Goal: Task Accomplishment & Management: Use online tool/utility

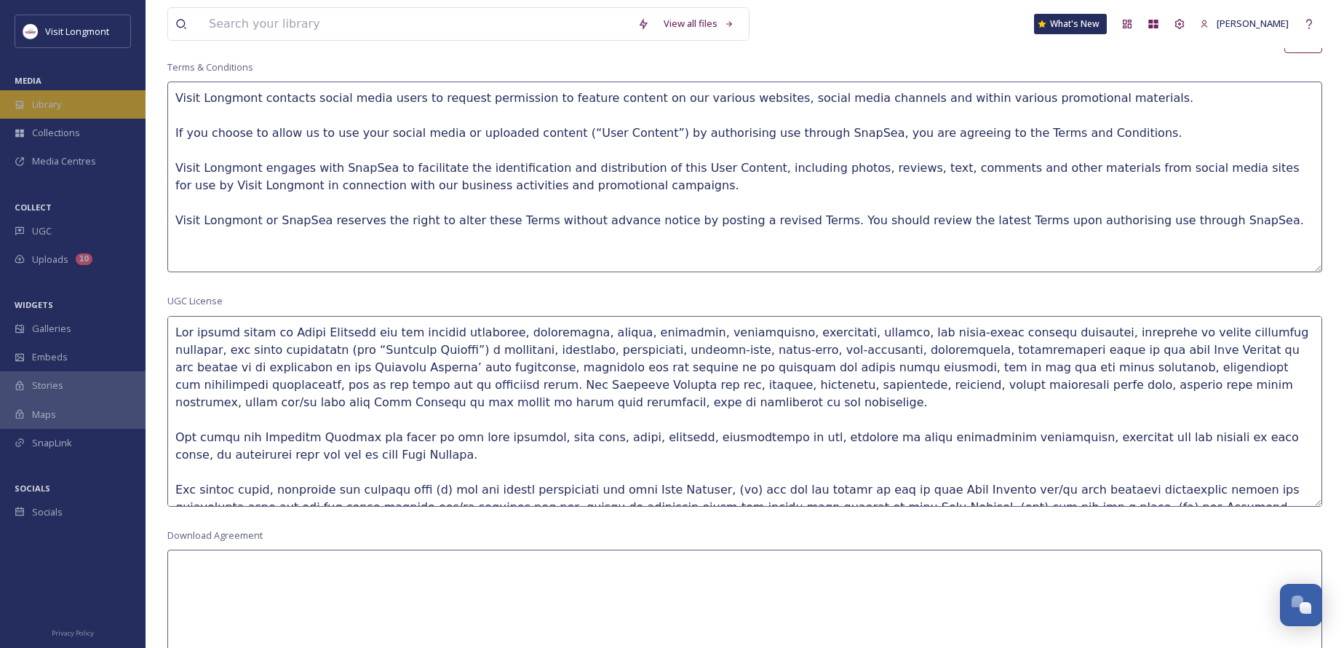
scroll to position [158, 0]
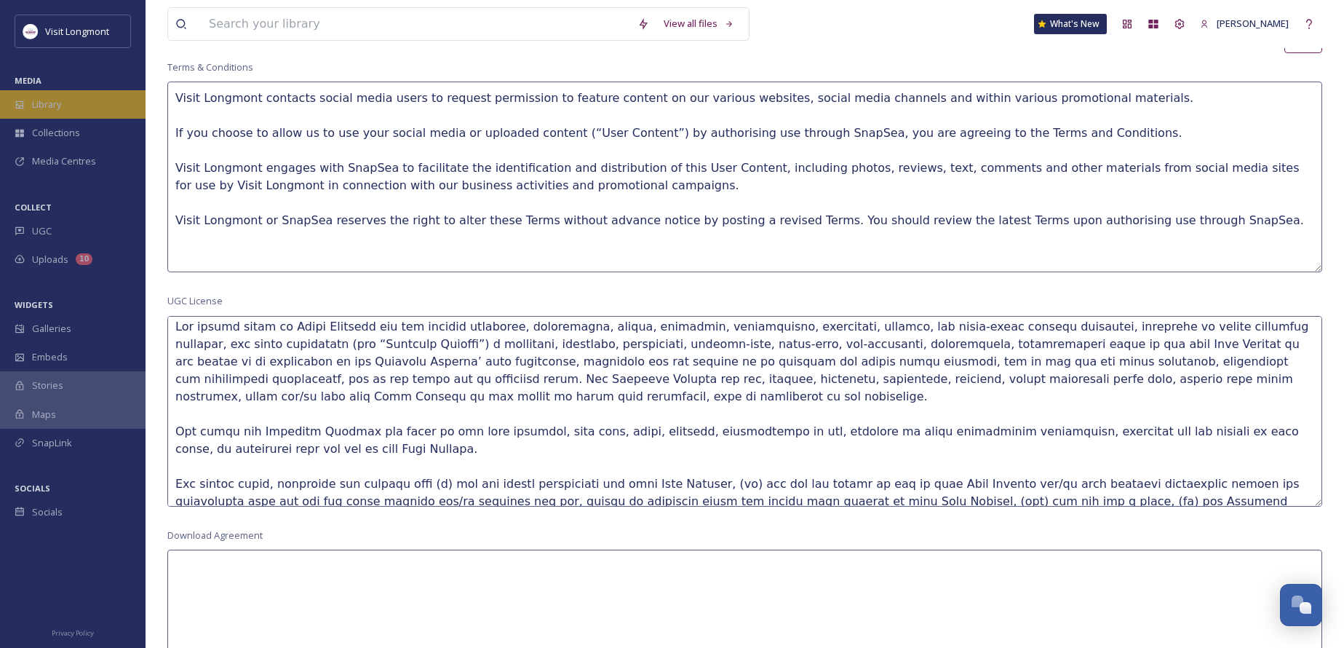
click at [36, 108] on span "Library" at bounding box center [46, 104] width 29 height 14
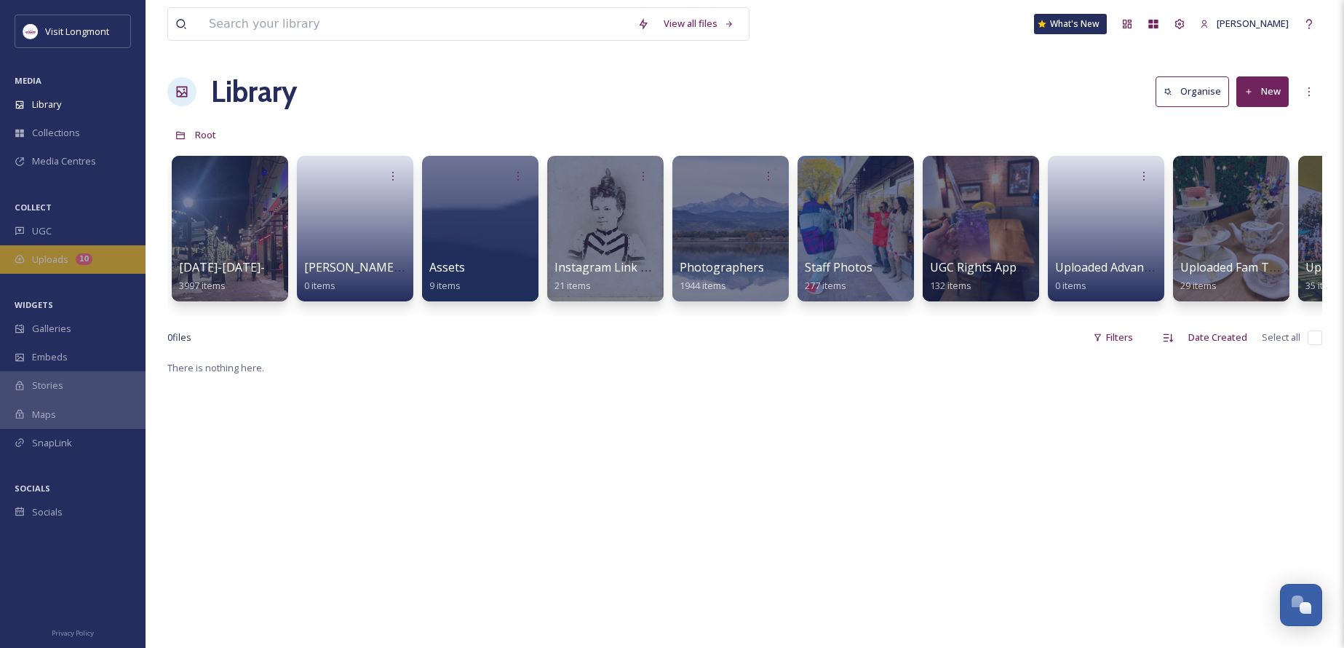
click at [64, 263] on span "Uploads" at bounding box center [50, 259] width 36 height 14
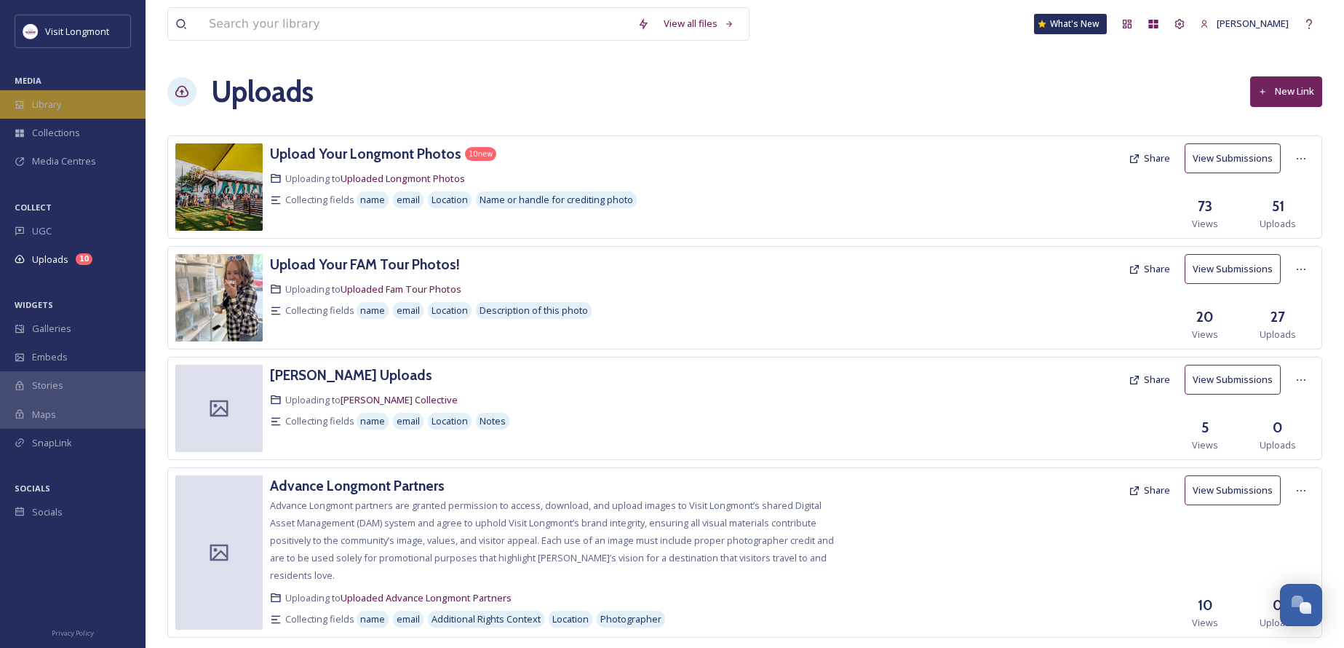
click at [38, 100] on span "Library" at bounding box center [46, 104] width 29 height 14
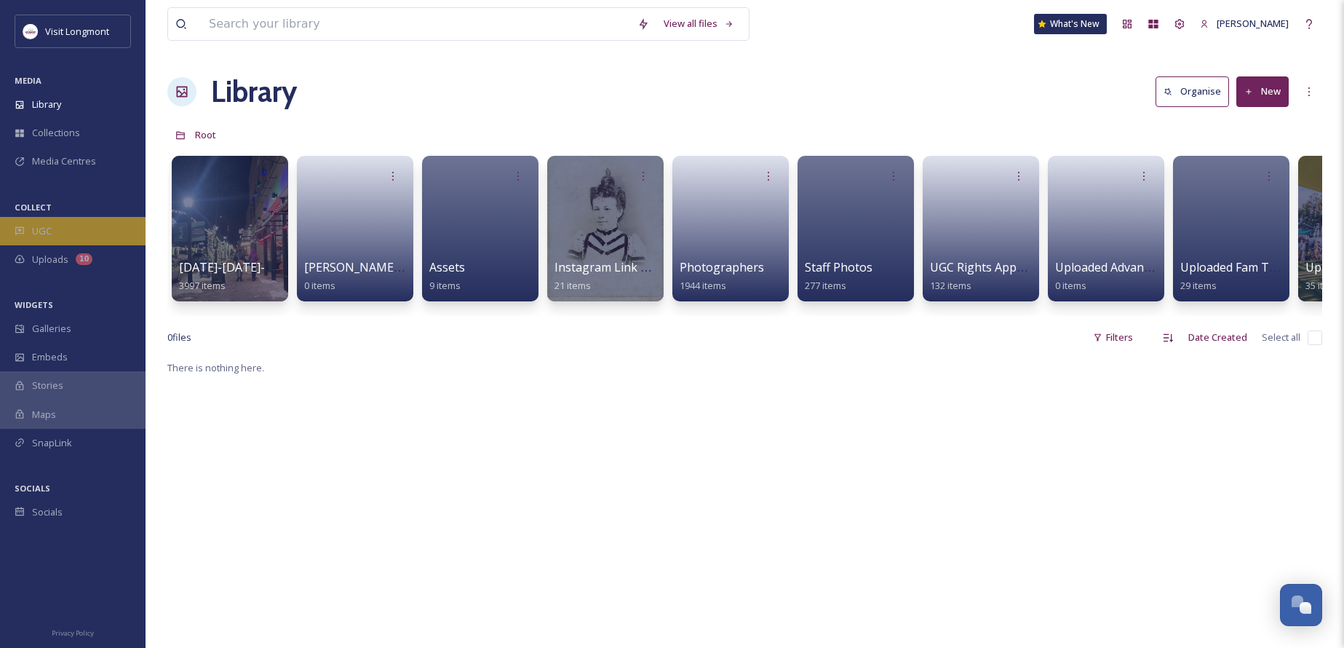
click at [47, 226] on span "UGC" at bounding box center [42, 231] width 20 height 14
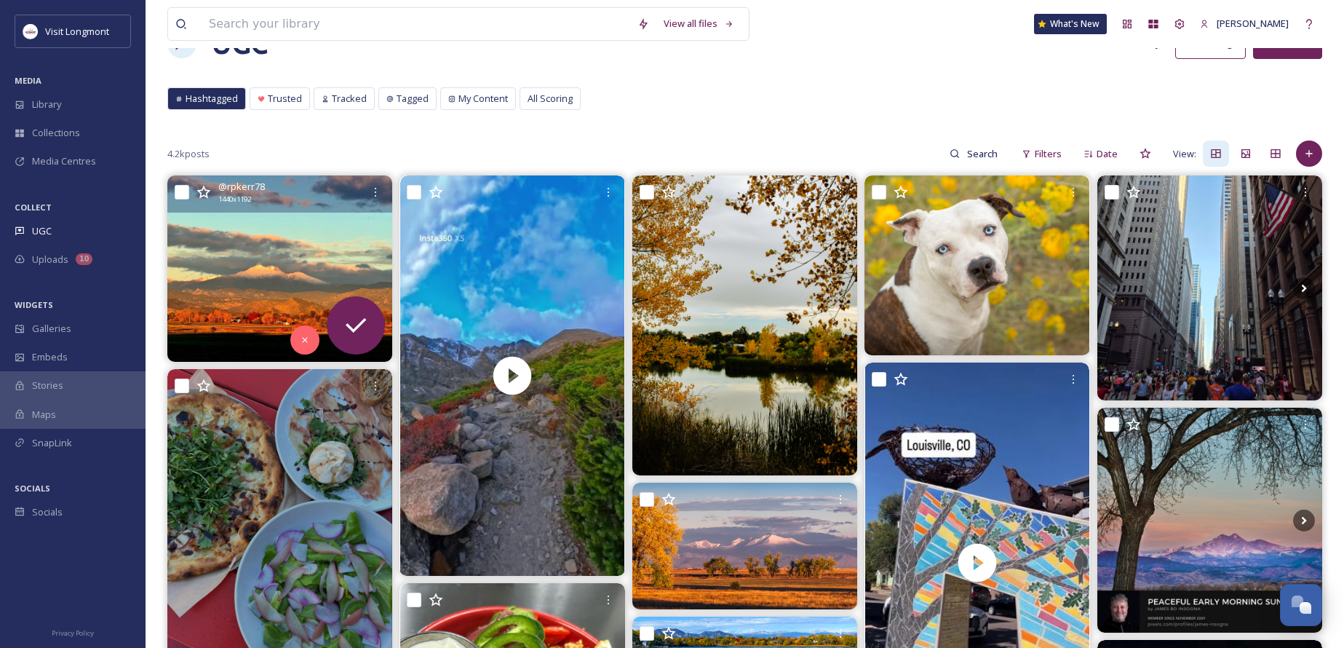
scroll to position [73, 0]
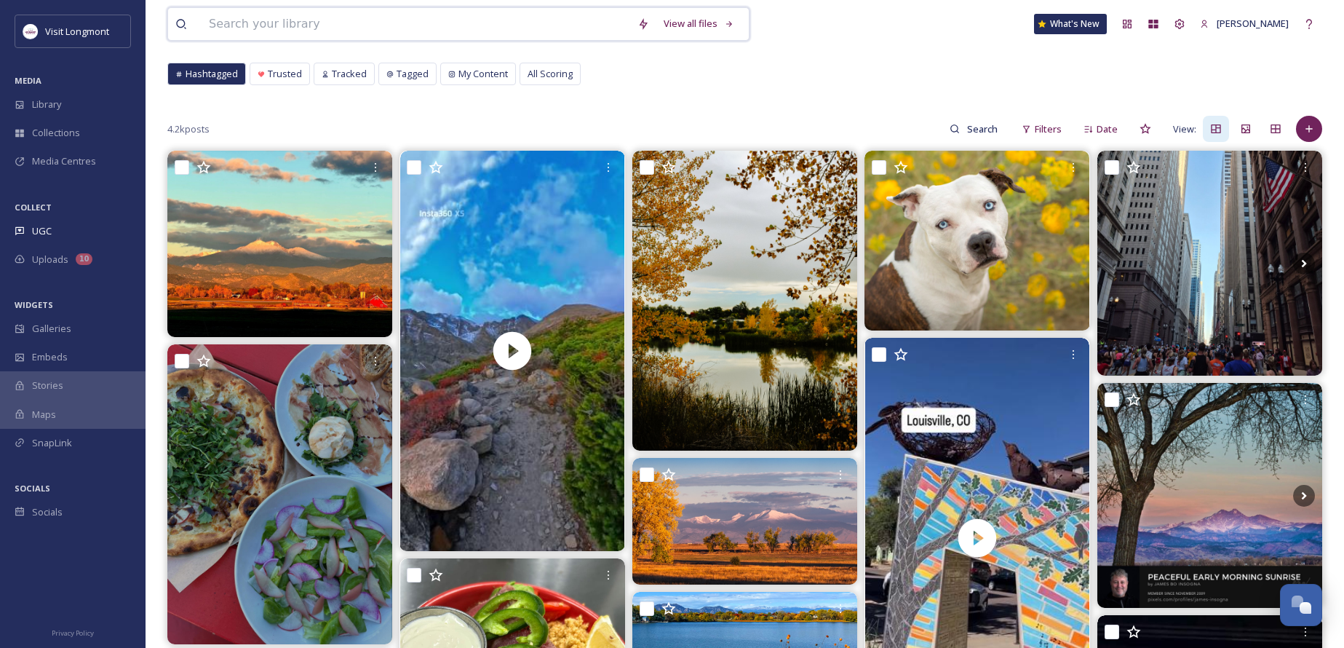
click at [257, 26] on input at bounding box center [416, 24] width 429 height 32
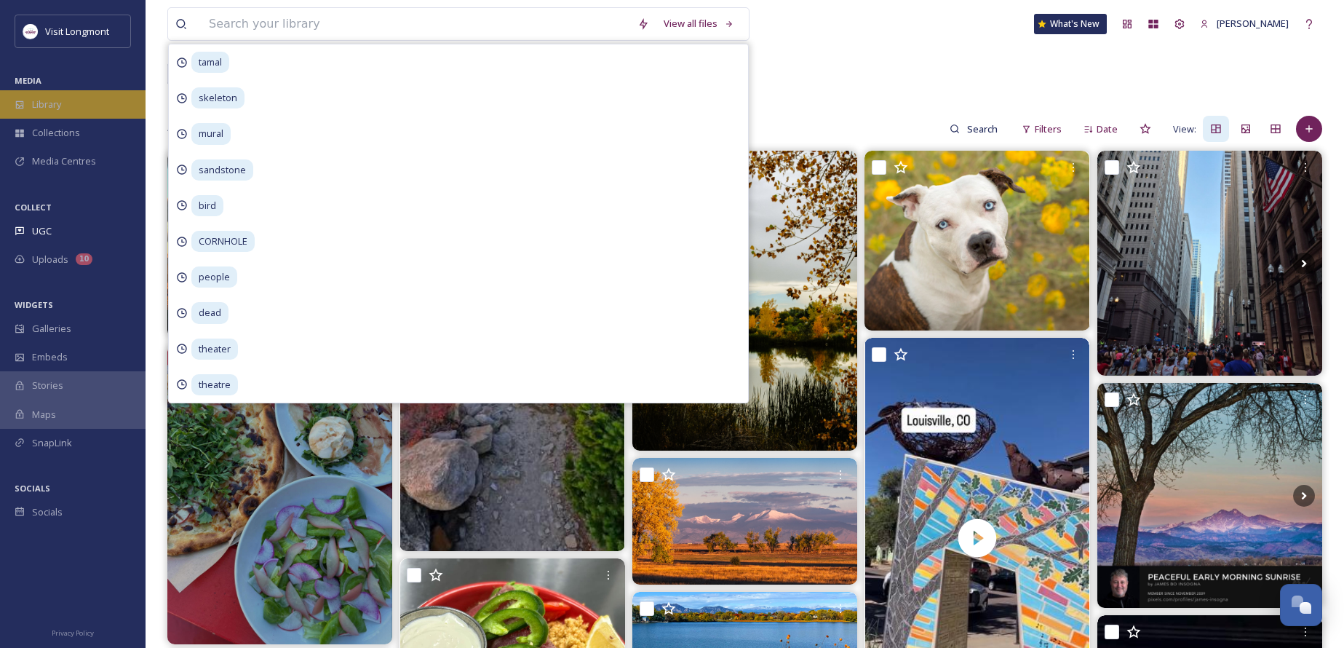
click at [39, 110] on span "Library" at bounding box center [46, 104] width 29 height 14
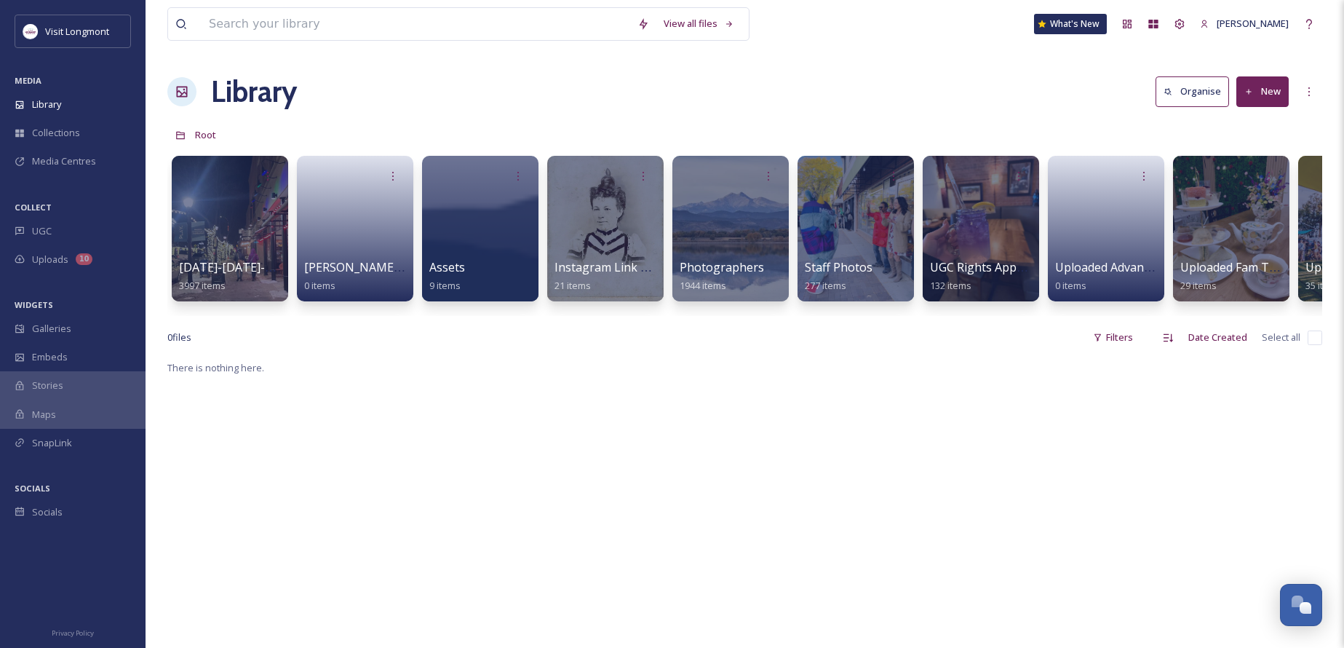
scroll to position [0, 97]
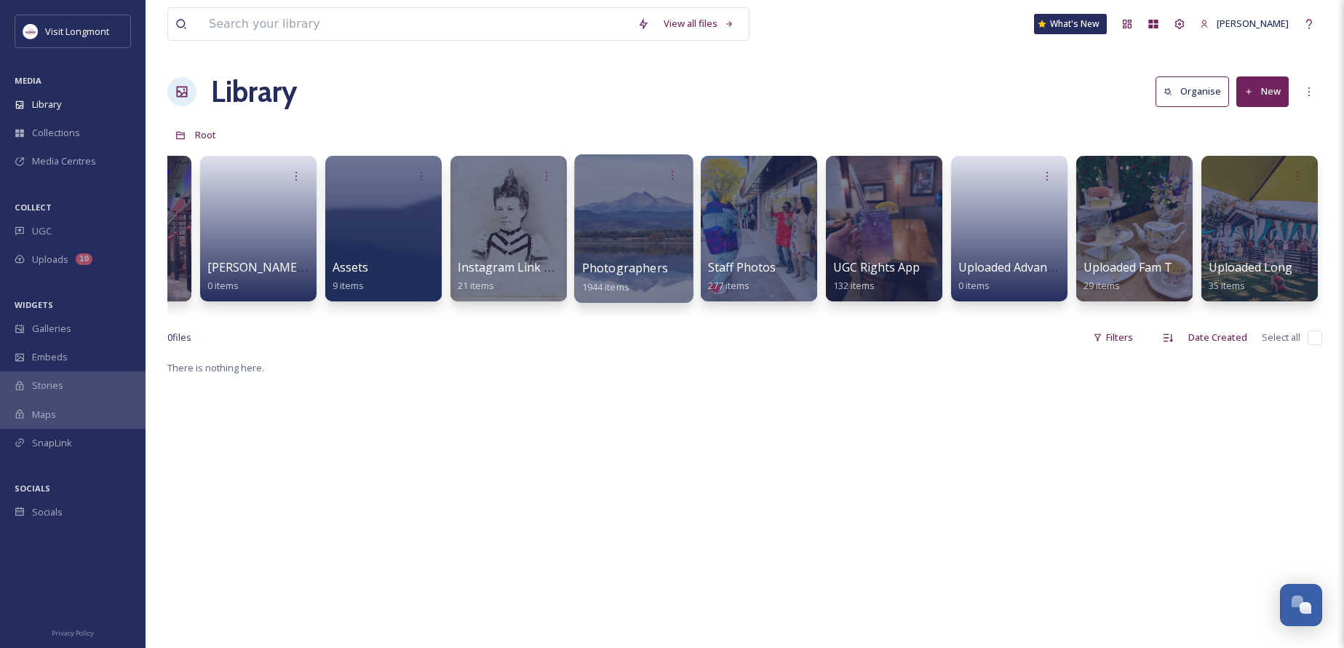
click at [634, 244] on div at bounding box center [633, 228] width 119 height 148
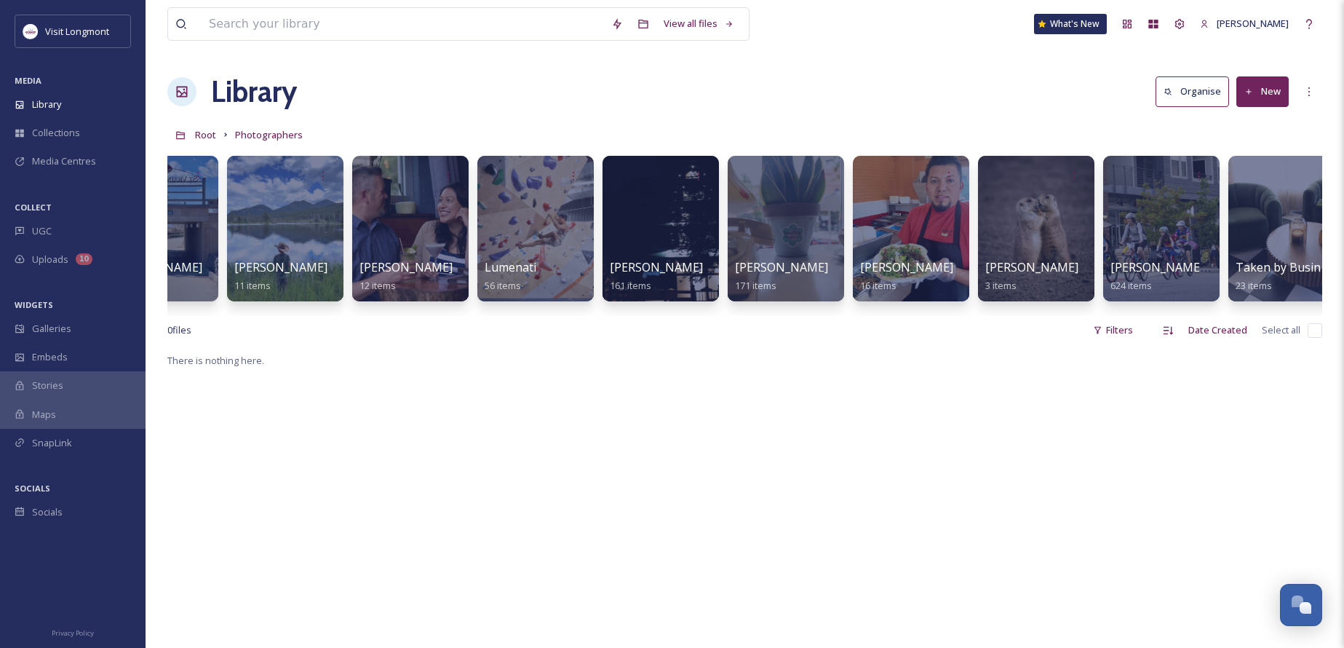
scroll to position [0, 848]
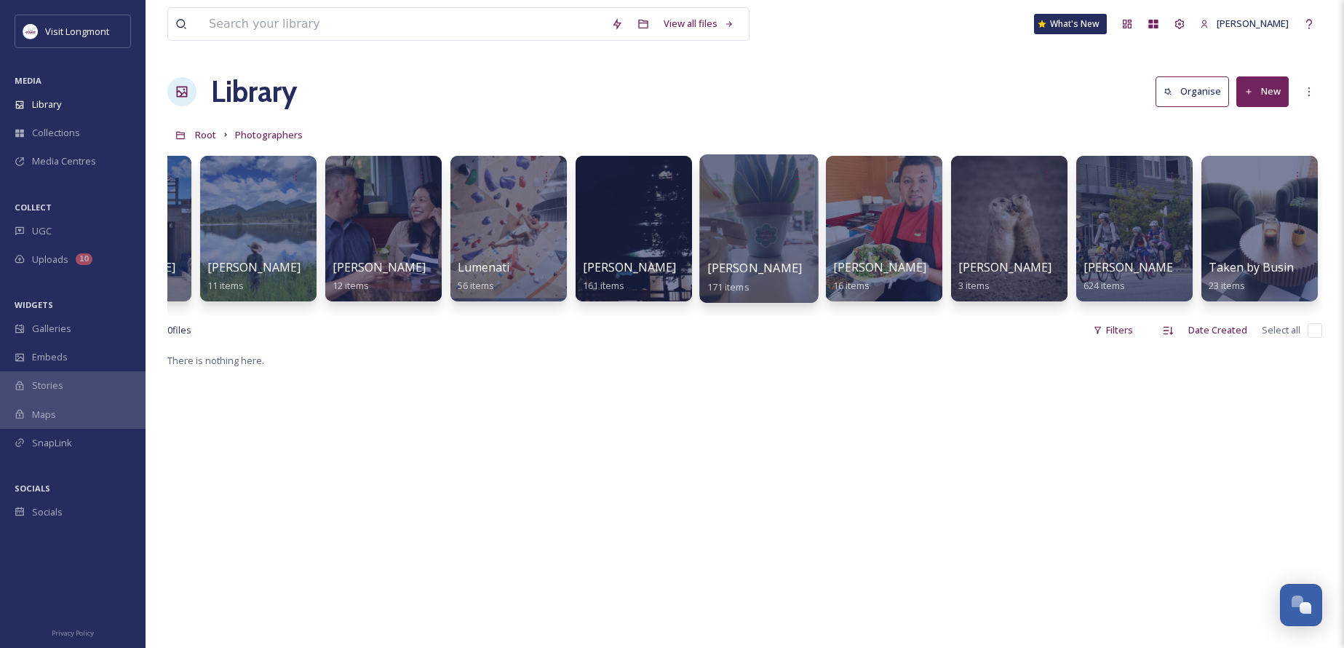
click at [722, 238] on div at bounding box center [758, 228] width 119 height 148
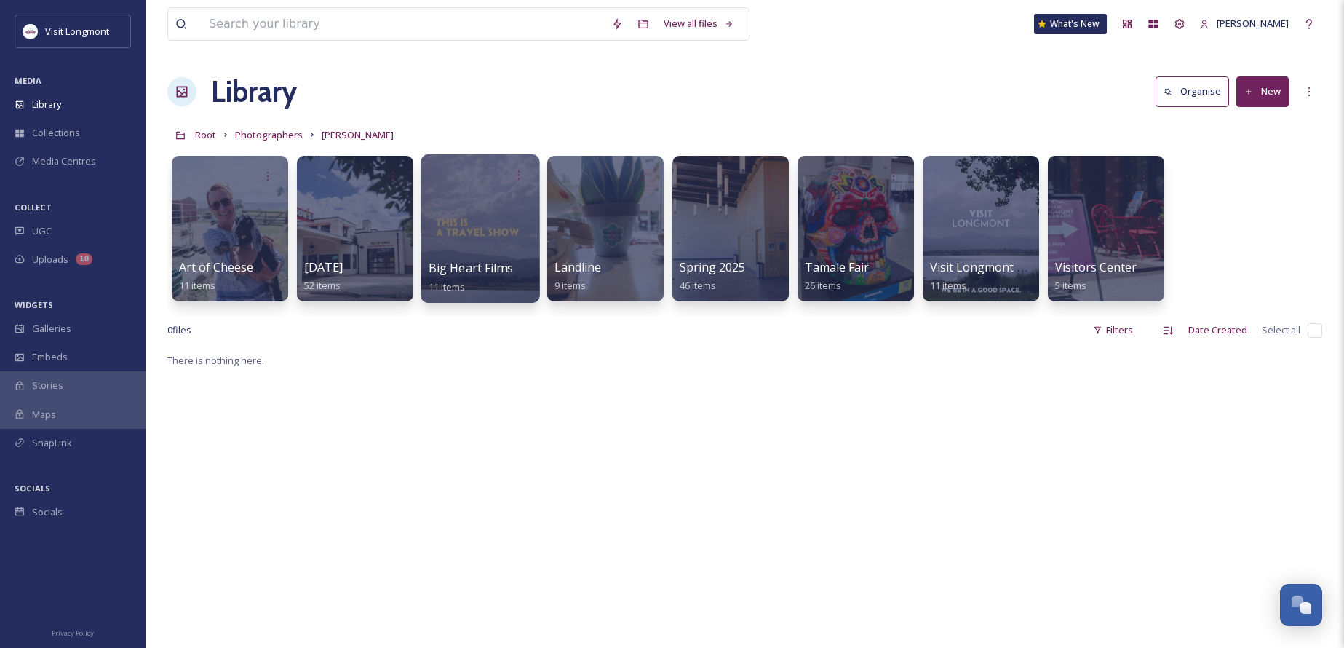
click at [456, 250] on div at bounding box center [480, 228] width 119 height 148
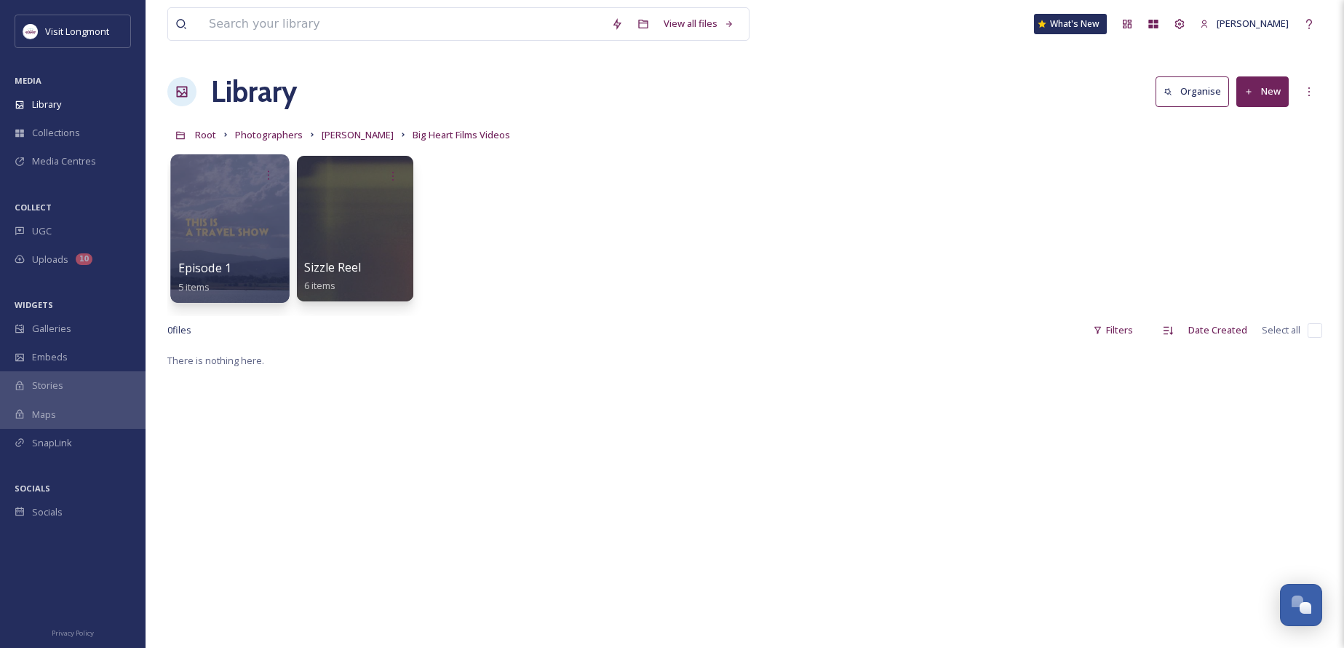
click at [247, 203] on div at bounding box center [229, 228] width 119 height 148
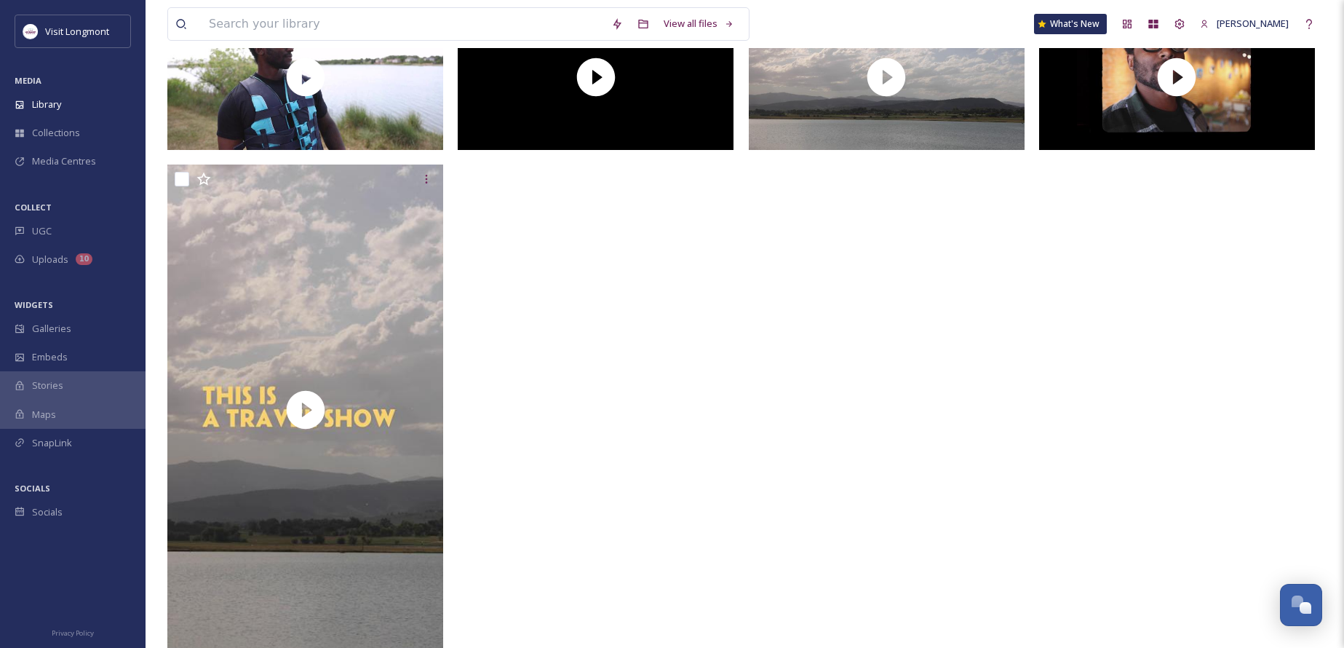
scroll to position [218, 0]
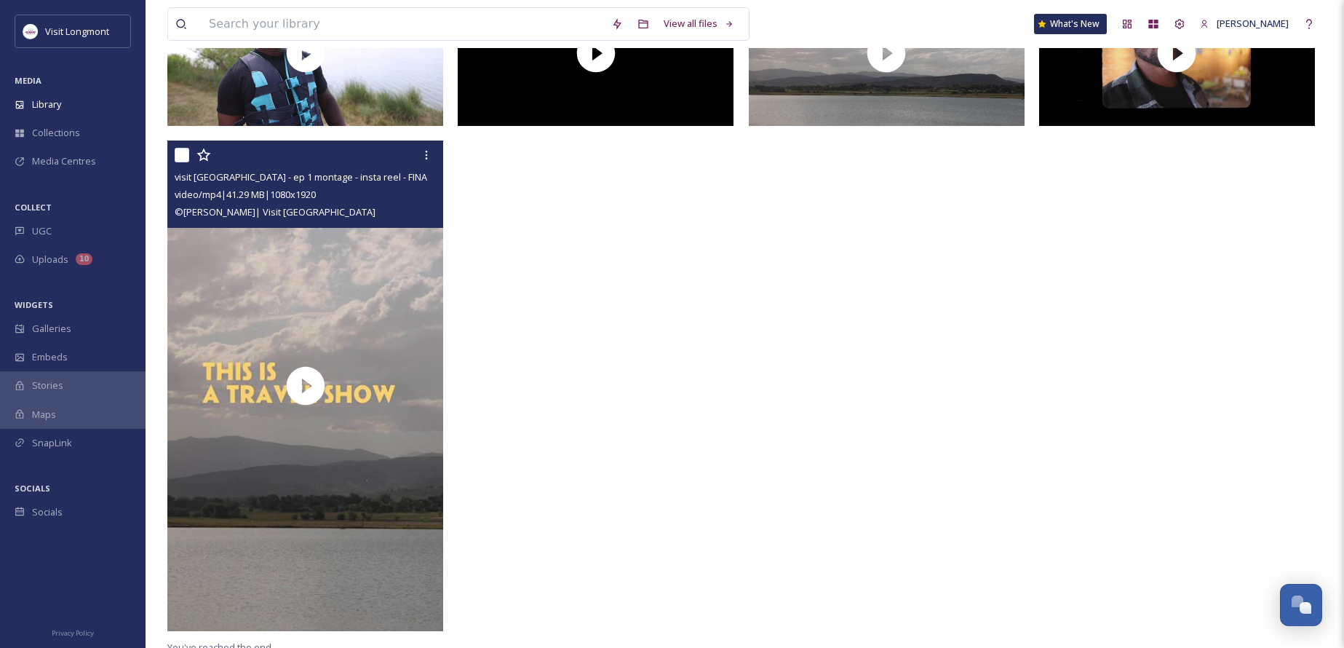
click at [178, 153] on input "checkbox" at bounding box center [182, 155] width 15 height 15
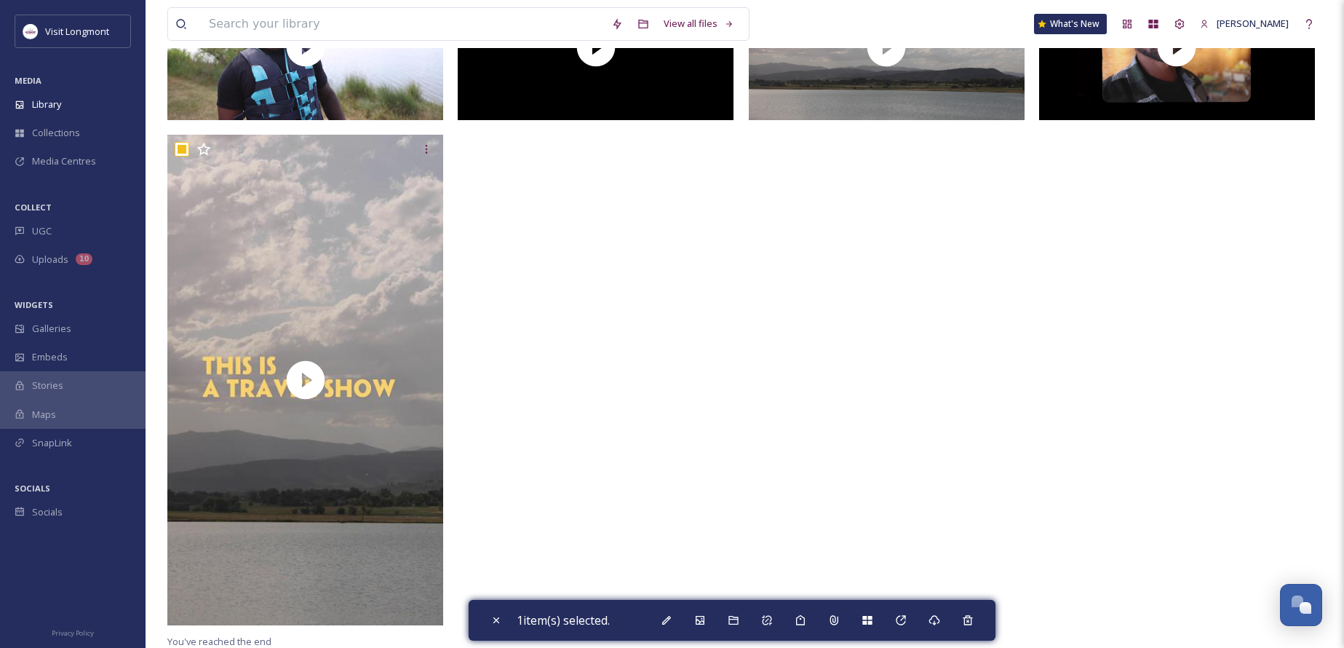
scroll to position [226, 0]
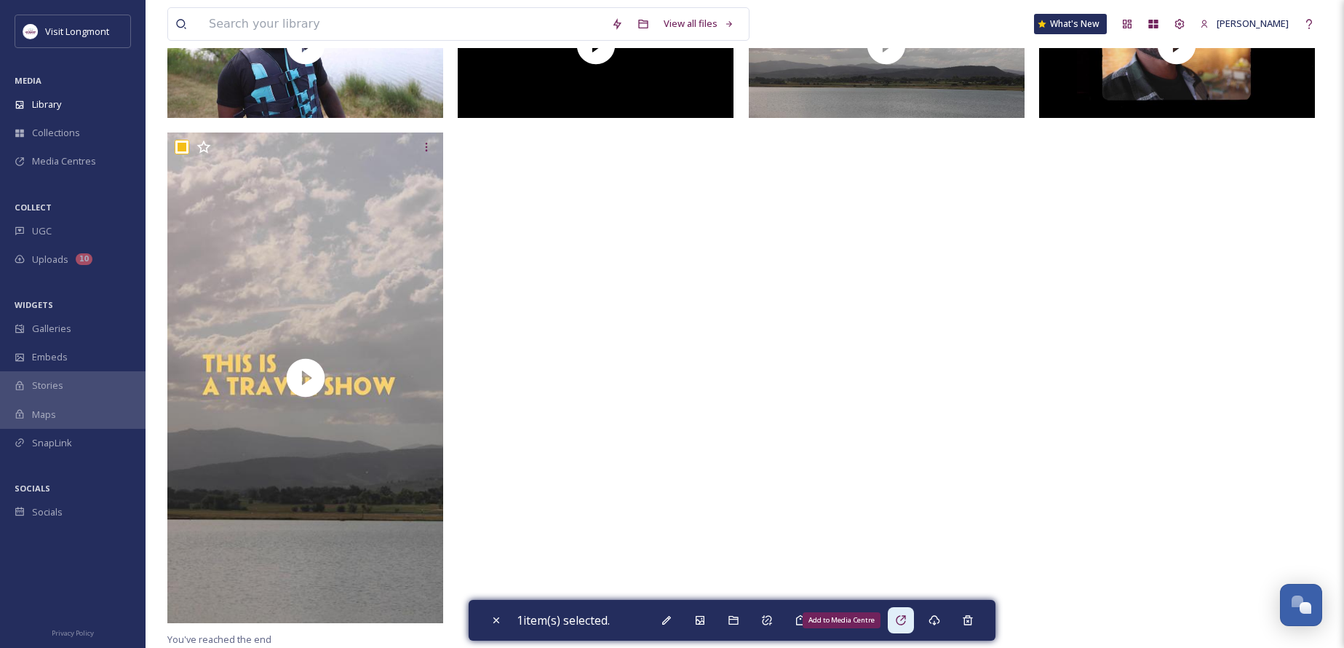
click at [907, 619] on icon at bounding box center [901, 620] width 12 height 12
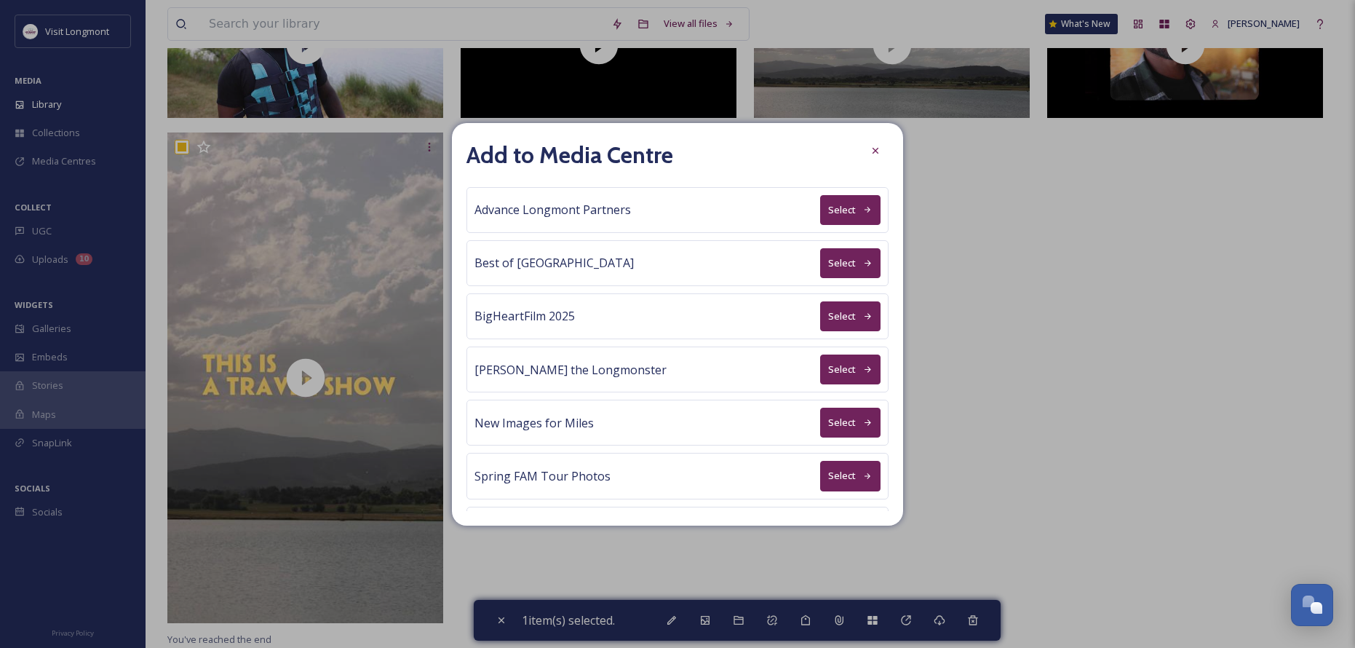
click at [839, 211] on button "Select" at bounding box center [850, 210] width 60 height 30
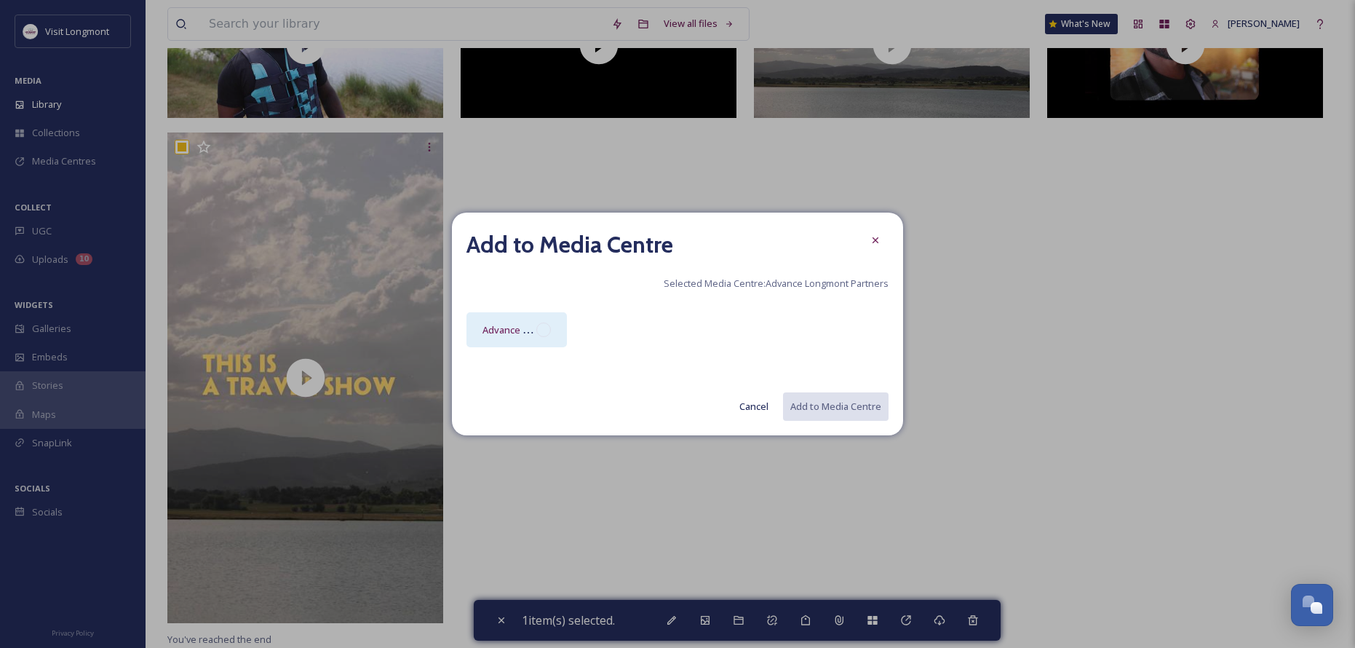
click at [518, 319] on div "Advance Longmont Partners Media Centre" at bounding box center [516, 329] width 100 height 35
click at [817, 403] on button "Add to Media Centre" at bounding box center [834, 406] width 107 height 30
checkbox input "false"
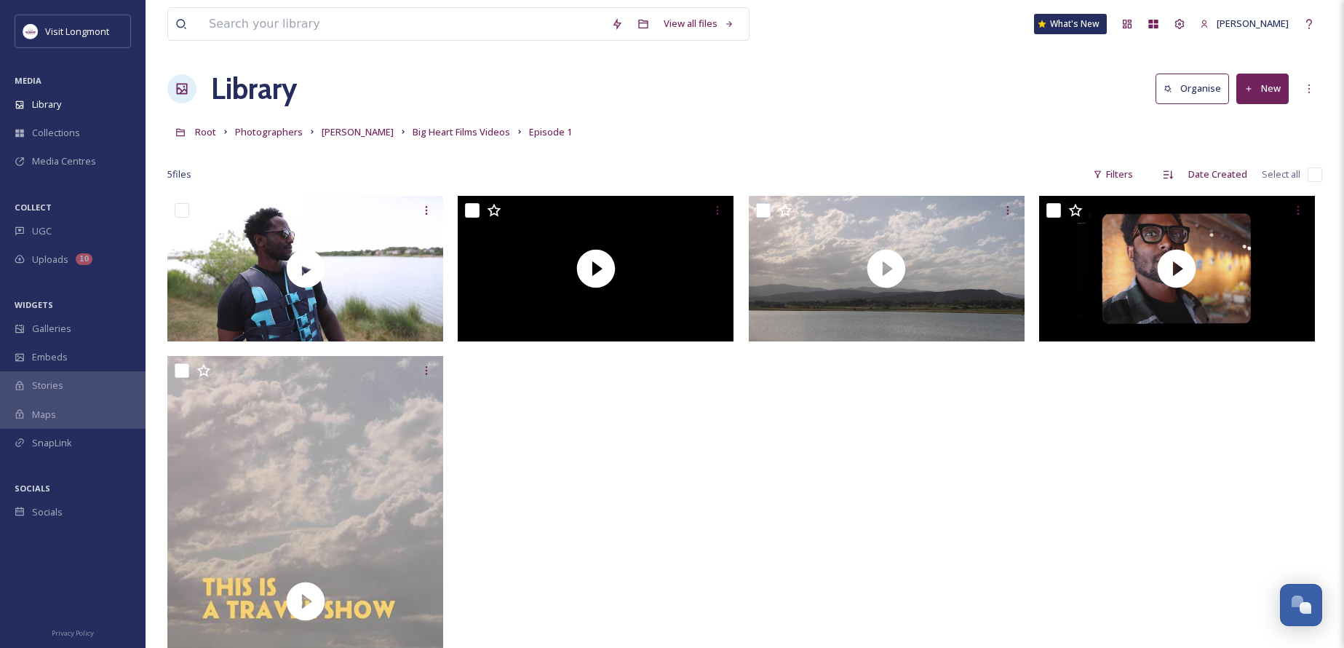
scroll to position [0, 0]
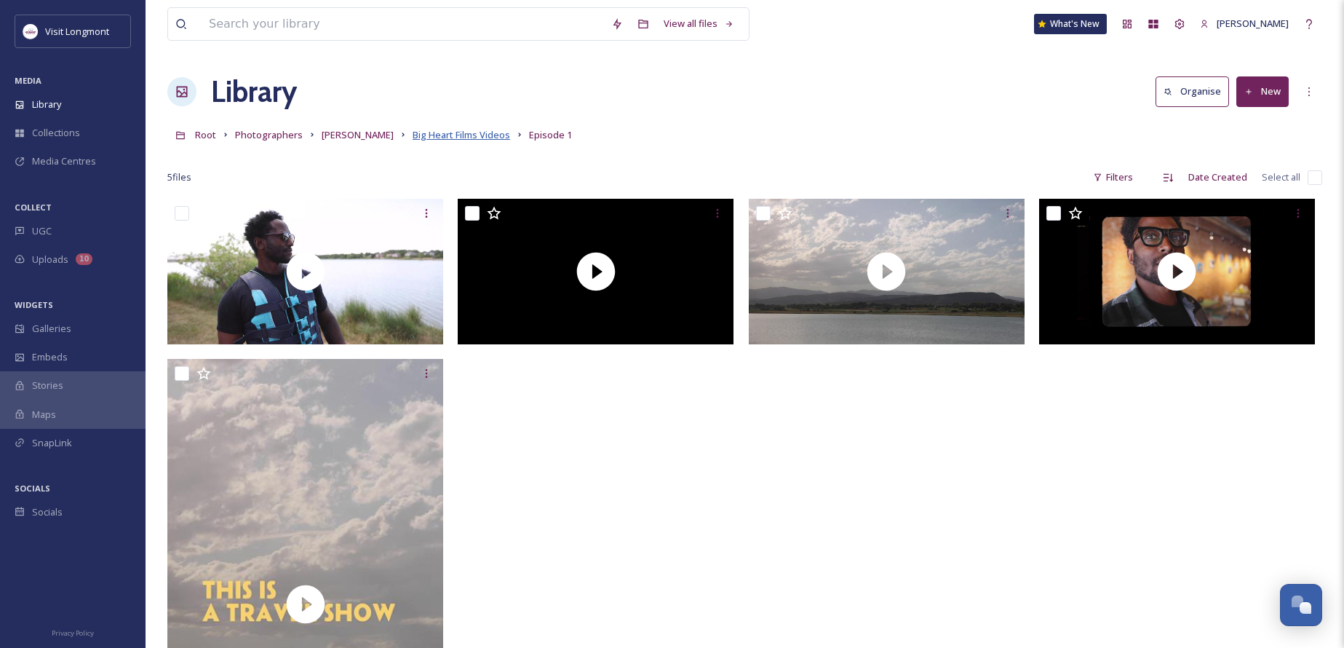
click at [453, 134] on span "Big Heart Films Videos" at bounding box center [461, 134] width 97 height 13
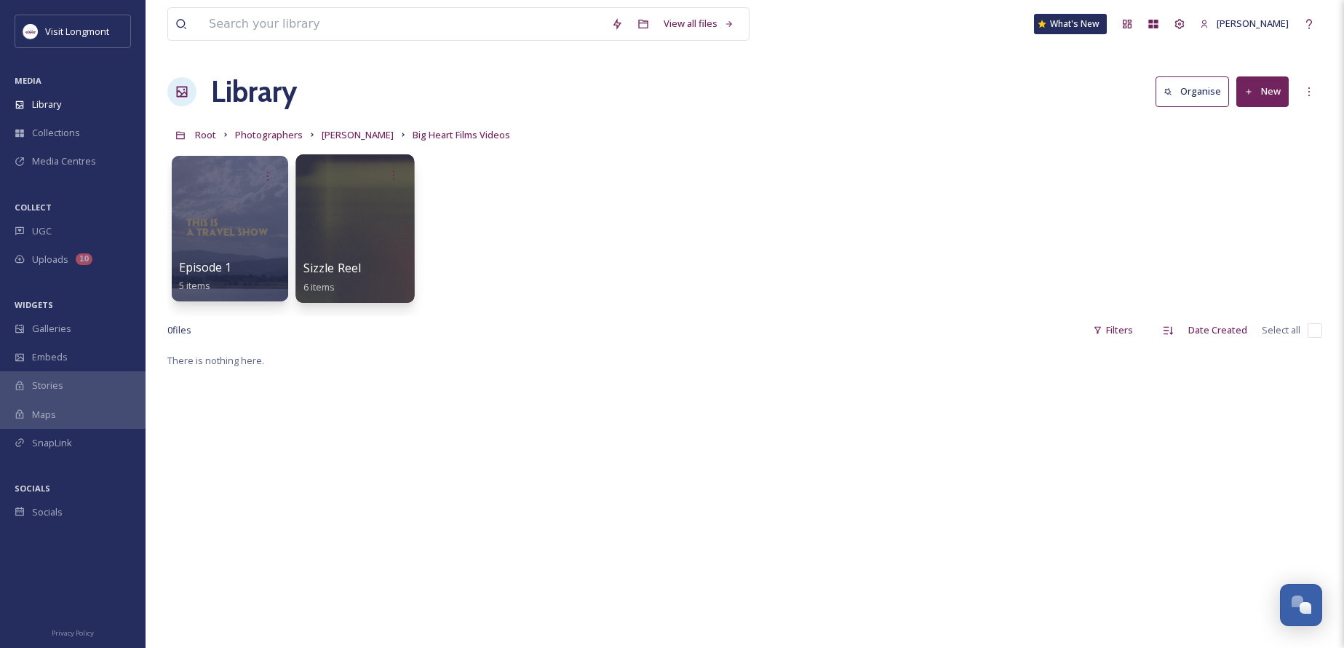
click at [386, 194] on div at bounding box center [354, 228] width 119 height 148
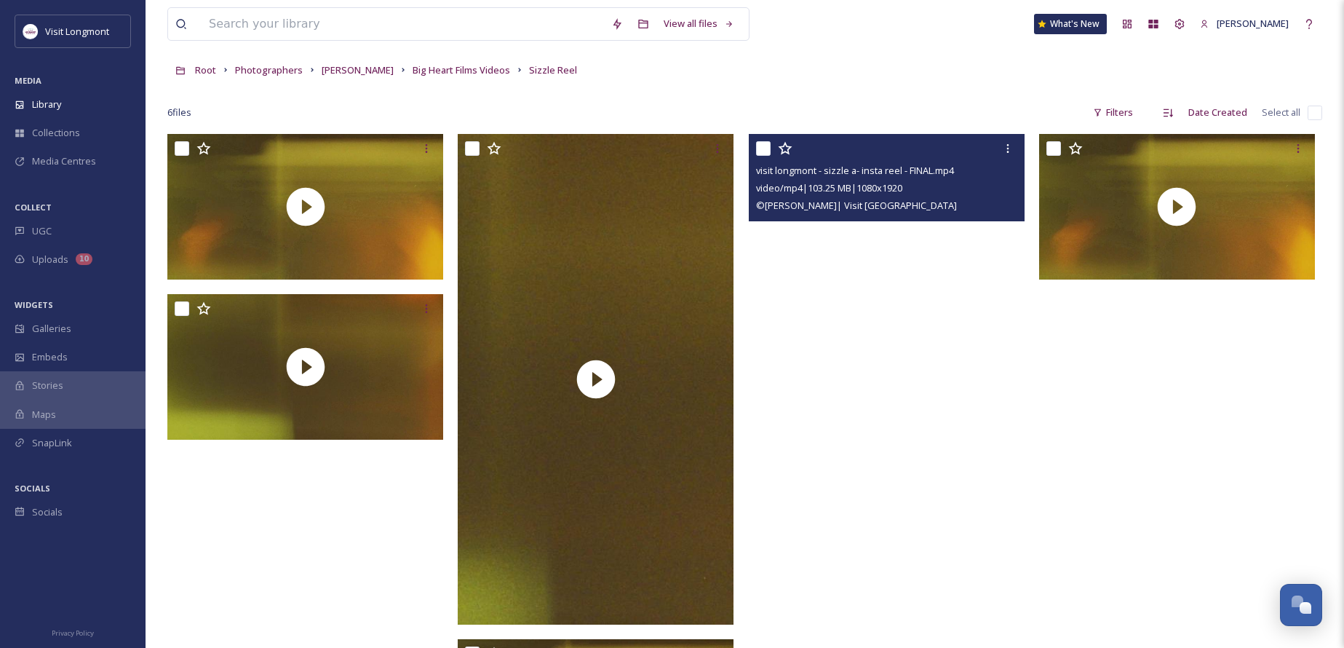
scroll to position [90, 0]
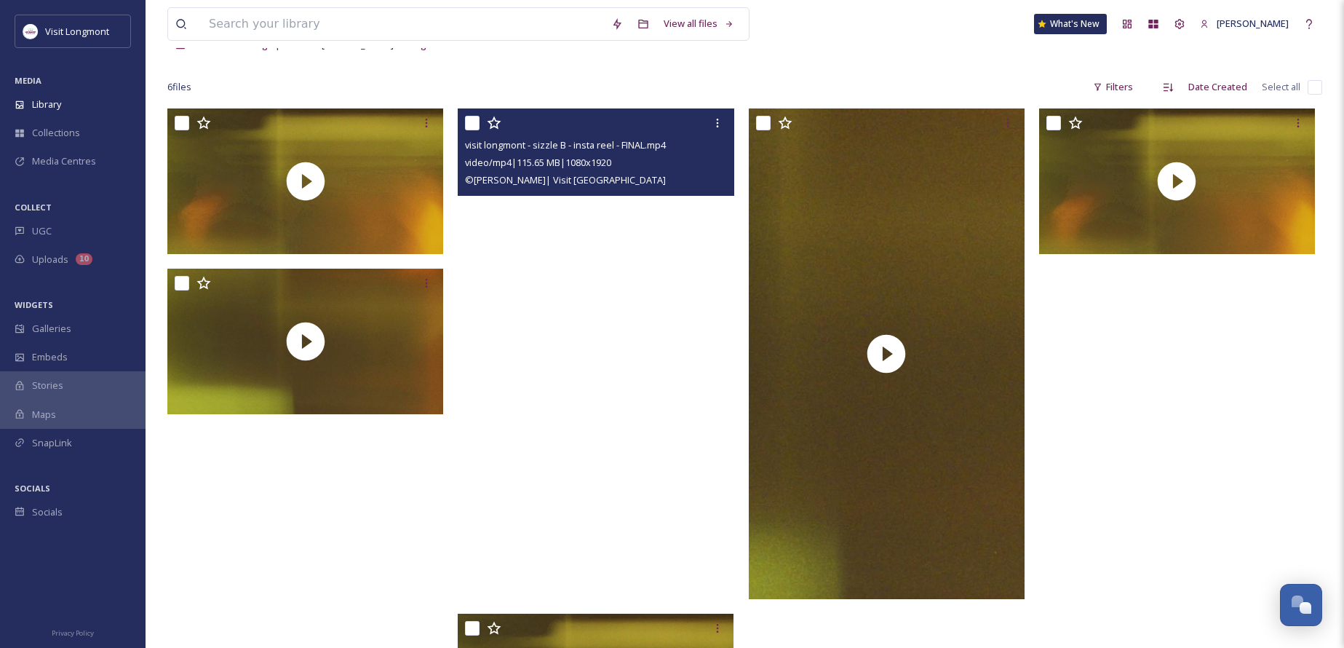
click at [619, 374] on video "visit longmont - sizzle B - insta reel - FINAL.mp4" at bounding box center [596, 353] width 276 height 490
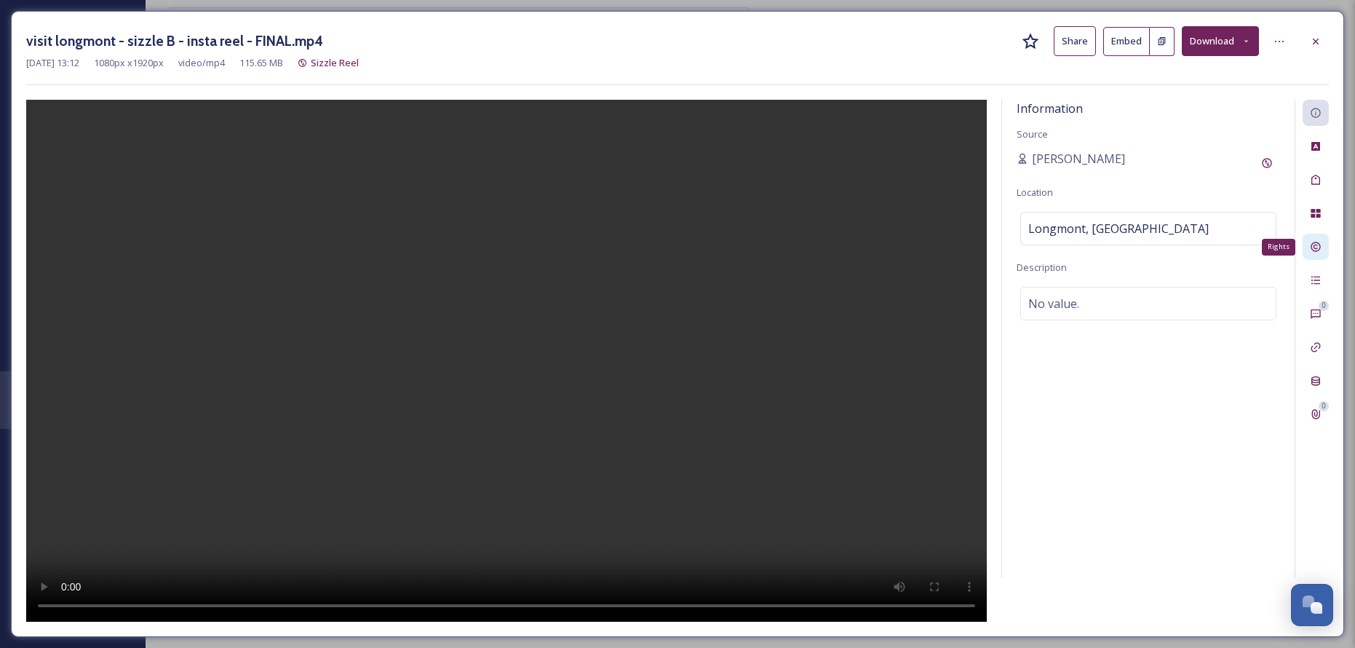
click at [1313, 248] on icon at bounding box center [1316, 247] width 12 height 12
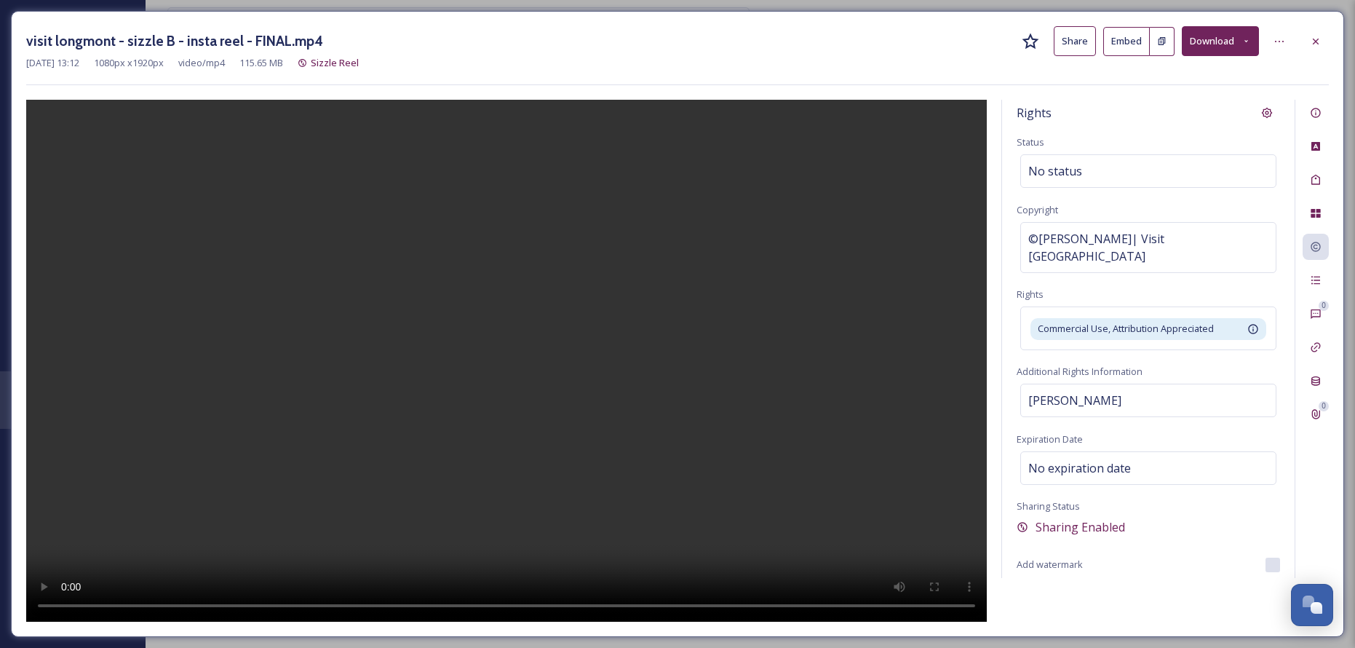
drag, startPoint x: 1318, startPoint y: 37, endPoint x: 1305, endPoint y: 42, distance: 14.1
click at [1318, 37] on icon at bounding box center [1316, 42] width 12 height 12
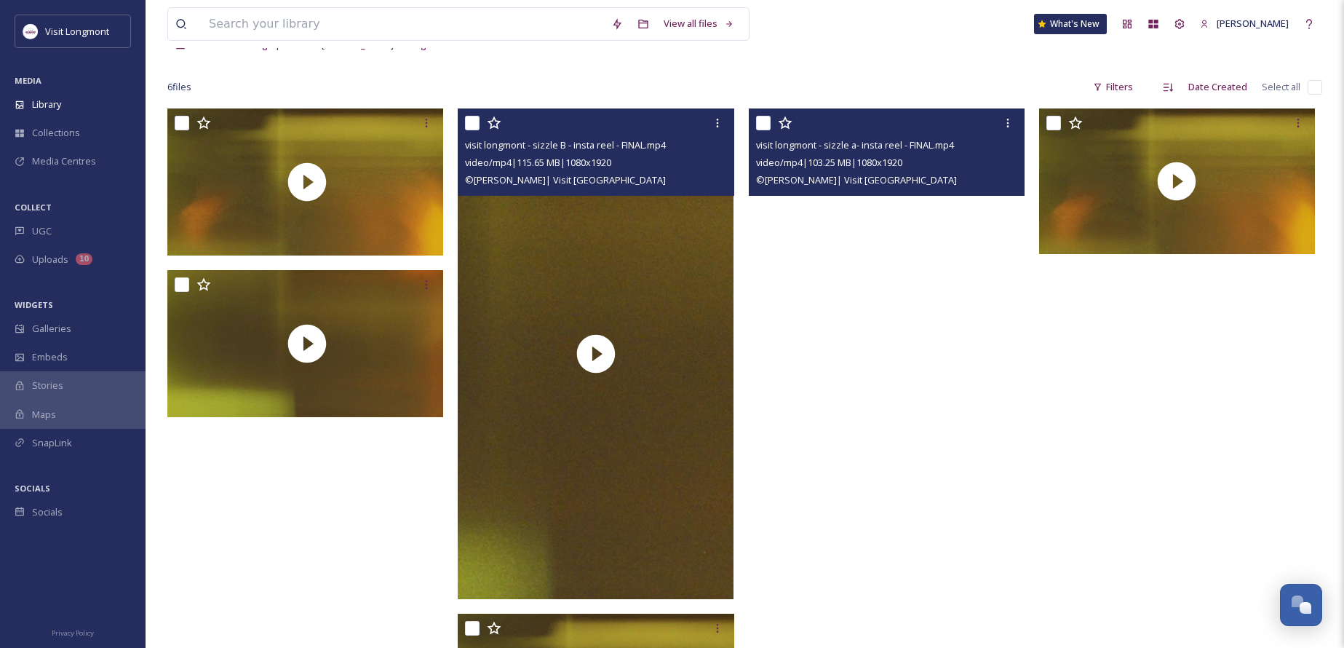
click at [848, 362] on video "visit longmont - sizzle a- insta reel - FINAL.mp4" at bounding box center [887, 353] width 276 height 490
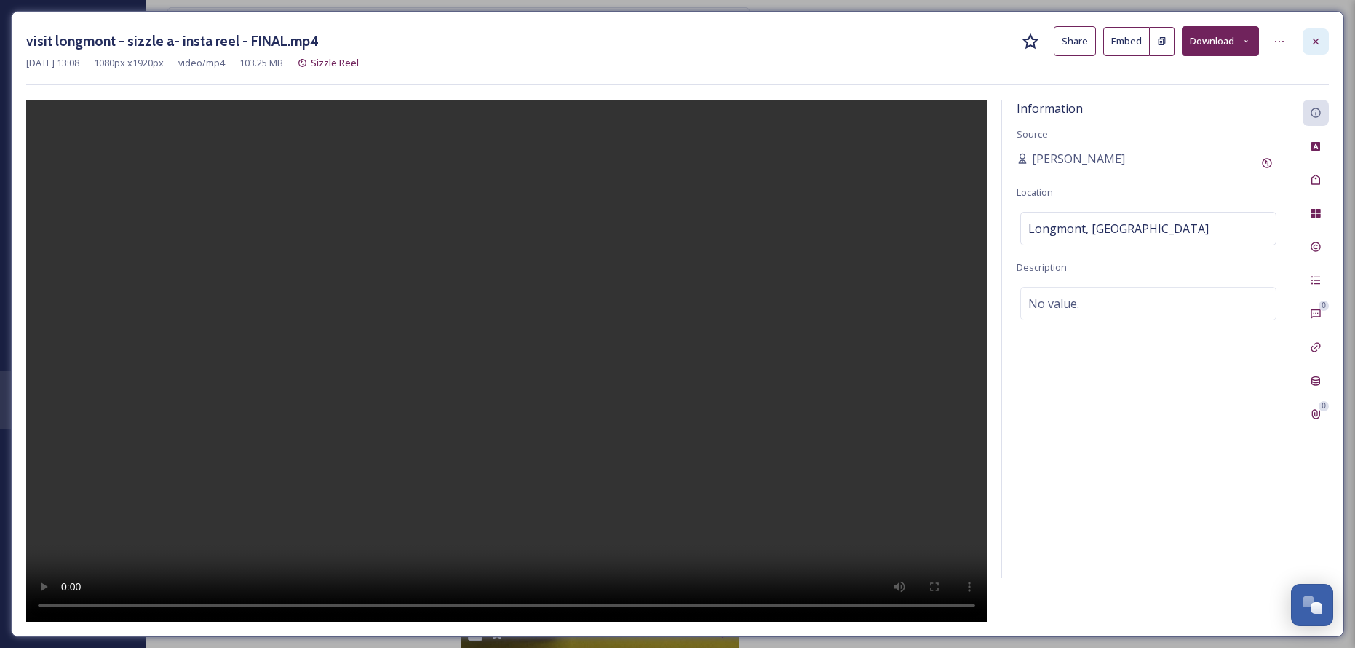
click at [1315, 51] on div at bounding box center [1315, 41] width 26 height 26
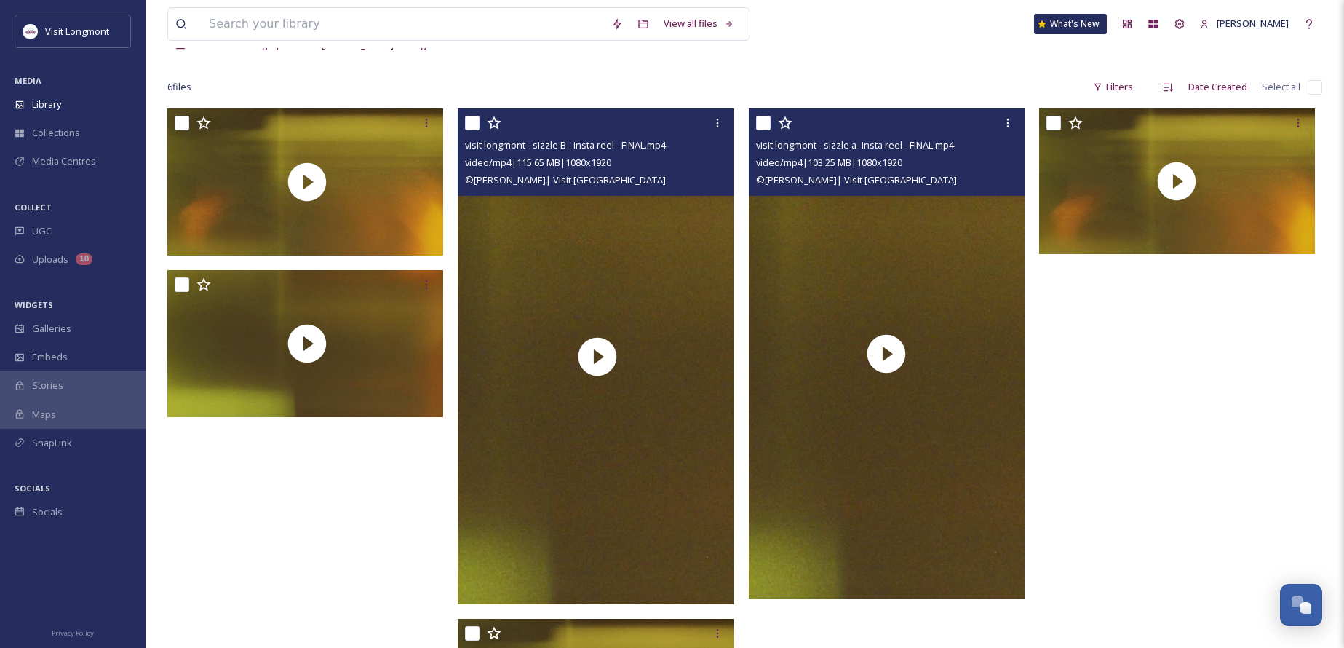
click at [760, 124] on input "checkbox" at bounding box center [763, 123] width 15 height 15
checkbox input "true"
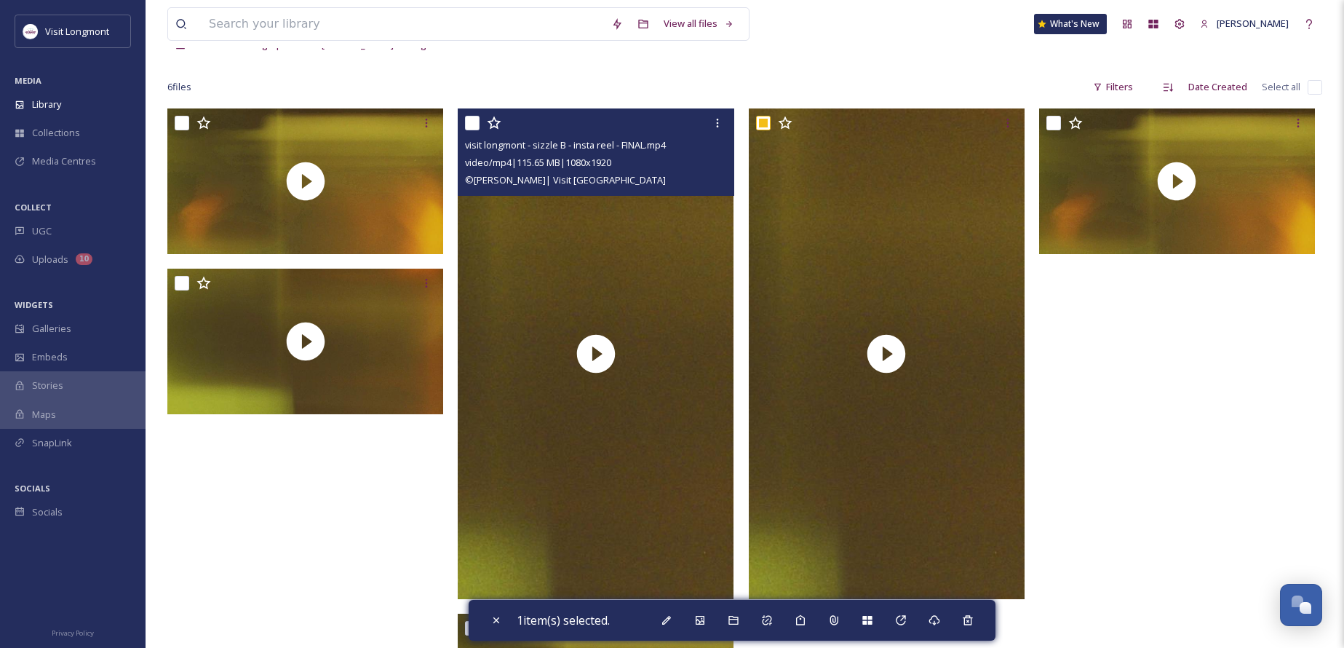
click at [469, 119] on input "checkbox" at bounding box center [472, 123] width 15 height 15
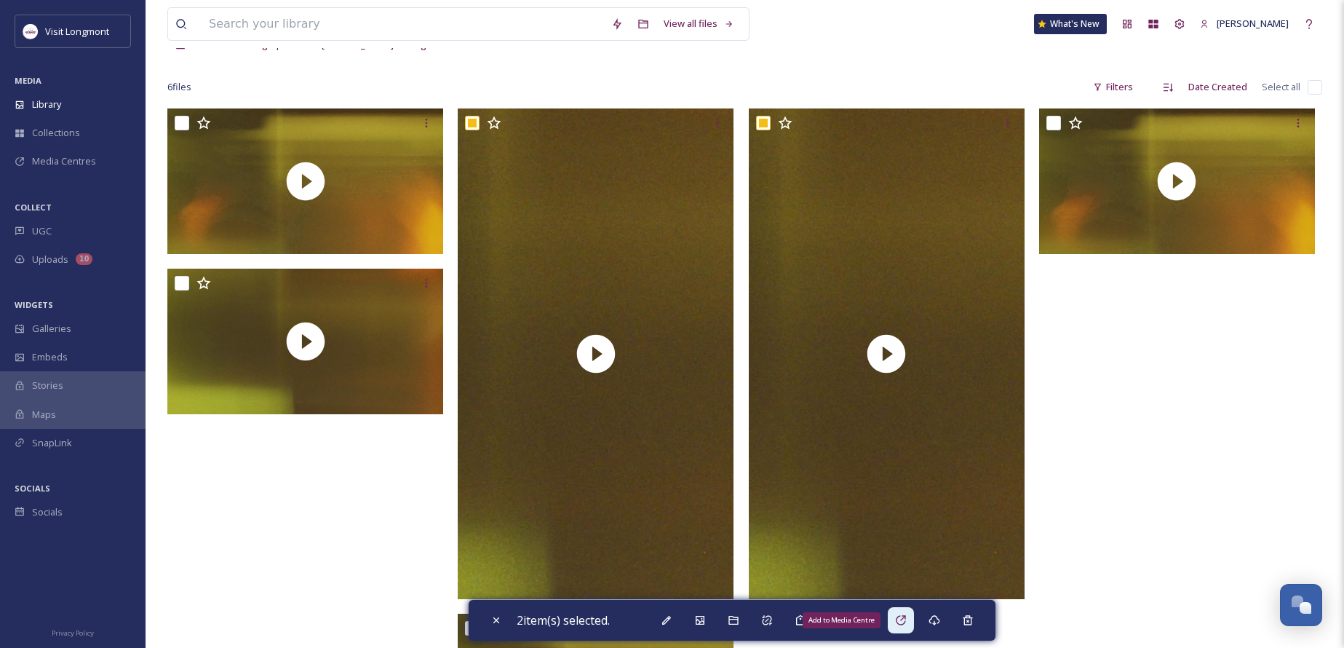
click at [906, 617] on icon at bounding box center [901, 620] width 12 height 12
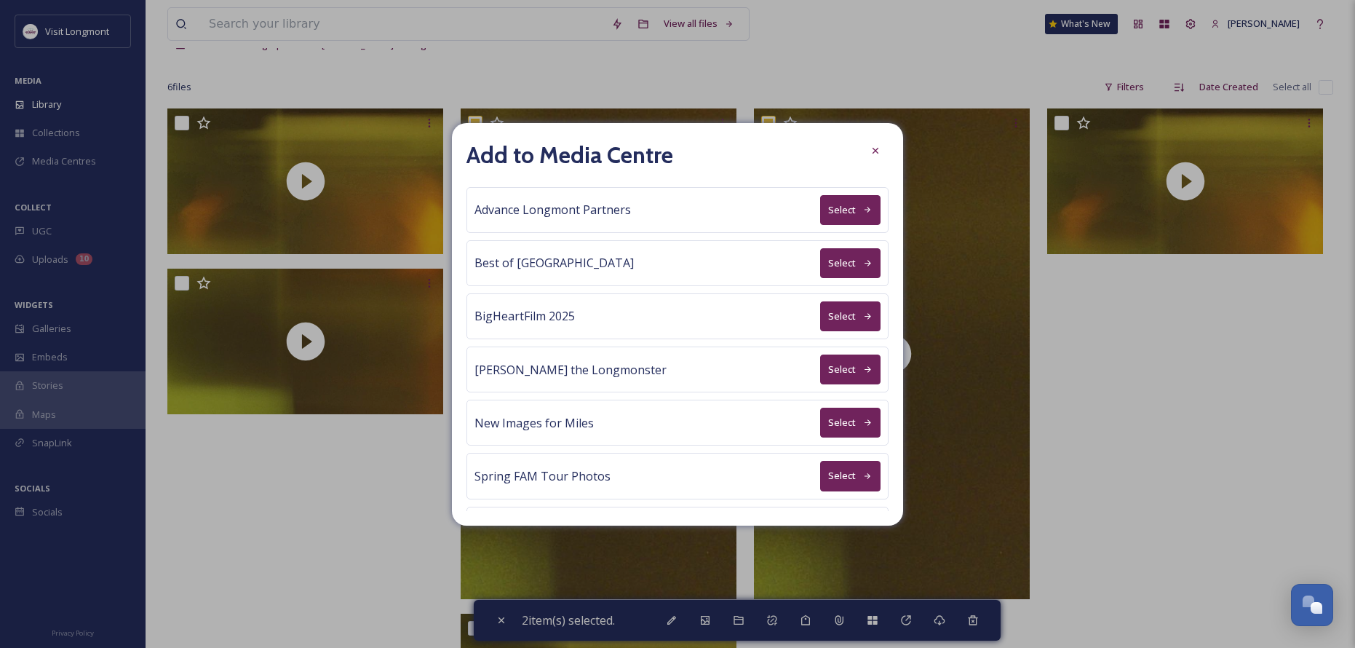
click at [830, 212] on button "Select" at bounding box center [850, 210] width 60 height 30
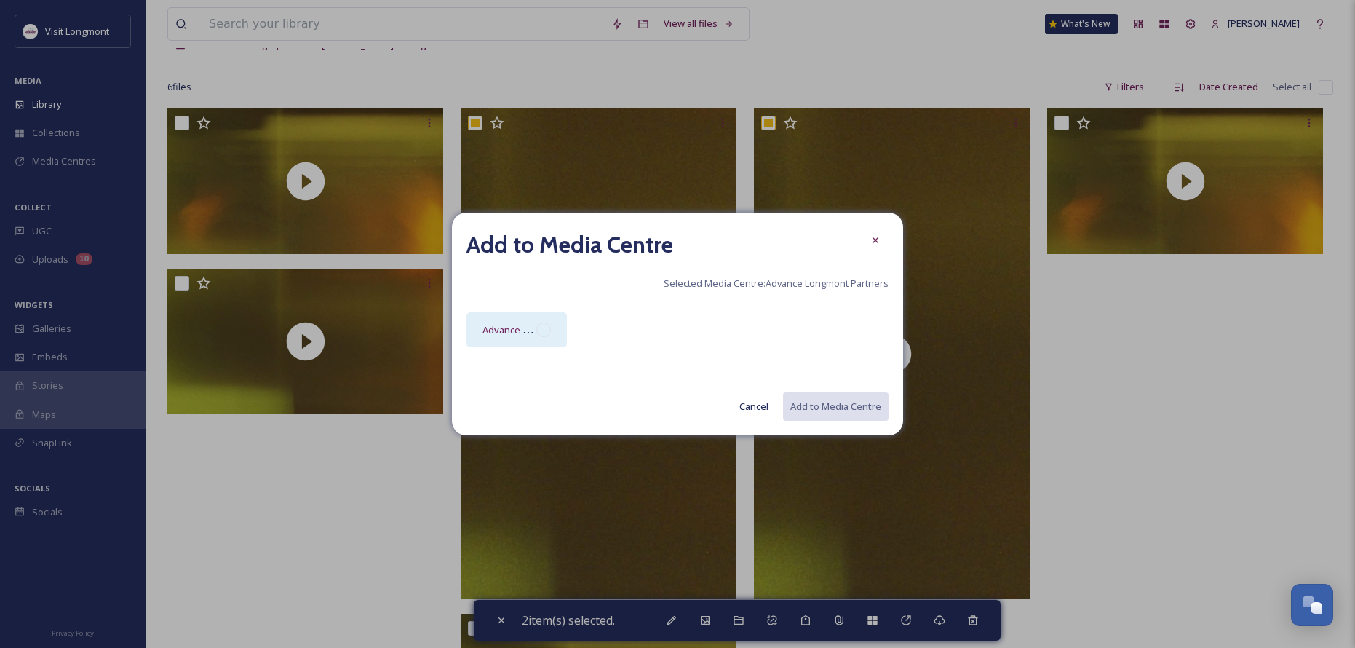
click at [485, 322] on div "Advance Longmont Partners Media Centre" at bounding box center [509, 329] width 54 height 17
click at [813, 405] on button "Add to Media Centre" at bounding box center [834, 406] width 107 height 30
checkbox input "false"
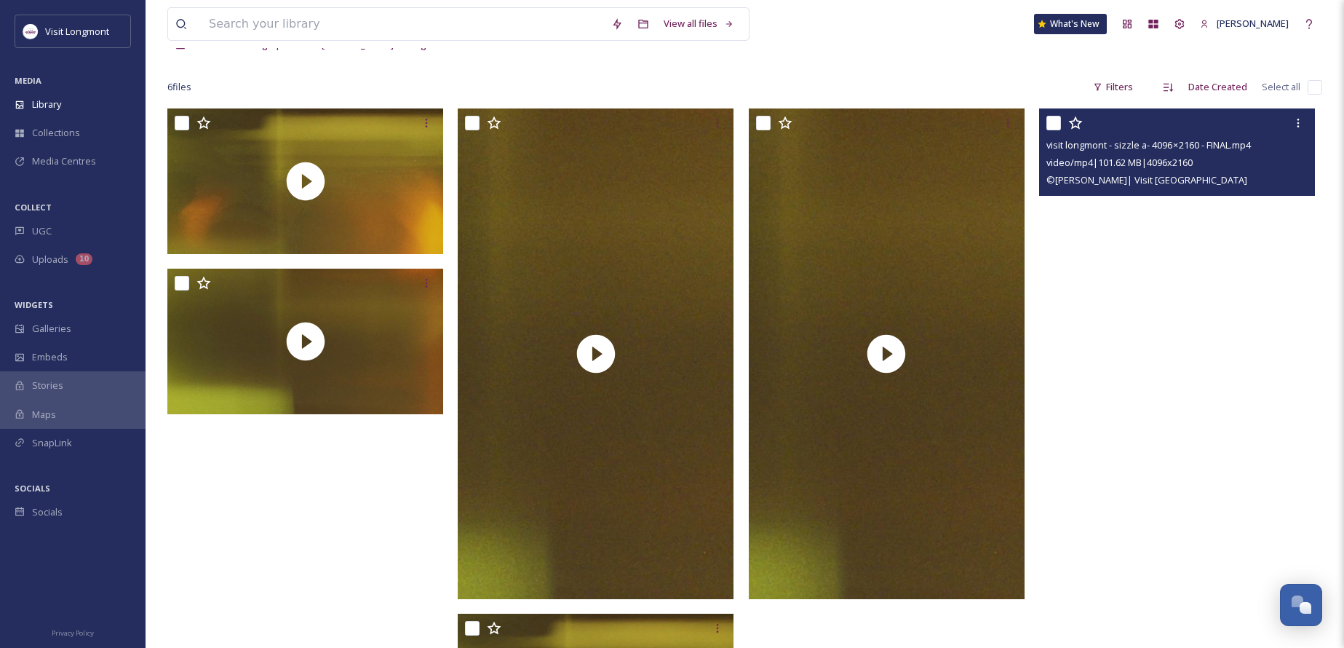
click at [1179, 207] on video "visit longmont - sizzle a- 4096 × 2160 - FINAL.mp4" at bounding box center [1177, 181] width 276 height 146
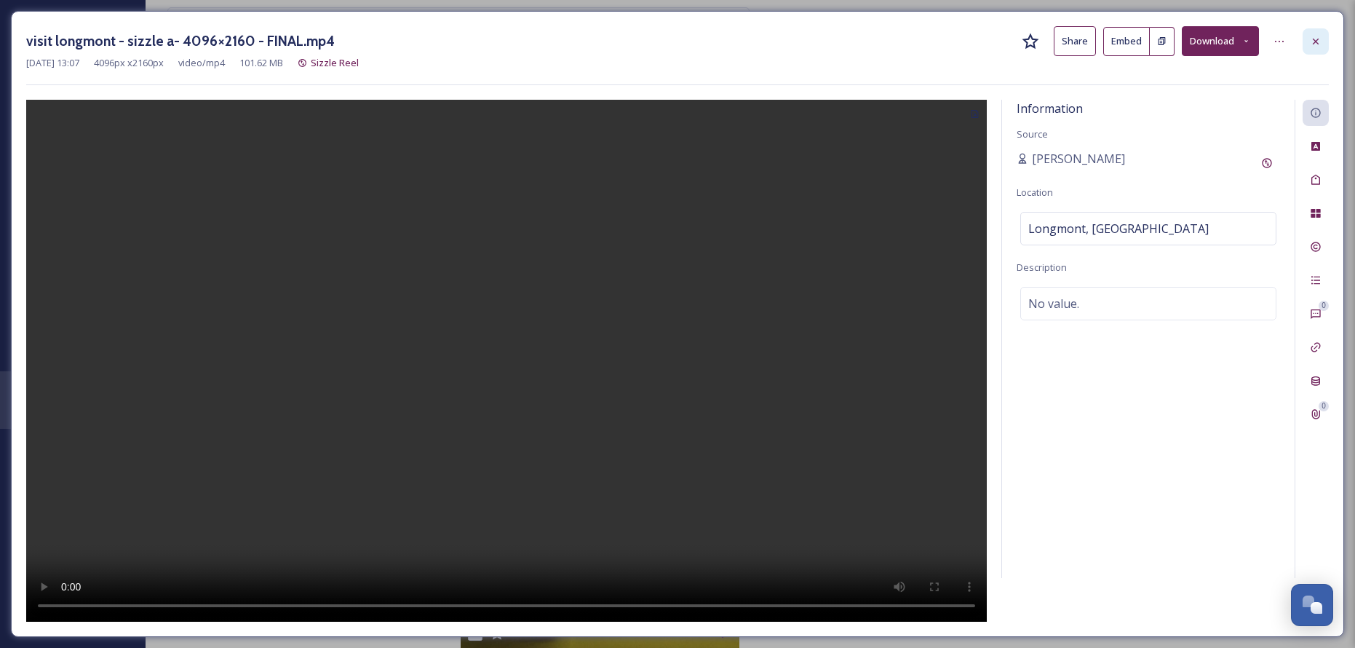
click at [1315, 36] on icon at bounding box center [1316, 42] width 12 height 12
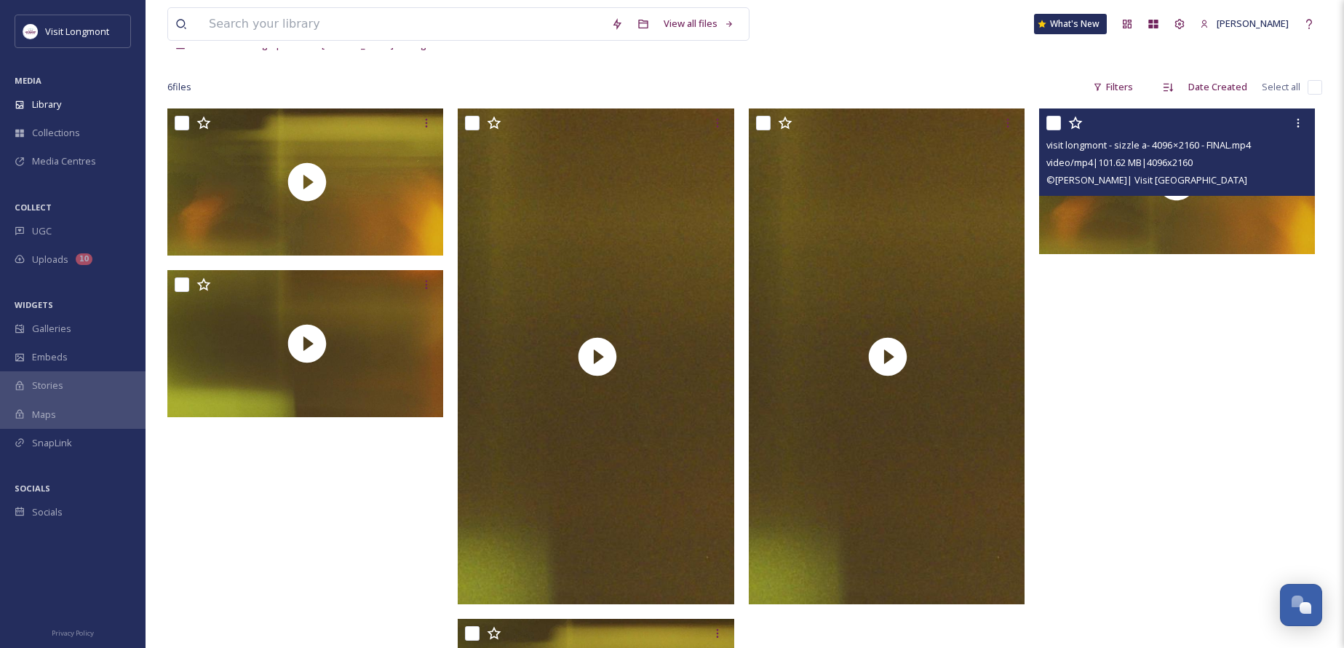
drag, startPoint x: 1054, startPoint y: 122, endPoint x: 1039, endPoint y: 124, distance: 14.7
click at [1054, 122] on input "checkbox" at bounding box center [1053, 123] width 15 height 15
checkbox input "true"
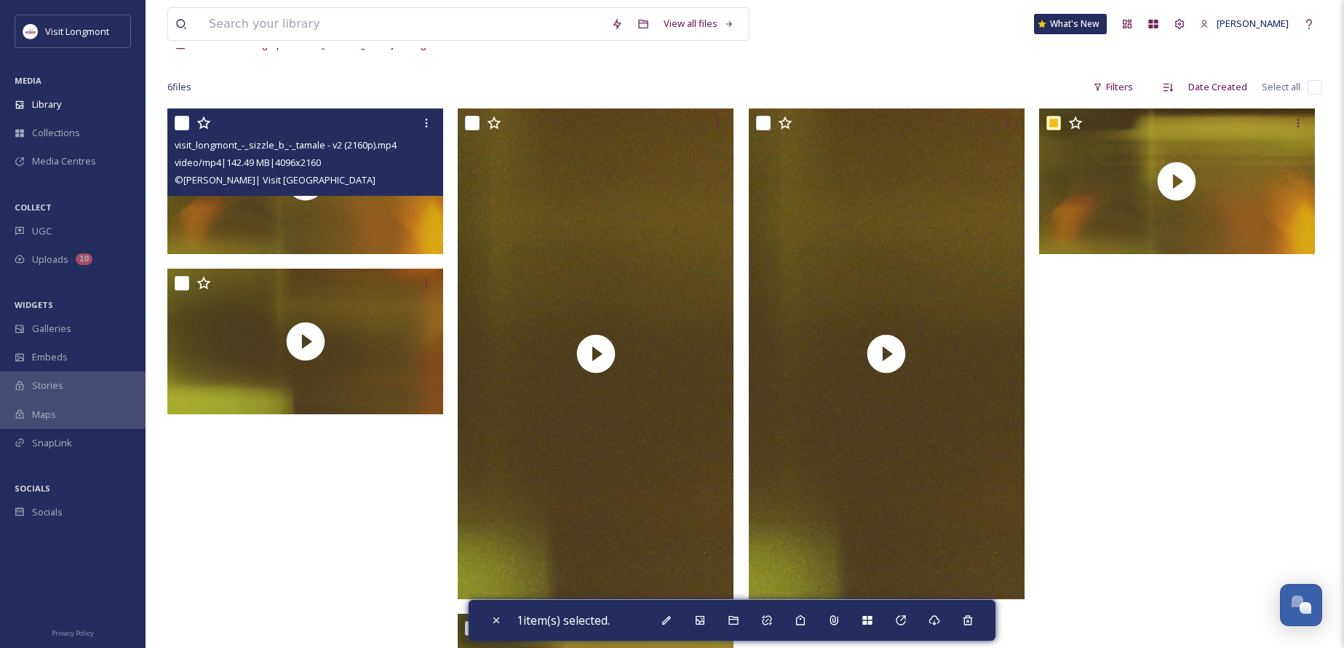
click at [177, 124] on input "checkbox" at bounding box center [182, 123] width 15 height 15
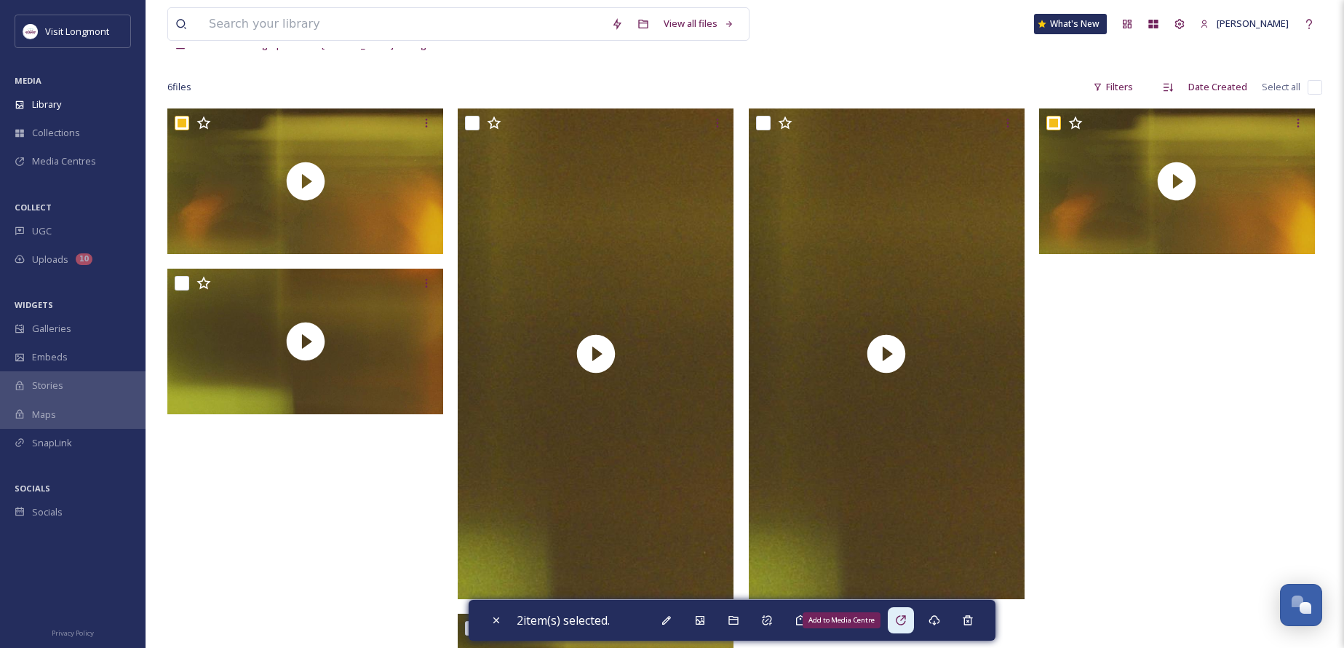
click at [901, 617] on icon at bounding box center [900, 619] width 9 height 9
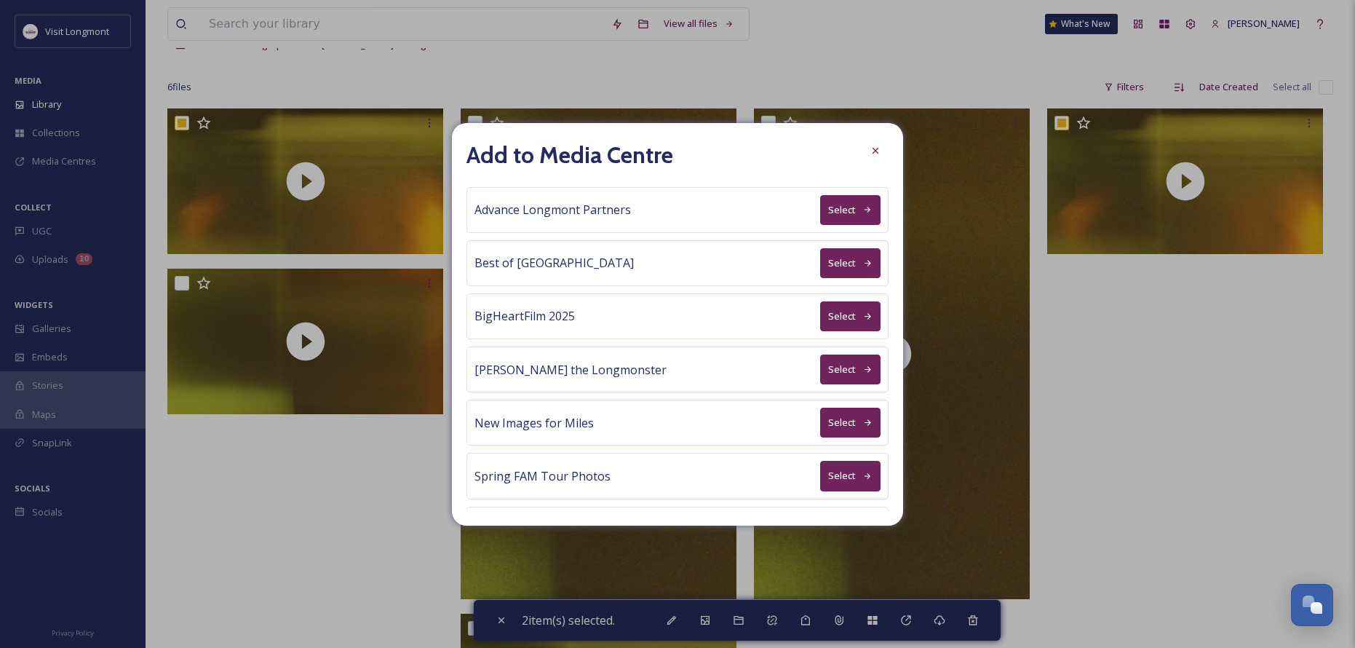
click at [820, 204] on button "Select" at bounding box center [850, 210] width 60 height 30
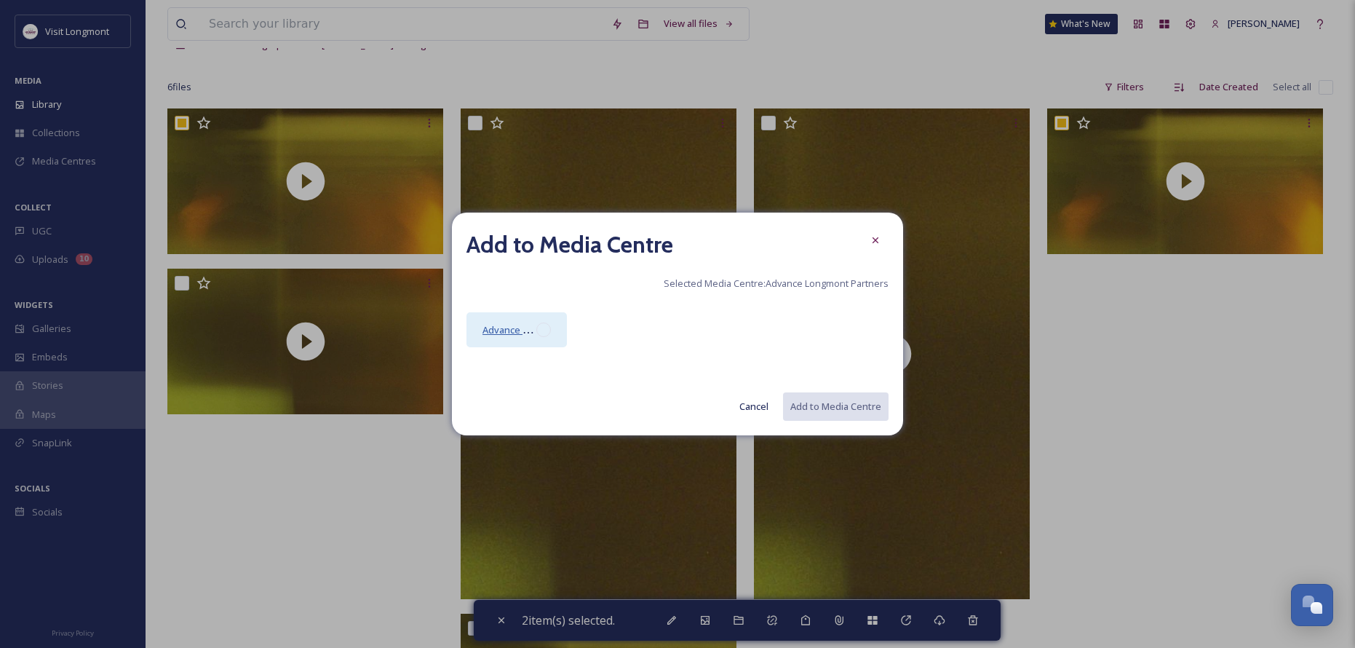
click at [514, 333] on span "Advance Longmont Partners Media Centre" at bounding box center [576, 329] width 188 height 14
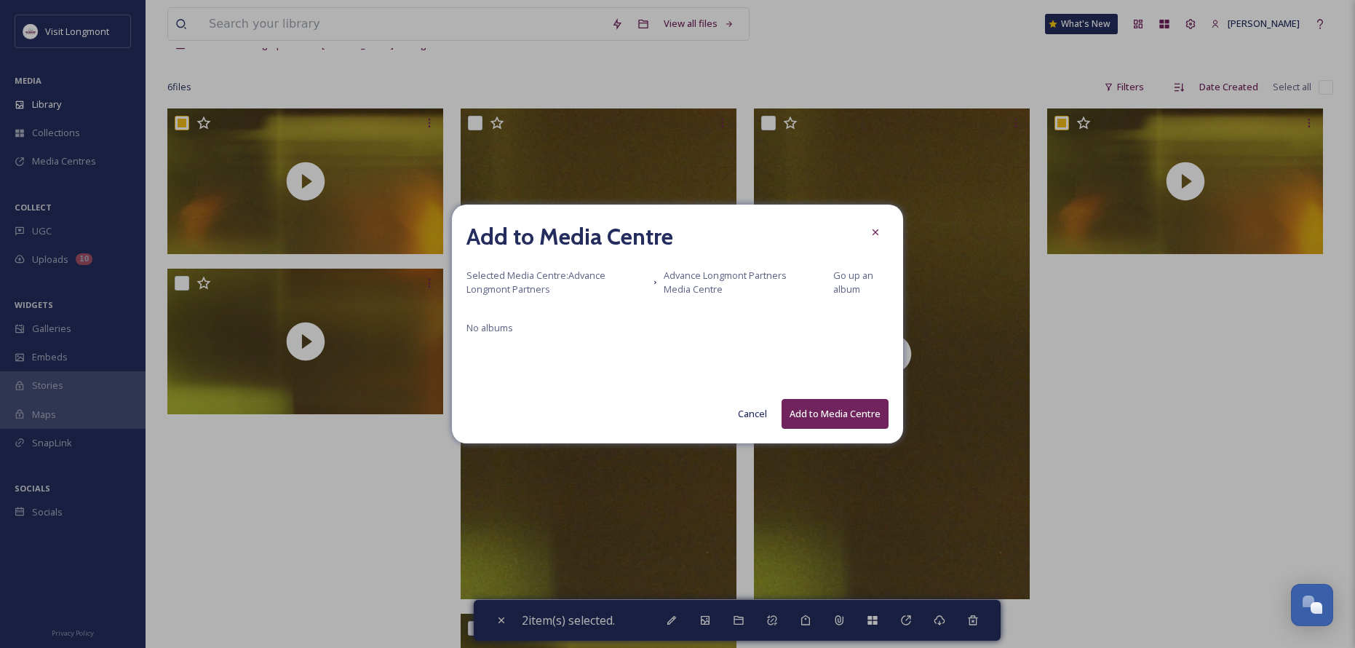
click at [859, 417] on button "Add to Media Centre" at bounding box center [834, 414] width 107 height 30
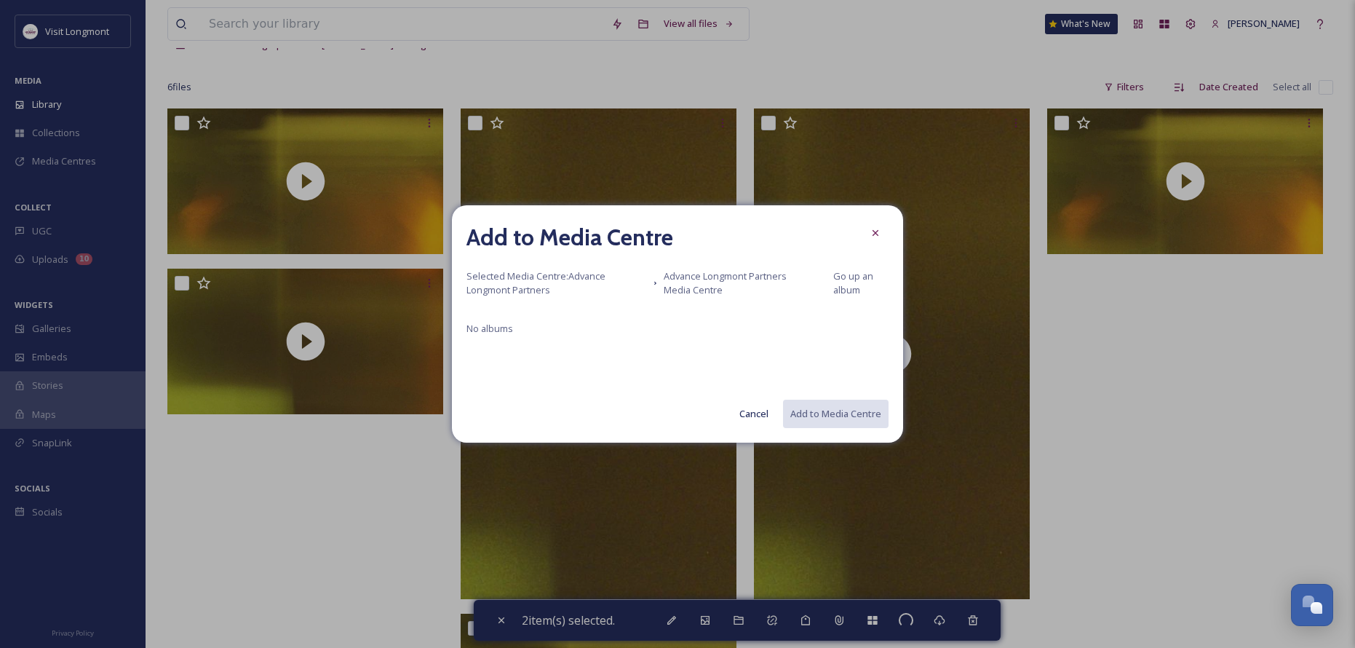
checkbox input "false"
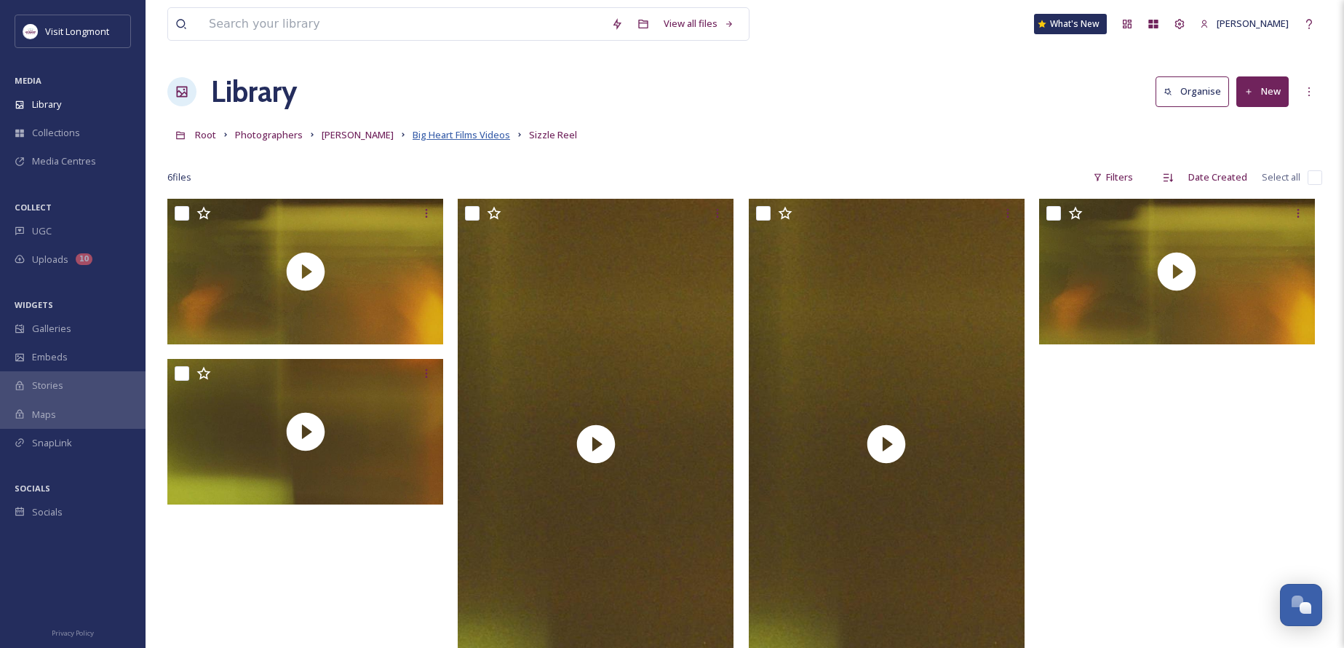
click at [437, 133] on span "Big Heart Films Videos" at bounding box center [461, 134] width 97 height 13
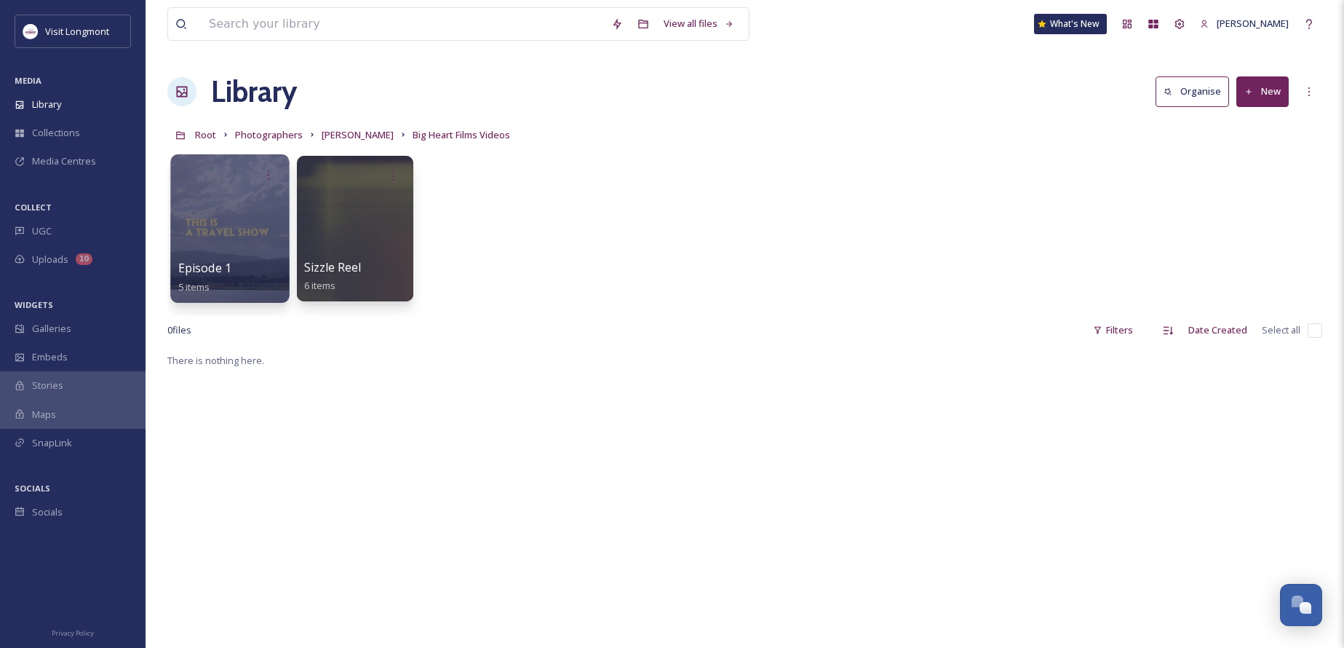
click at [242, 234] on div at bounding box center [229, 228] width 119 height 148
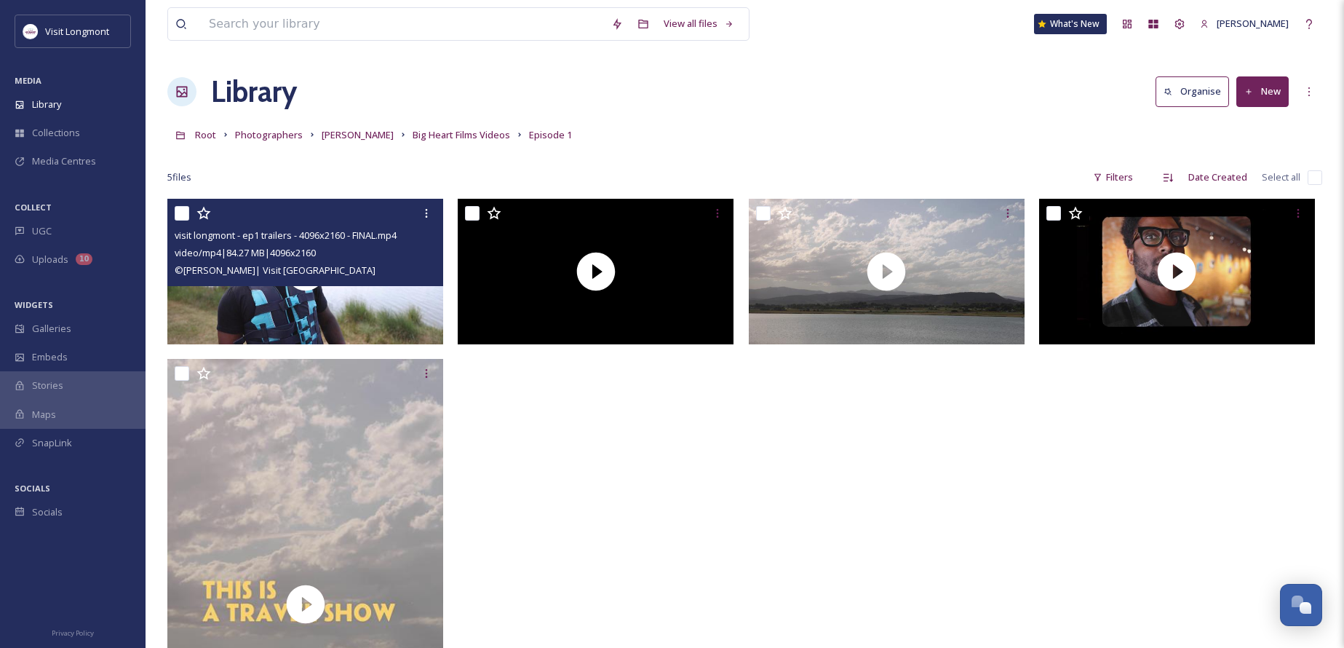
click at [304, 268] on span "© [PERSON_NAME]| Visit [GEOGRAPHIC_DATA]" at bounding box center [275, 269] width 201 height 13
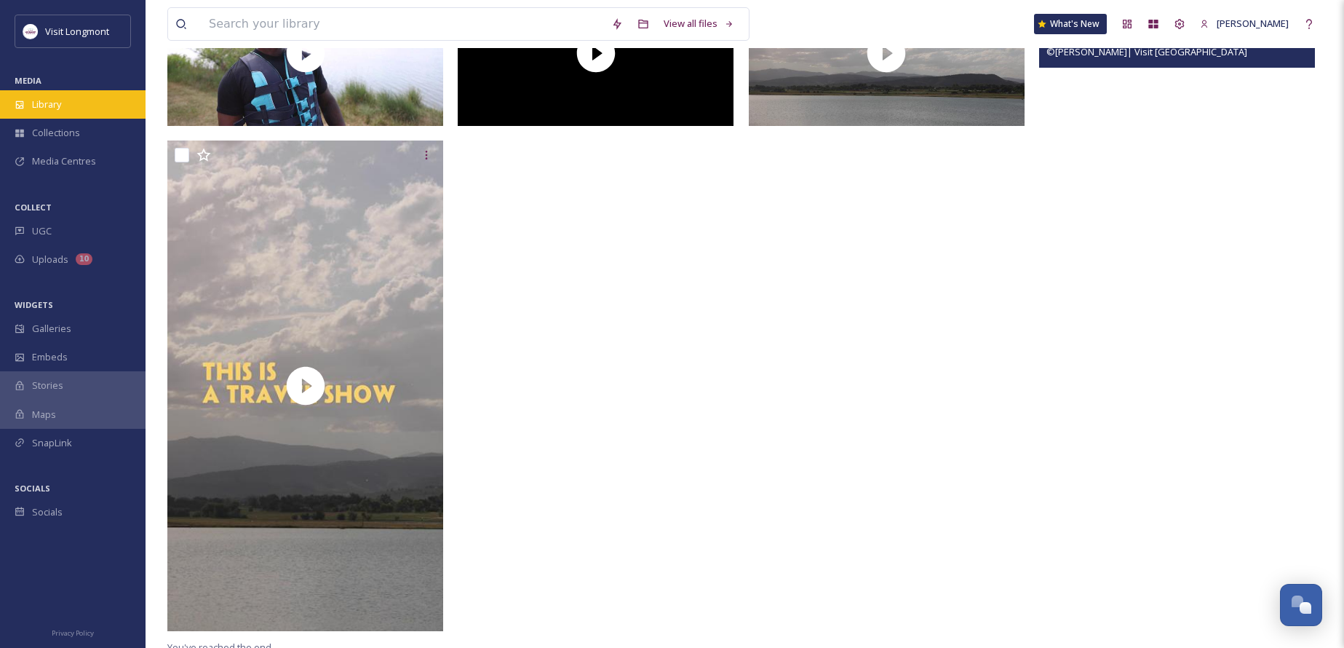
scroll to position [226, 0]
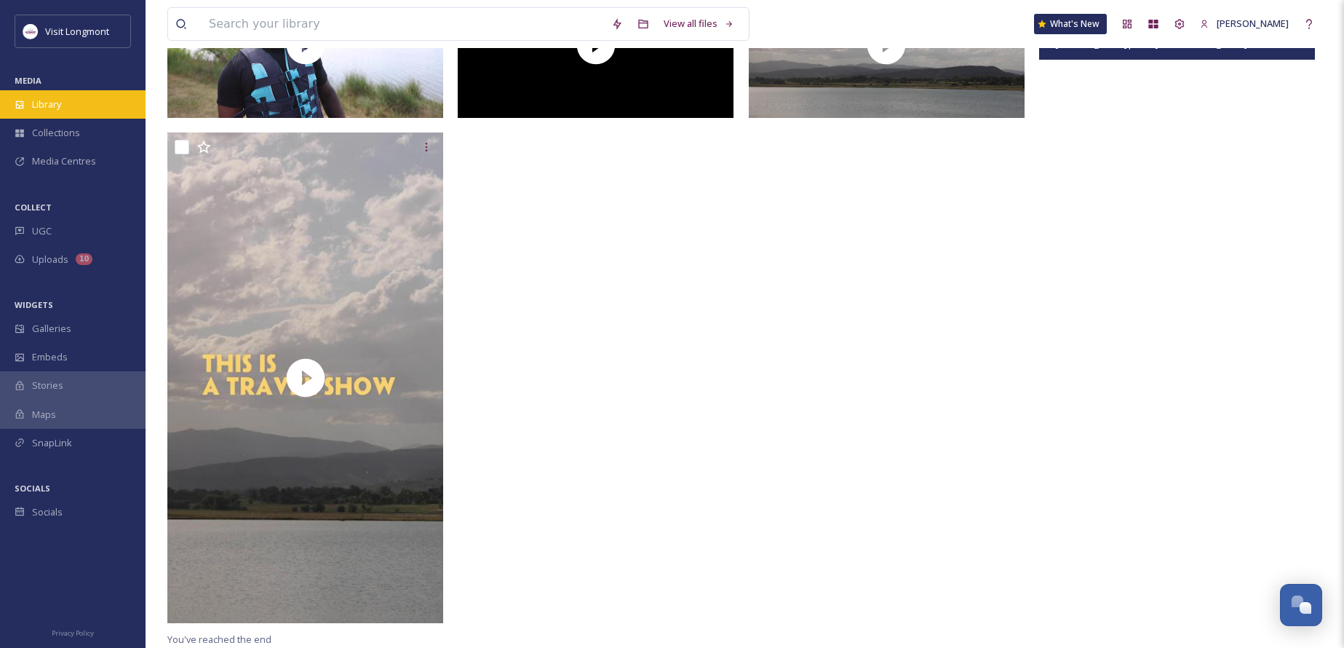
click at [47, 95] on div "Library" at bounding box center [73, 104] width 146 height 28
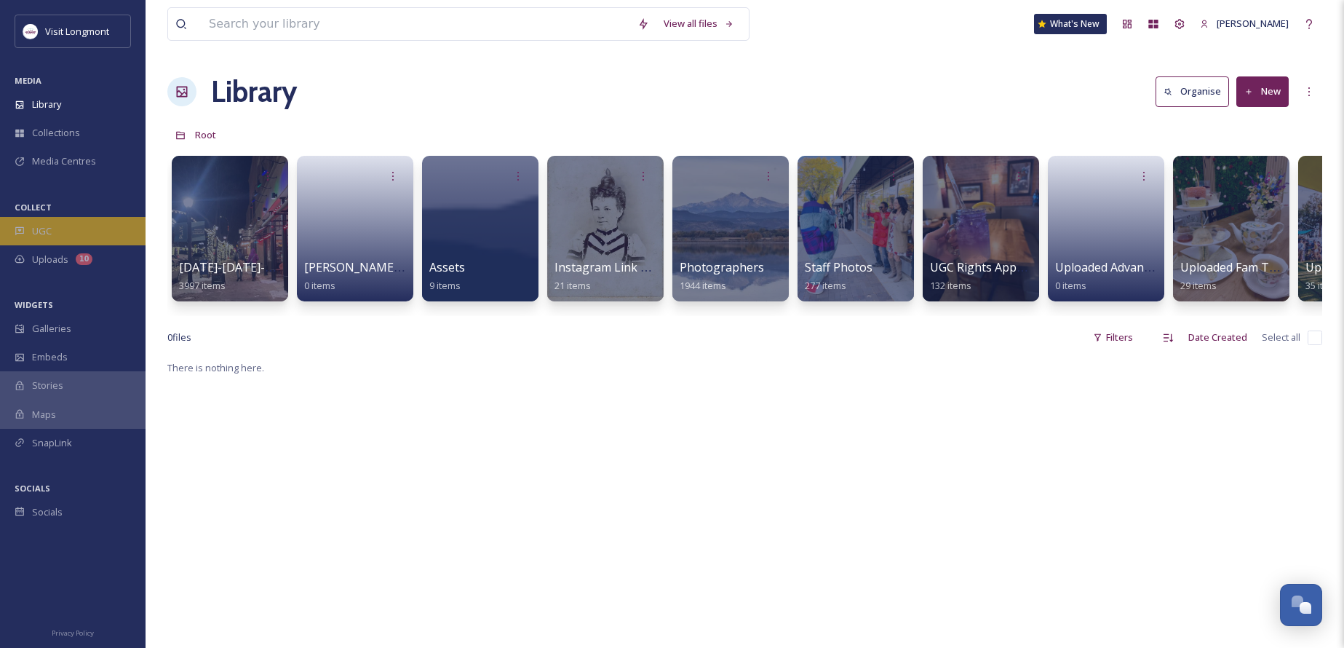
click at [41, 235] on span "UGC" at bounding box center [42, 231] width 20 height 14
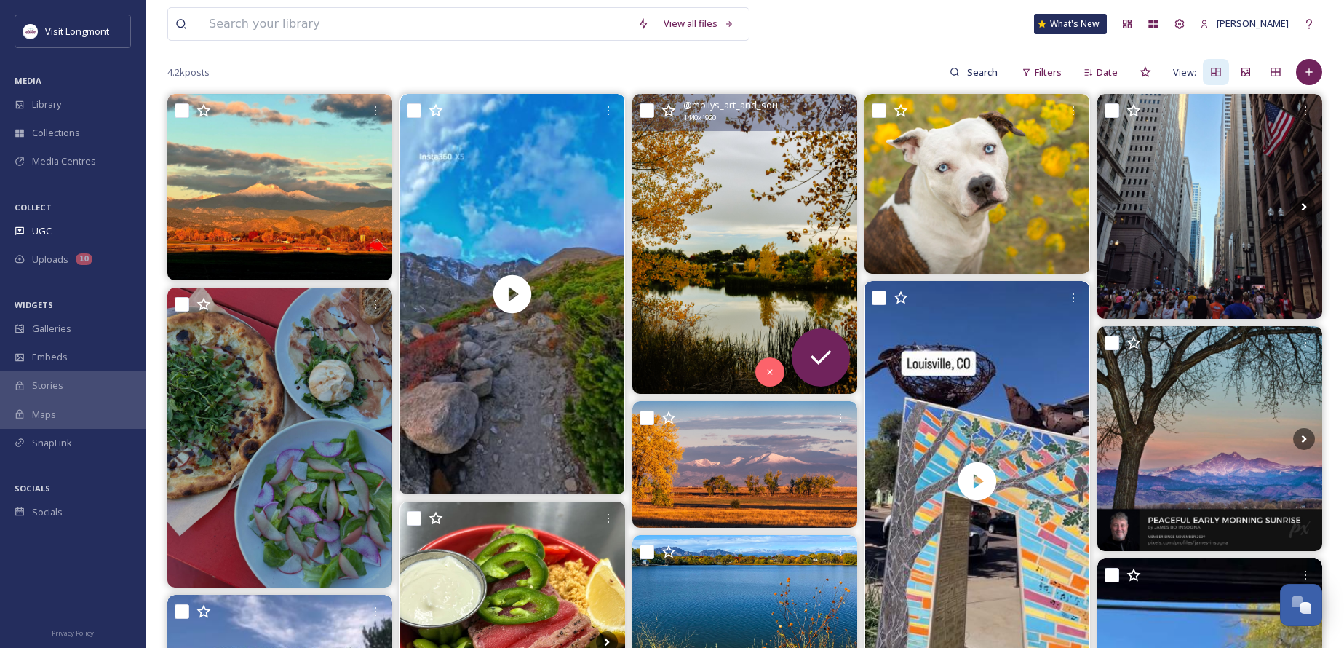
scroll to position [146, 0]
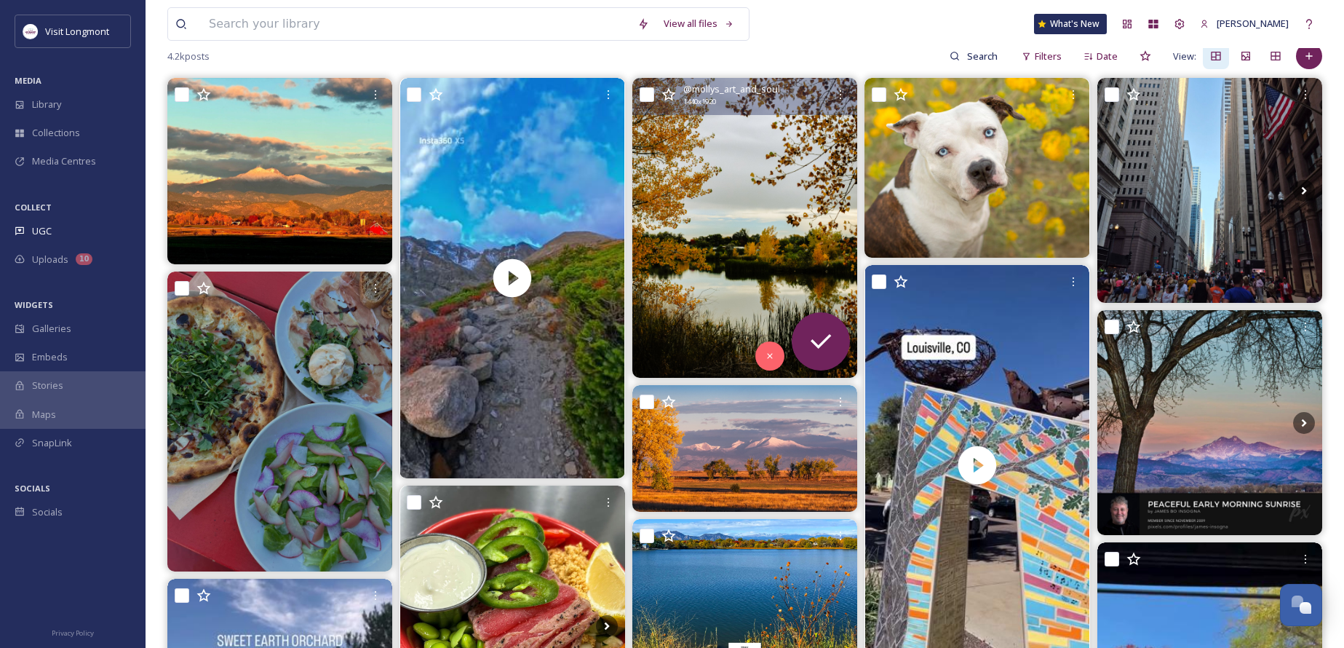
click at [681, 265] on img at bounding box center [744, 228] width 225 height 300
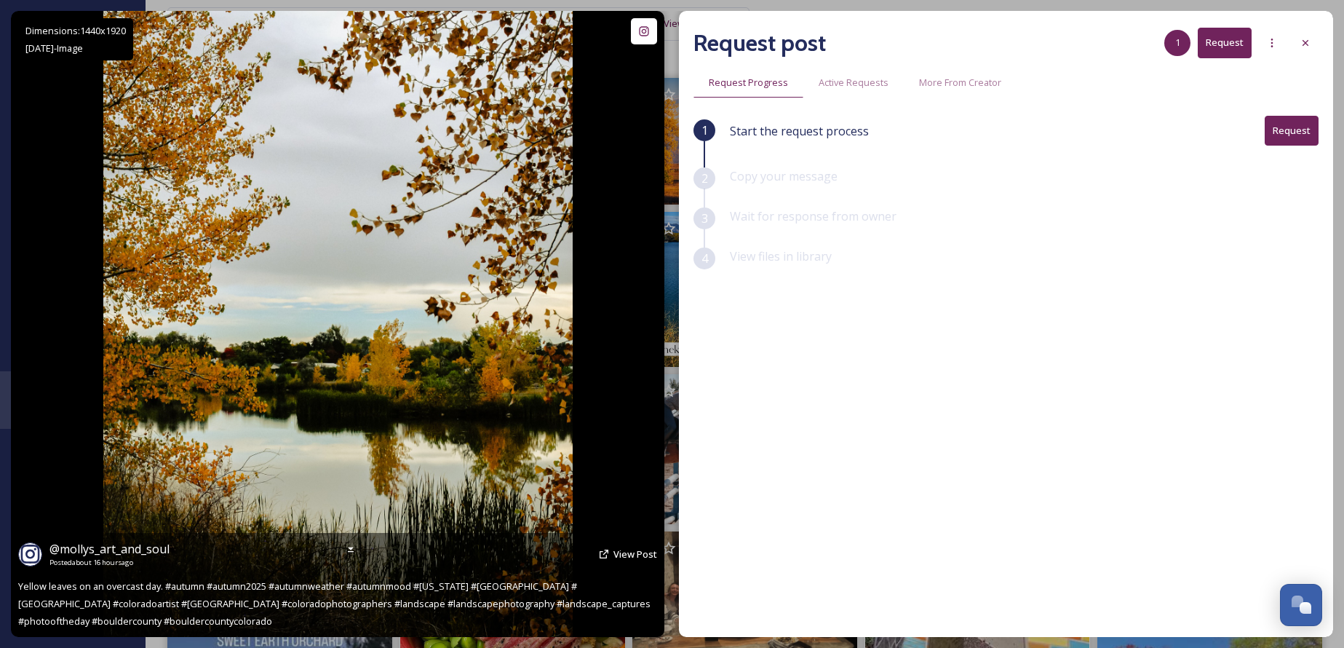
click at [405, 264] on img at bounding box center [337, 324] width 469 height 626
click at [631, 551] on span "View Post" at bounding box center [635, 553] width 44 height 13
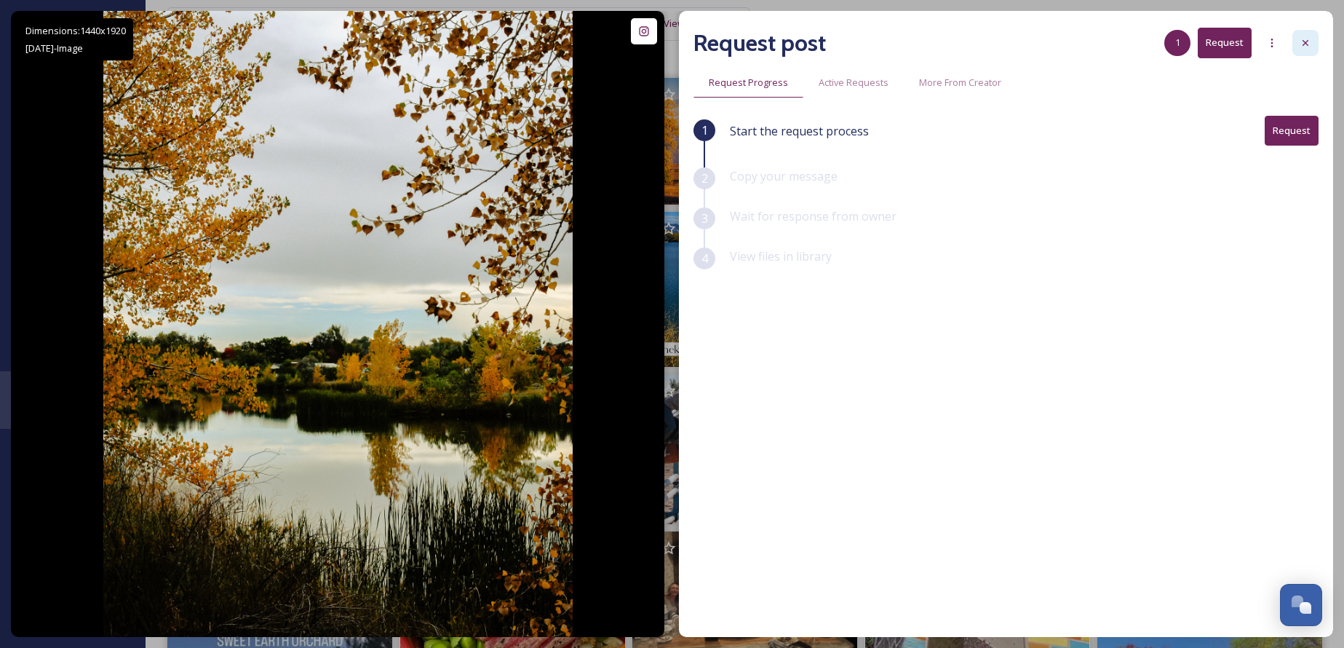
click at [1307, 44] on icon at bounding box center [1305, 43] width 12 height 12
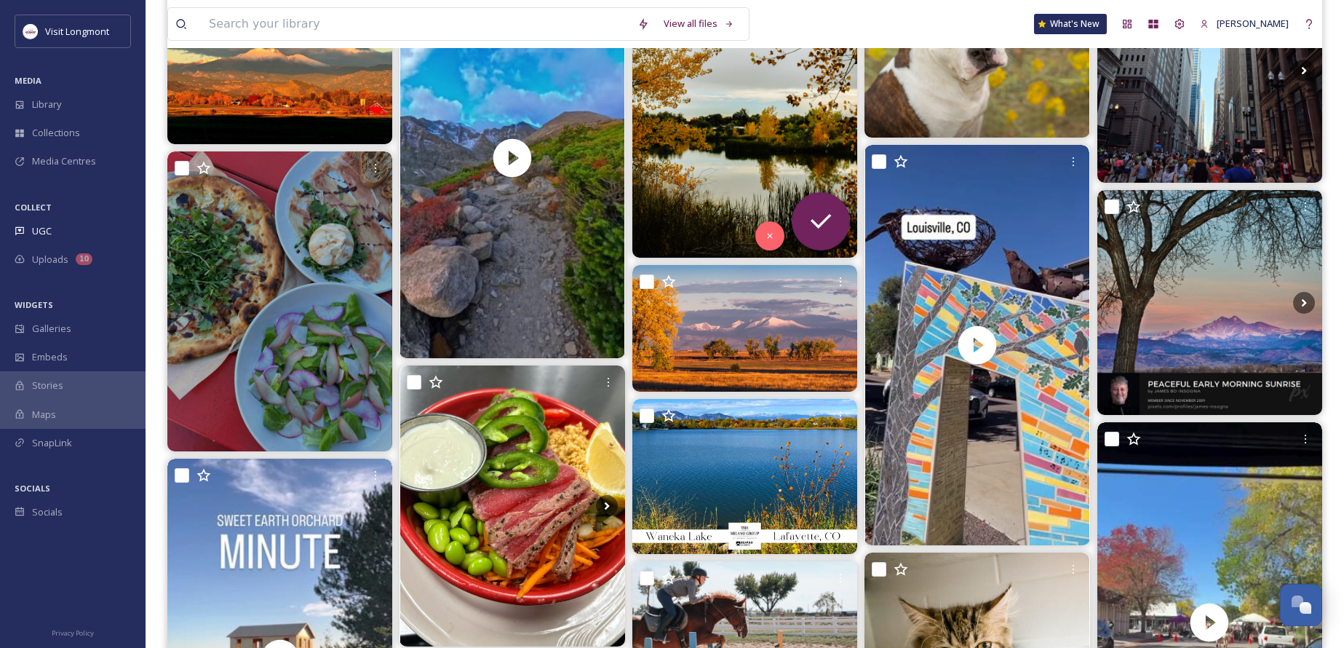
scroll to position [291, 0]
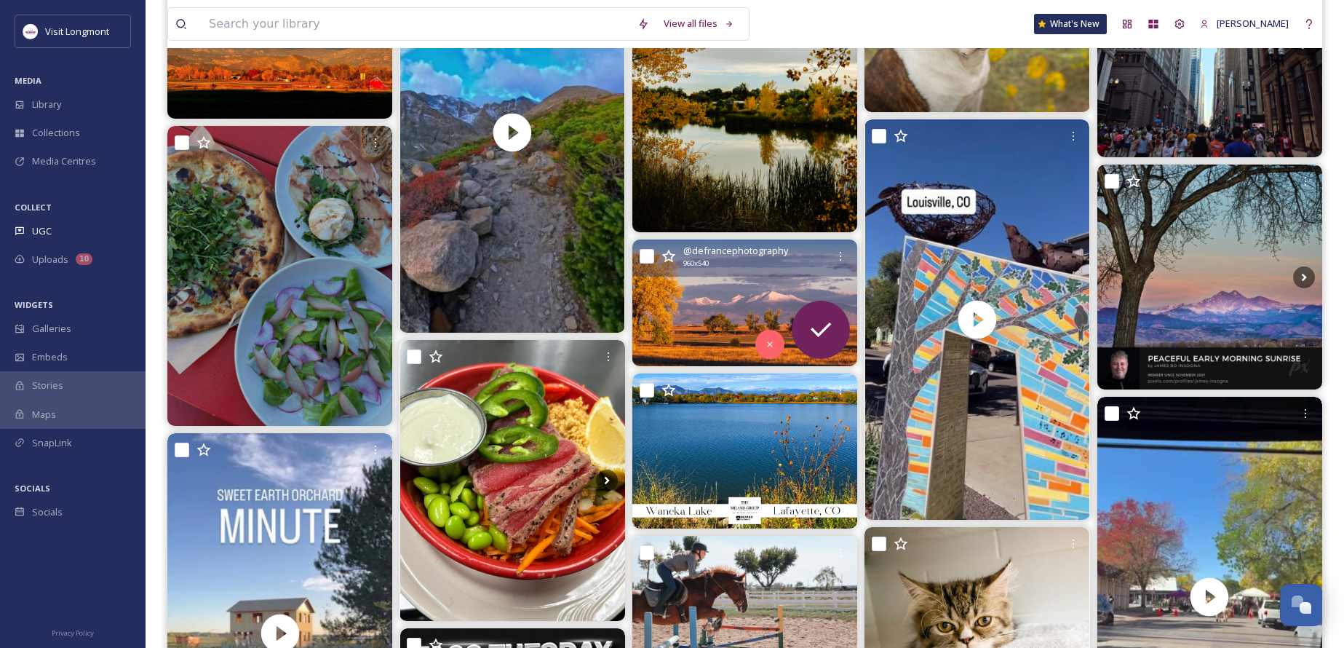
click at [672, 300] on img at bounding box center [744, 302] width 225 height 127
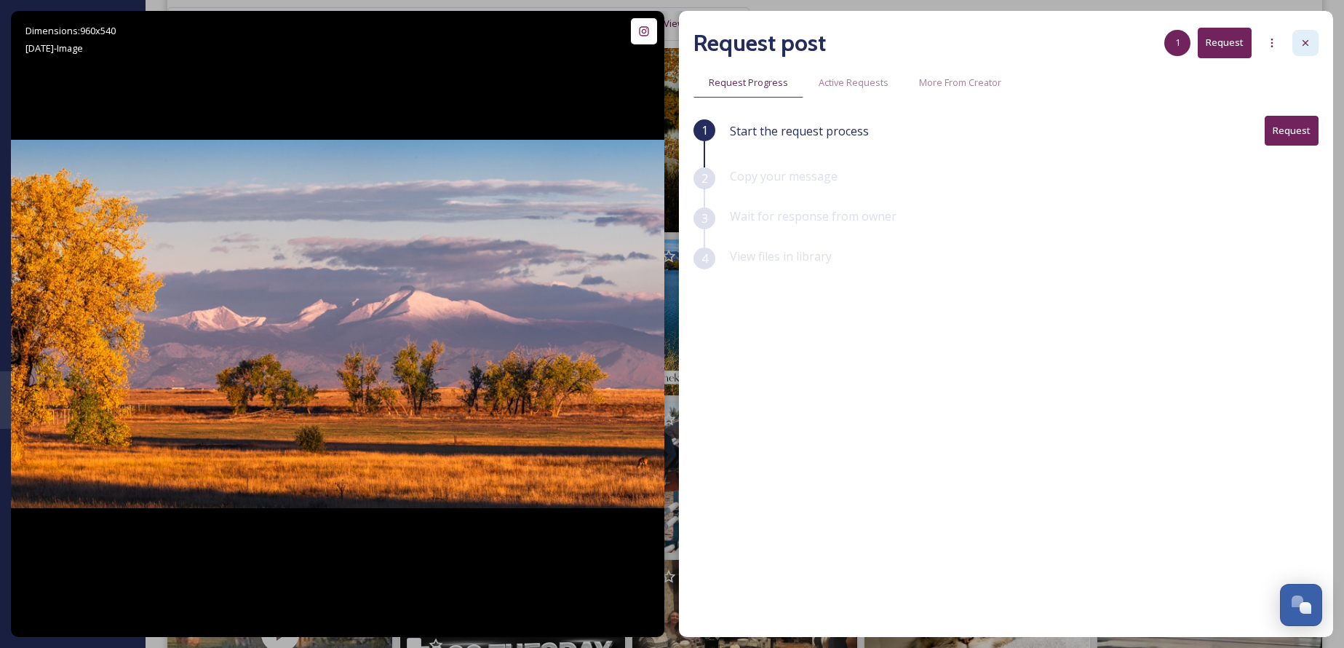
click at [1303, 42] on icon at bounding box center [1305, 43] width 12 height 12
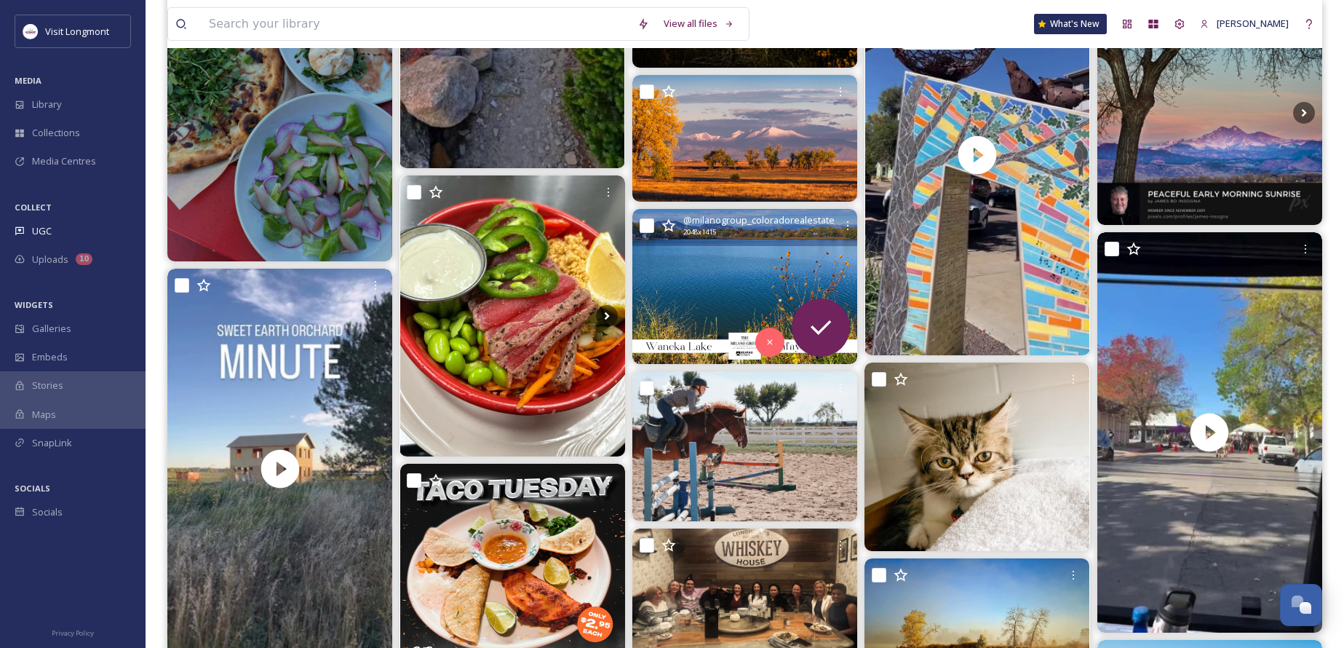
scroll to position [509, 0]
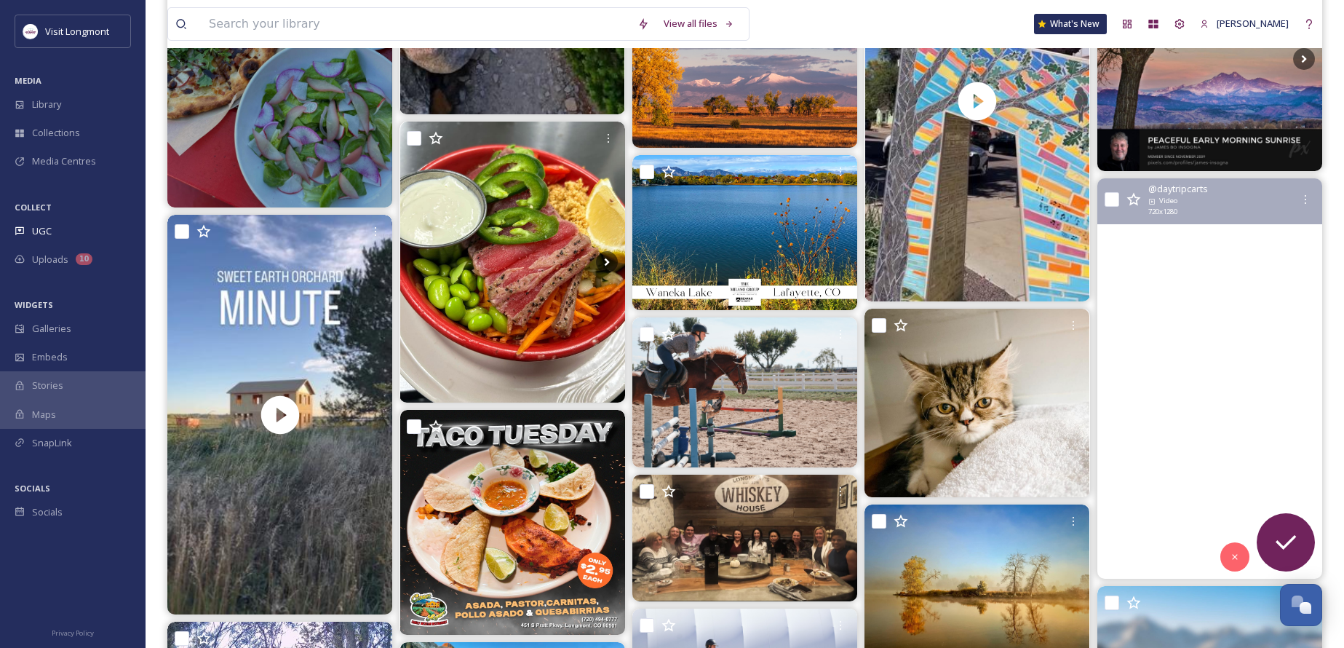
click at [1182, 413] on video "Picked up a few treats from lafayettefarmersmarket With only a few weekends lef…" at bounding box center [1209, 377] width 225 height 399
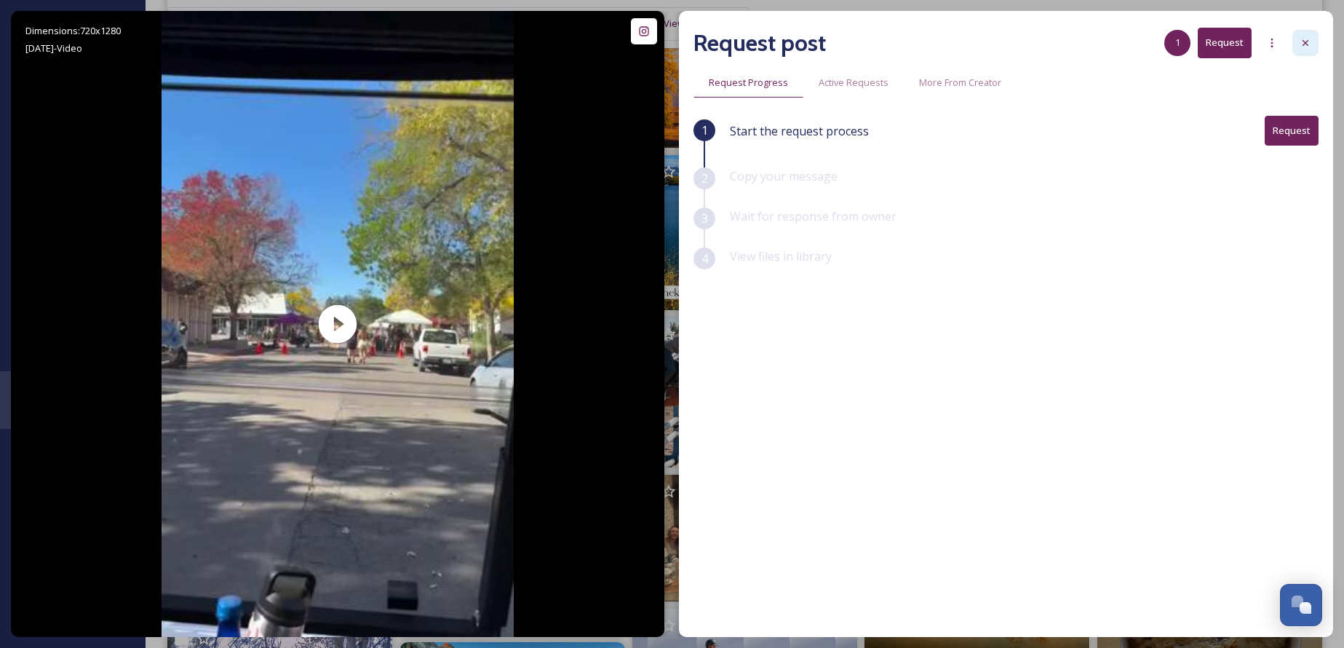
click at [1304, 42] on icon at bounding box center [1305, 43] width 12 height 12
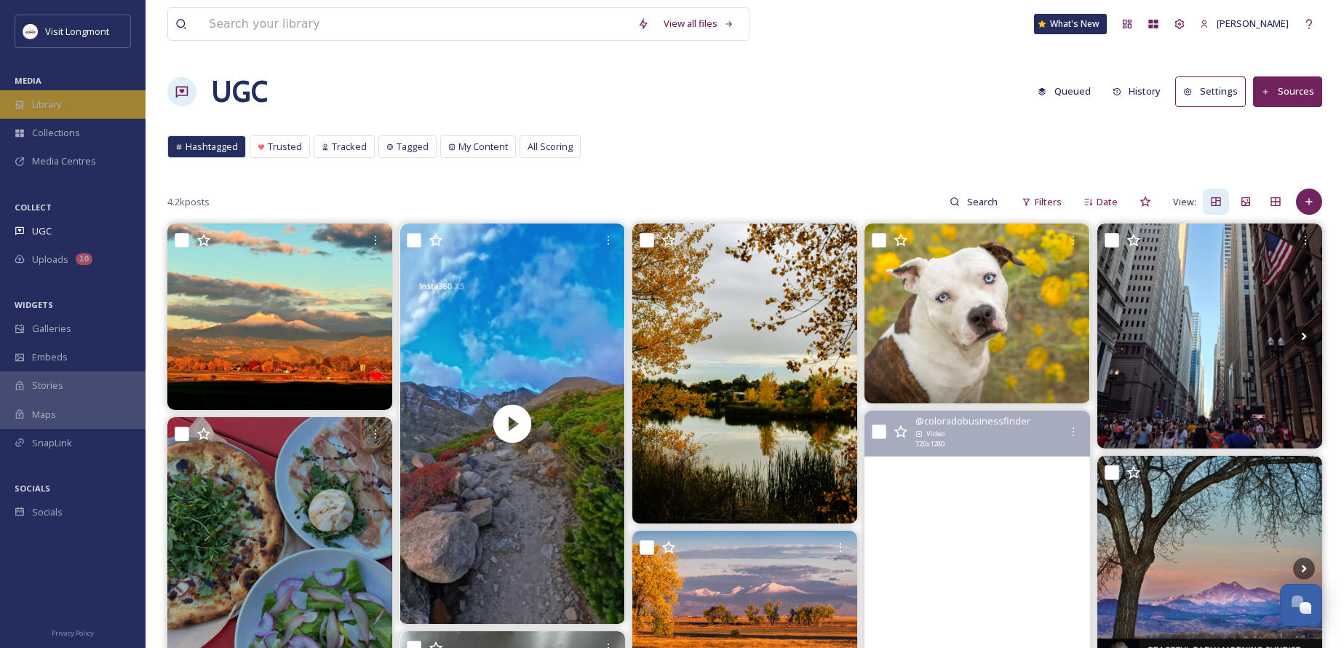
click at [58, 95] on div "Library" at bounding box center [73, 104] width 146 height 28
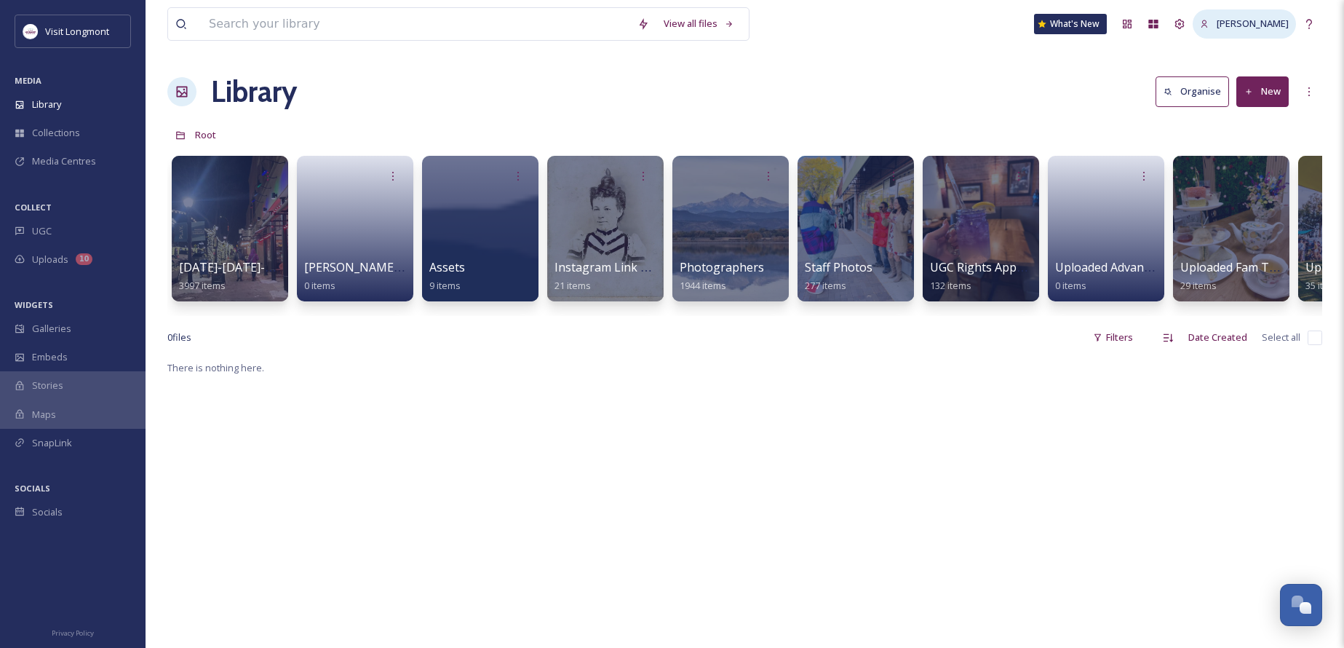
click at [1237, 26] on span "[PERSON_NAME]" at bounding box center [1252, 23] width 72 height 13
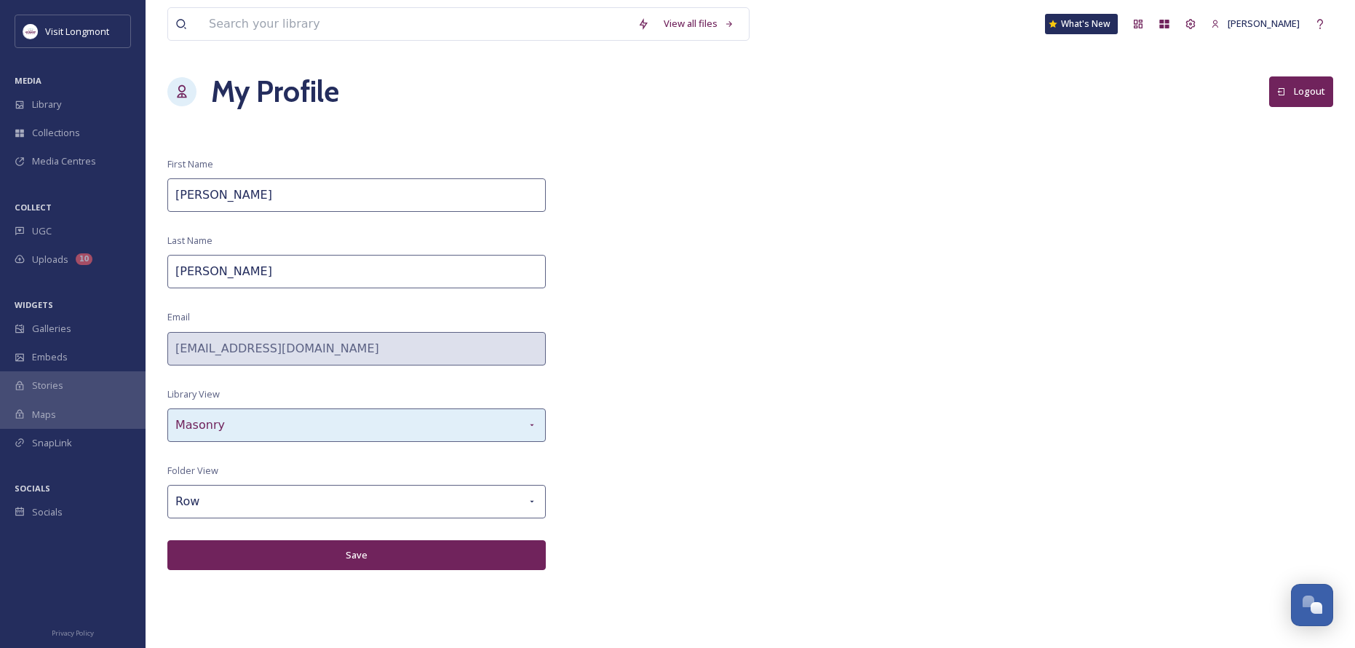
click at [519, 429] on div "Masonry" at bounding box center [356, 424] width 378 height 33
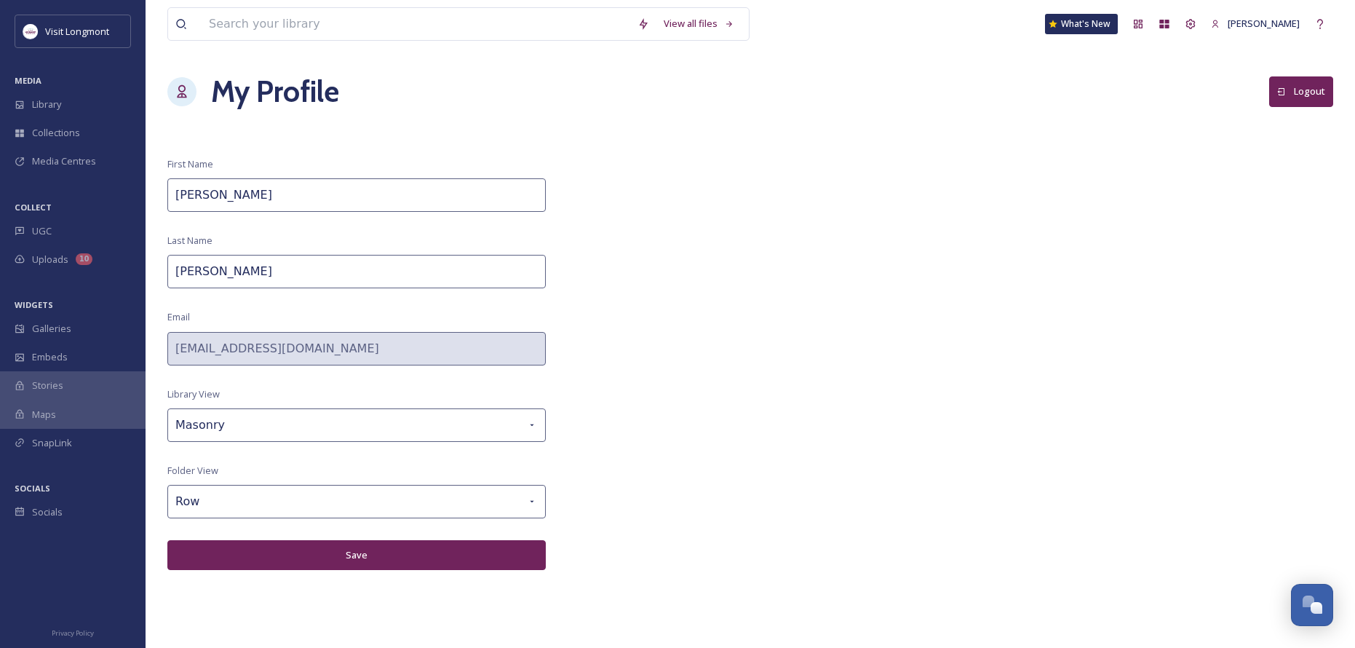
click at [646, 384] on div "View all files What's New [PERSON_NAME] My Profile Logout First Name [PERSON_NA…" at bounding box center [750, 324] width 1209 height 648
click at [1196, 23] on icon at bounding box center [1190, 24] width 12 height 12
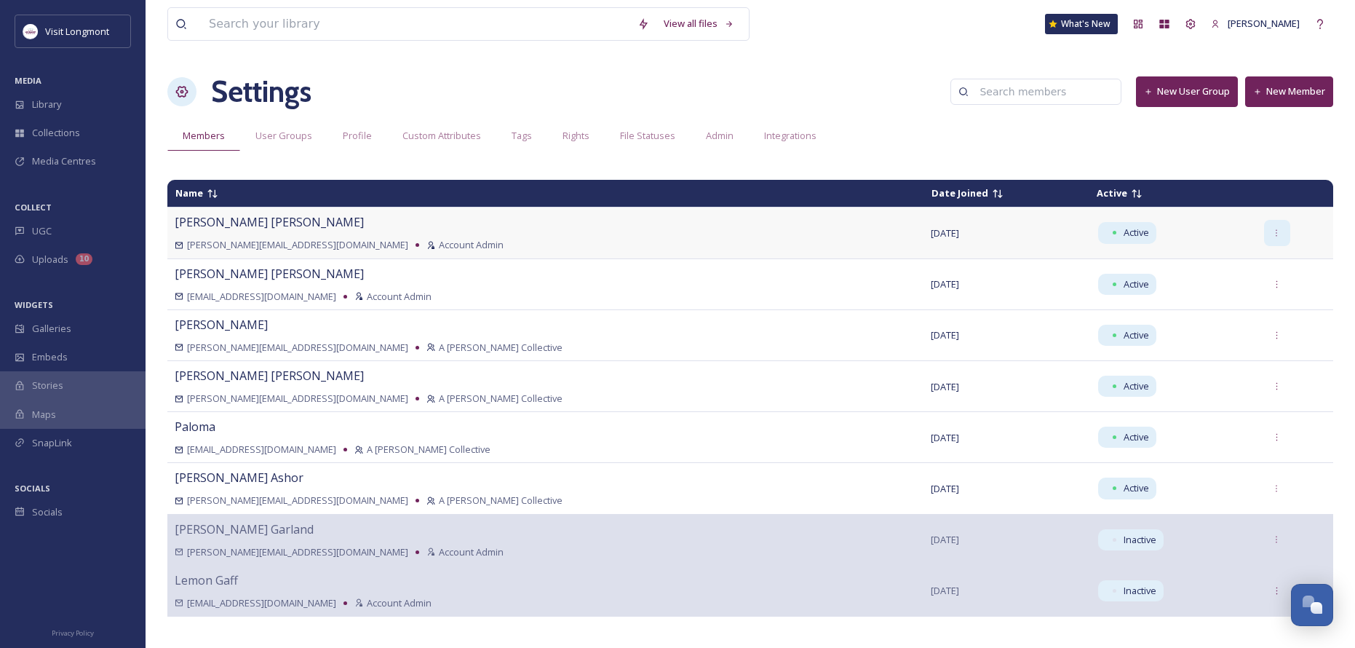
click at [1272, 231] on icon at bounding box center [1276, 232] width 9 height 9
click at [938, 76] on div "Settings New User Group New Member" at bounding box center [750, 92] width 1166 height 44
click at [1325, 23] on icon at bounding box center [1320, 24] width 12 height 12
click at [49, 444] on span "SnapLink" at bounding box center [52, 443] width 40 height 14
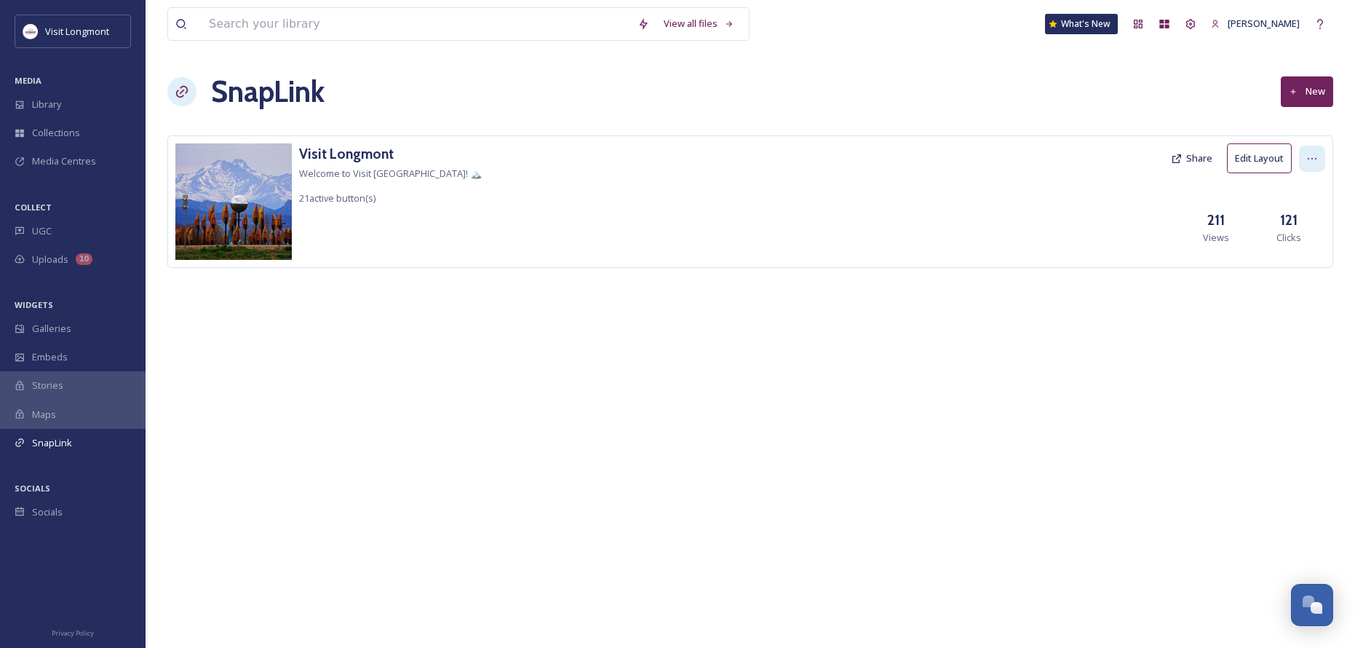
click at [1310, 159] on icon at bounding box center [1312, 159] width 12 height 12
click at [1278, 194] on span "View SnapLink" at bounding box center [1285, 190] width 63 height 14
click at [1278, 220] on span "Edit Settings" at bounding box center [1281, 219] width 54 height 14
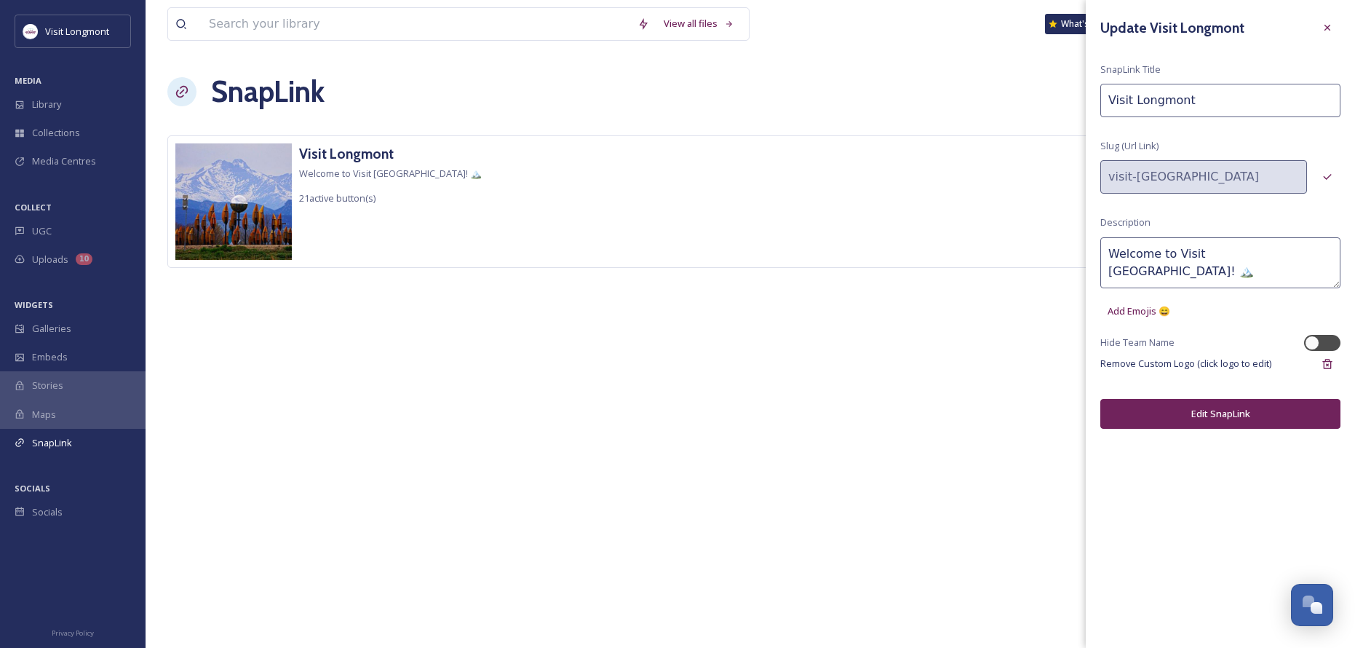
click at [979, 226] on div "Visit Longmont Welcome to Visit [GEOGRAPHIC_DATA]! 🏔️ 21 active button(s) Share…" at bounding box center [750, 201] width 1166 height 132
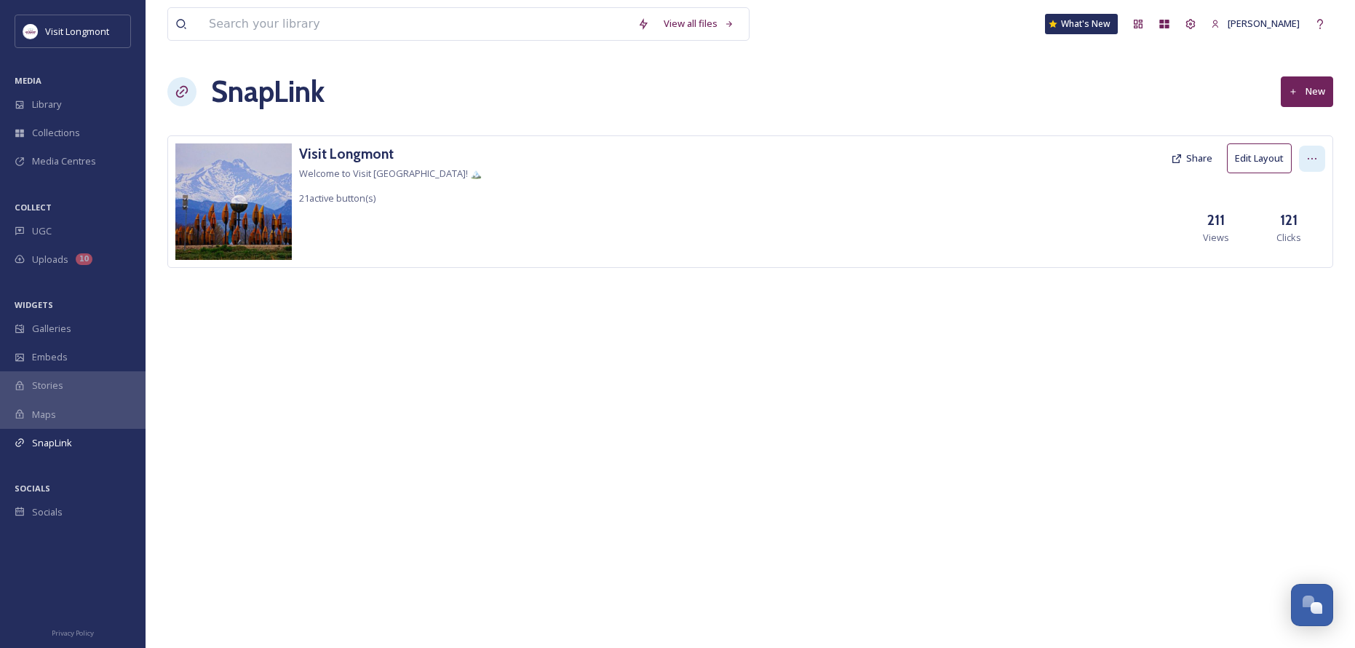
click at [1305, 159] on div at bounding box center [1312, 159] width 26 height 26
click at [1171, 171] on button "Share" at bounding box center [1191, 158] width 56 height 28
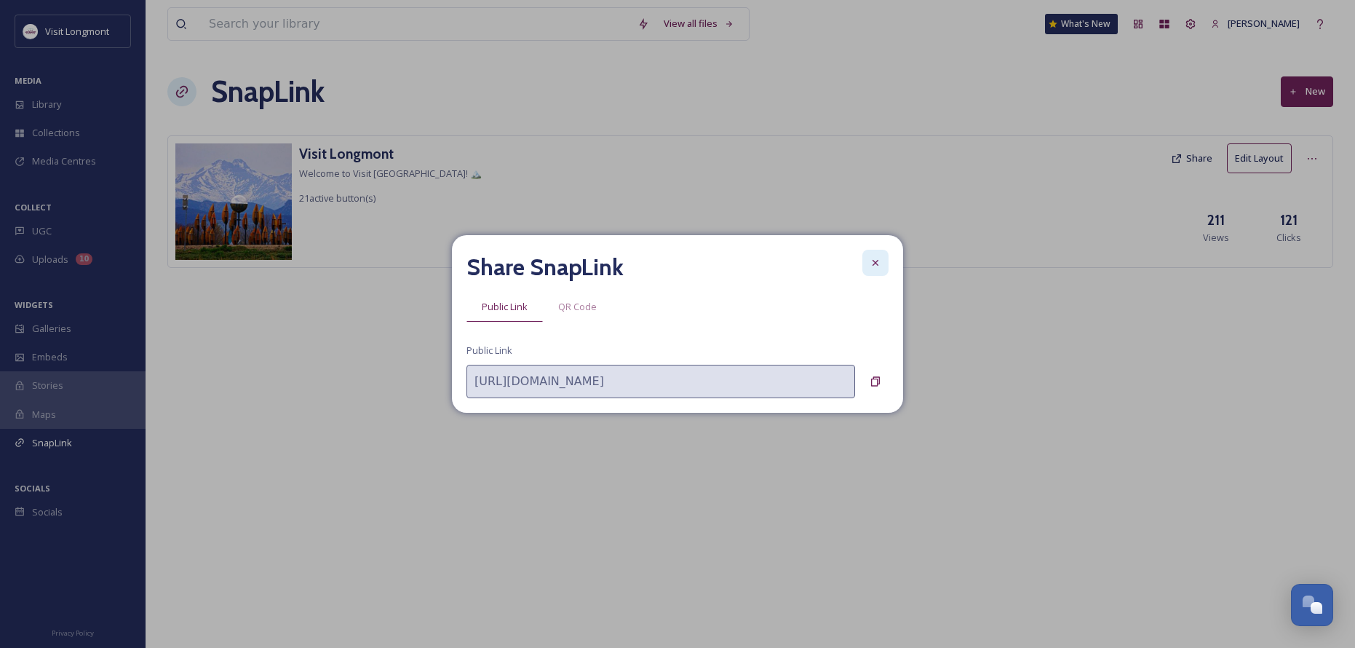
click at [880, 263] on icon at bounding box center [875, 263] width 12 height 12
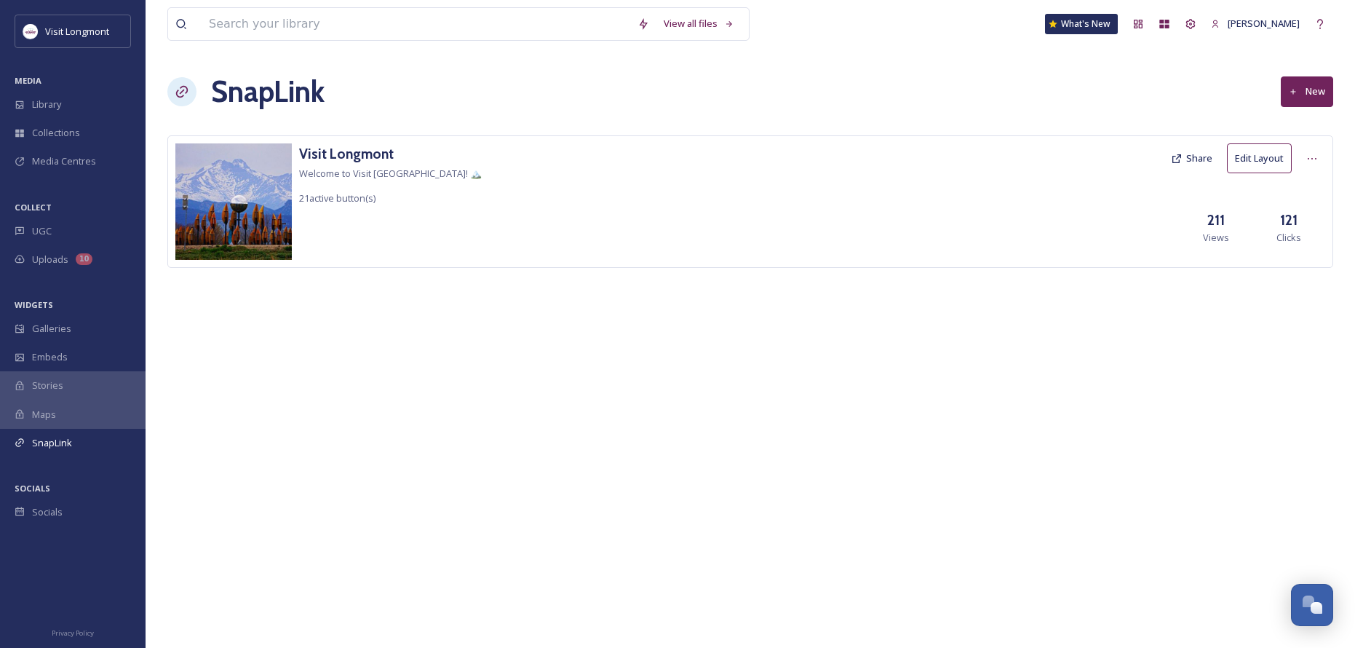
click at [262, 200] on img at bounding box center [233, 201] width 116 height 116
click at [342, 157] on h3 "Visit Longmont" at bounding box center [390, 153] width 183 height 21
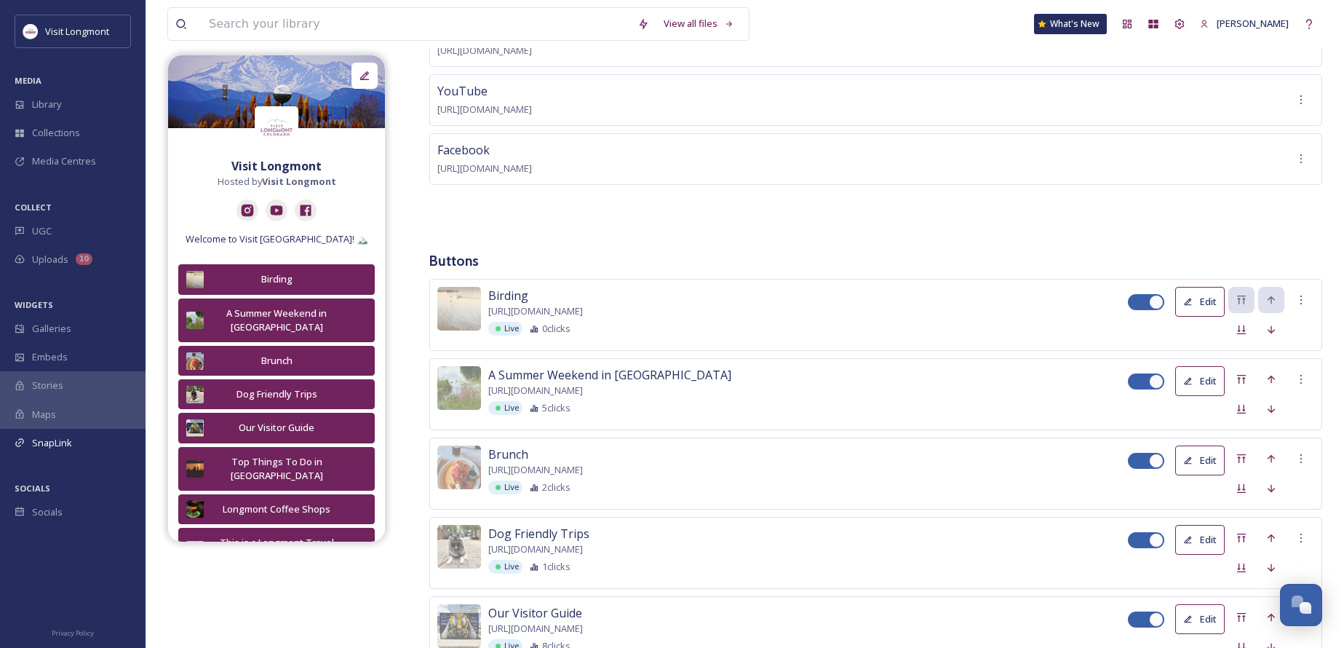
scroll to position [218, 0]
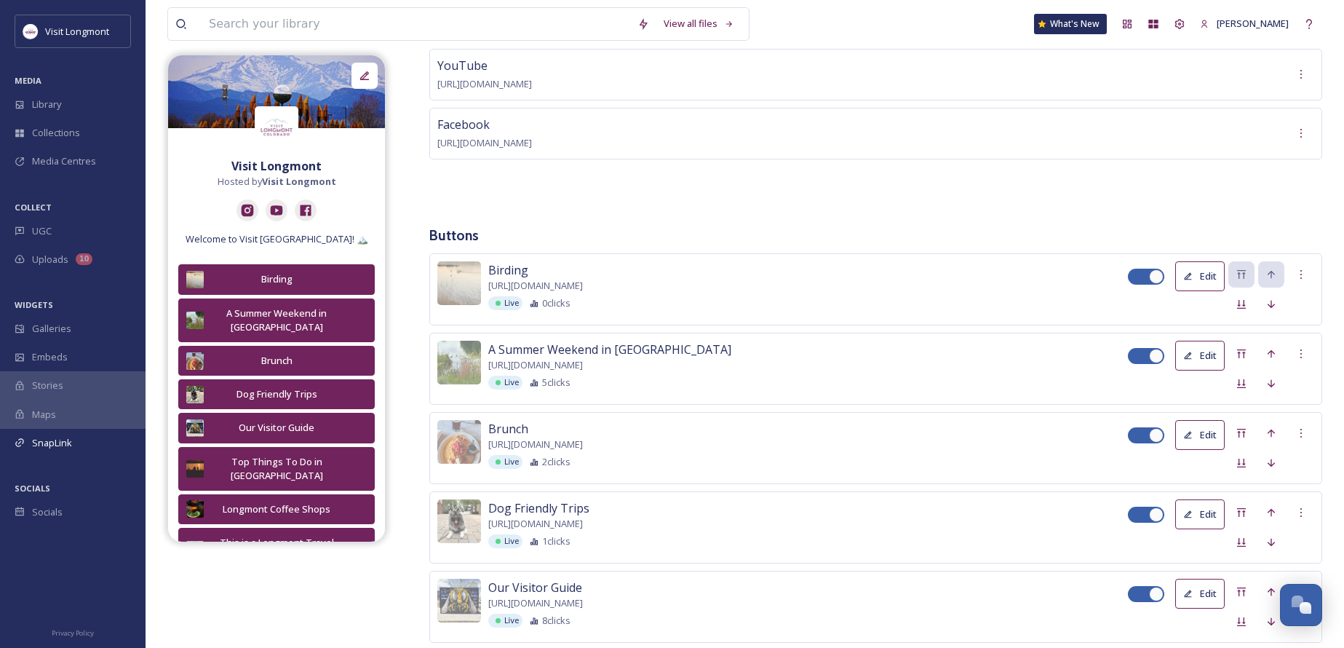
click at [1200, 345] on button "Edit" at bounding box center [1199, 355] width 49 height 30
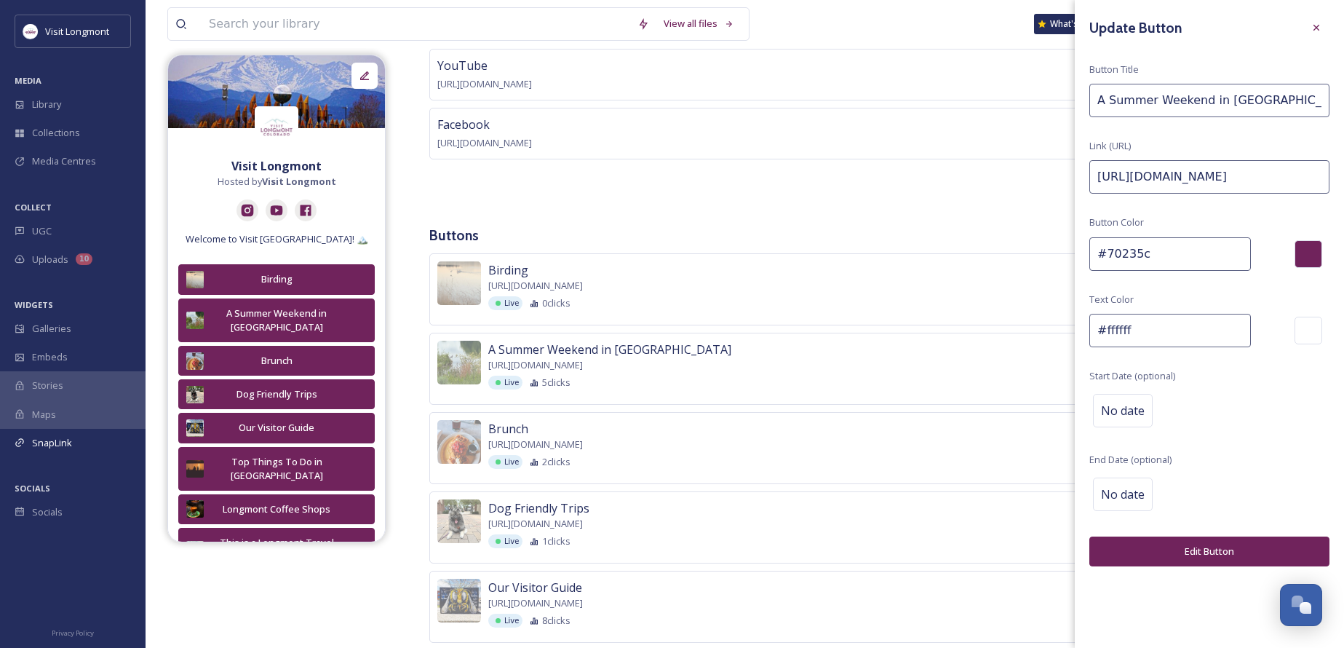
click at [1143, 178] on input "[URL][DOMAIN_NAME]" at bounding box center [1209, 176] width 240 height 33
paste input "events/experience-[GEOGRAPHIC_DATA]-weekend"
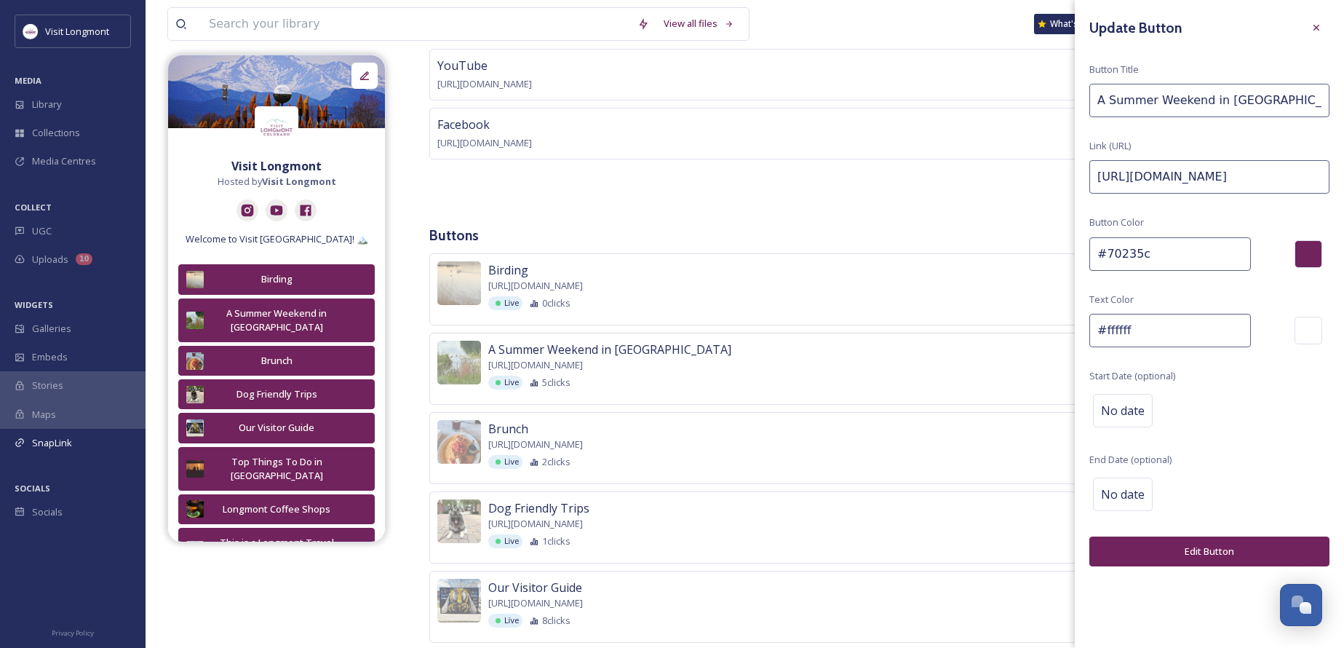
type input "[URL][DOMAIN_NAME]"
click at [1151, 100] on input "A Summer Weekend in [GEOGRAPHIC_DATA]" at bounding box center [1209, 100] width 240 height 33
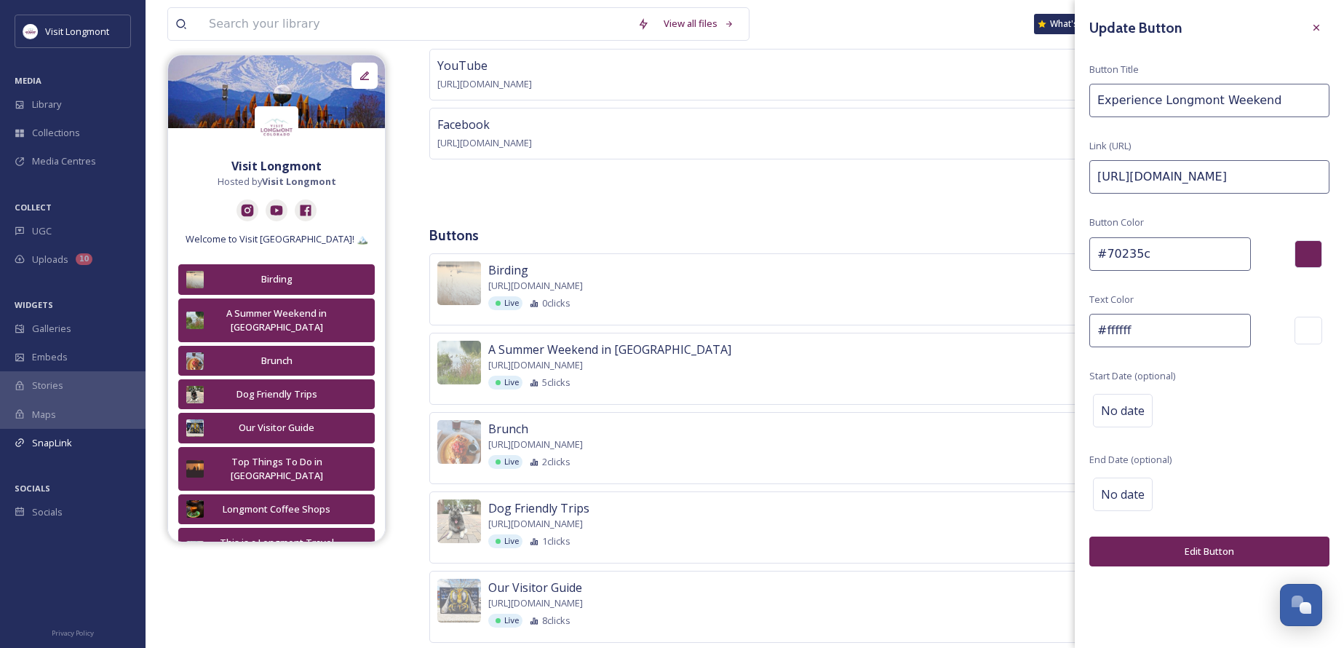
type input "Experience Longmont Weekend"
click at [1188, 550] on button "Edit Button" at bounding box center [1209, 551] width 240 height 30
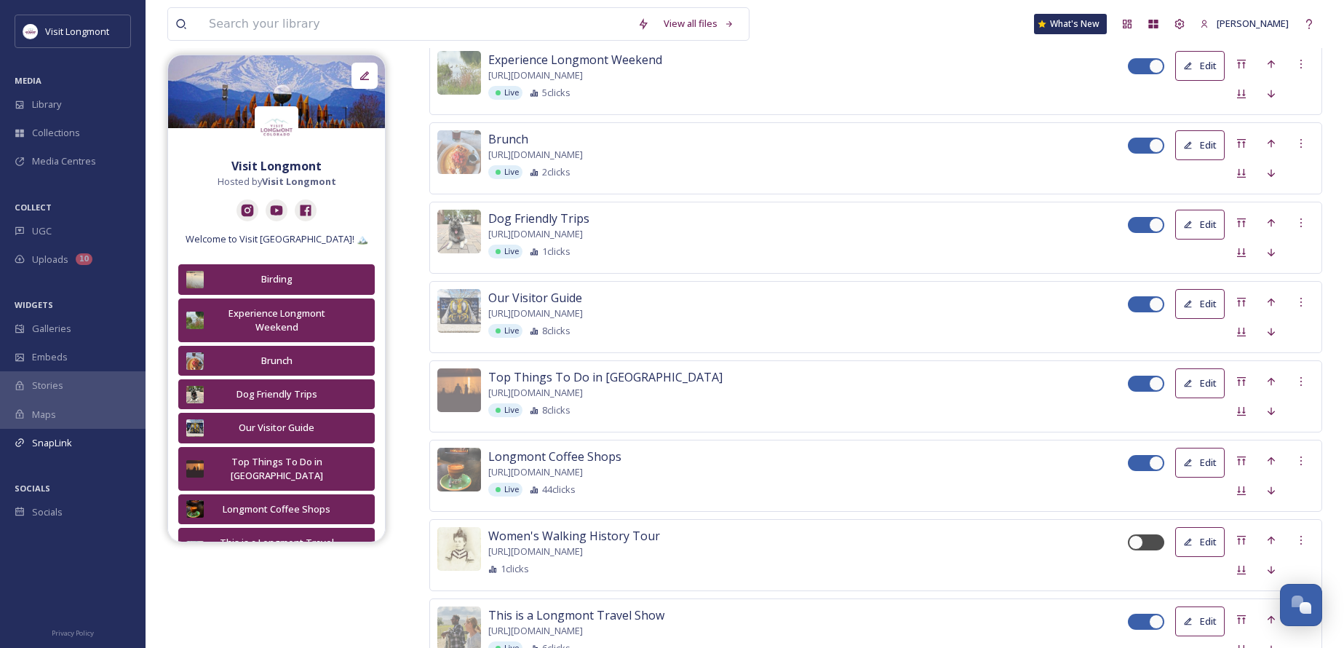
scroll to position [509, 0]
drag, startPoint x: 763, startPoint y: 228, endPoint x: 488, endPoint y: 228, distance: 275.0
click at [488, 228] on div "Dog Friendly Trips [URL][DOMAIN_NAME] Live 1 clicks" at bounding box center [808, 232] width 640 height 49
copy span "[URL][DOMAIN_NAME]"
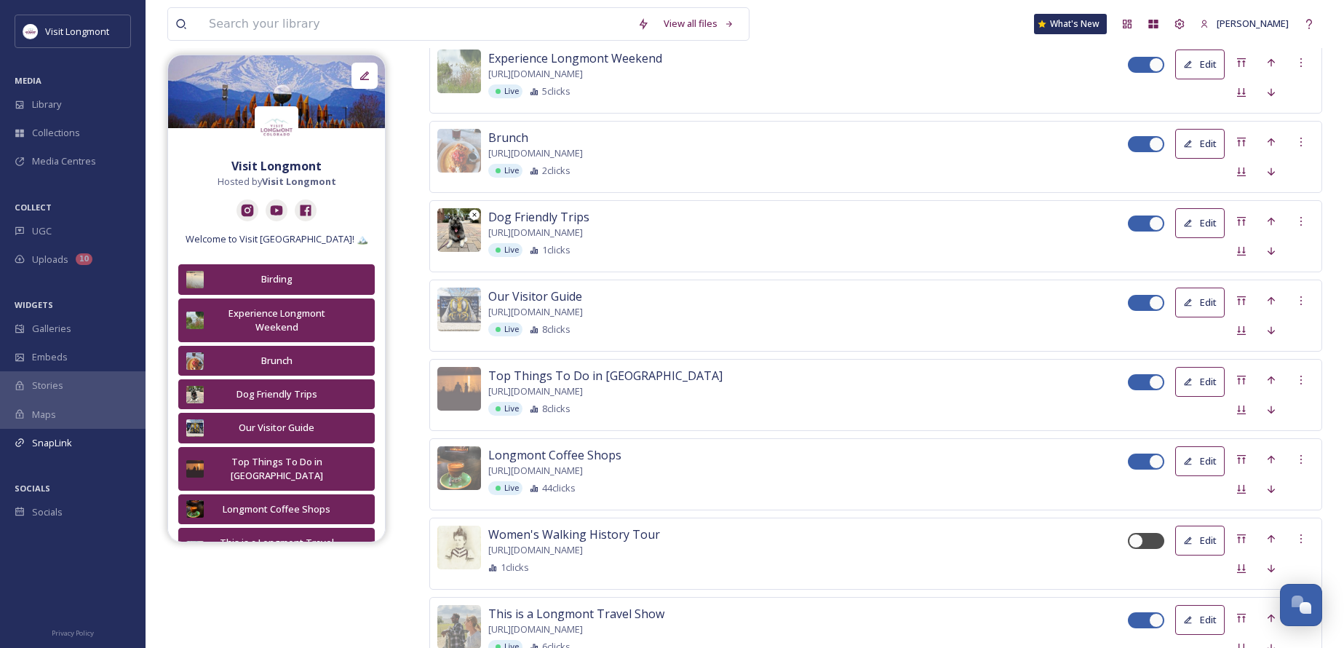
click at [445, 228] on img at bounding box center [459, 230] width 44 height 44
click at [846, 244] on div "Live 1 clicks" at bounding box center [808, 250] width 640 height 14
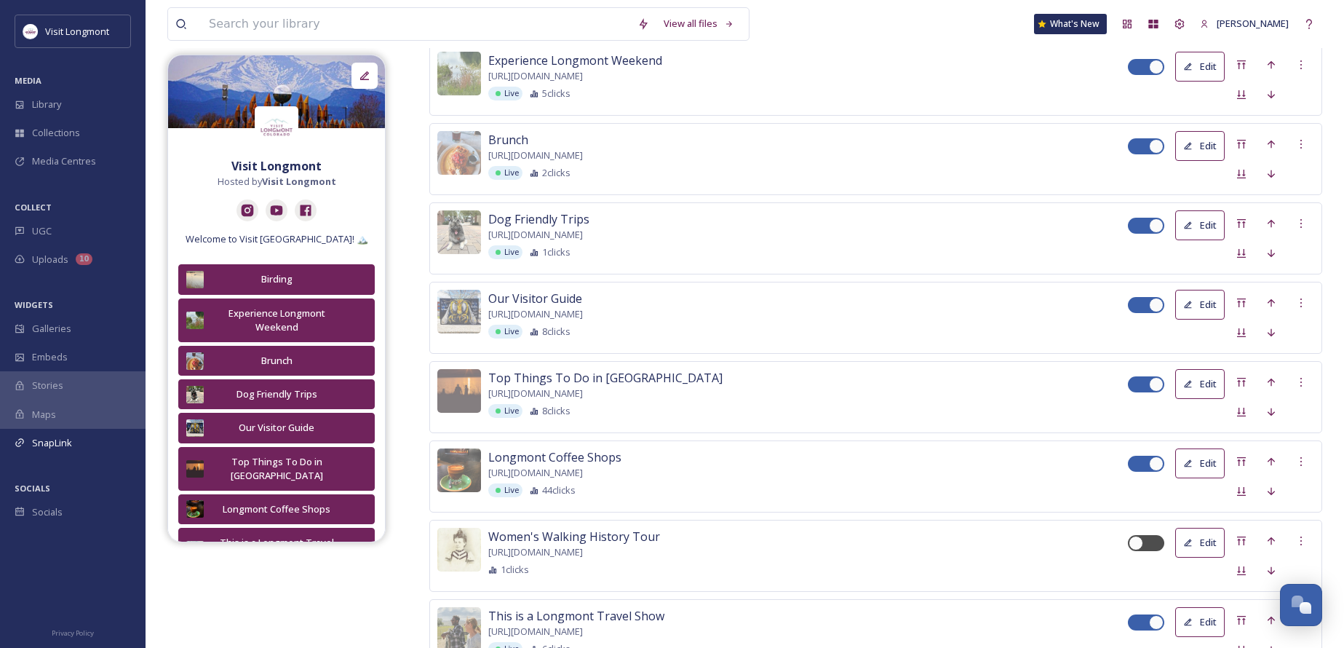
scroll to position [538, 0]
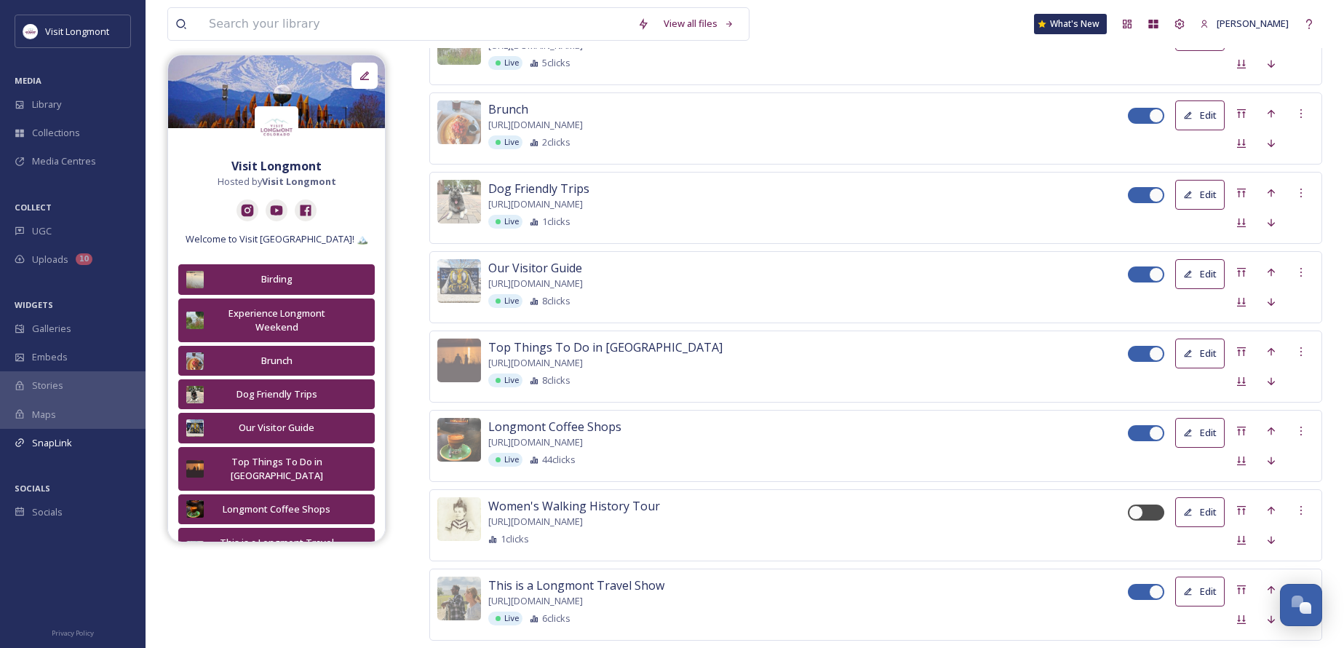
click at [583, 437] on span "[URL][DOMAIN_NAME]" at bounding box center [535, 442] width 95 height 14
copy span "[URL][DOMAIN_NAME]"
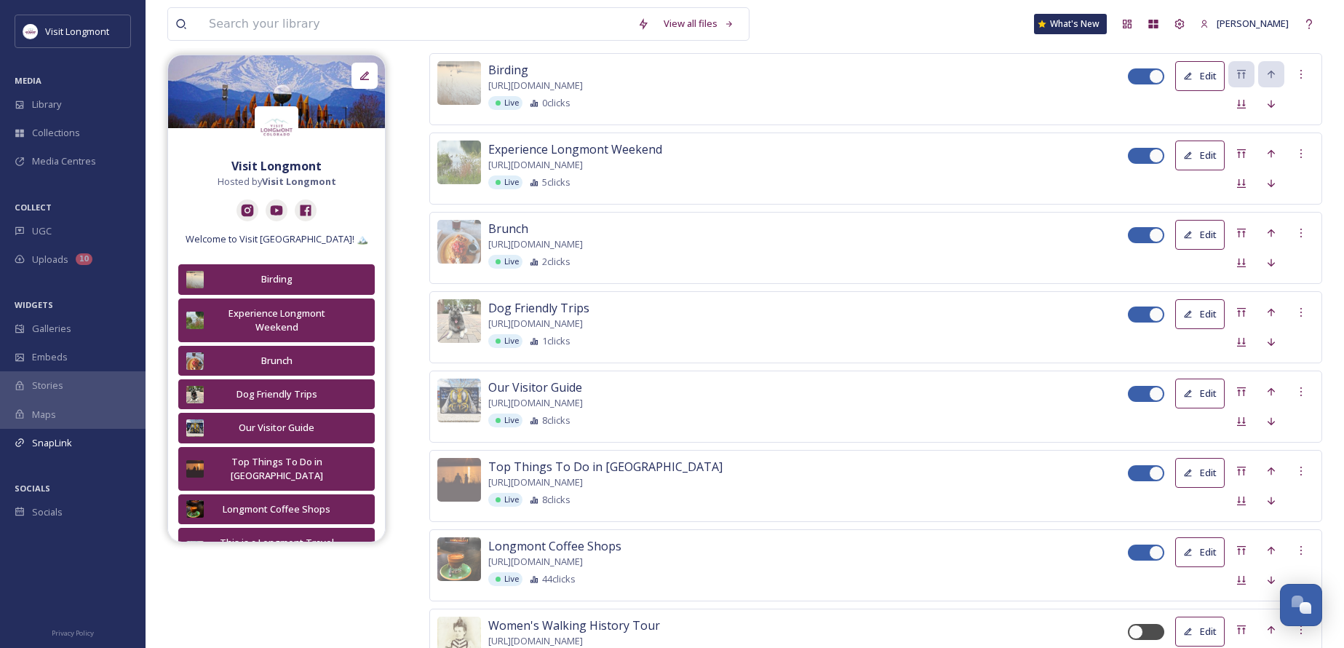
scroll to position [392, 0]
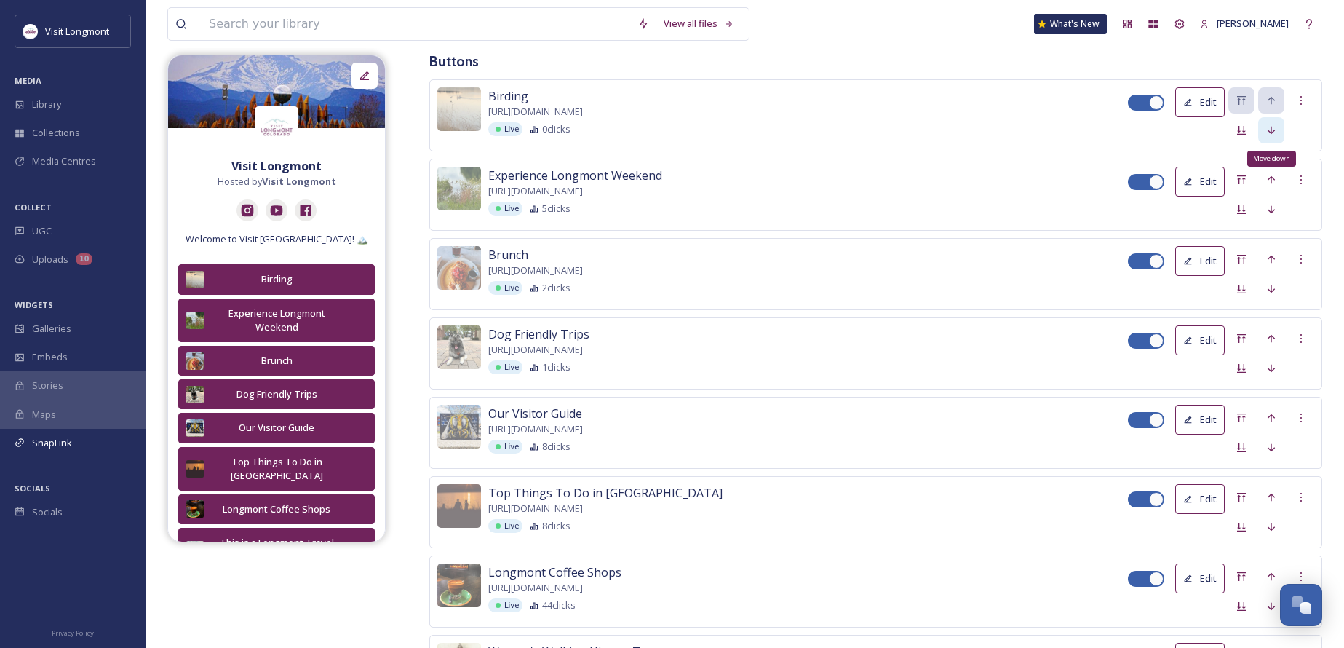
click at [1274, 127] on icon at bounding box center [1271, 130] width 12 height 12
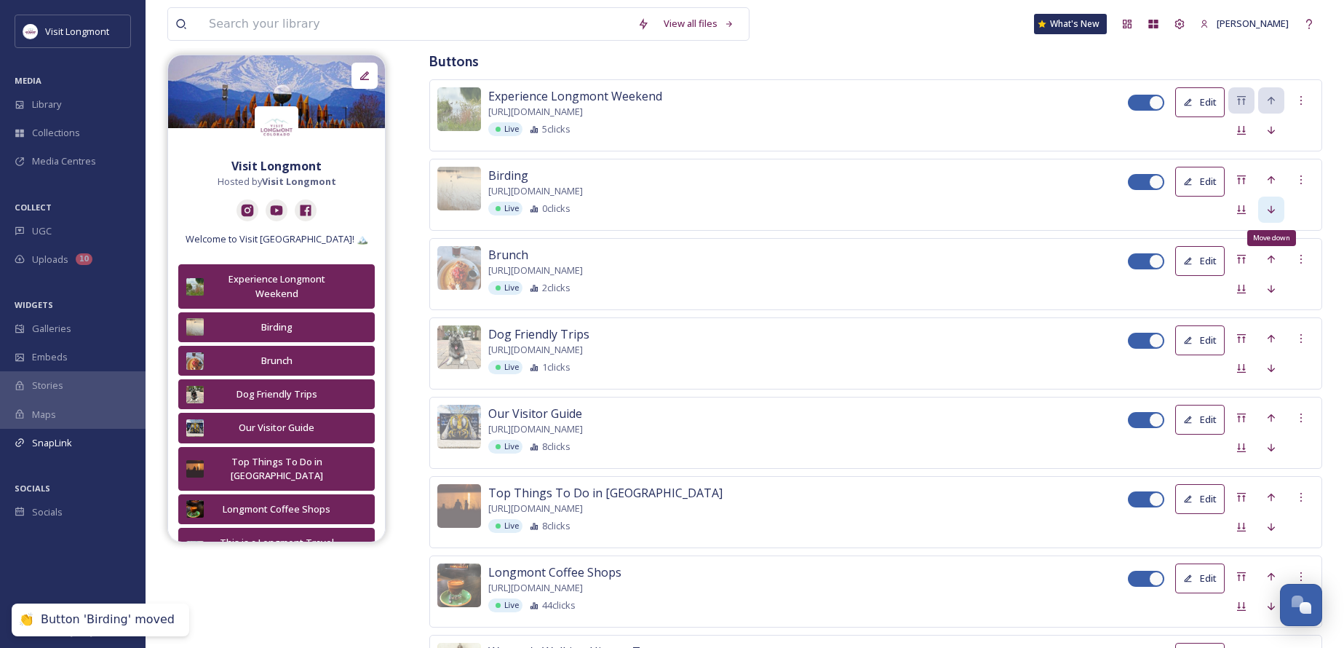
click at [1274, 206] on icon at bounding box center [1271, 210] width 12 height 12
click at [1266, 292] on icon at bounding box center [1271, 289] width 12 height 12
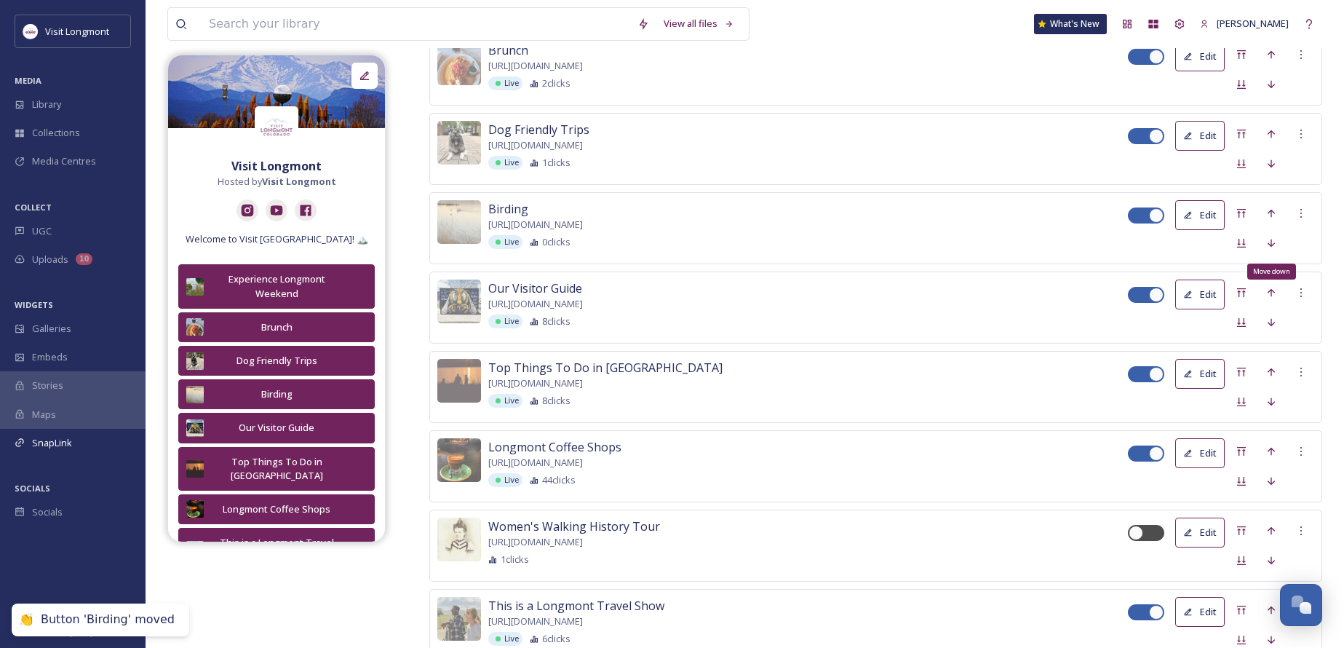
scroll to position [538, 0]
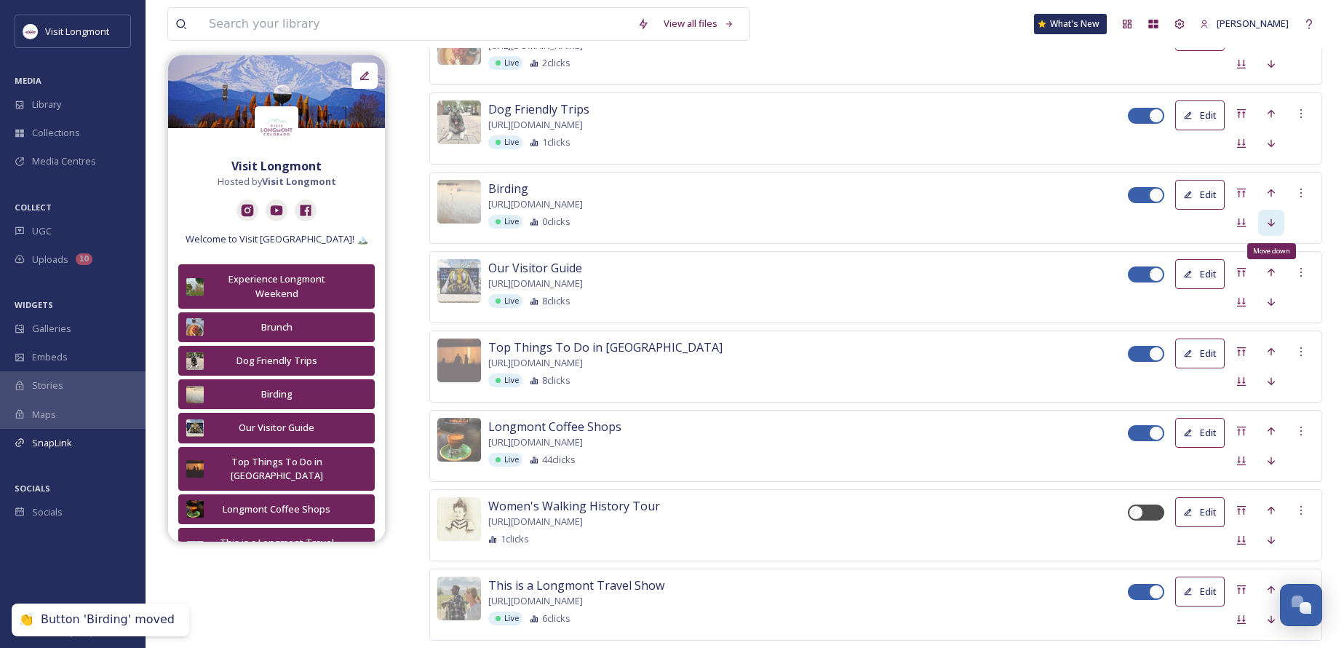
click at [1271, 220] on icon at bounding box center [1270, 222] width 7 height 8
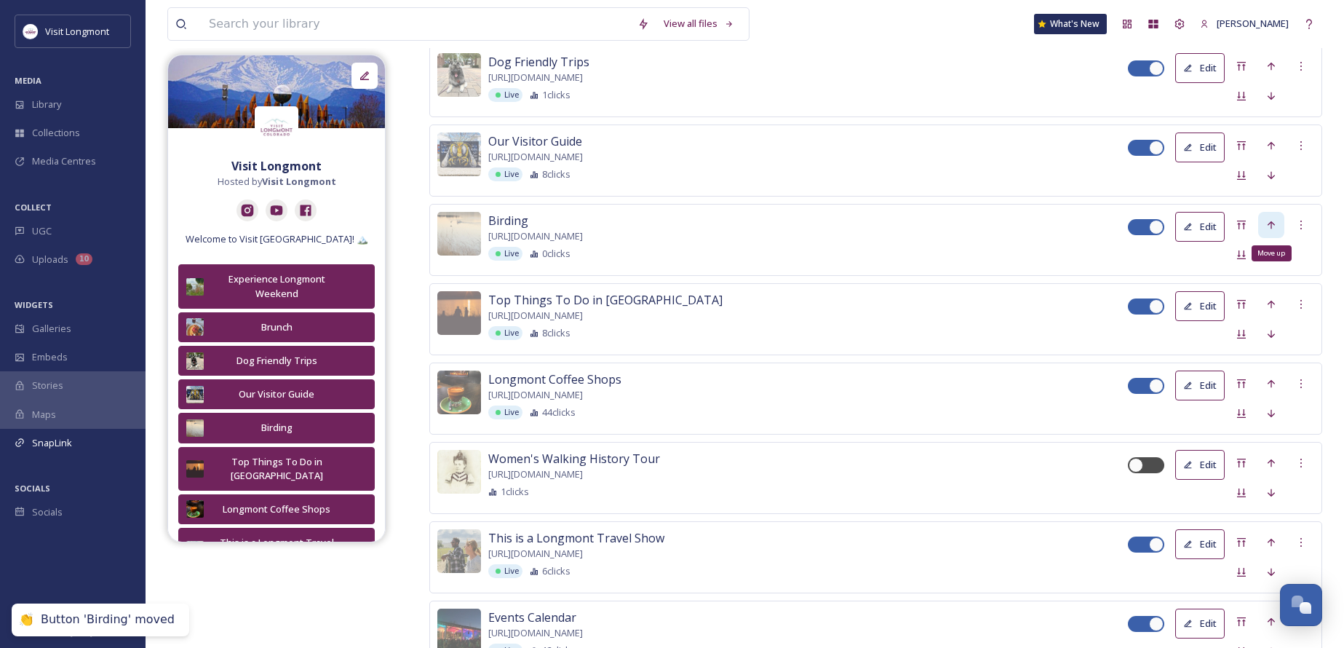
scroll to position [610, 0]
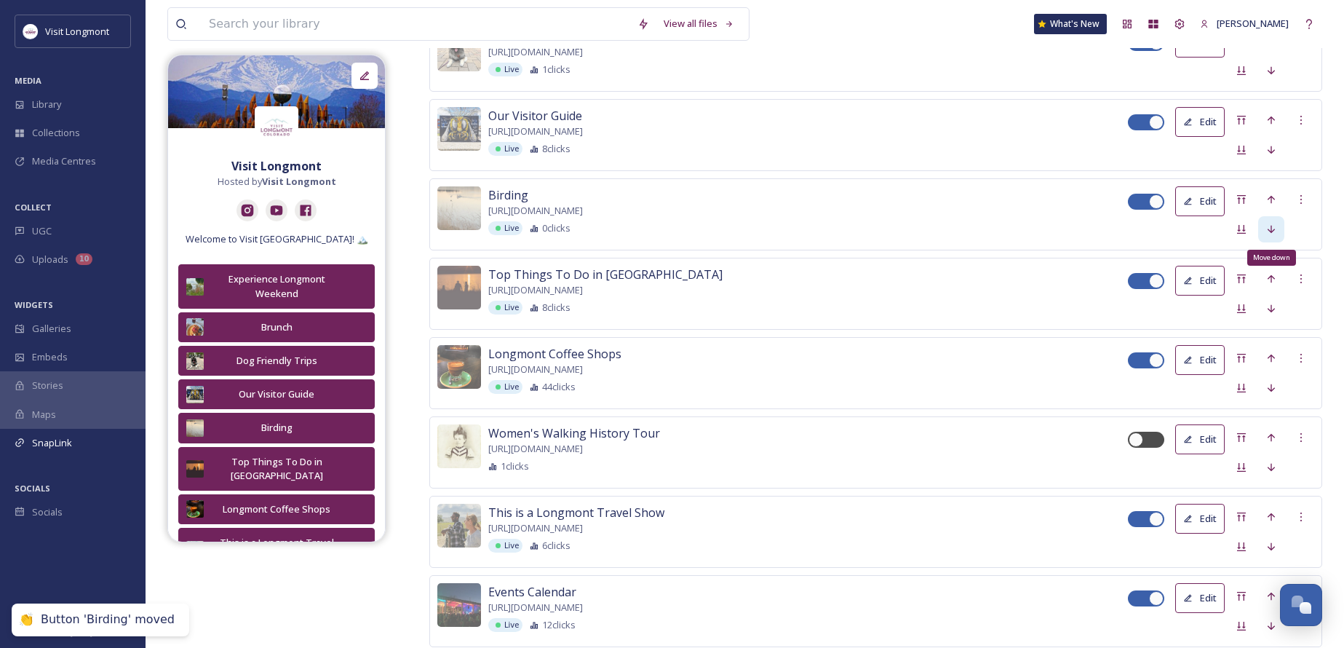
click at [1272, 229] on icon at bounding box center [1270, 229] width 7 height 8
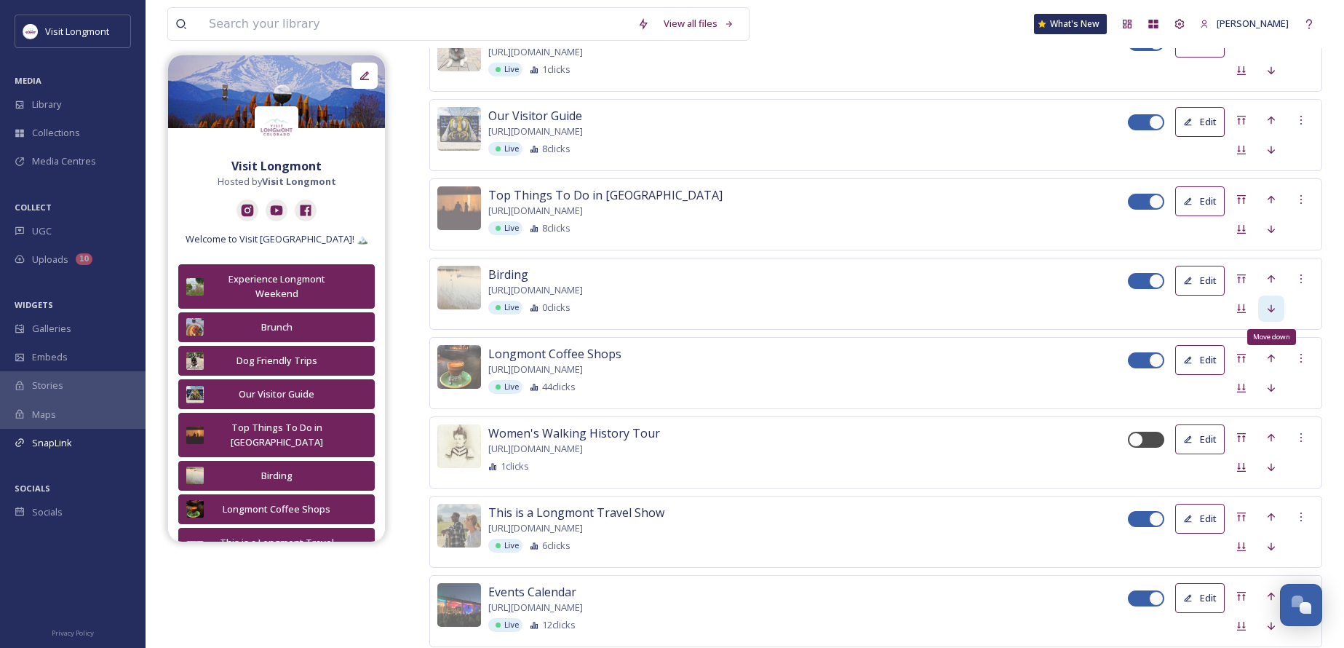
click at [1272, 306] on icon at bounding box center [1271, 309] width 12 height 12
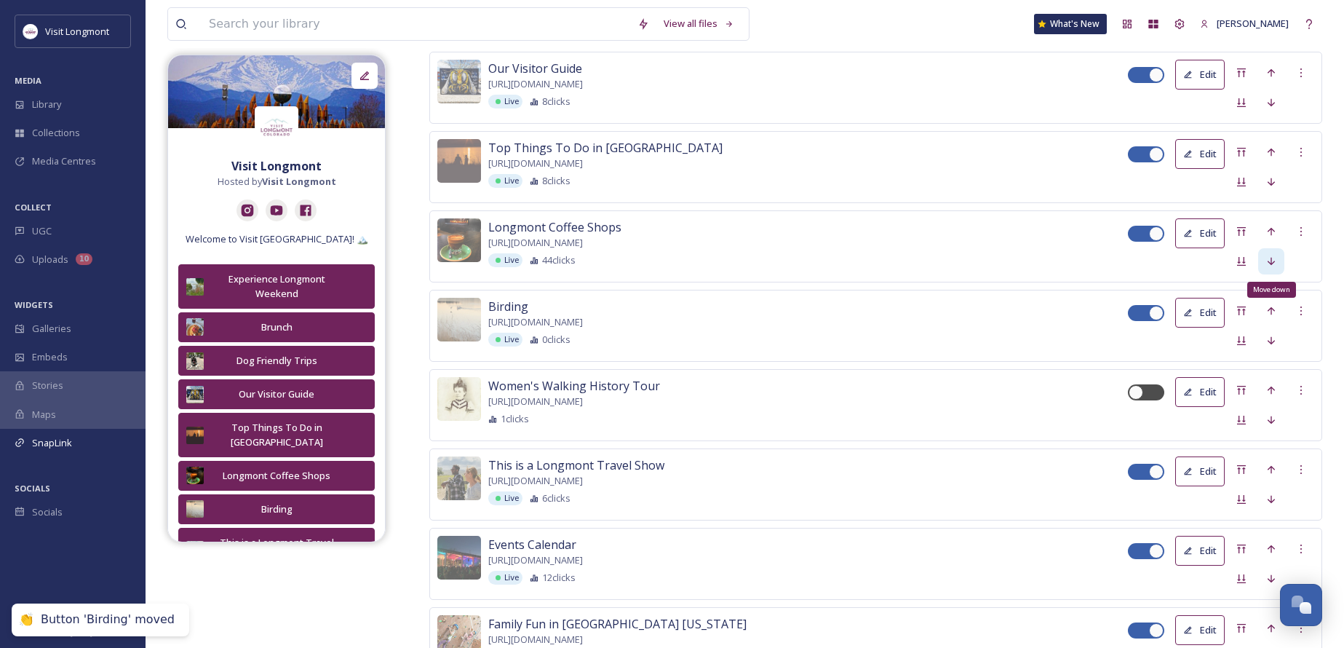
scroll to position [683, 0]
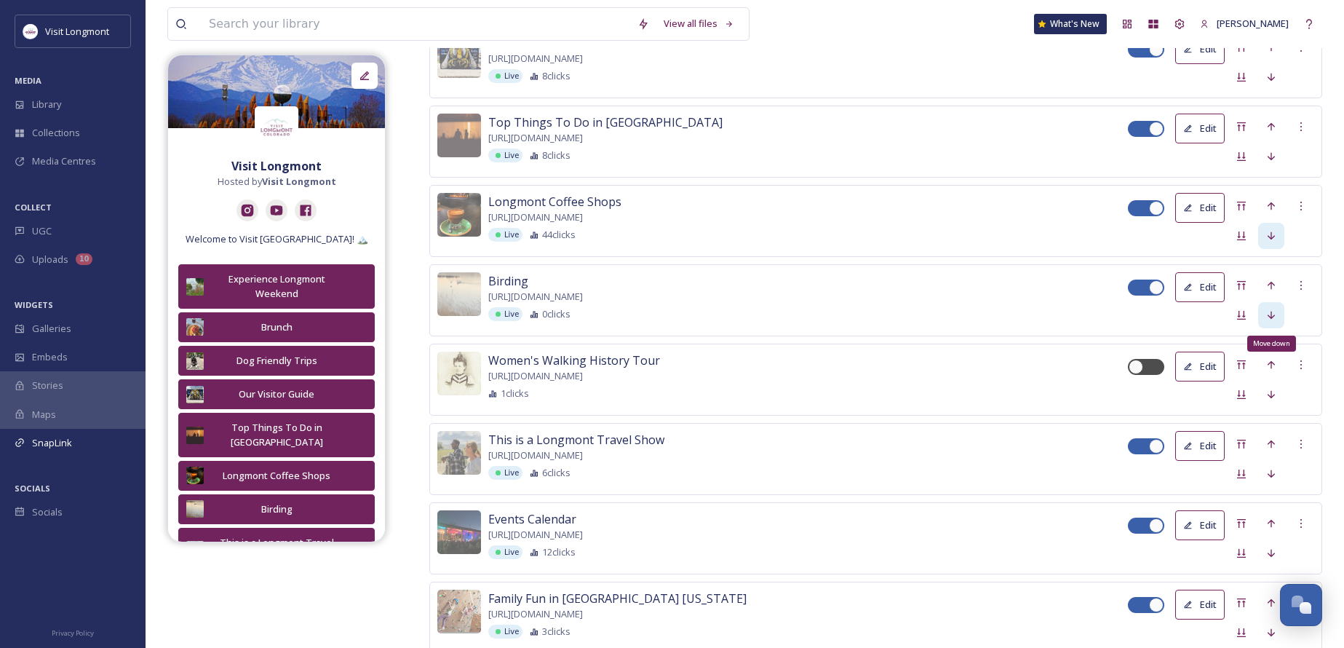
click at [1274, 316] on icon at bounding box center [1271, 315] width 12 height 12
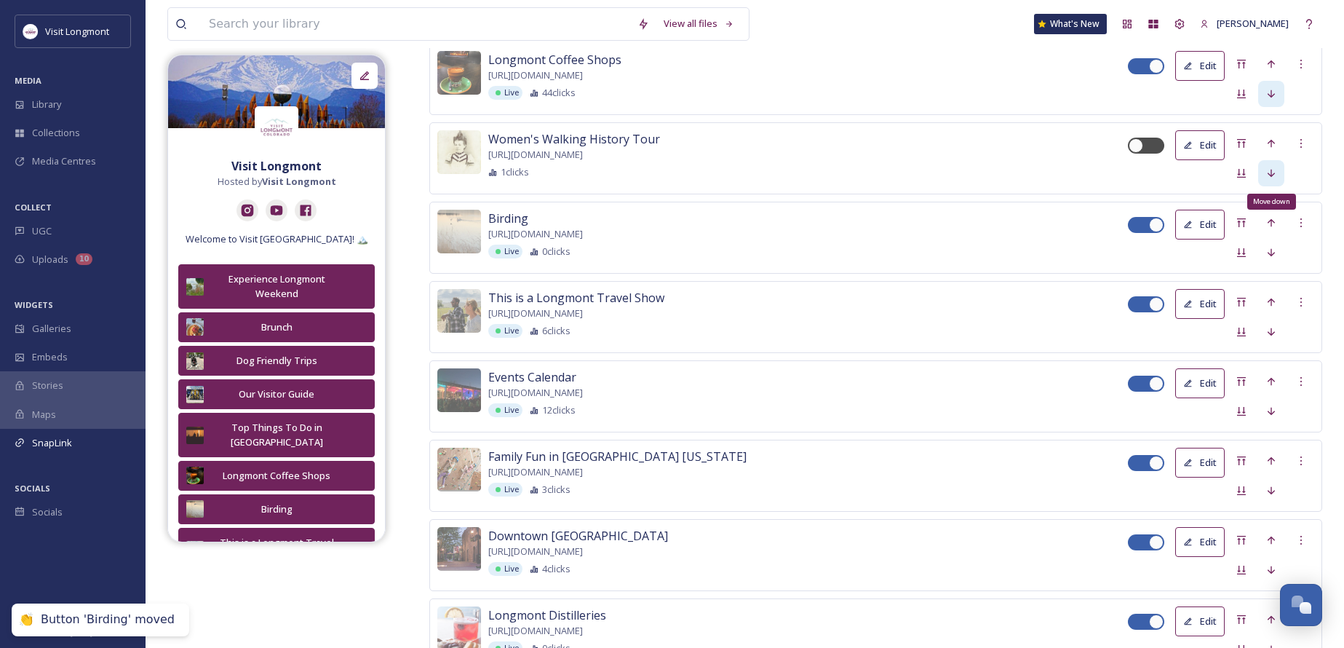
scroll to position [829, 0]
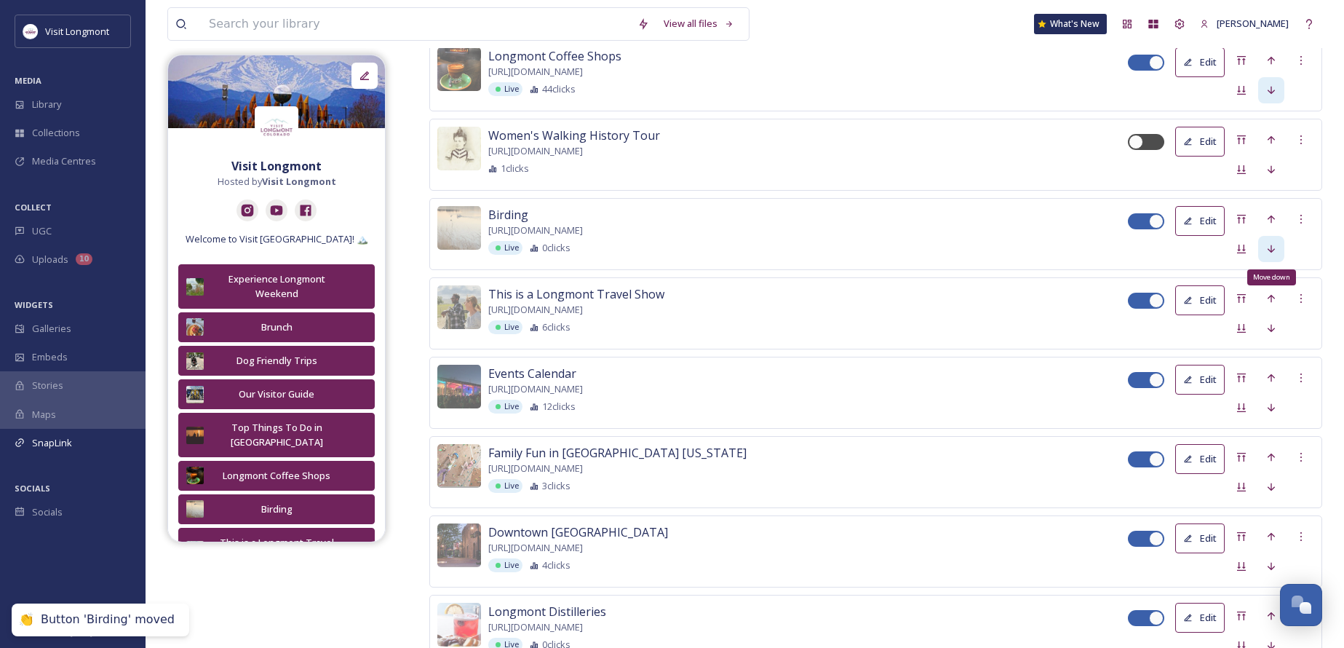
click at [1275, 250] on icon at bounding box center [1271, 249] width 12 height 12
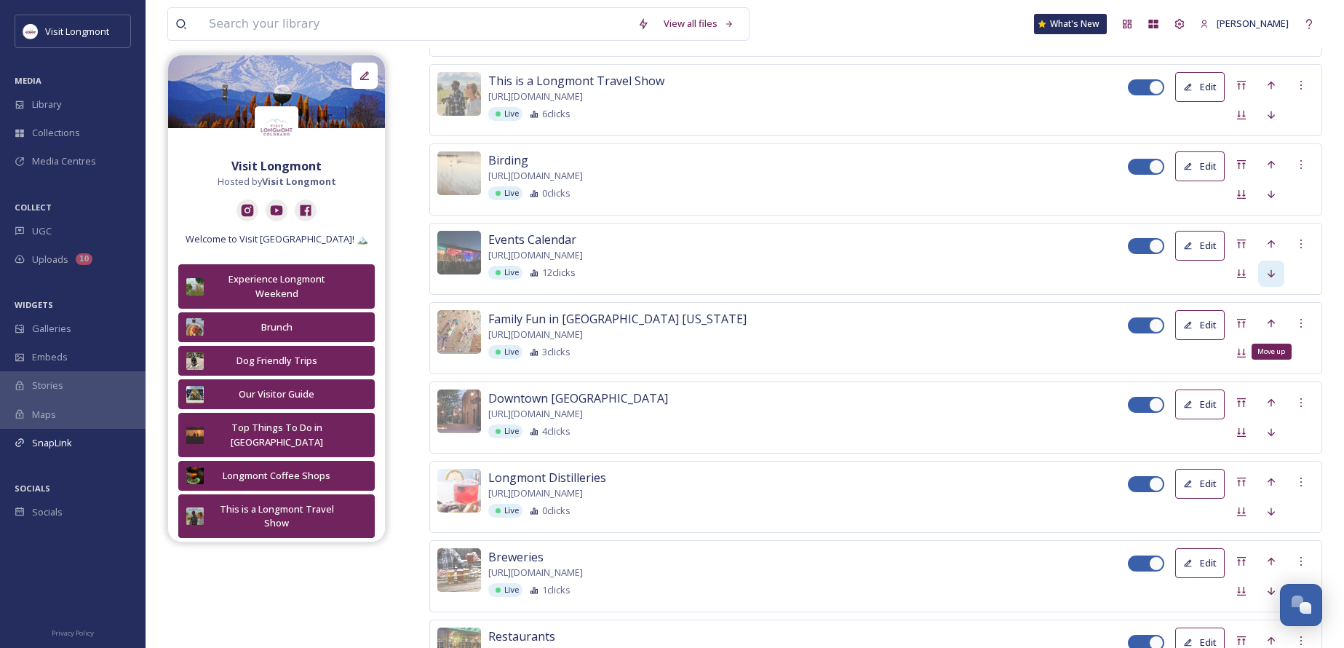
scroll to position [974, 0]
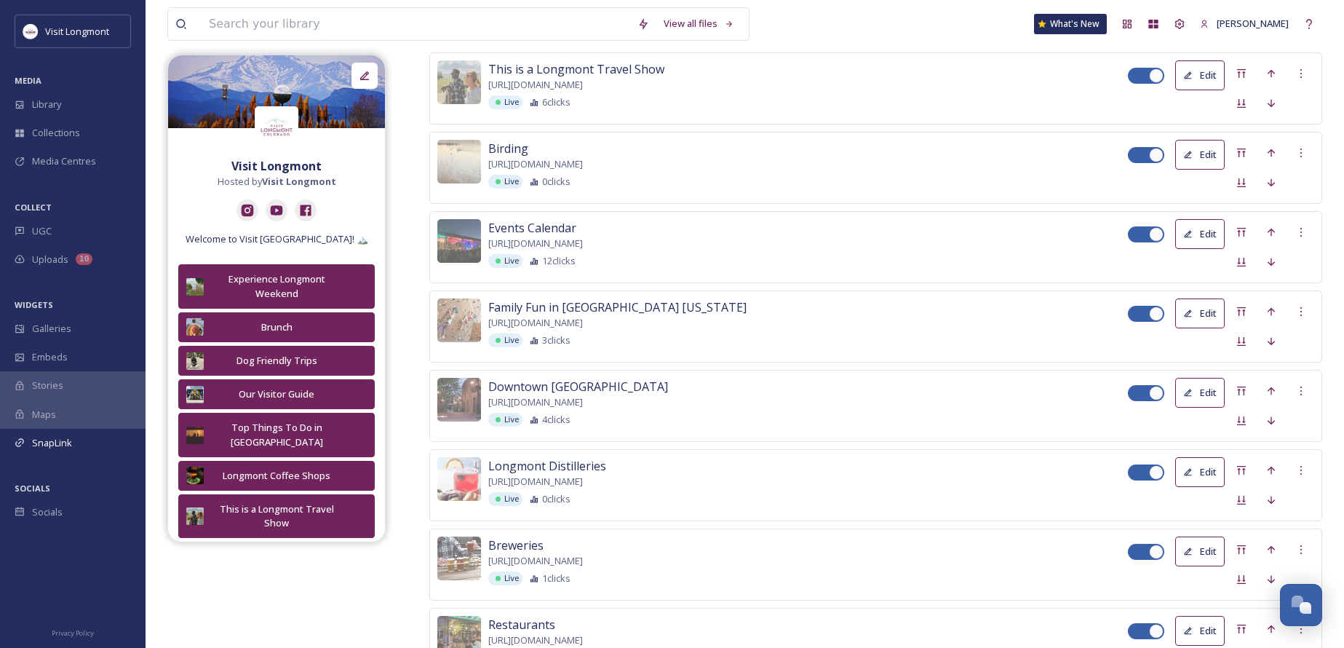
drag, startPoint x: 973, startPoint y: 152, endPoint x: 973, endPoint y: 174, distance: 21.8
click at [973, 174] on div "Birding [URL][DOMAIN_NAME] Live 0 clicks" at bounding box center [808, 164] width 640 height 49
click at [1273, 180] on icon at bounding box center [1271, 183] width 12 height 12
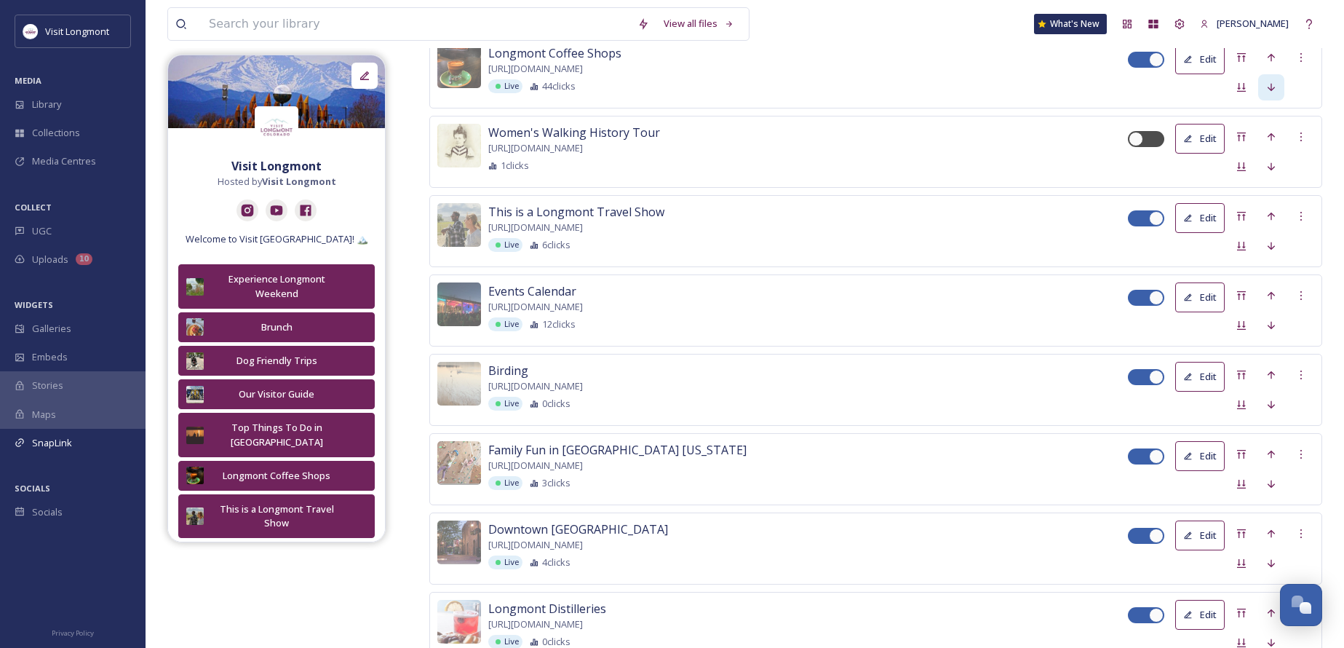
scroll to position [829, 0]
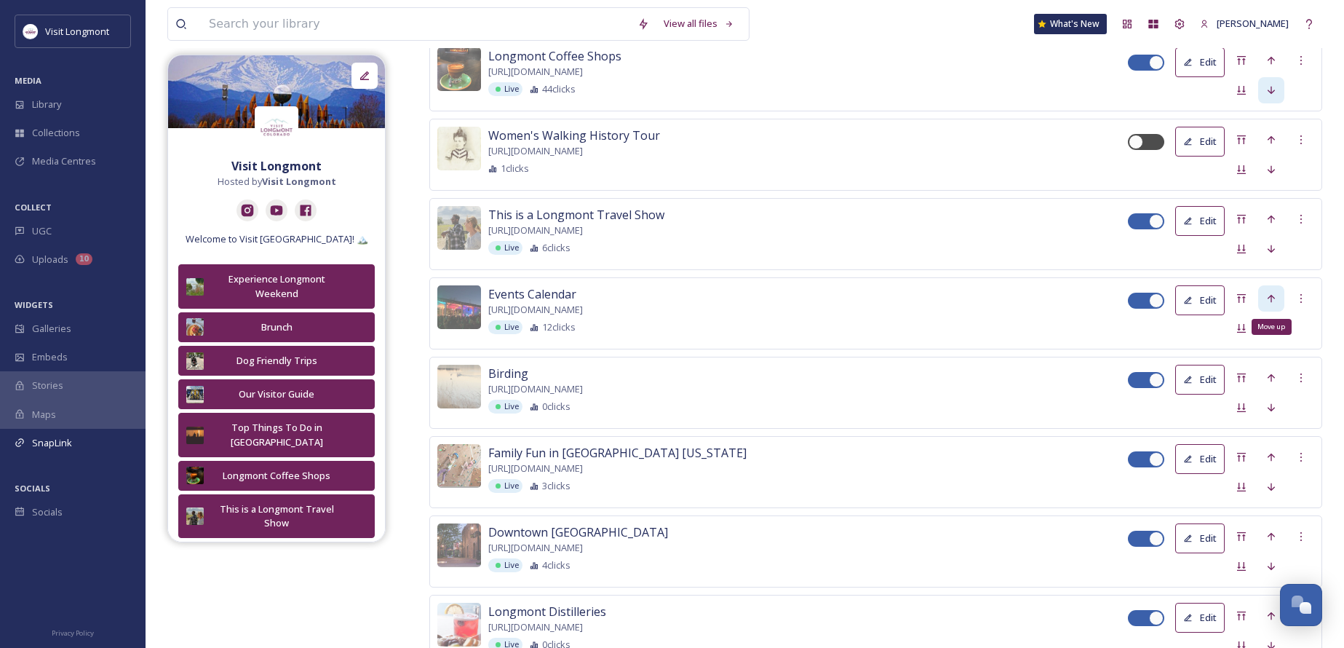
click at [1265, 293] on div "Move up" at bounding box center [1271, 298] width 26 height 26
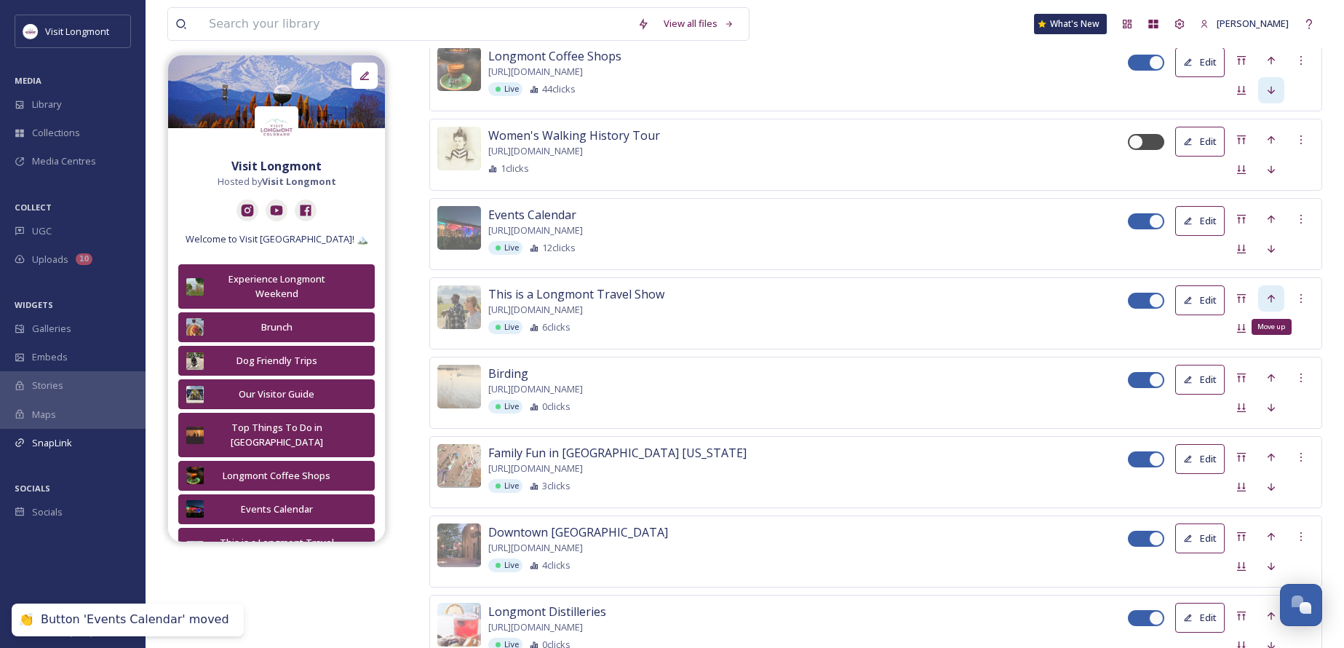
click at [1268, 289] on div "Move up" at bounding box center [1271, 298] width 26 height 26
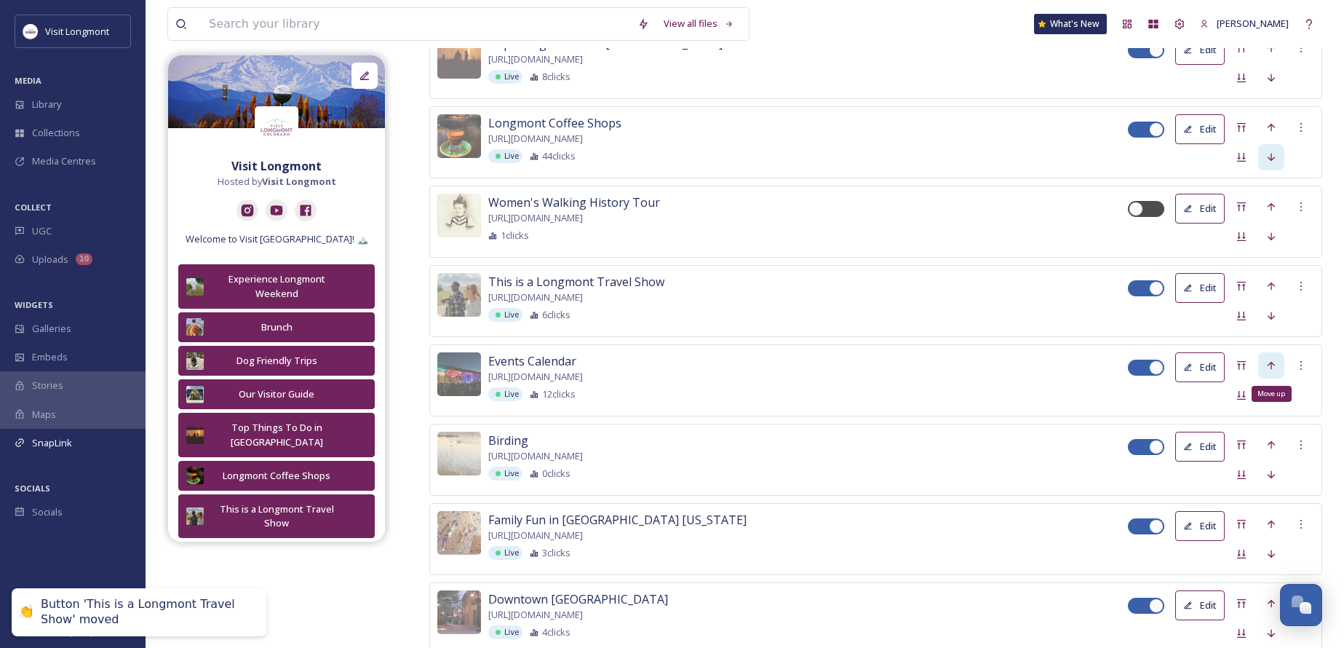
scroll to position [683, 0]
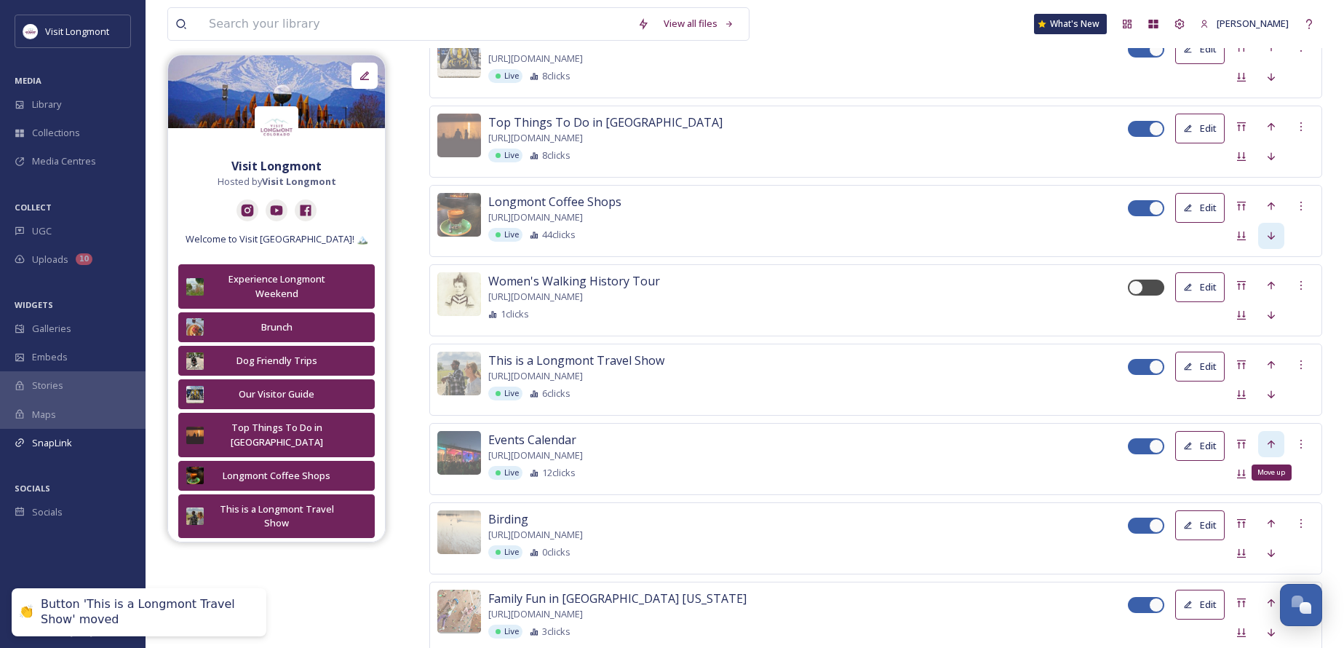
click at [1273, 442] on icon at bounding box center [1271, 444] width 12 height 12
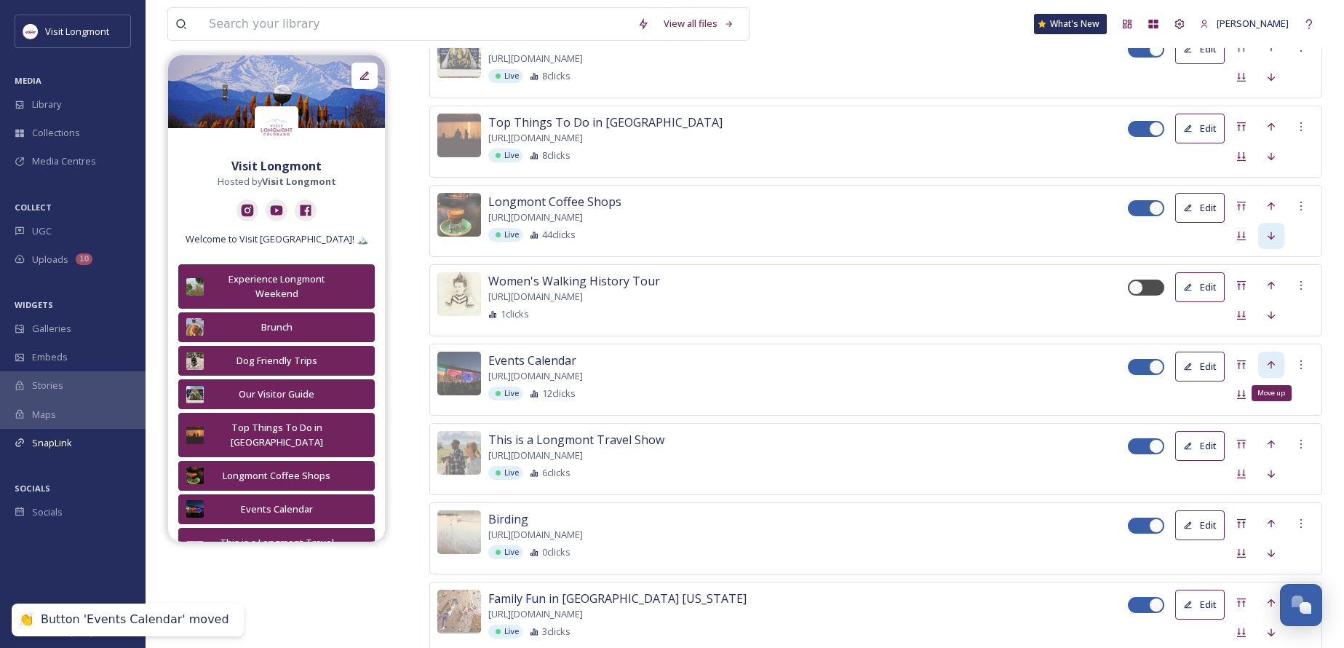
click at [1271, 367] on icon at bounding box center [1271, 365] width 12 height 12
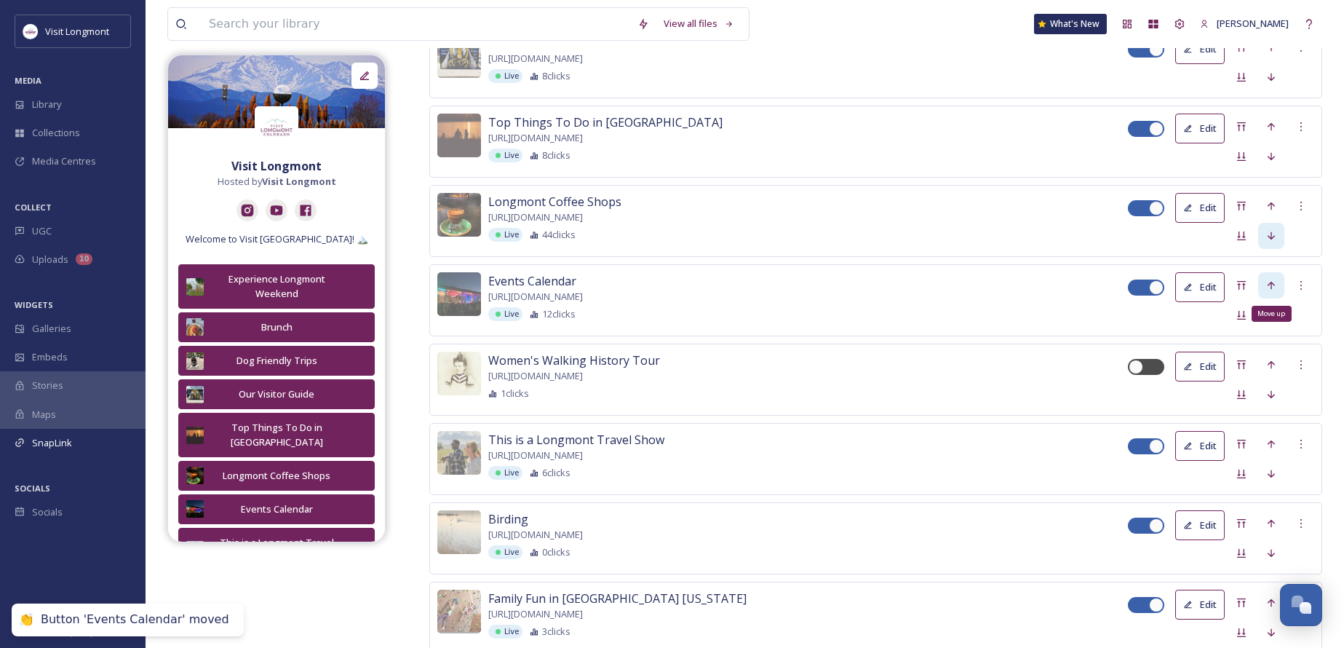
click at [1268, 282] on icon at bounding box center [1270, 285] width 7 height 8
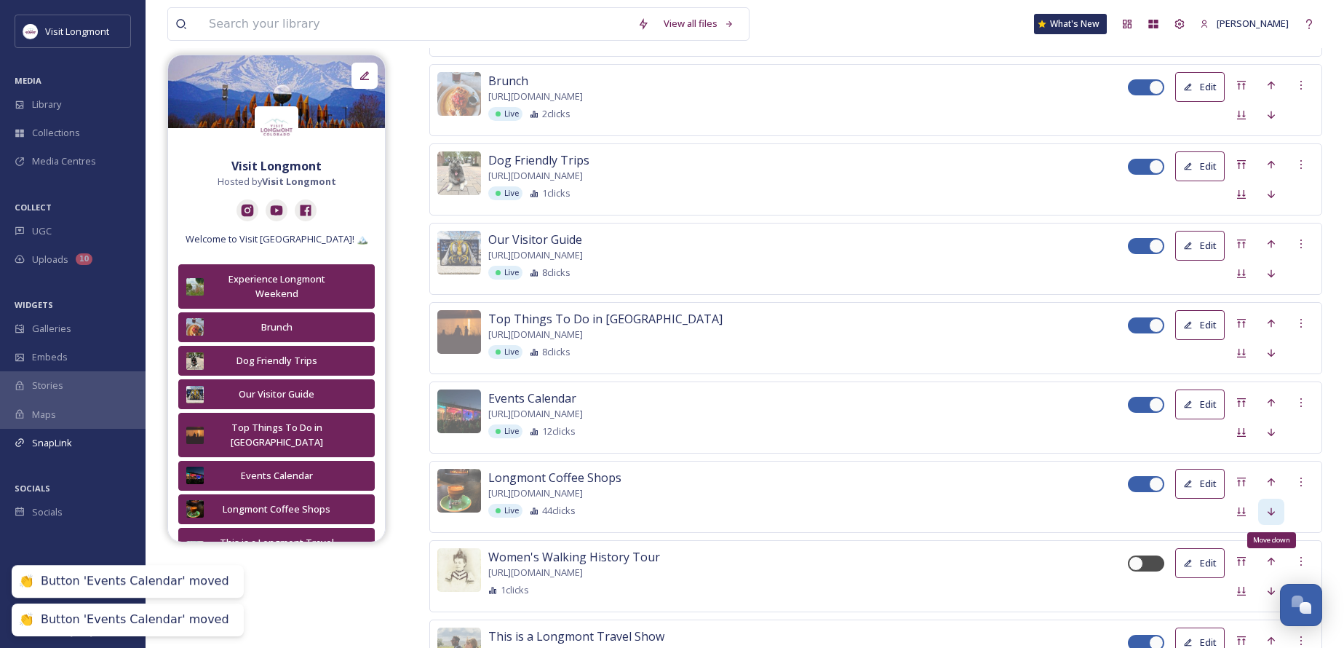
scroll to position [465, 0]
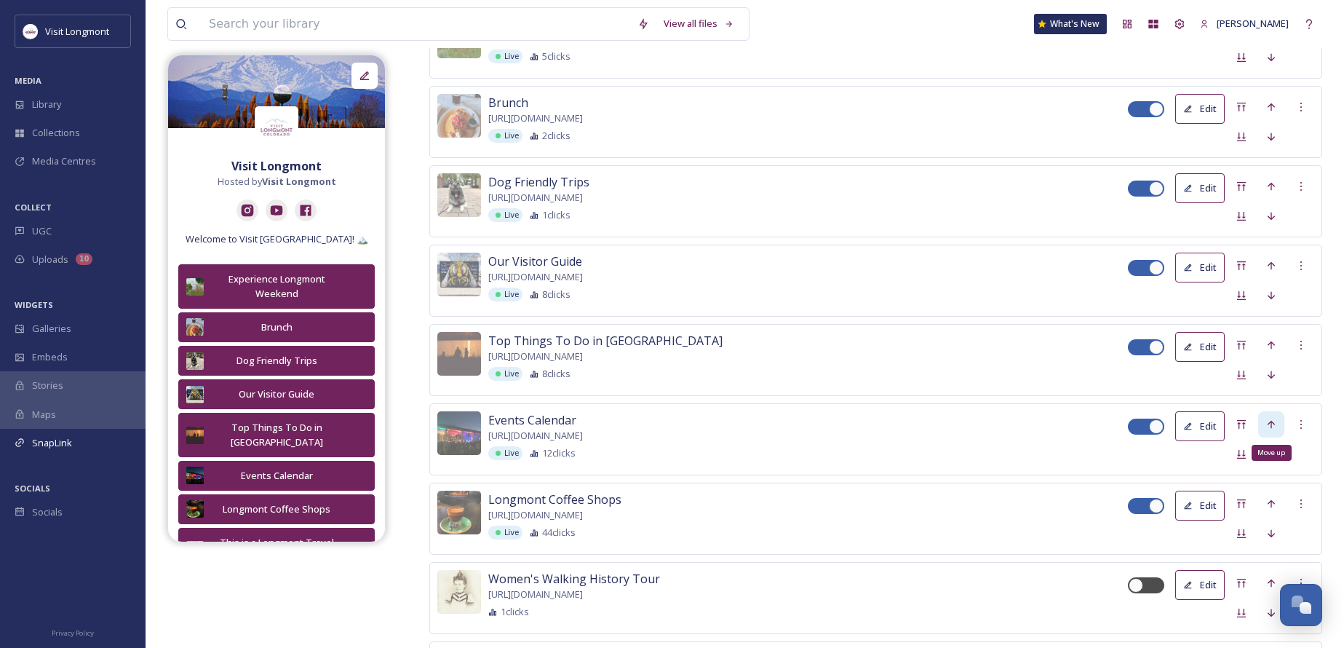
click at [1272, 422] on icon at bounding box center [1271, 424] width 12 height 12
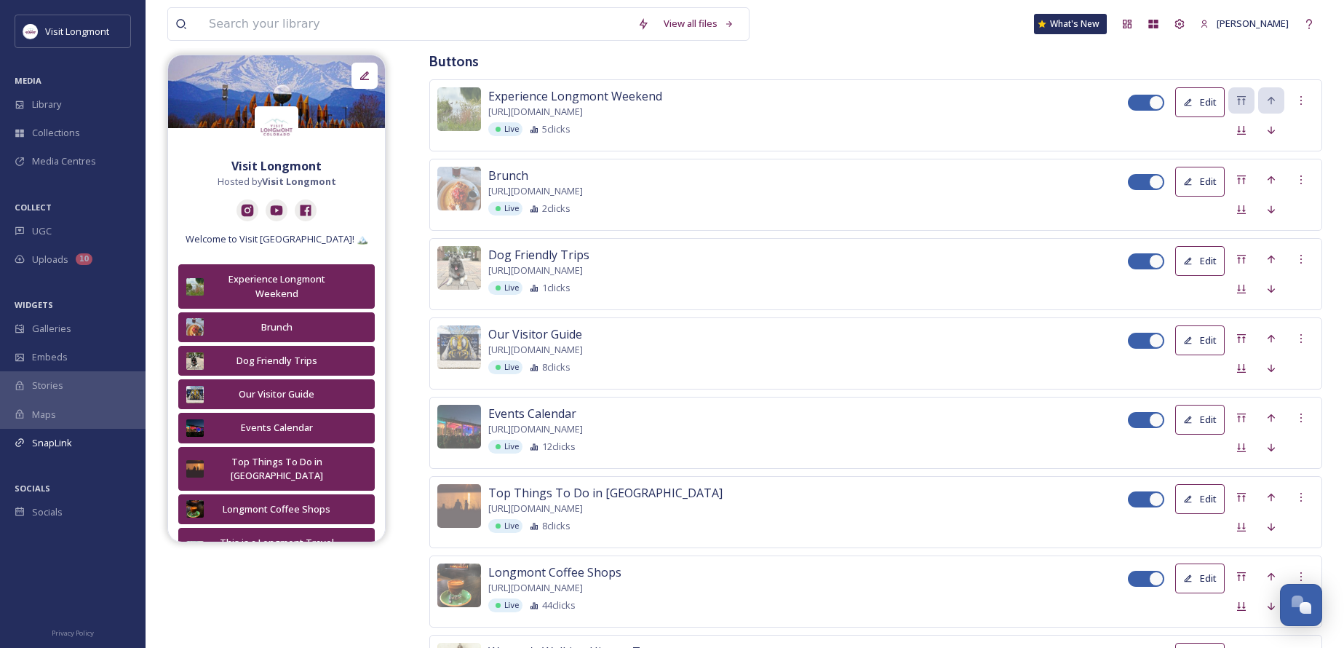
scroll to position [319, 0]
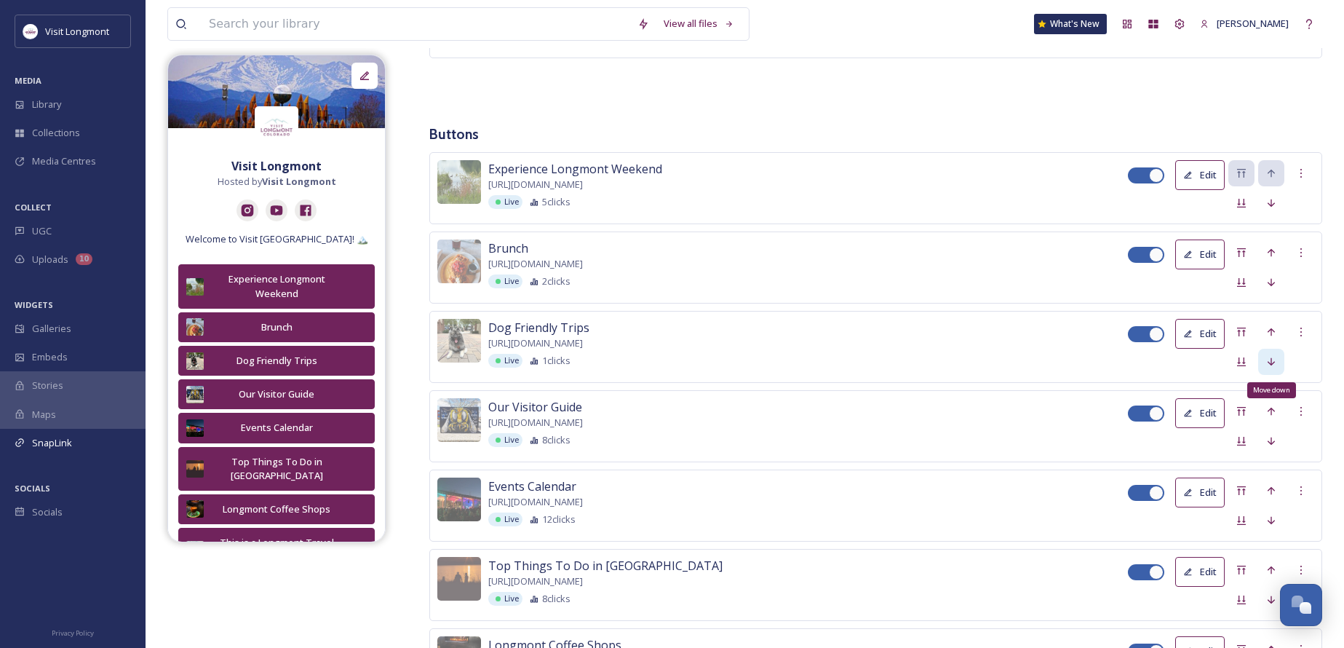
click at [1271, 360] on icon at bounding box center [1270, 361] width 7 height 8
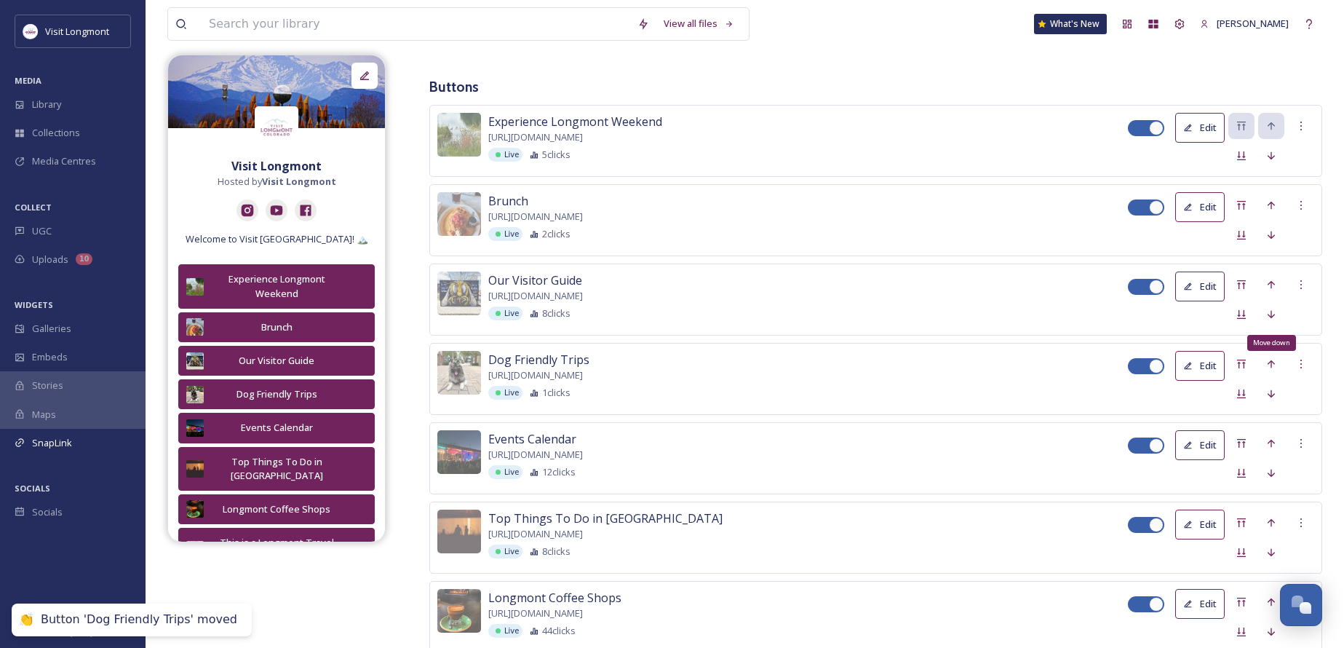
scroll to position [392, 0]
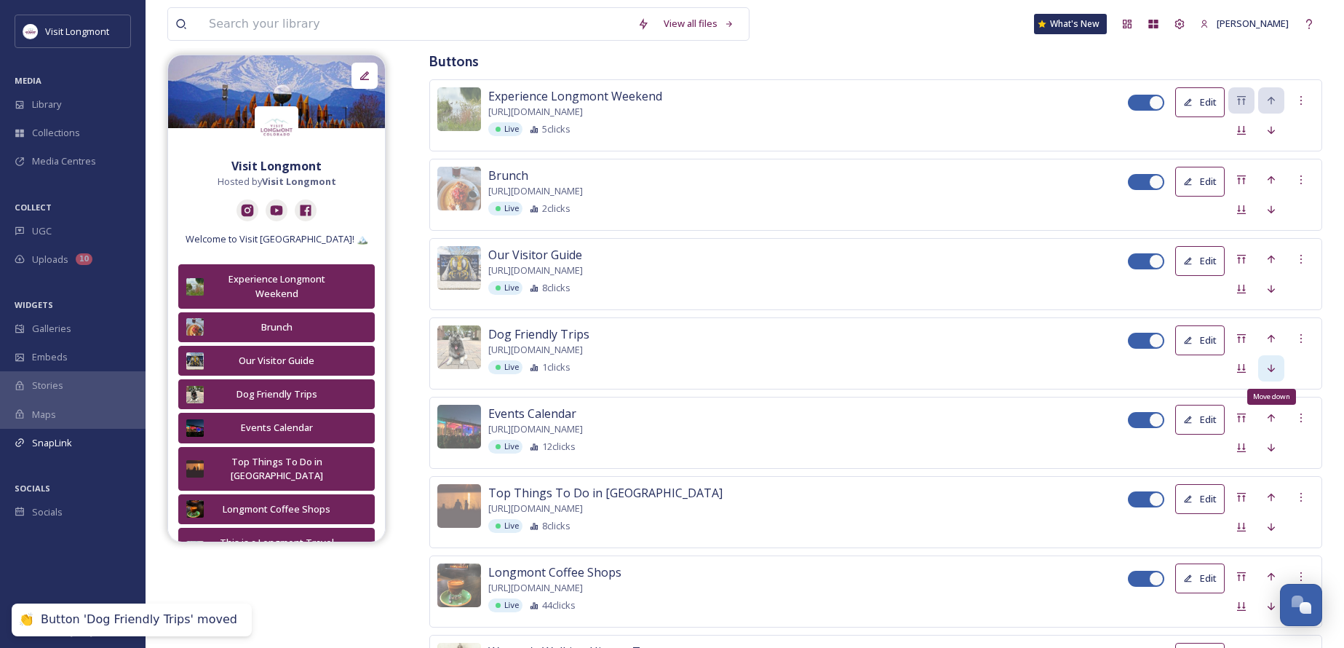
click at [1267, 367] on icon at bounding box center [1271, 368] width 12 height 12
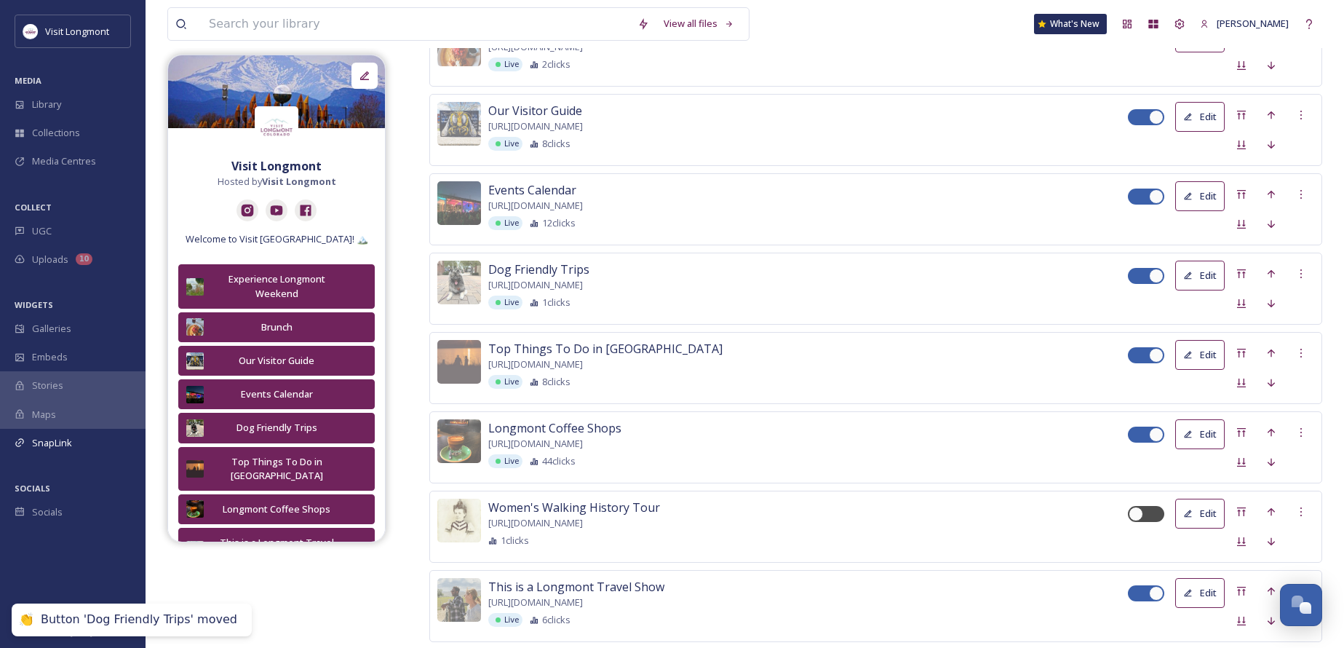
scroll to position [538, 0]
click at [1273, 307] on div "Move down" at bounding box center [1271, 302] width 26 height 26
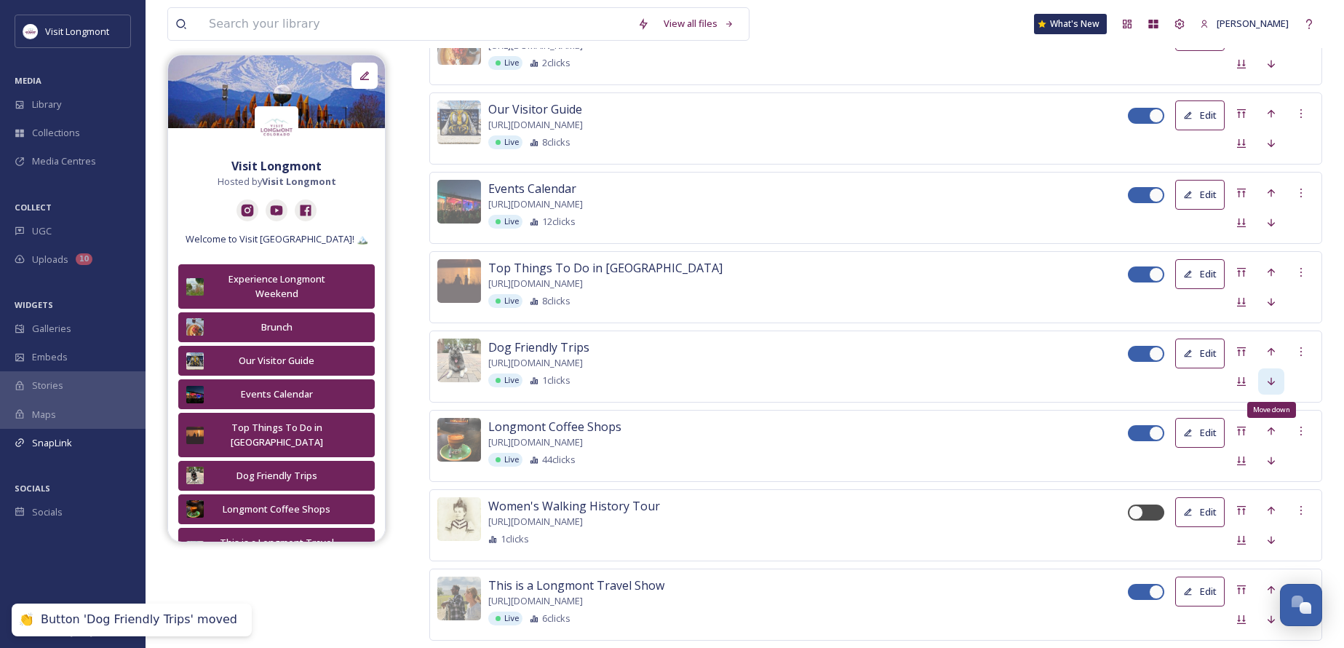
click at [1271, 379] on icon at bounding box center [1270, 381] width 7 height 8
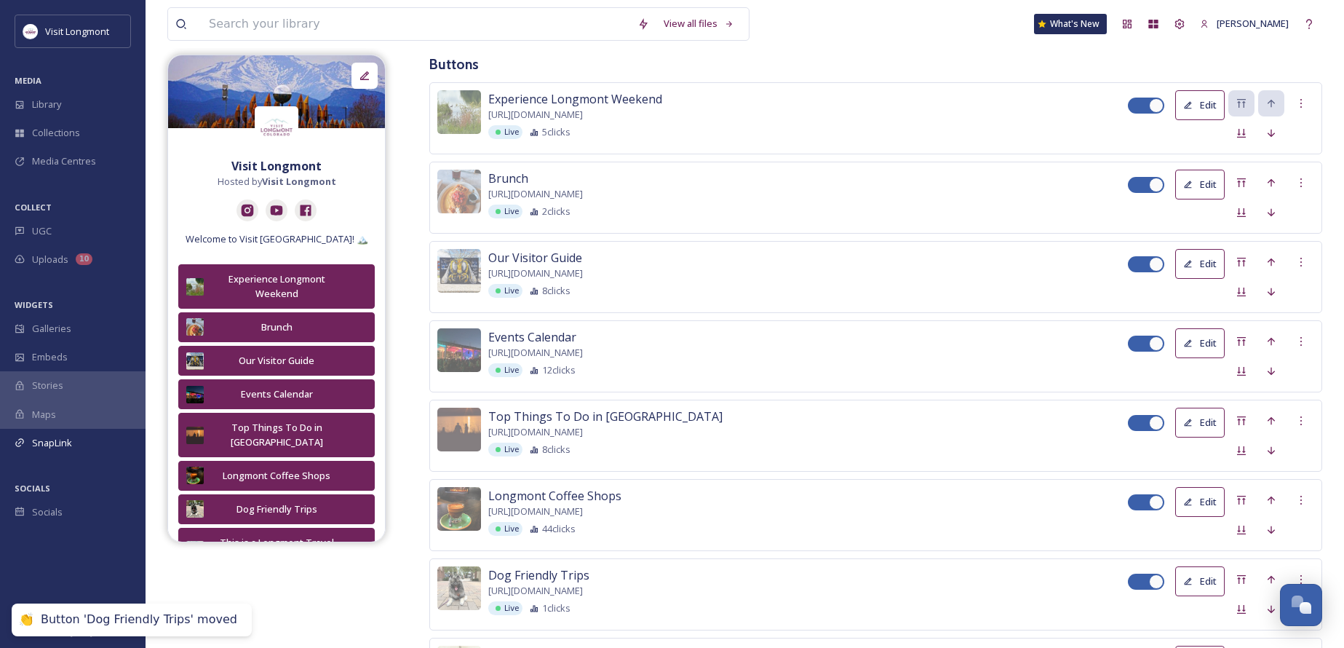
scroll to position [319, 0]
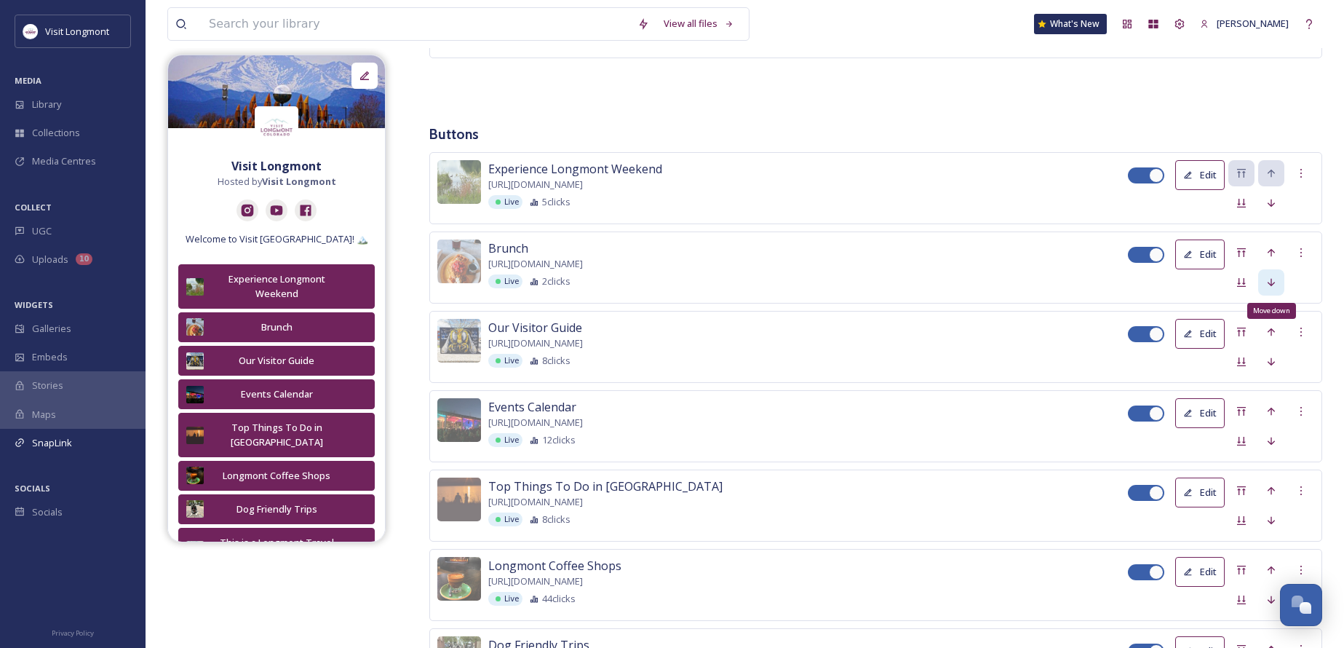
click at [1278, 282] on div "Move down" at bounding box center [1271, 282] width 26 height 26
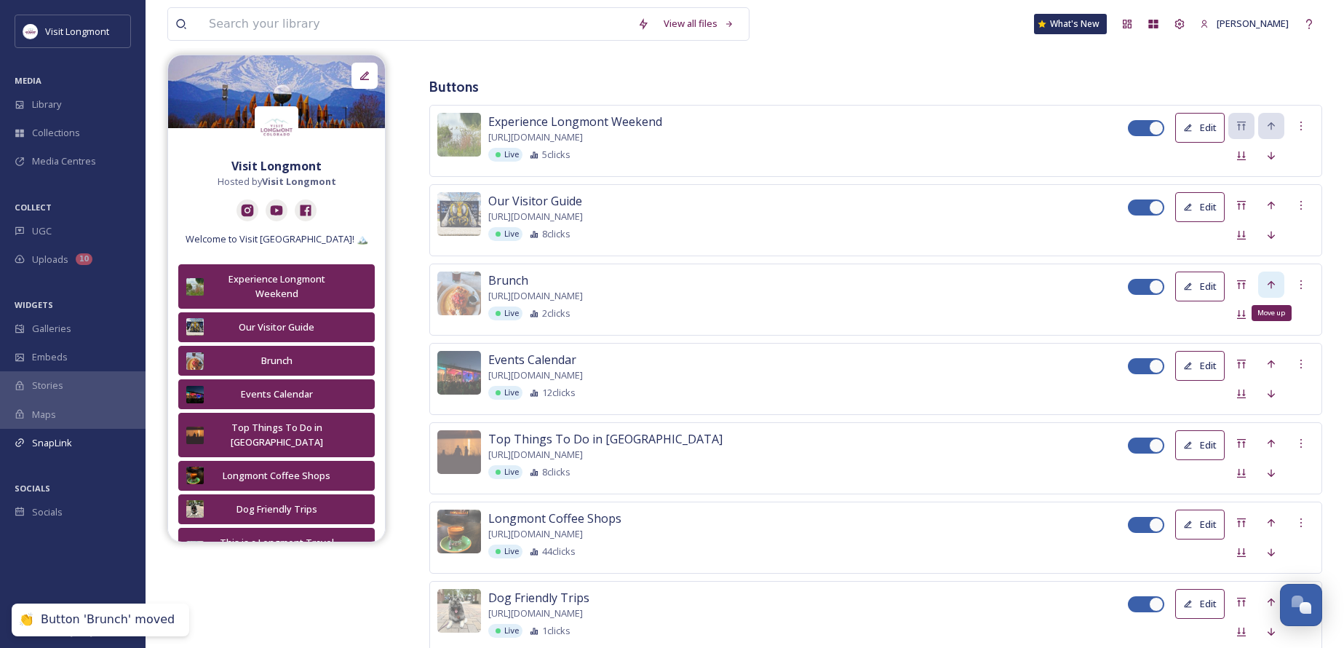
scroll to position [392, 0]
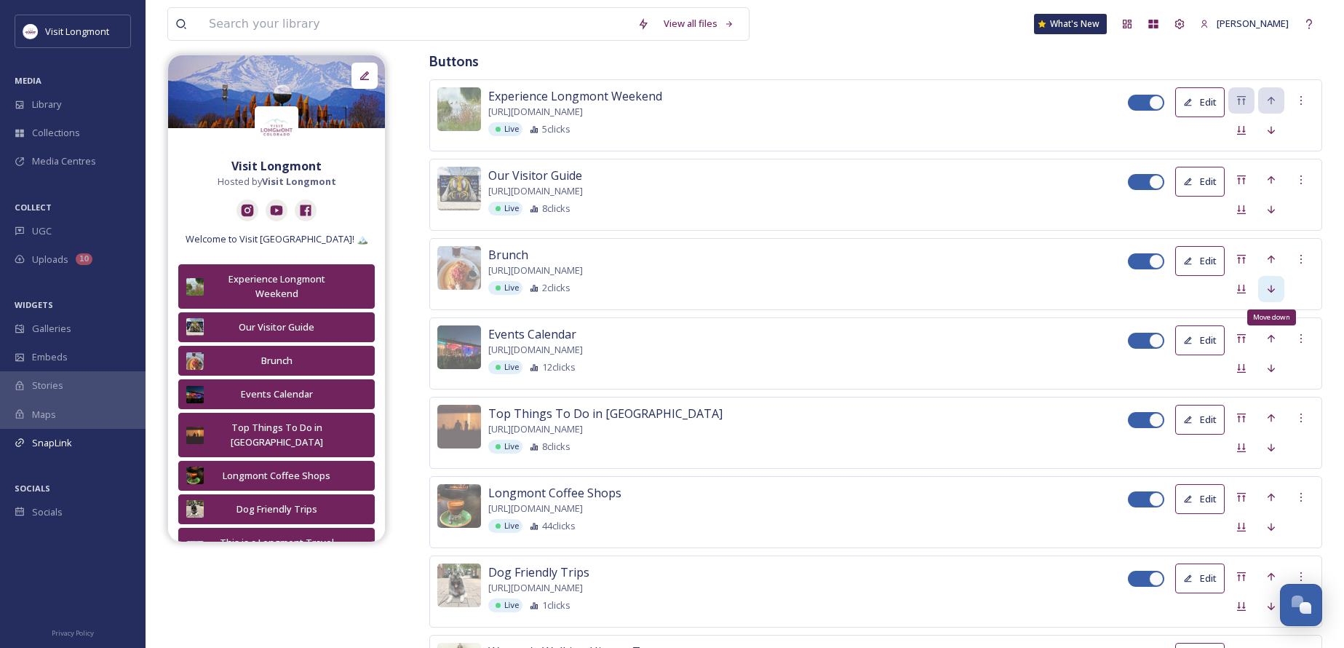
click at [1266, 292] on div "Move down" at bounding box center [1271, 289] width 26 height 26
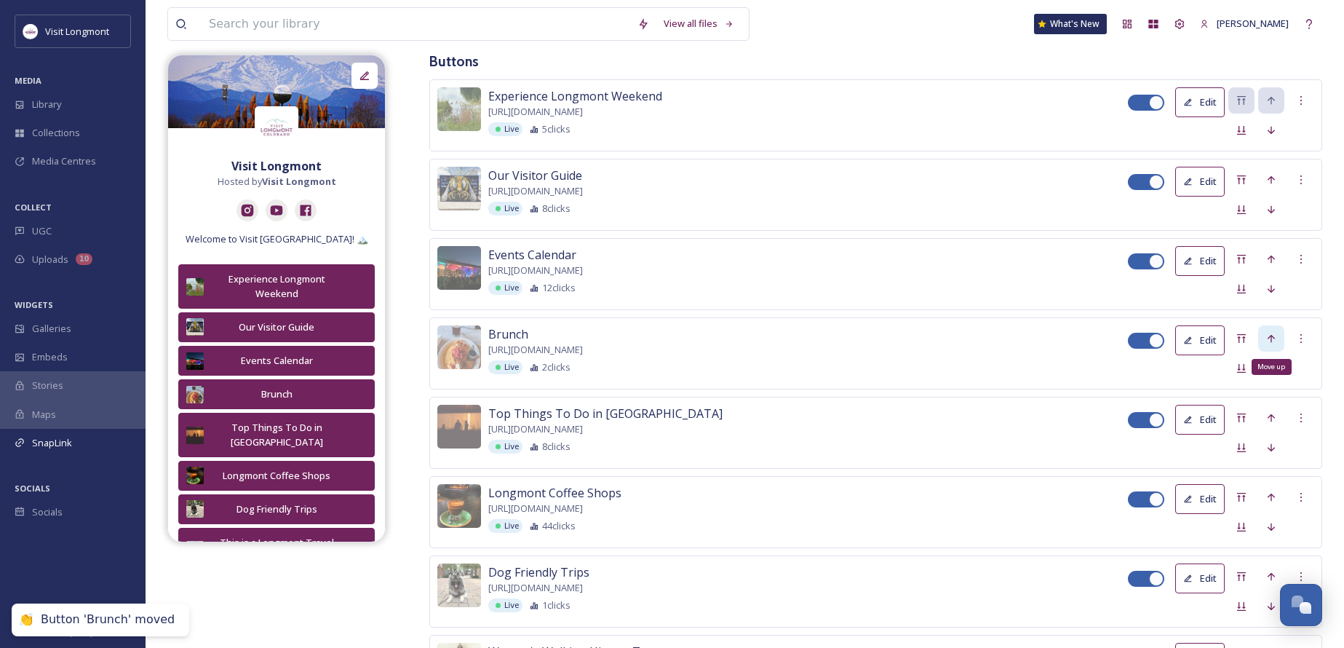
click at [1270, 367] on div "Move up" at bounding box center [1271, 367] width 40 height 16
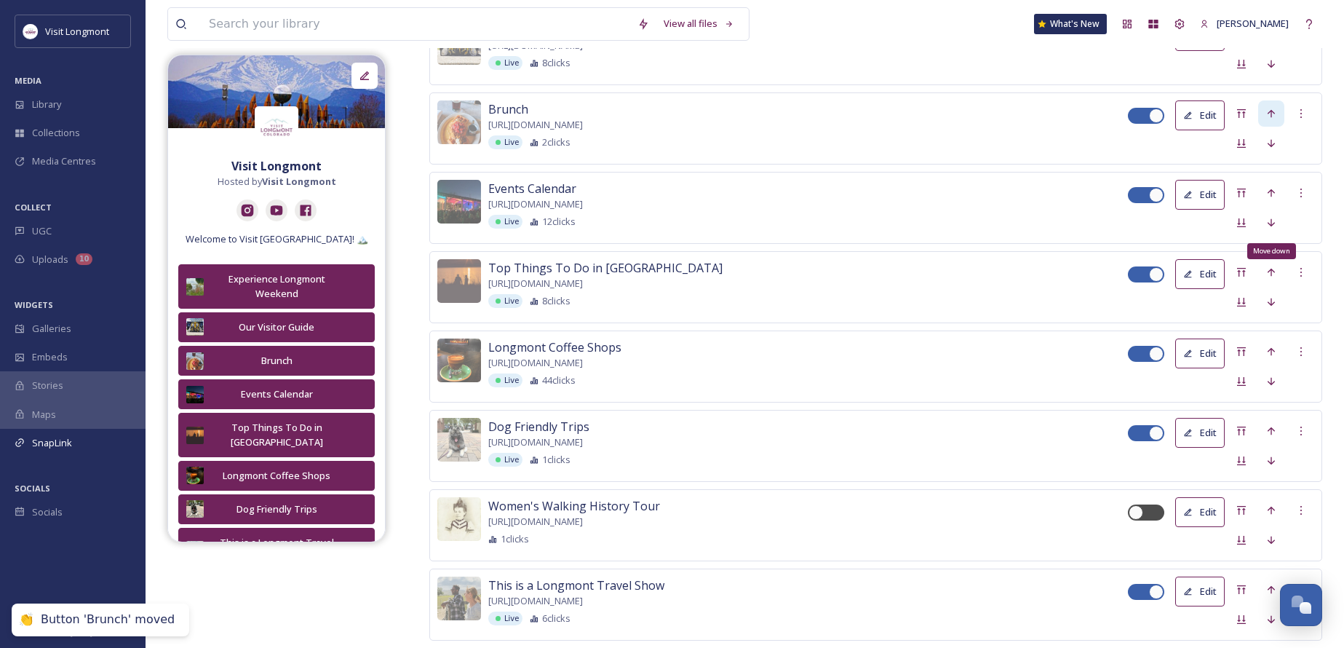
scroll to position [465, 0]
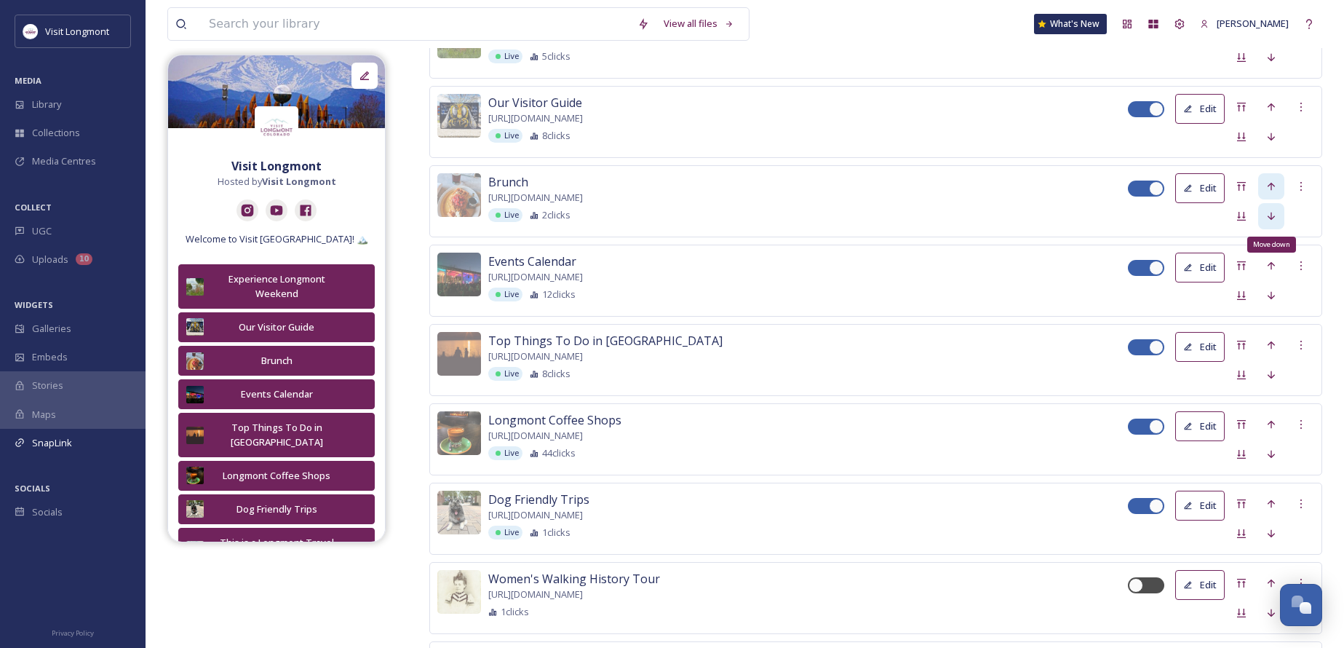
click at [1263, 212] on div "Move down" at bounding box center [1271, 216] width 26 height 26
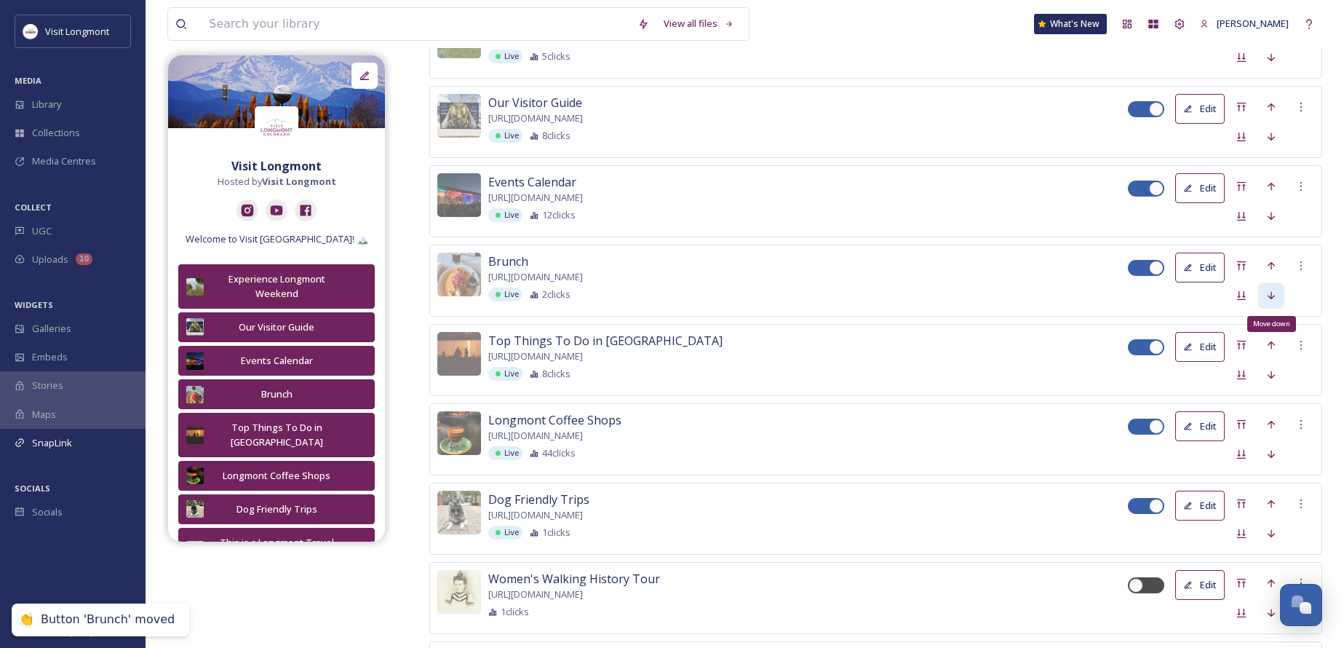
click at [1266, 290] on icon at bounding box center [1271, 296] width 12 height 12
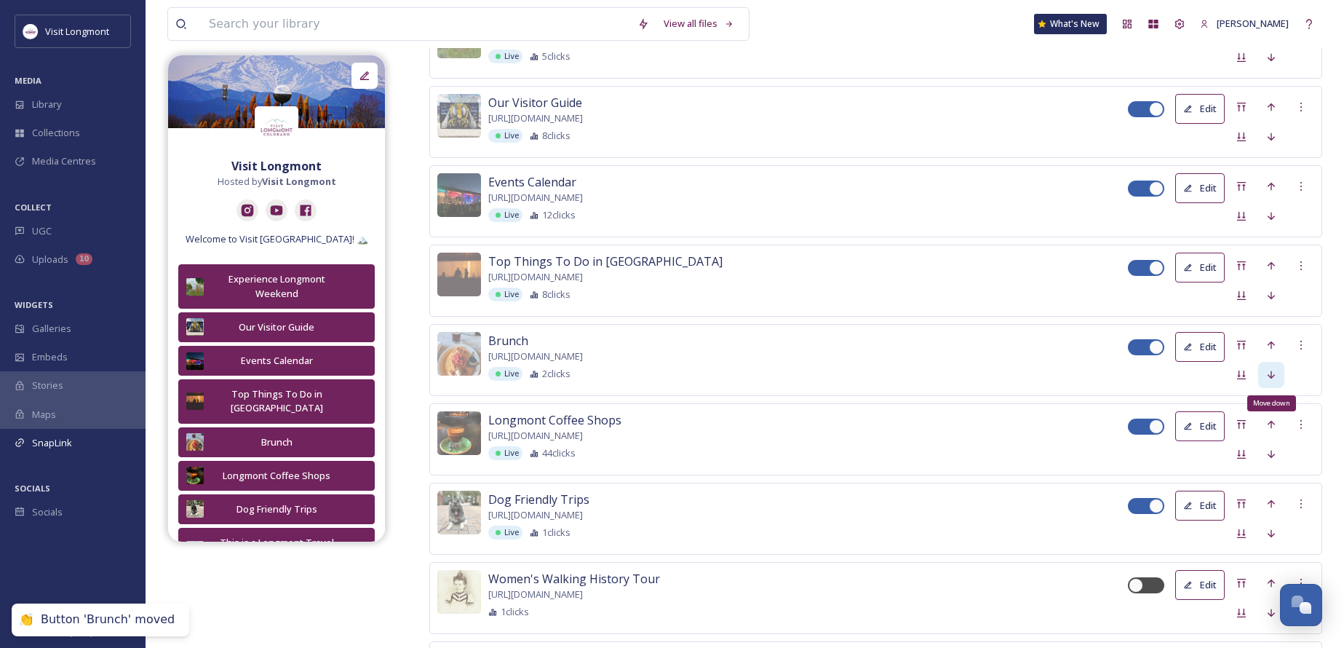
click at [1274, 375] on icon at bounding box center [1271, 375] width 12 height 12
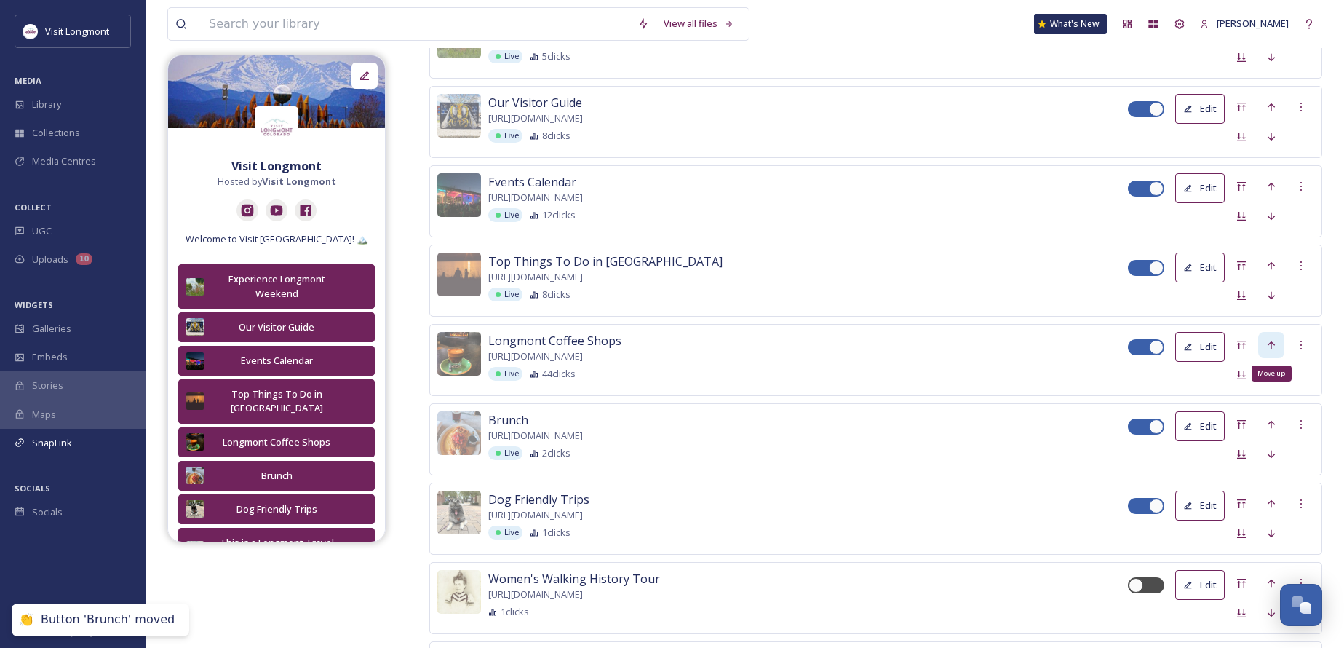
click at [1267, 339] on icon at bounding box center [1271, 345] width 12 height 12
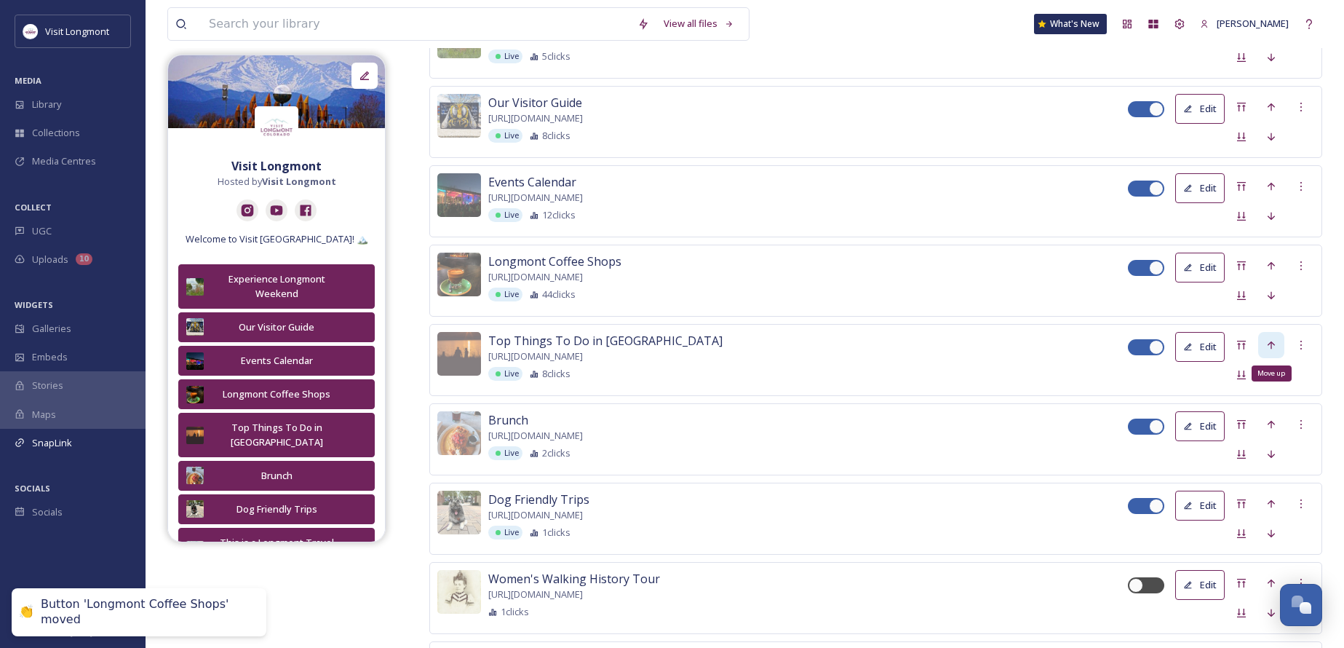
click at [1267, 339] on icon at bounding box center [1271, 345] width 12 height 12
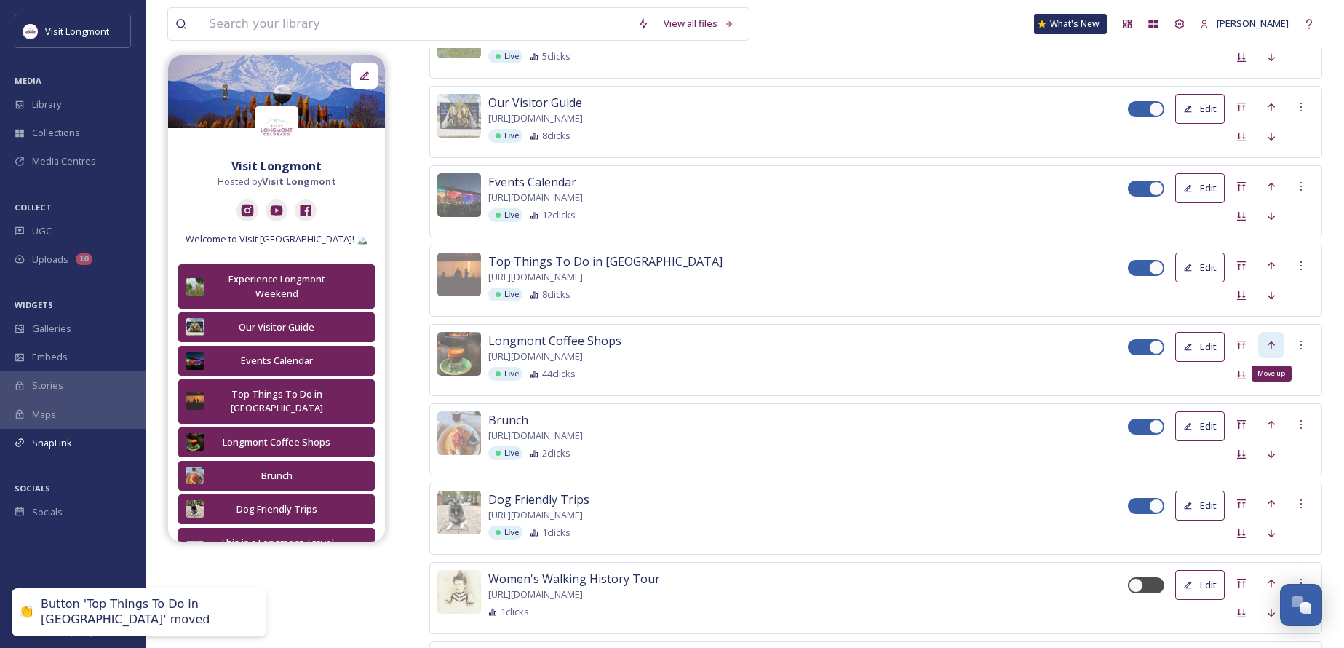
click at [1267, 341] on icon at bounding box center [1271, 345] width 12 height 12
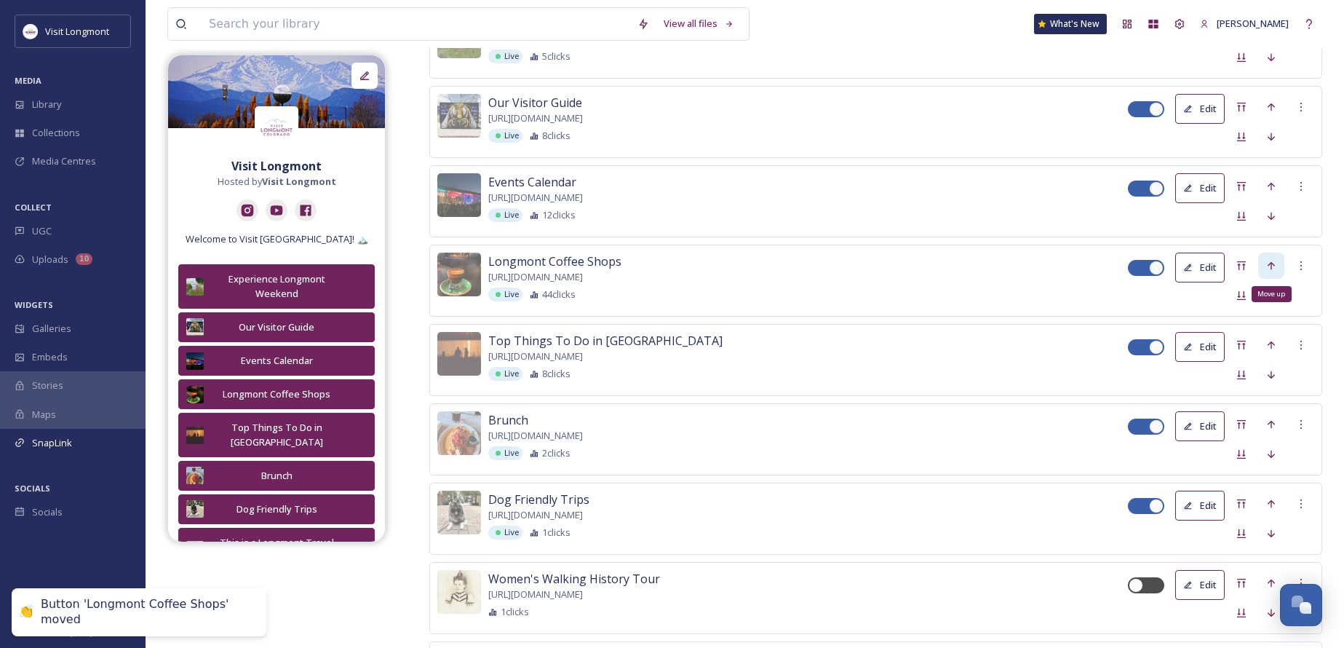
click at [1272, 268] on icon at bounding box center [1271, 266] width 12 height 12
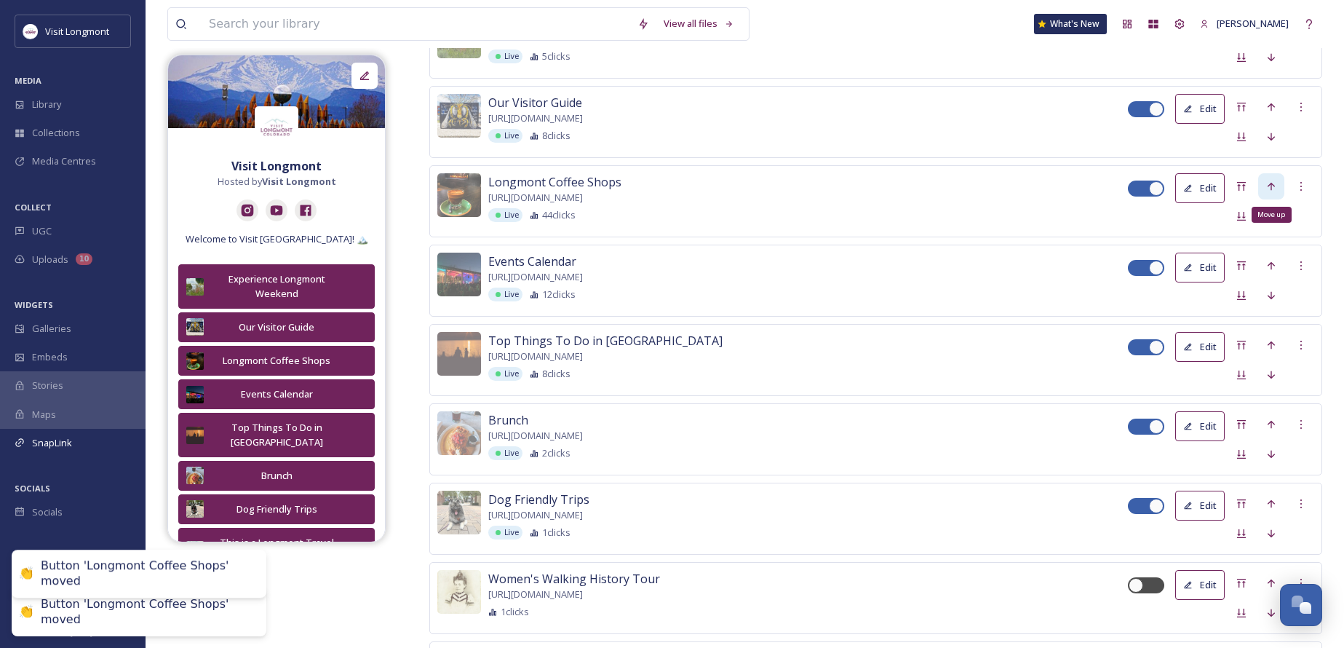
click at [1269, 189] on icon at bounding box center [1271, 186] width 12 height 12
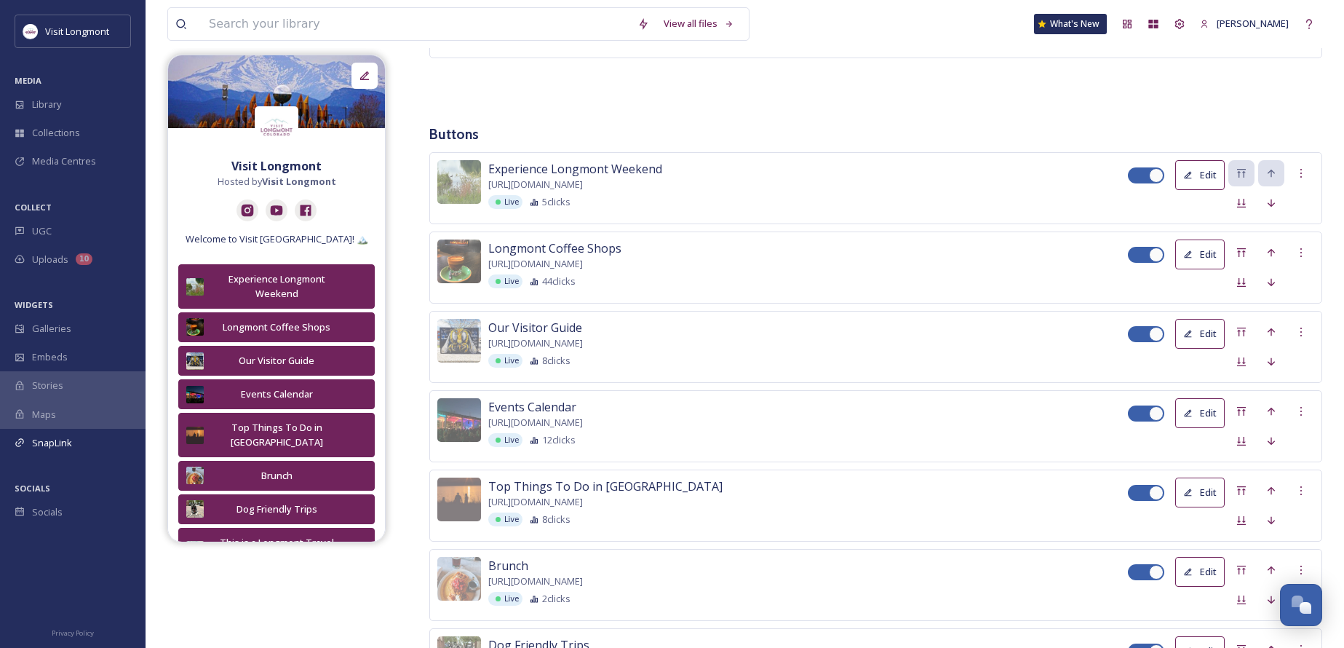
scroll to position [392, 0]
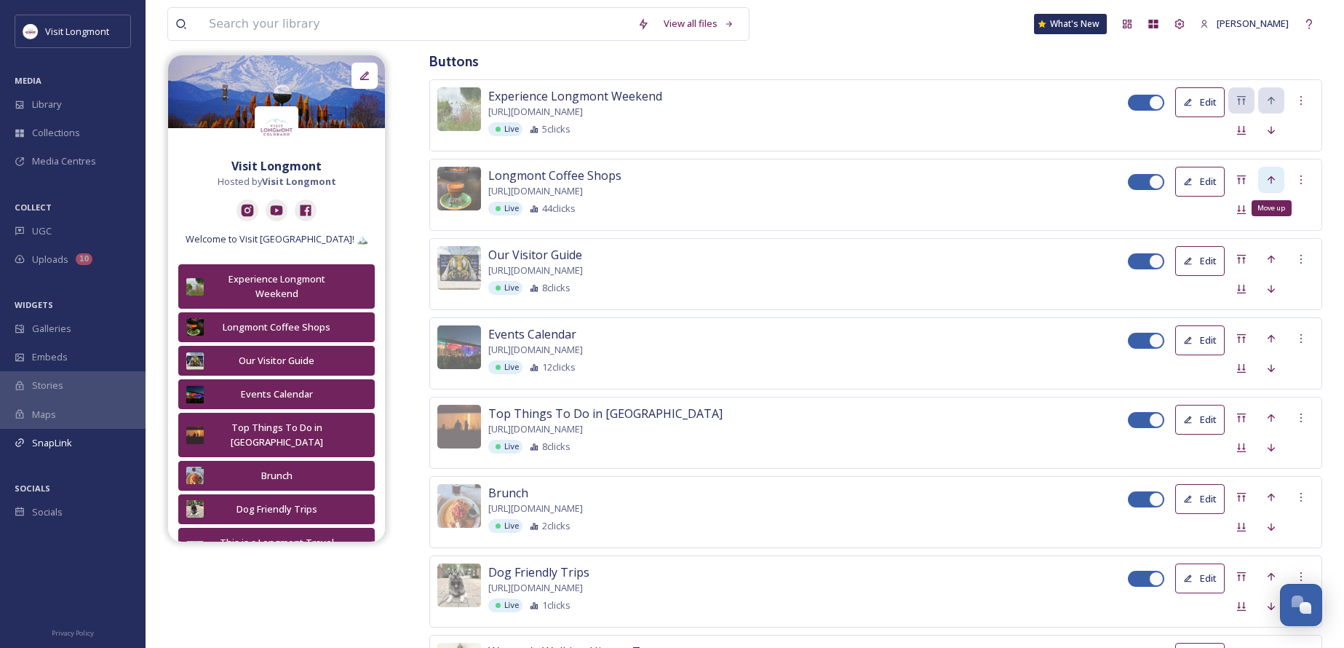
click at [1267, 175] on icon at bounding box center [1271, 180] width 12 height 12
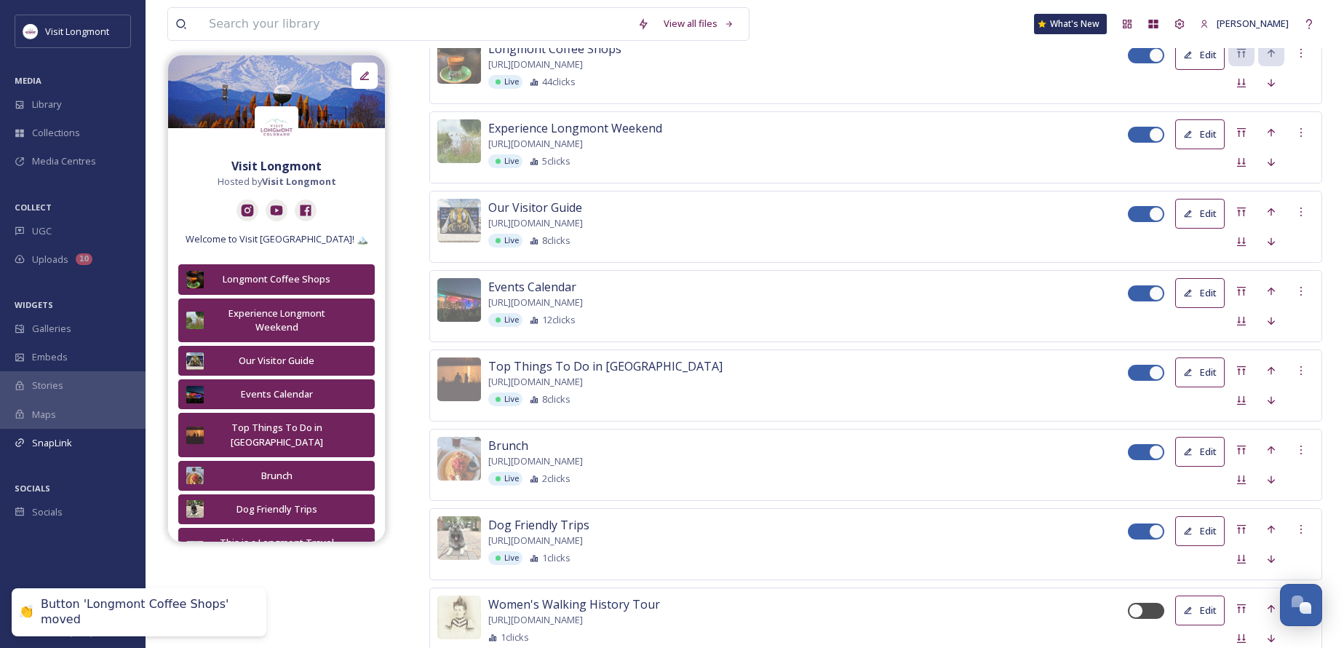
scroll to position [465, 0]
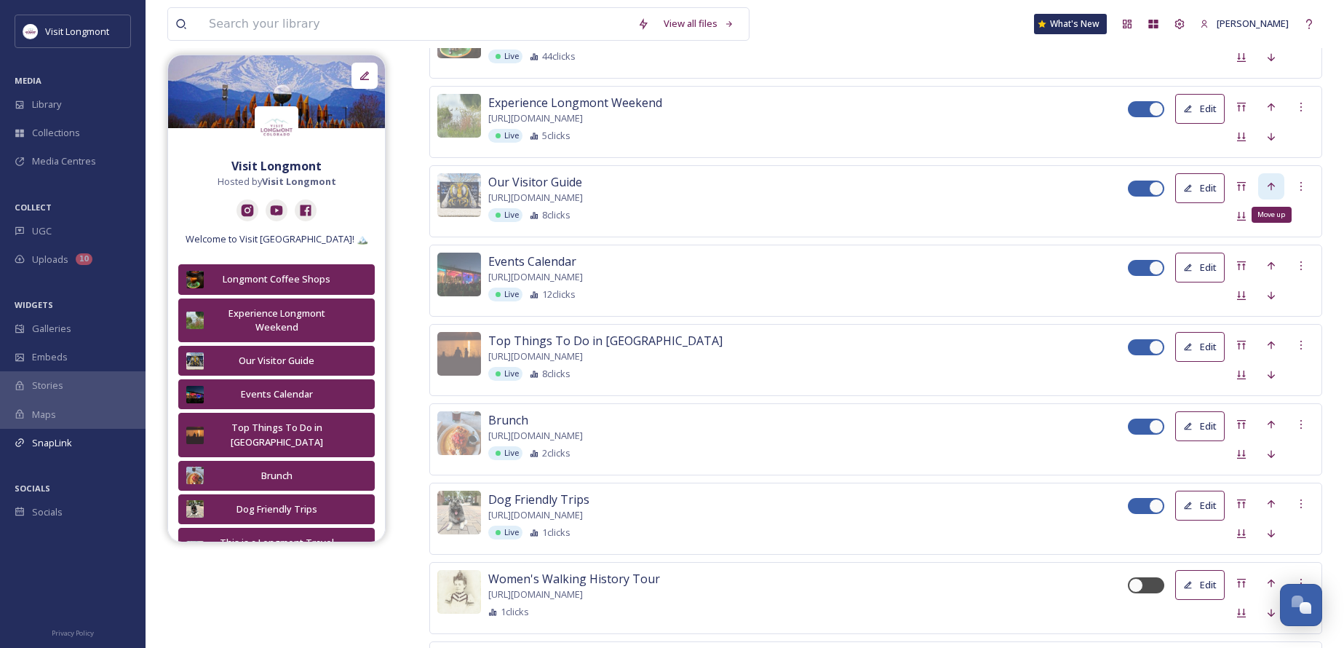
click at [1265, 178] on div "Move up" at bounding box center [1271, 186] width 26 height 26
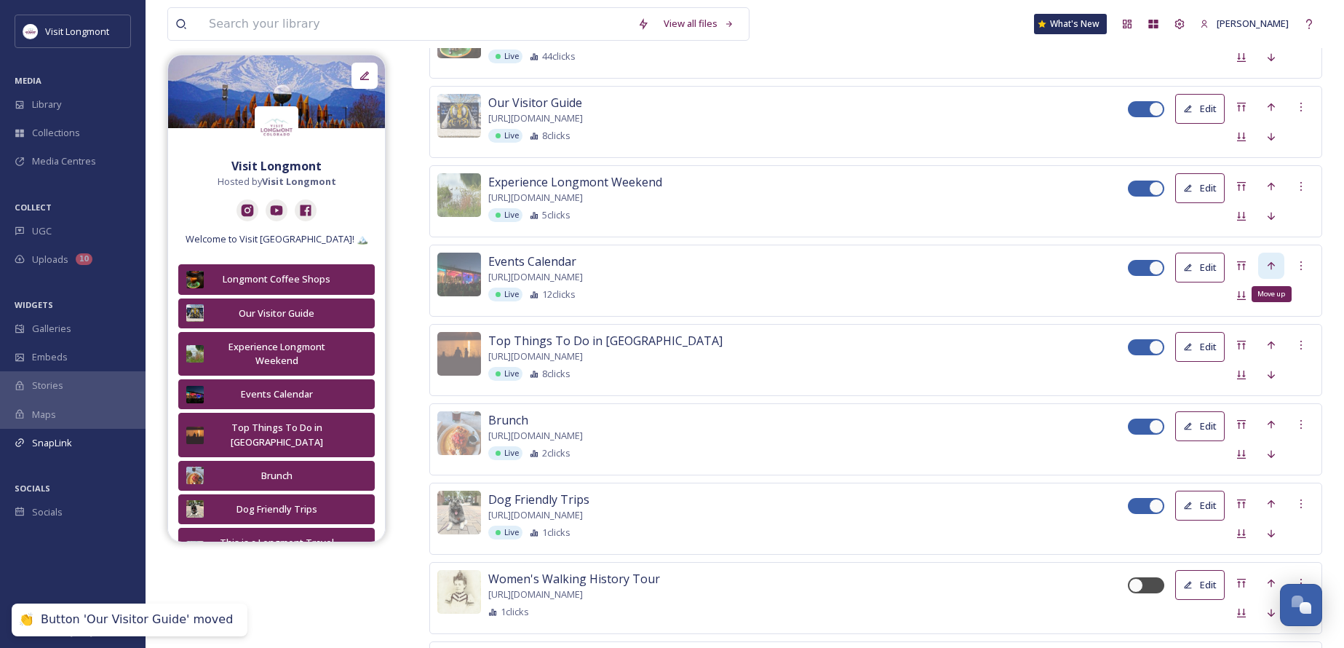
click at [1267, 264] on icon at bounding box center [1271, 266] width 12 height 12
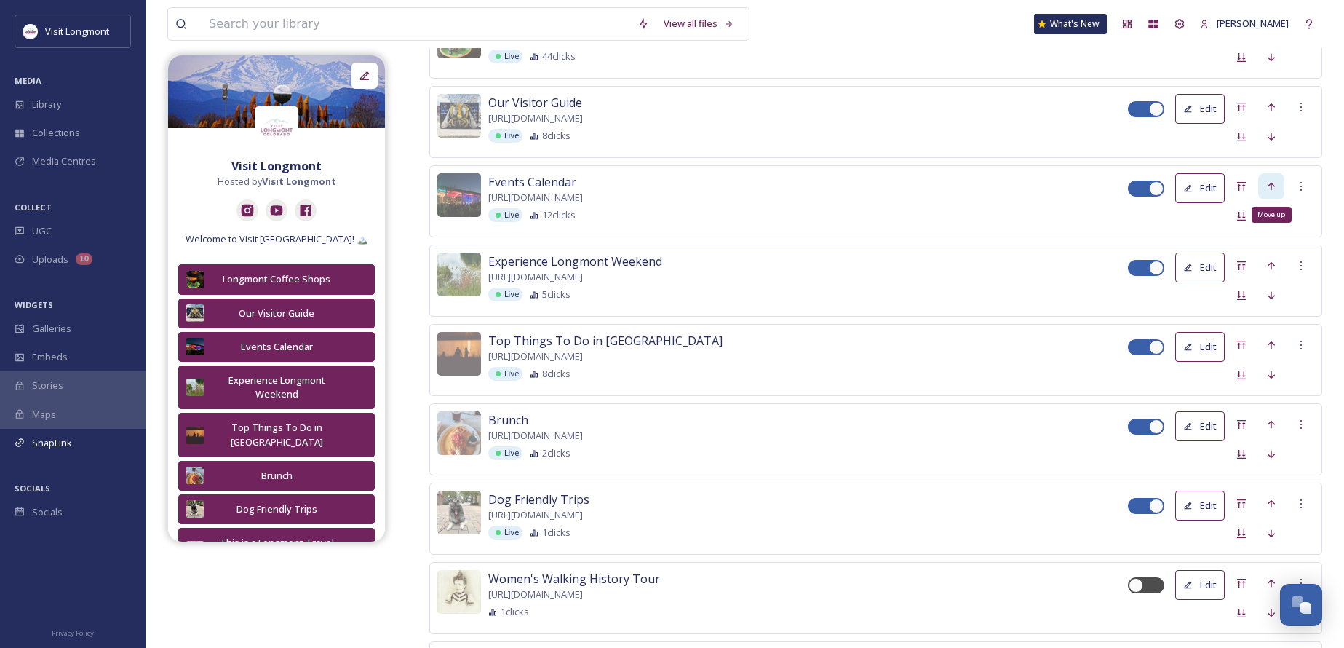
click at [1273, 189] on icon at bounding box center [1271, 186] width 12 height 12
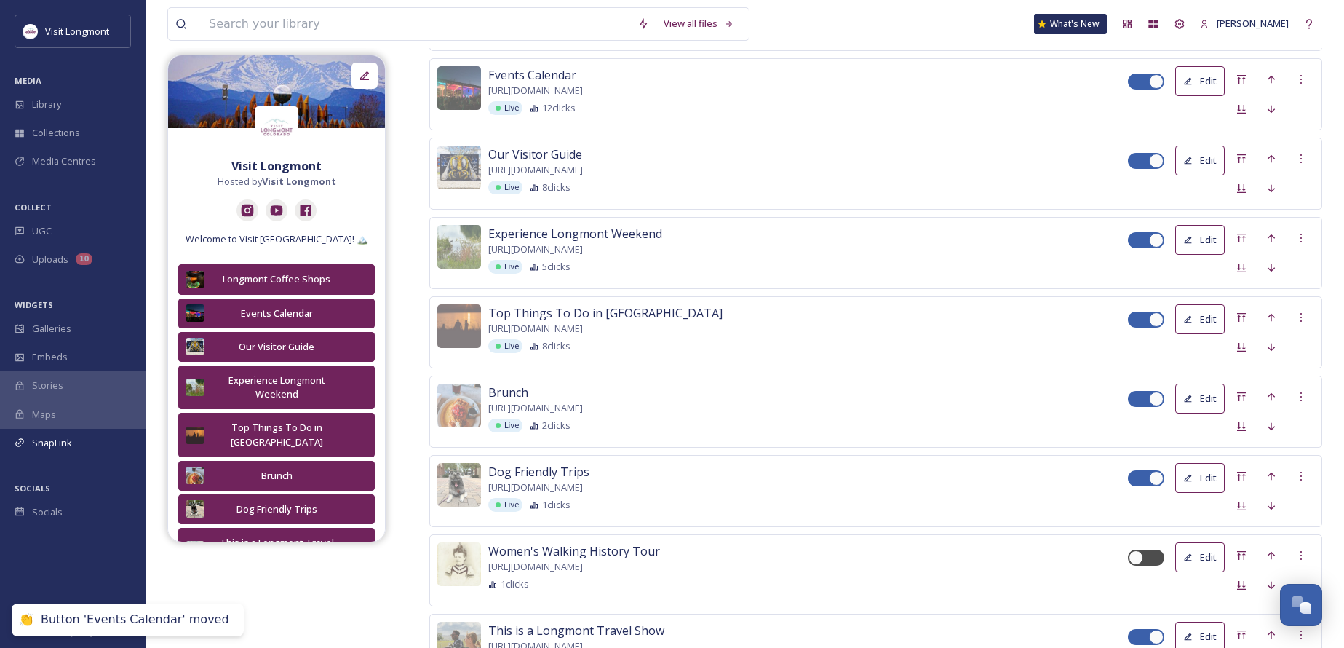
scroll to position [538, 0]
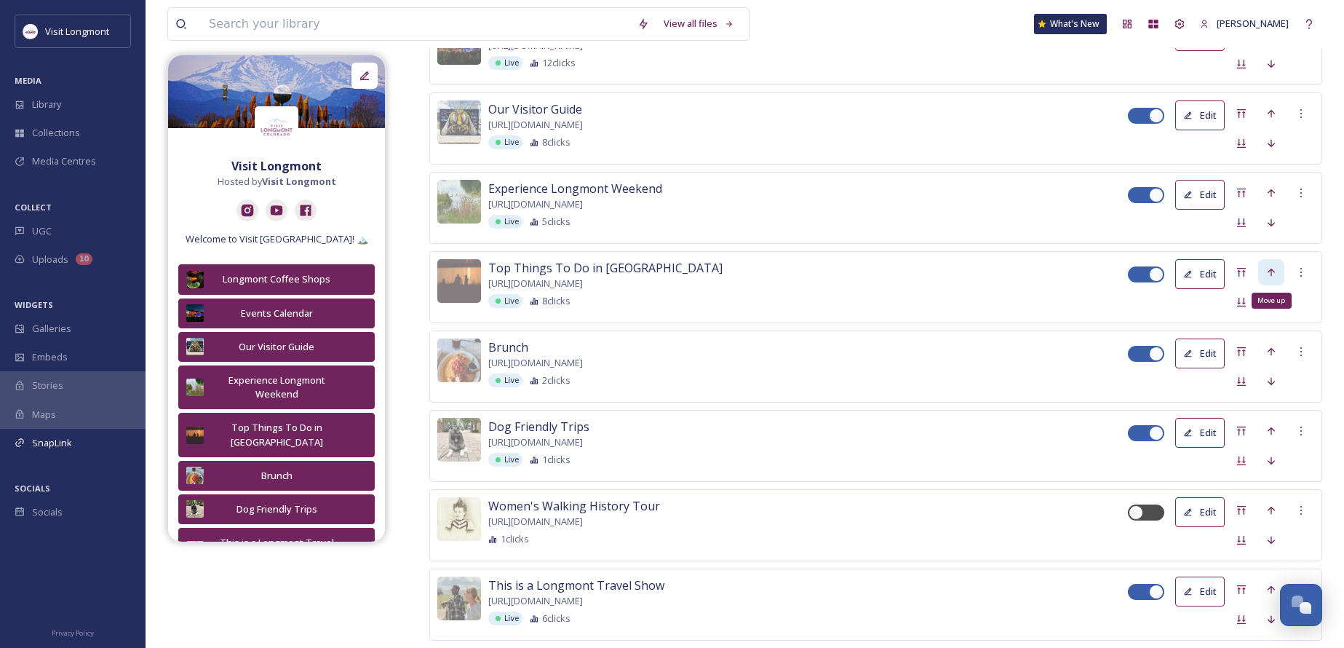
click at [1266, 268] on icon at bounding box center [1271, 272] width 12 height 12
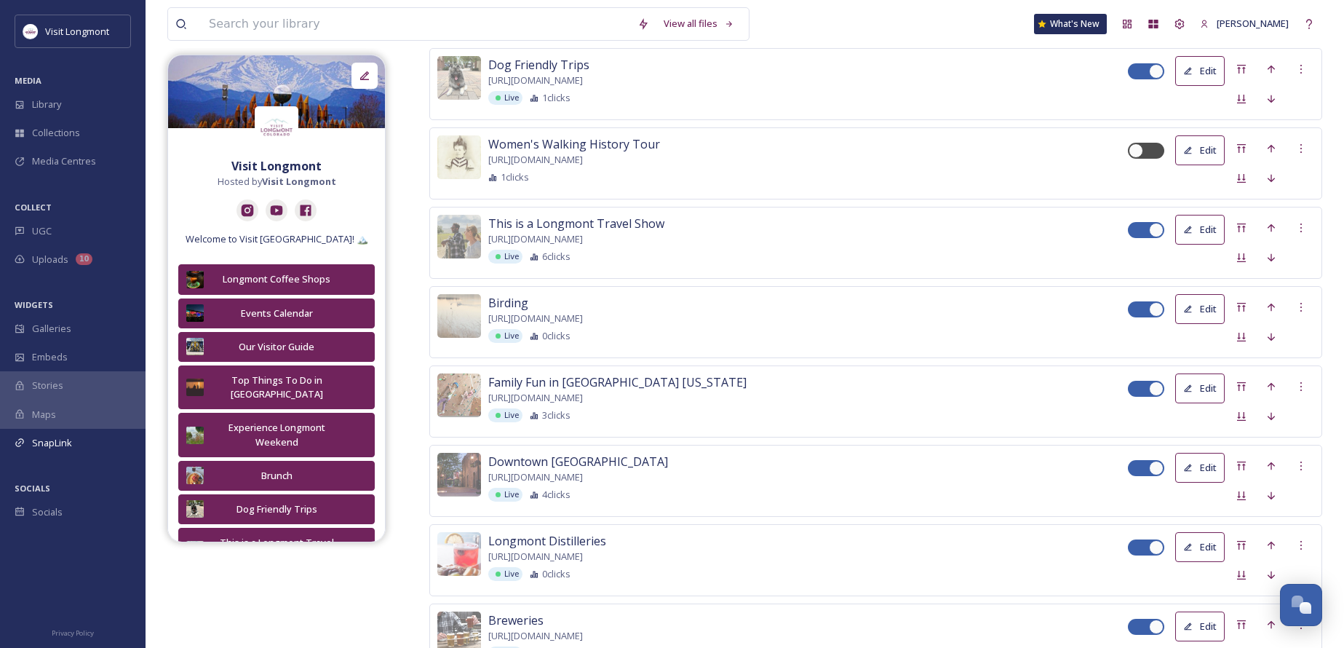
scroll to position [901, 0]
click at [1266, 222] on icon at bounding box center [1271, 226] width 12 height 12
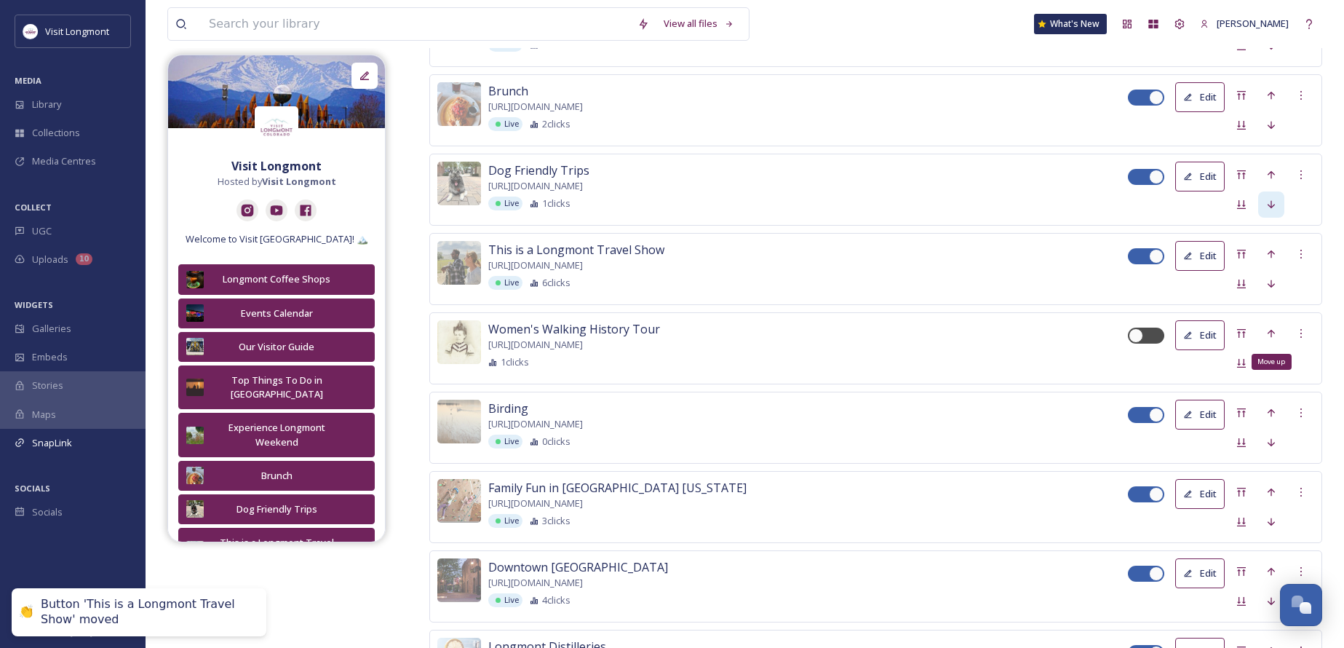
scroll to position [756, 0]
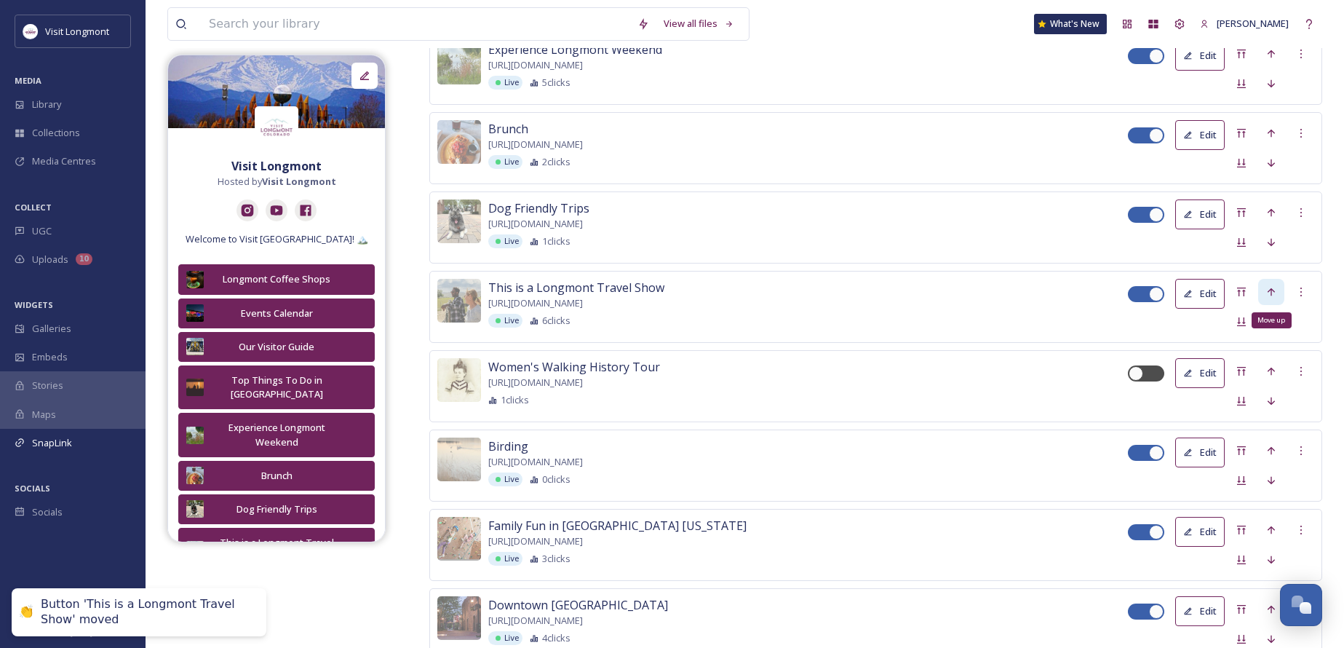
click at [1273, 292] on icon at bounding box center [1271, 292] width 12 height 12
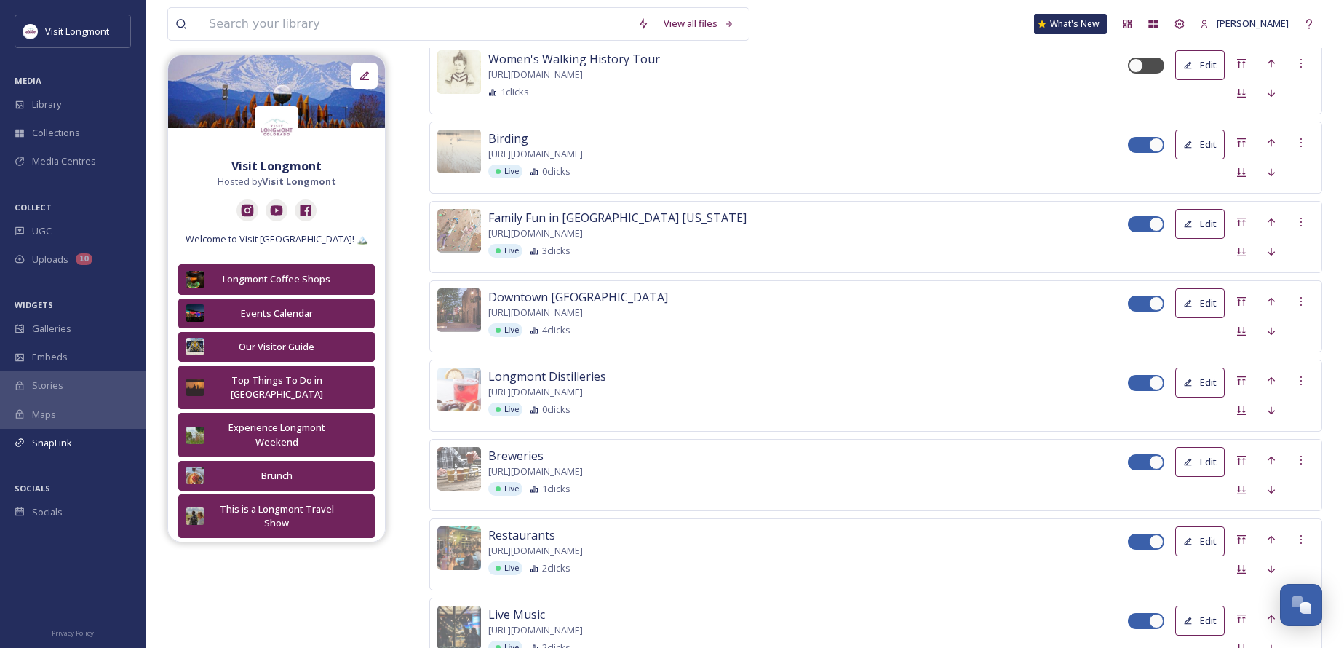
scroll to position [1047, 0]
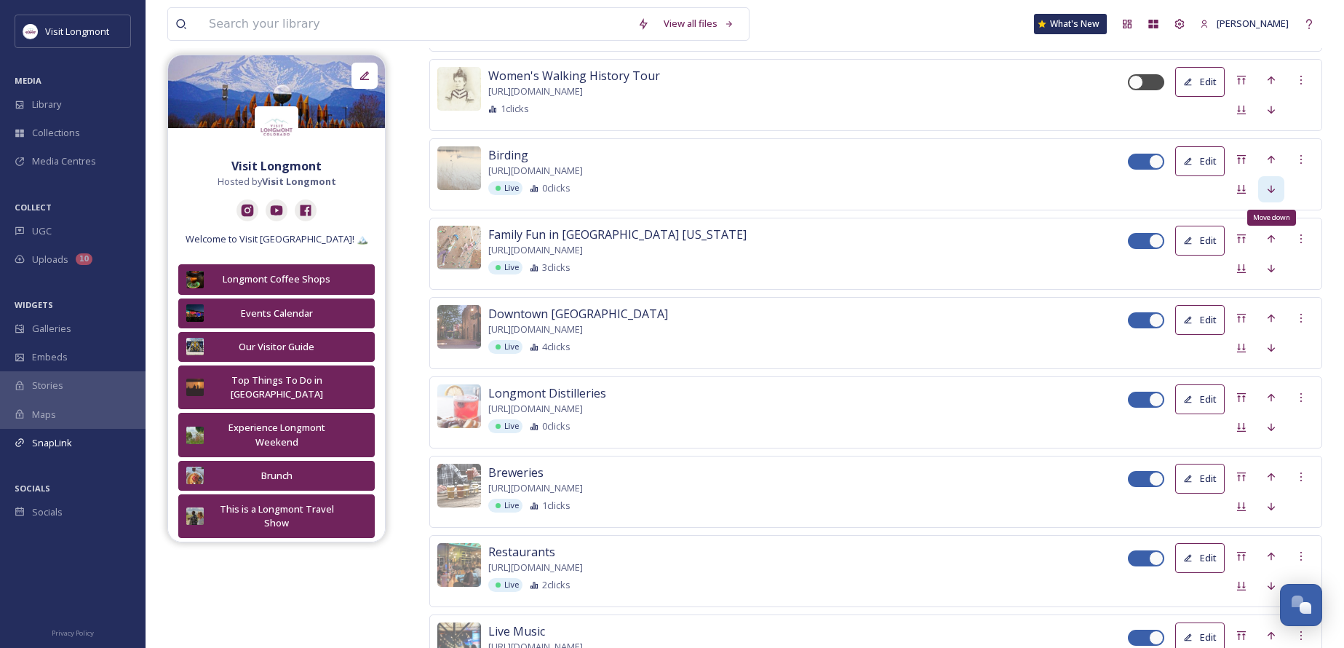
click at [1266, 191] on icon at bounding box center [1271, 189] width 12 height 12
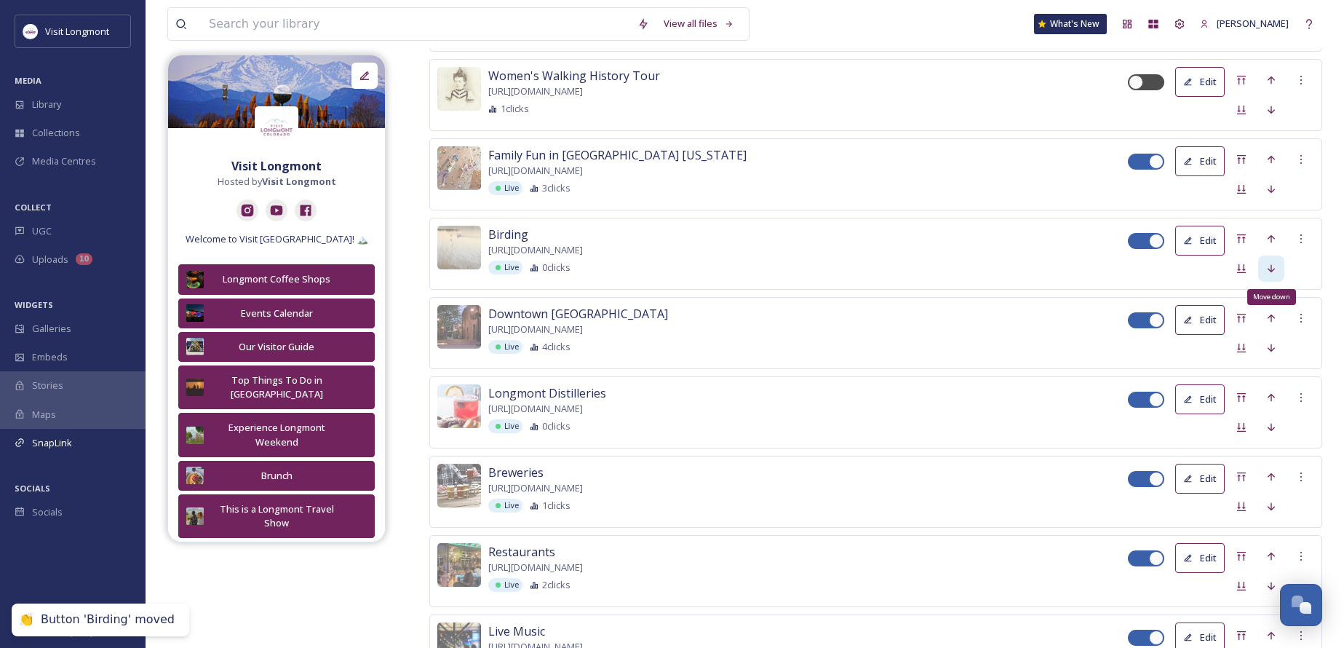
click at [1267, 266] on icon at bounding box center [1271, 269] width 12 height 12
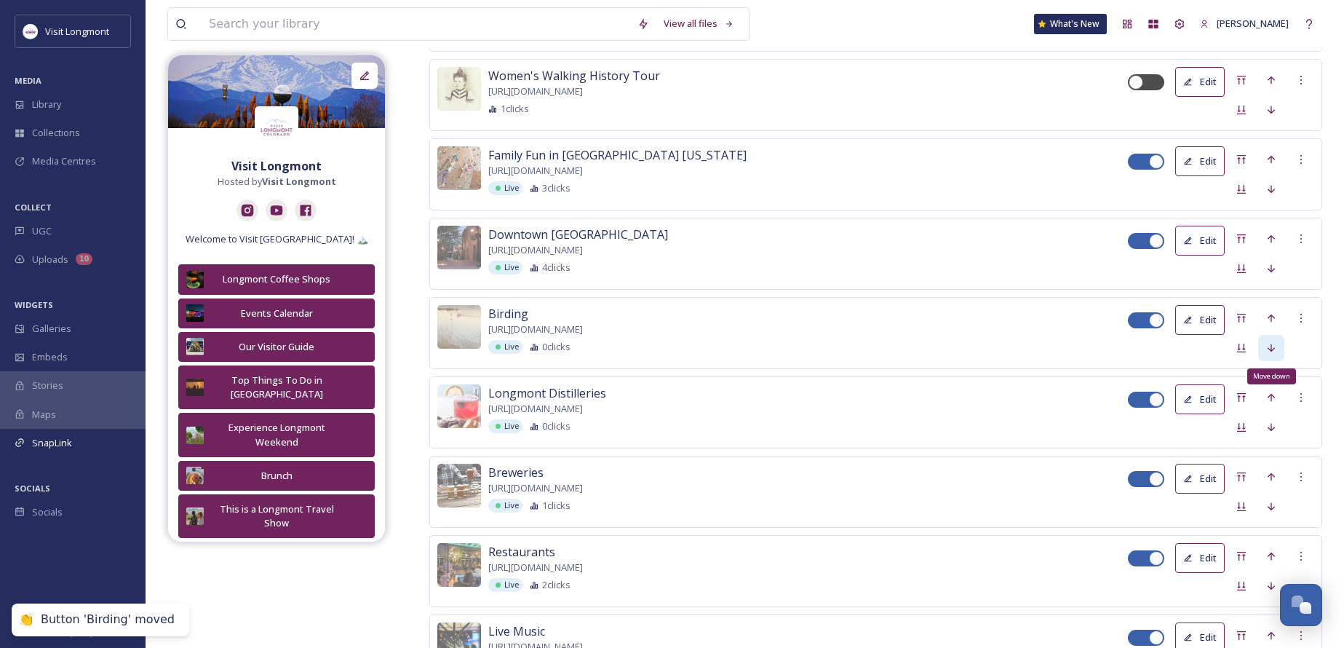
click at [1270, 345] on icon at bounding box center [1271, 348] width 12 height 12
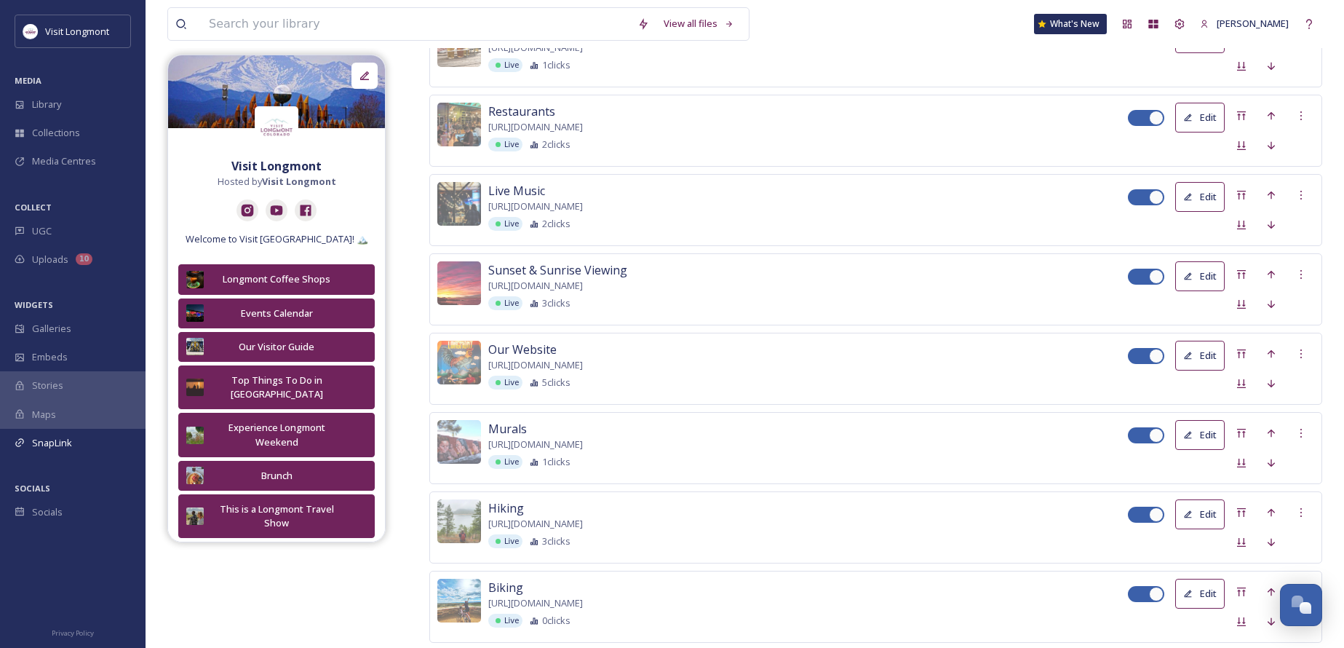
scroll to position [1484, 0]
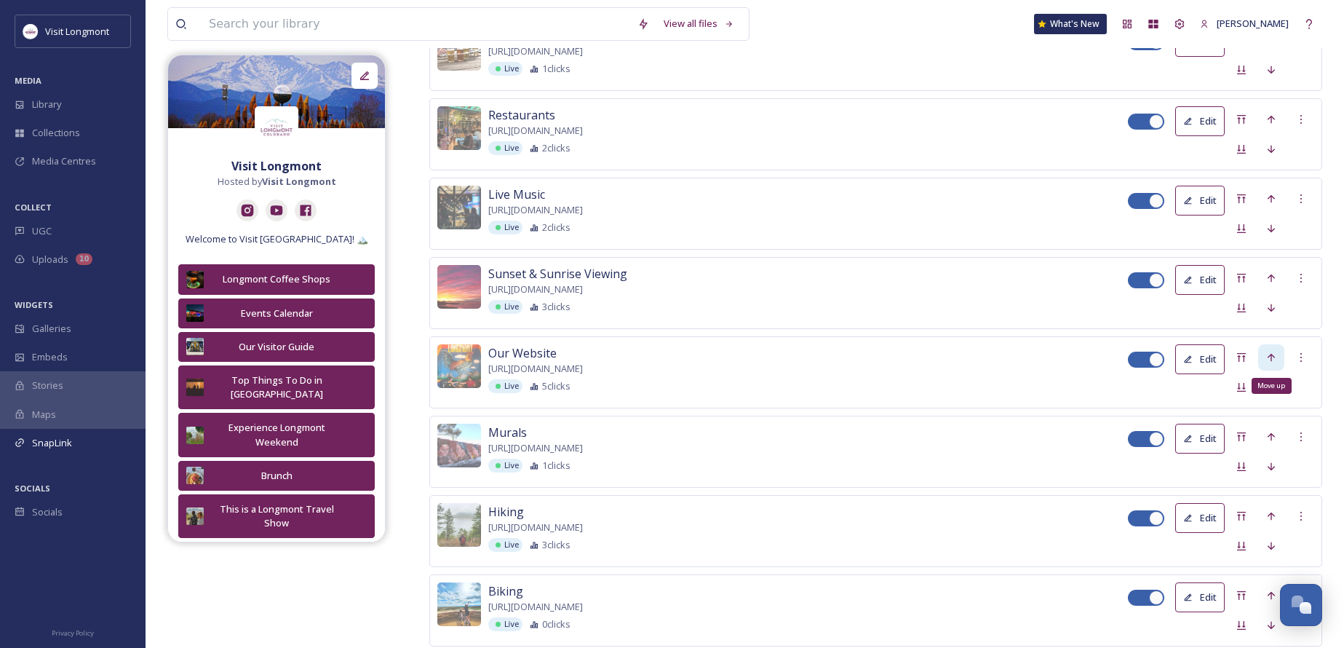
click at [1264, 350] on div "Move up" at bounding box center [1271, 357] width 26 height 26
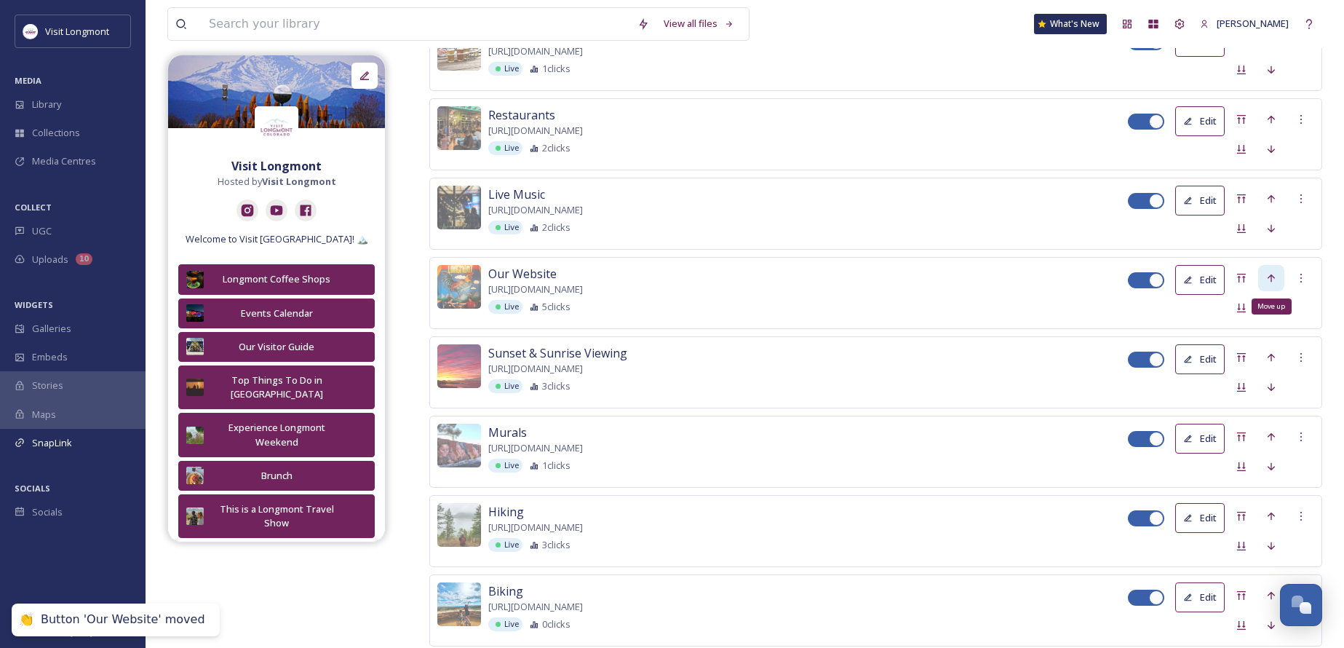
click at [1272, 275] on icon at bounding box center [1271, 278] width 12 height 12
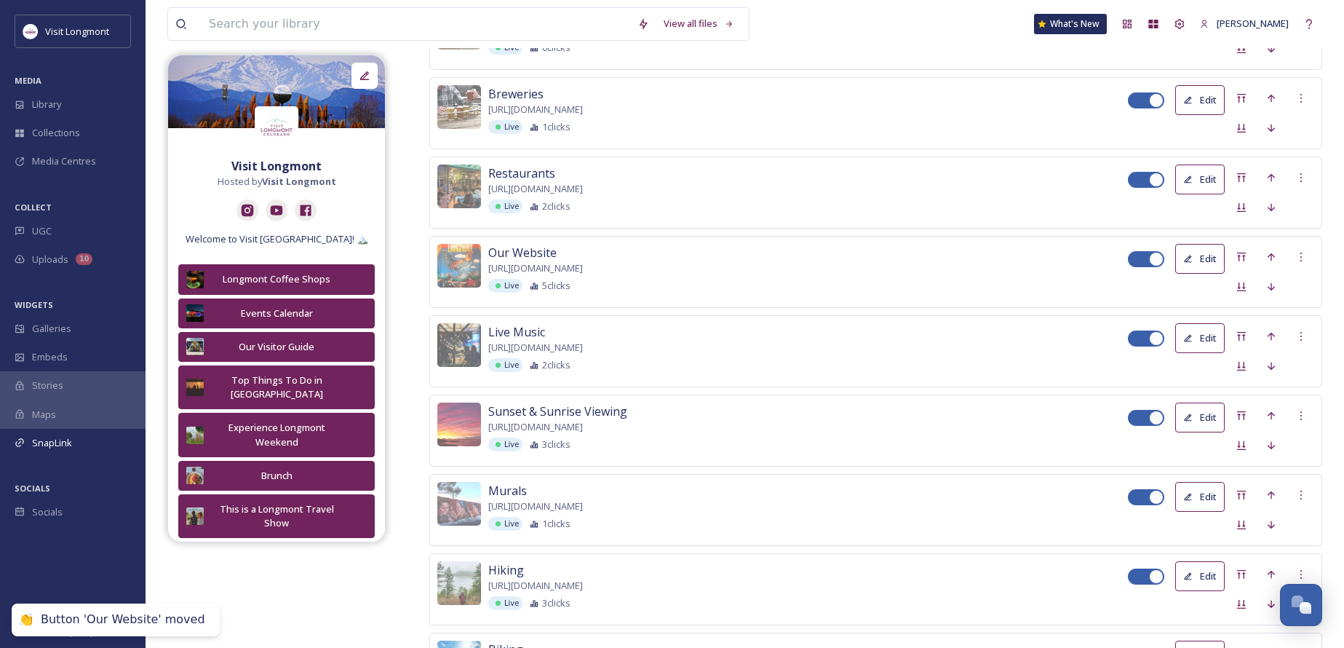
scroll to position [1338, 0]
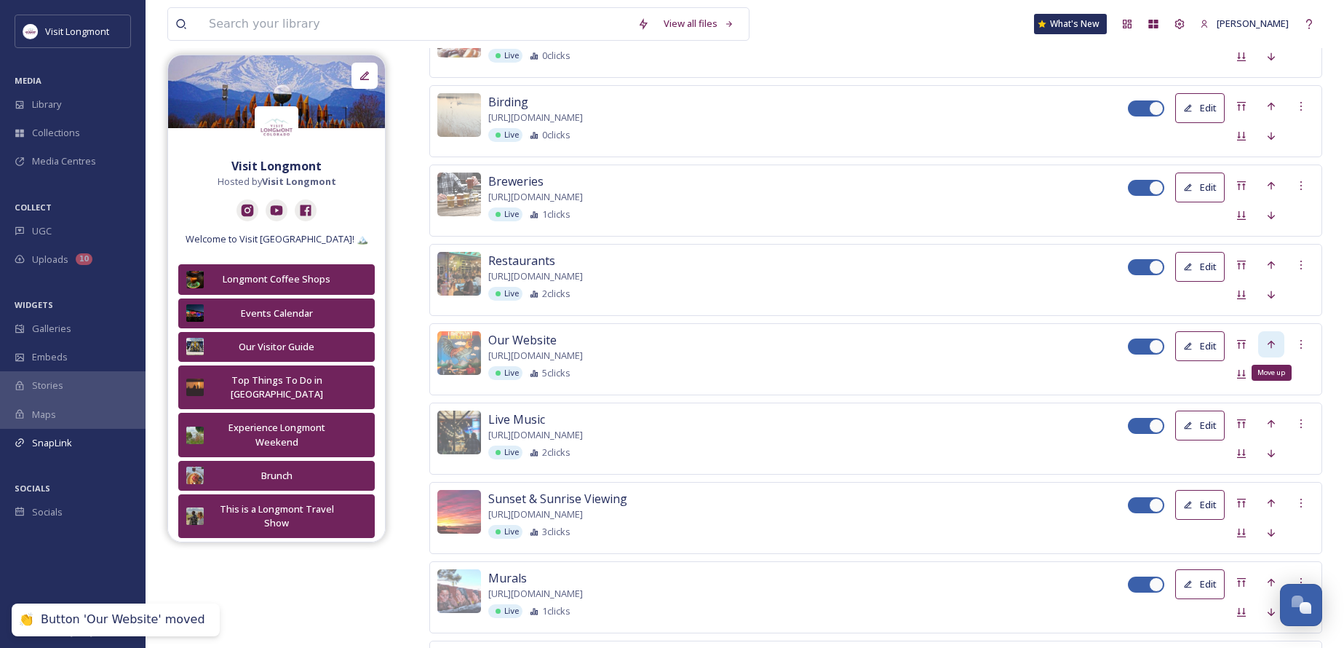
click at [1273, 340] on icon at bounding box center [1270, 344] width 7 height 8
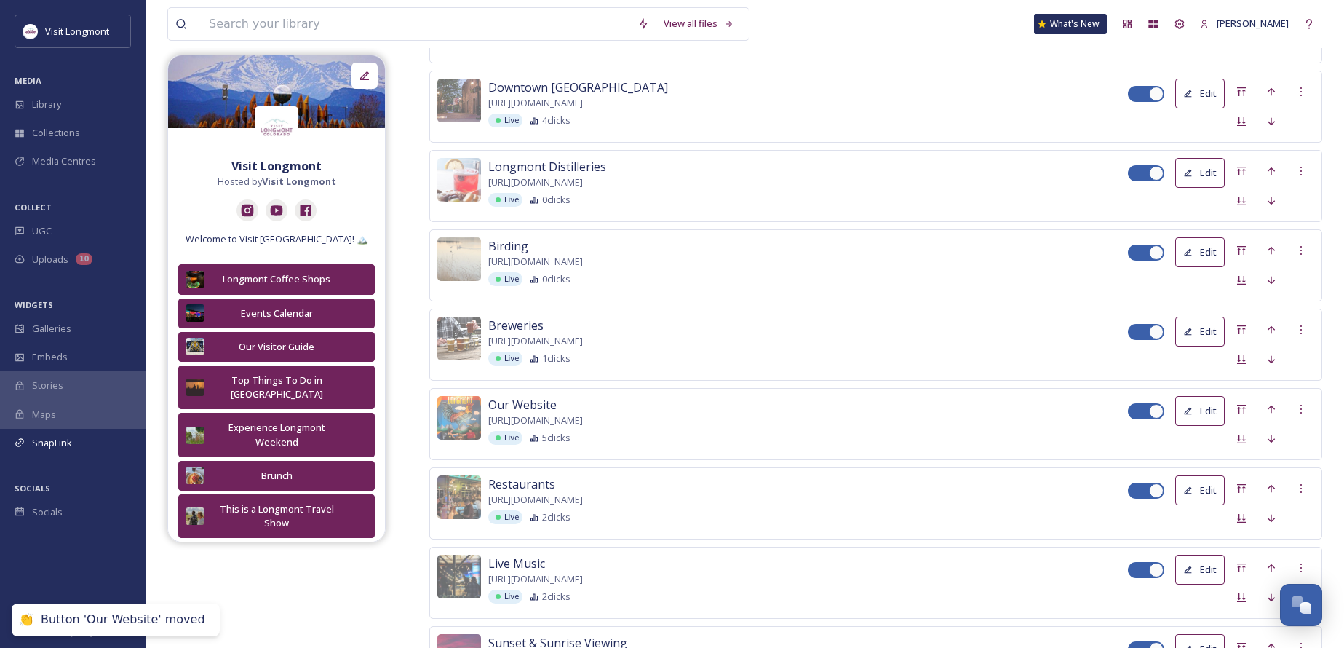
scroll to position [1192, 0]
click at [1265, 414] on div "Move up" at bounding box center [1271, 410] width 26 height 26
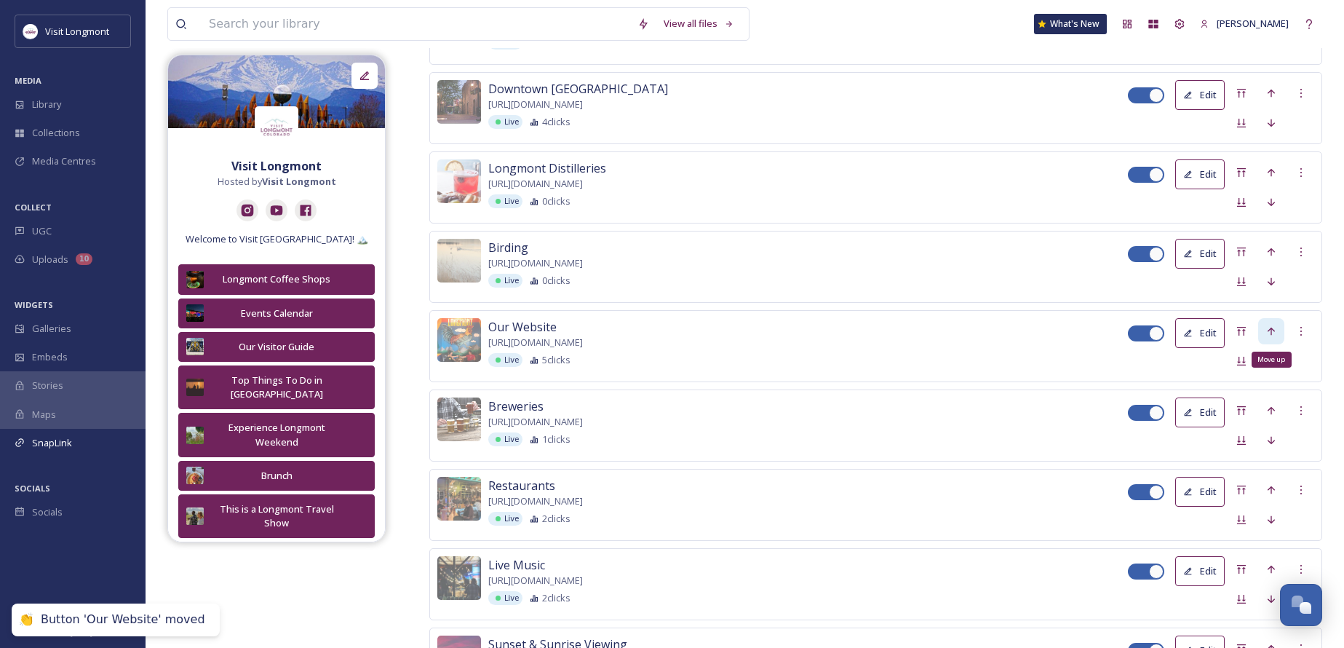
click at [1271, 333] on icon at bounding box center [1271, 331] width 12 height 12
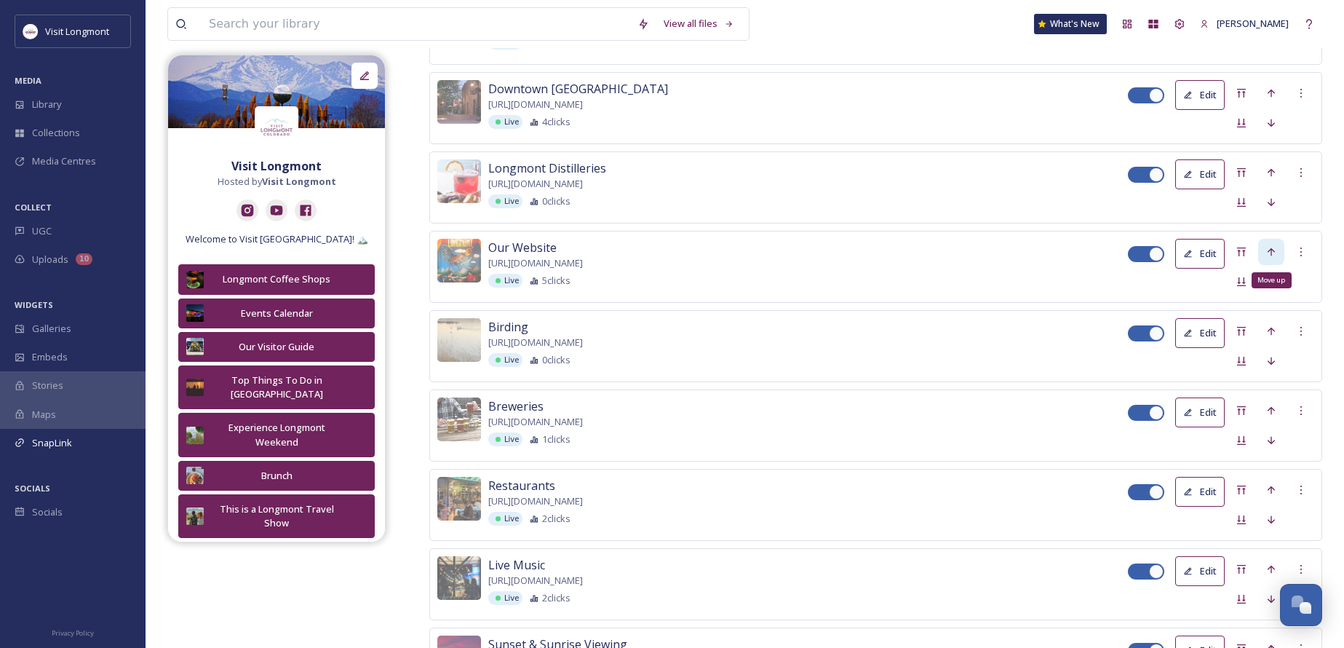
click at [1272, 254] on icon at bounding box center [1271, 252] width 12 height 12
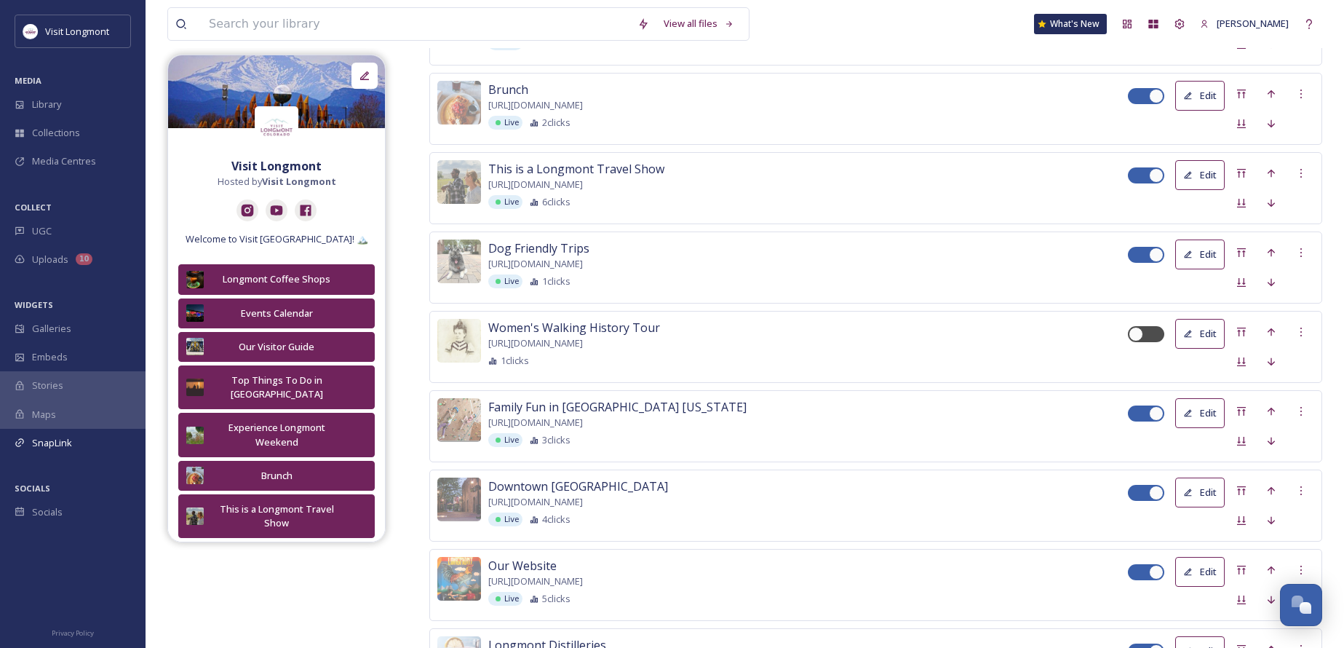
scroll to position [829, 0]
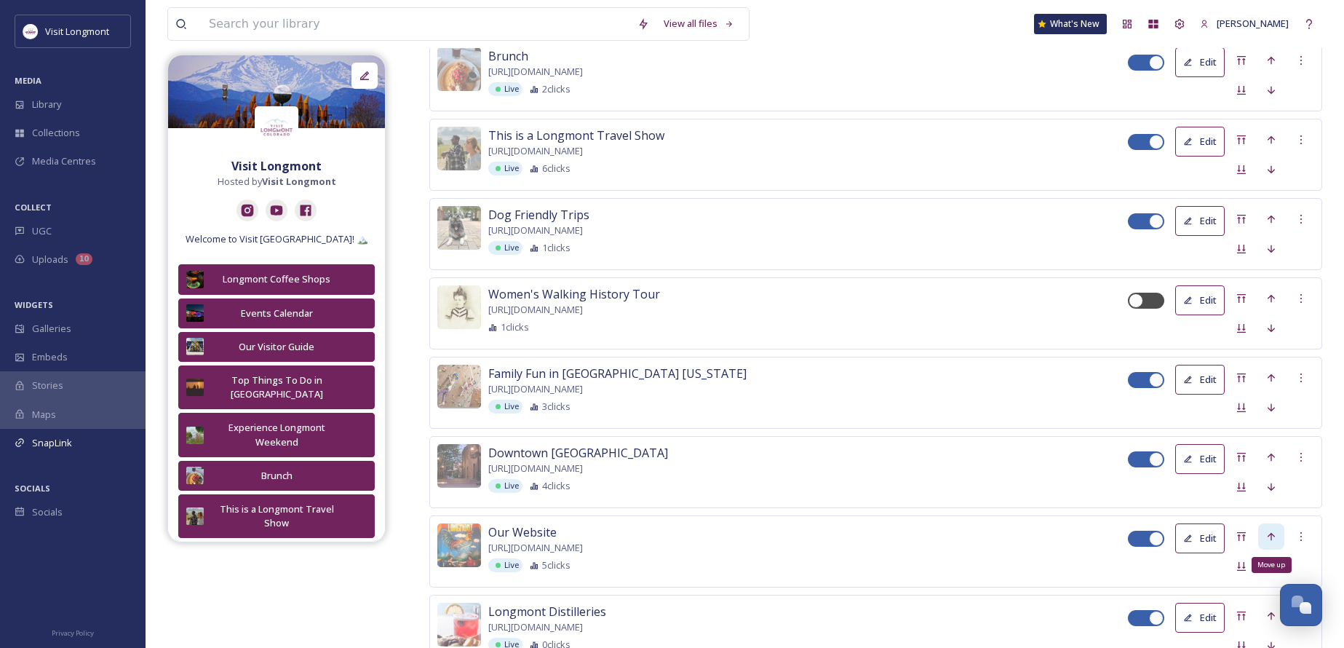
click at [1275, 533] on icon at bounding box center [1271, 536] width 12 height 12
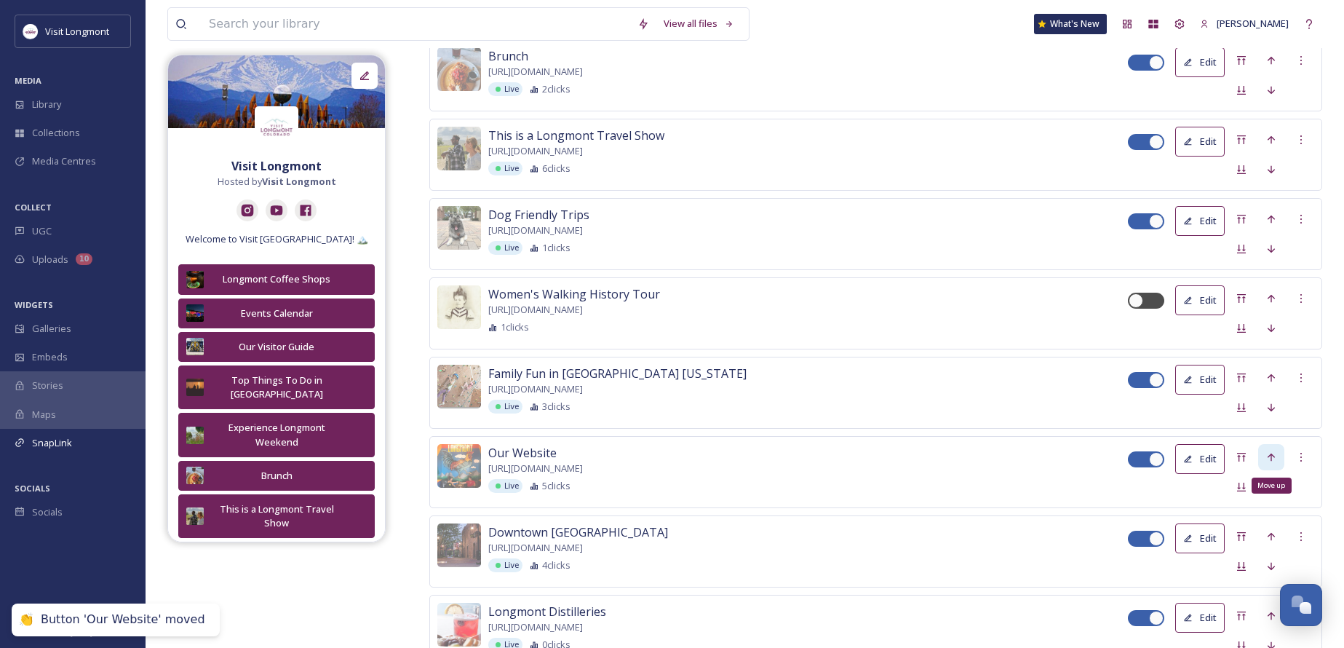
click at [1270, 459] on icon at bounding box center [1271, 457] width 12 height 12
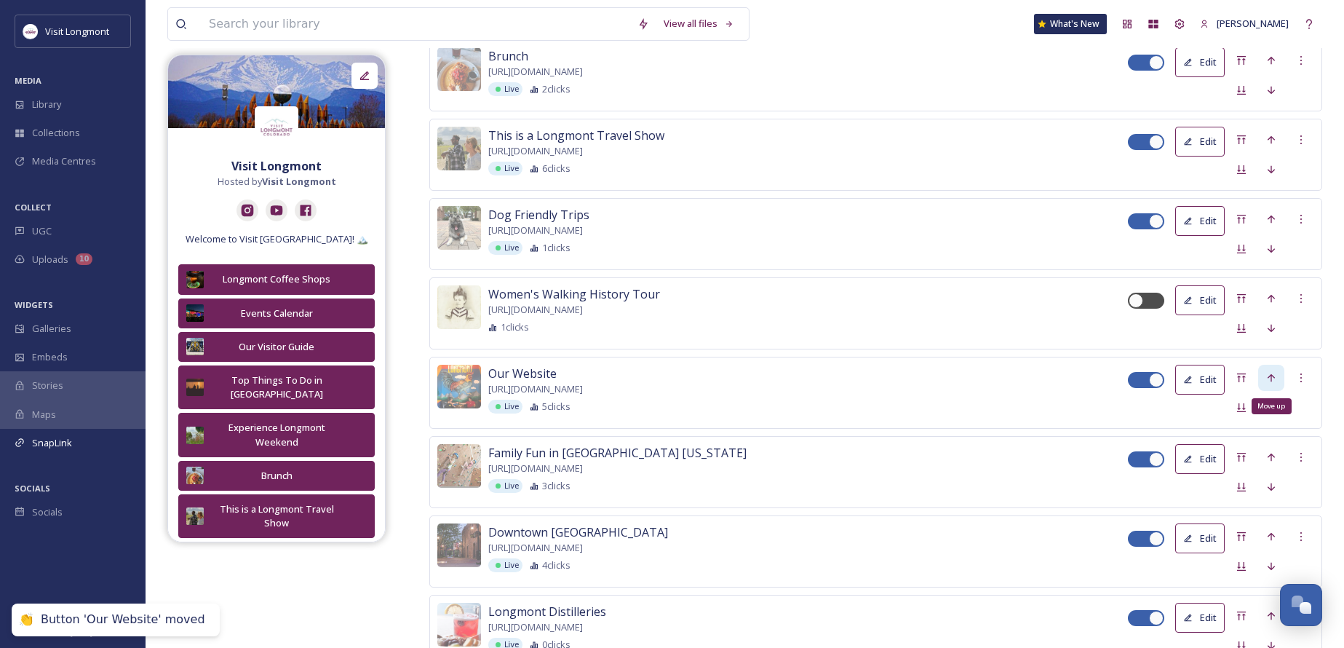
click at [1268, 377] on icon at bounding box center [1271, 378] width 12 height 12
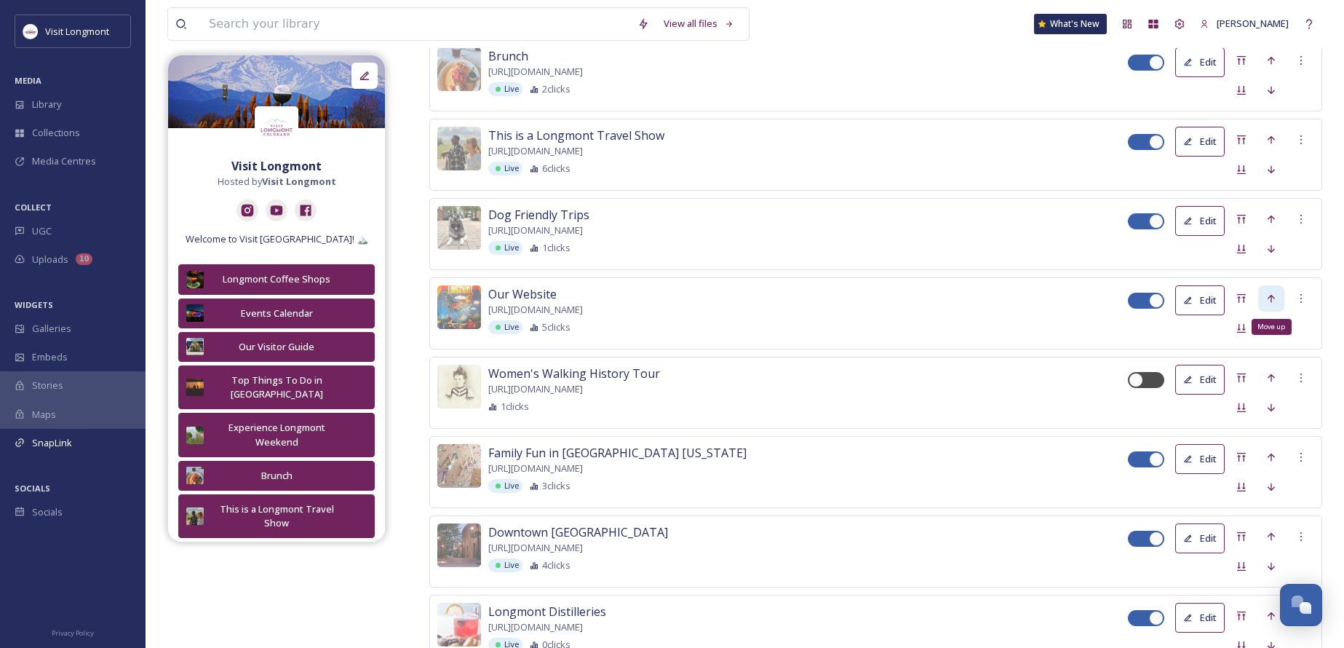
click at [1269, 296] on icon at bounding box center [1271, 298] width 12 height 12
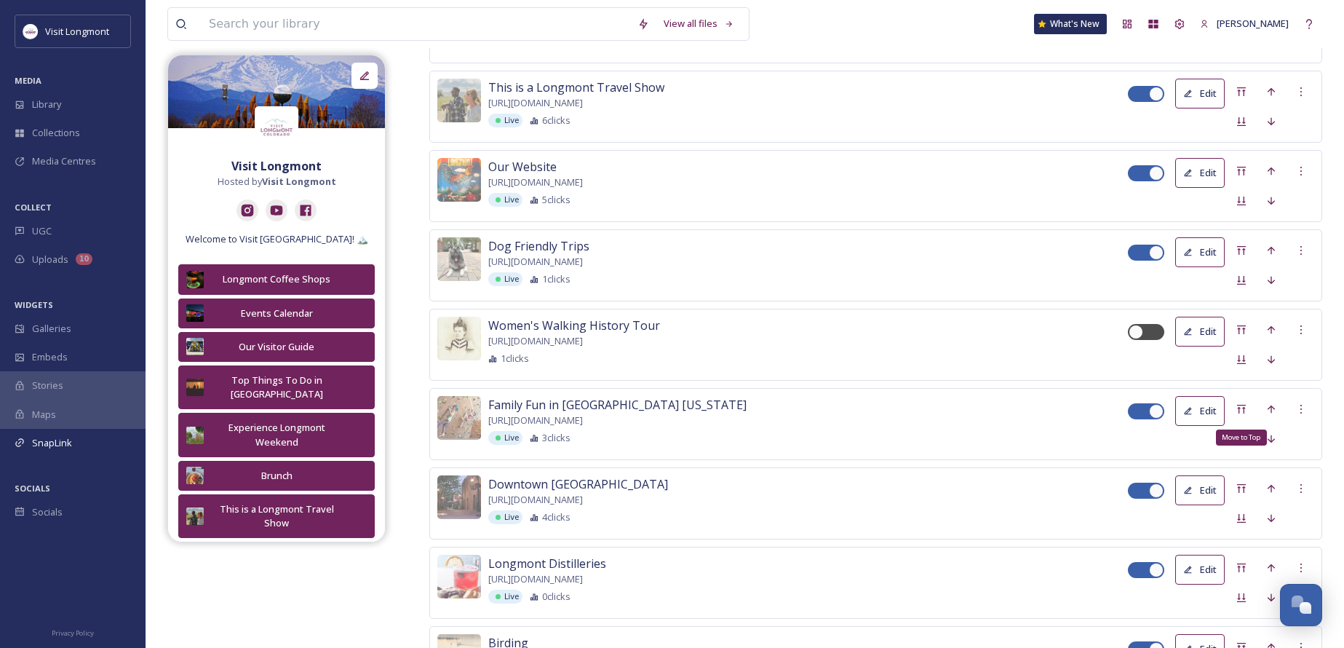
scroll to position [901, 0]
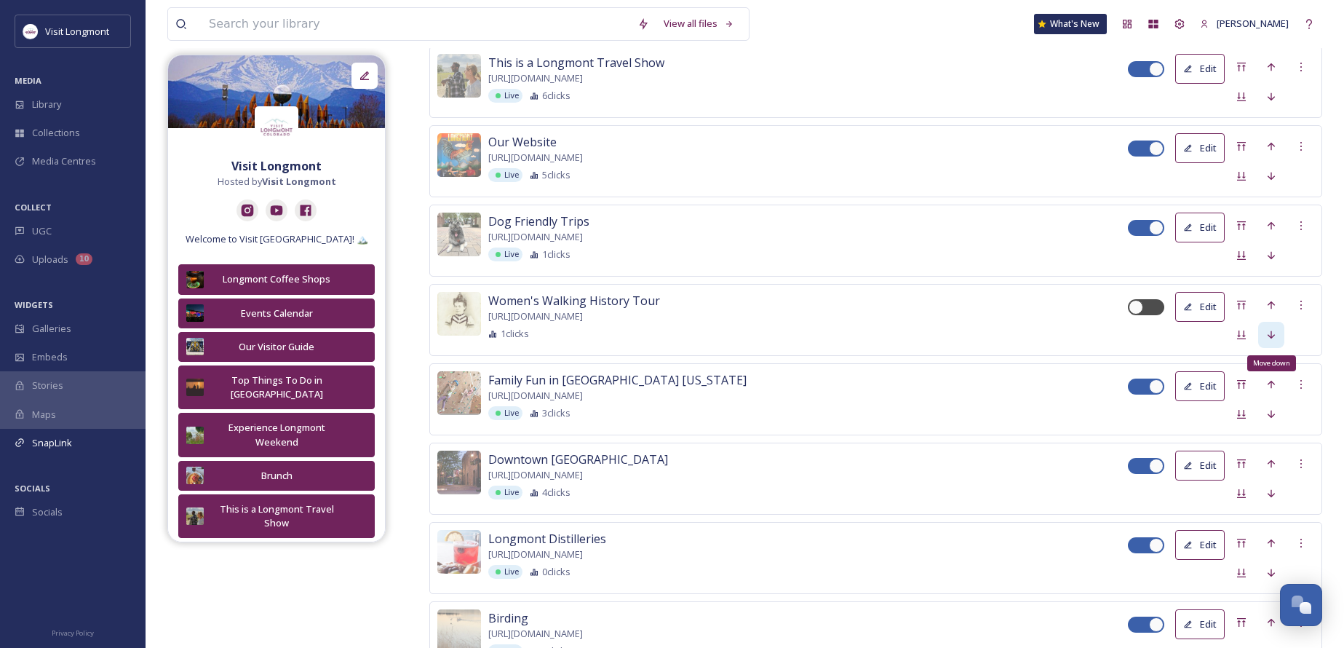
click at [1272, 330] on icon at bounding box center [1271, 335] width 12 height 12
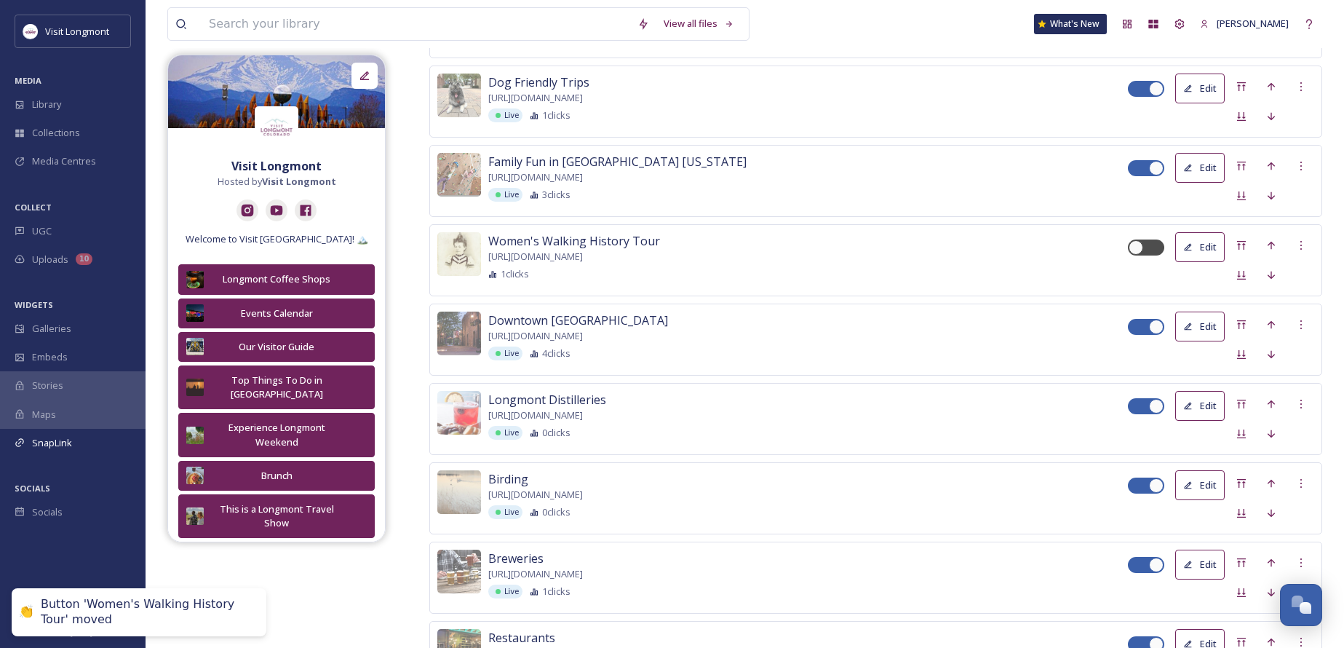
scroll to position [1047, 0]
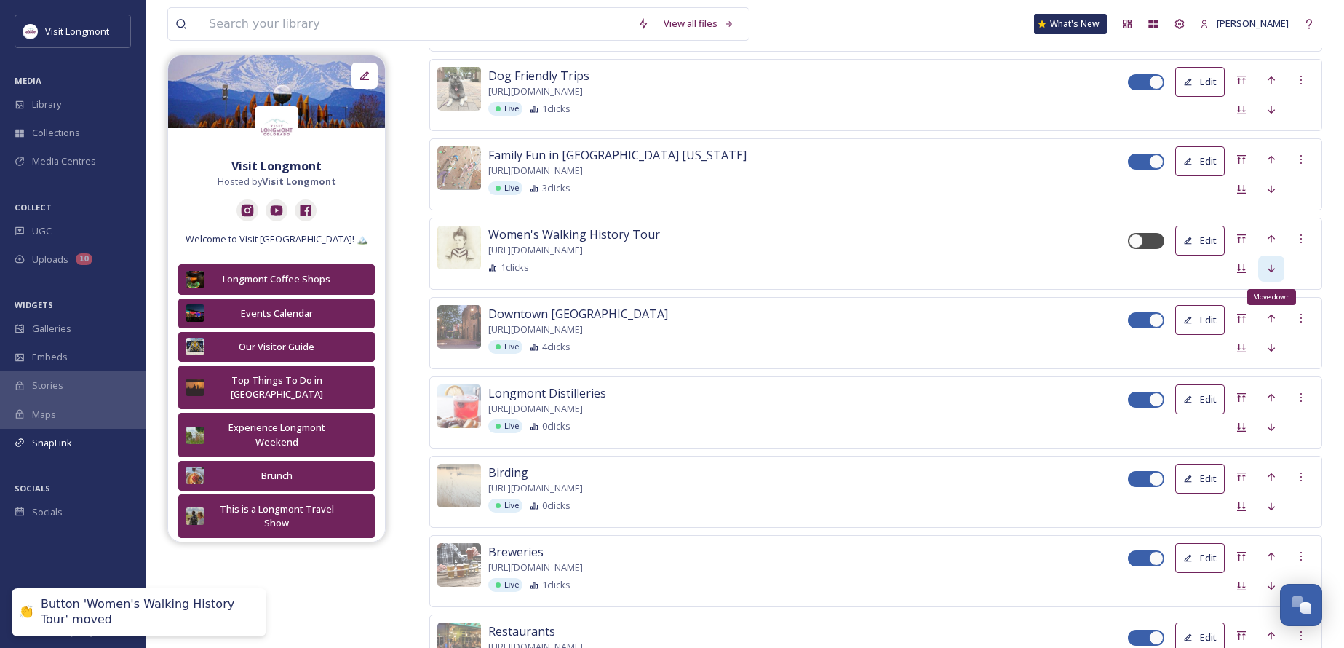
click at [1273, 268] on icon at bounding box center [1270, 268] width 7 height 8
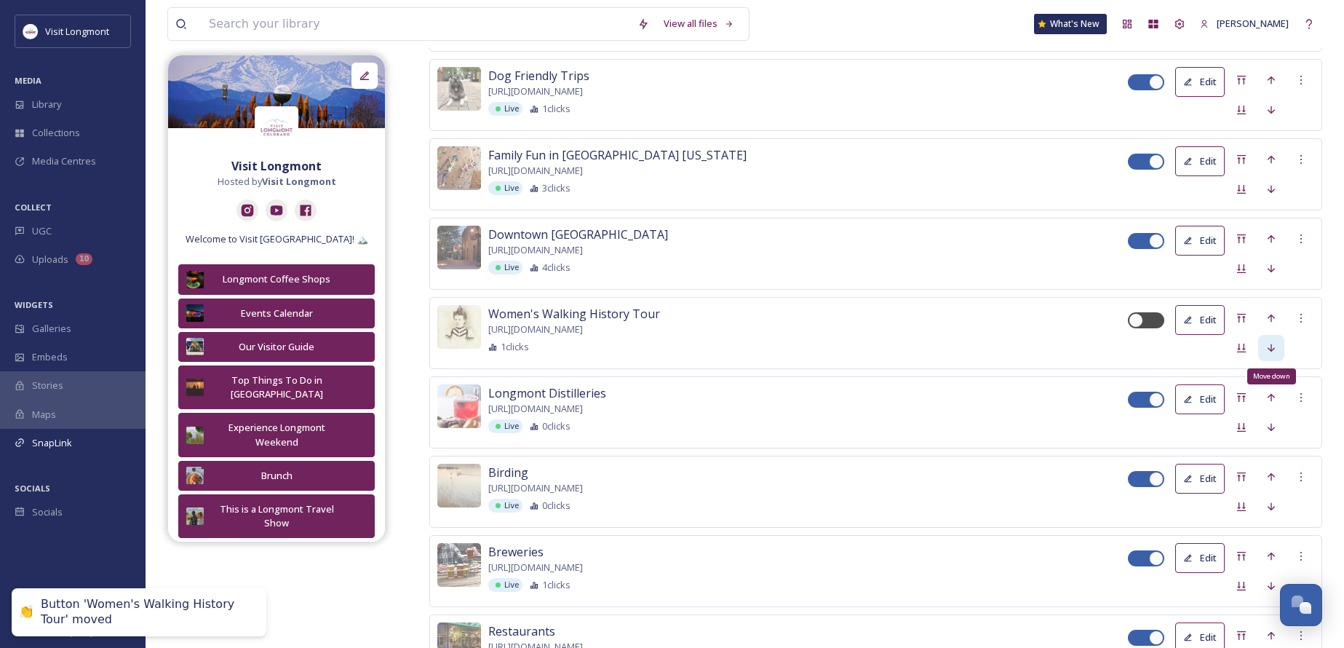
click at [1266, 342] on icon at bounding box center [1271, 348] width 12 height 12
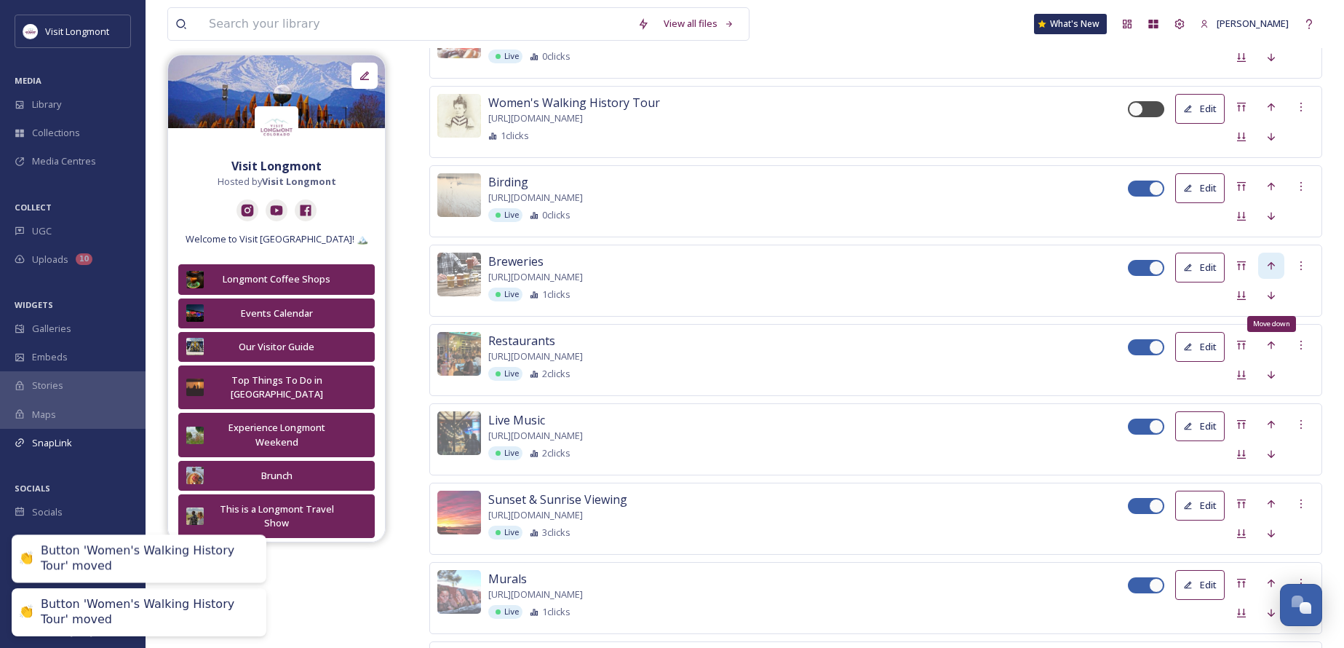
scroll to position [1338, 0]
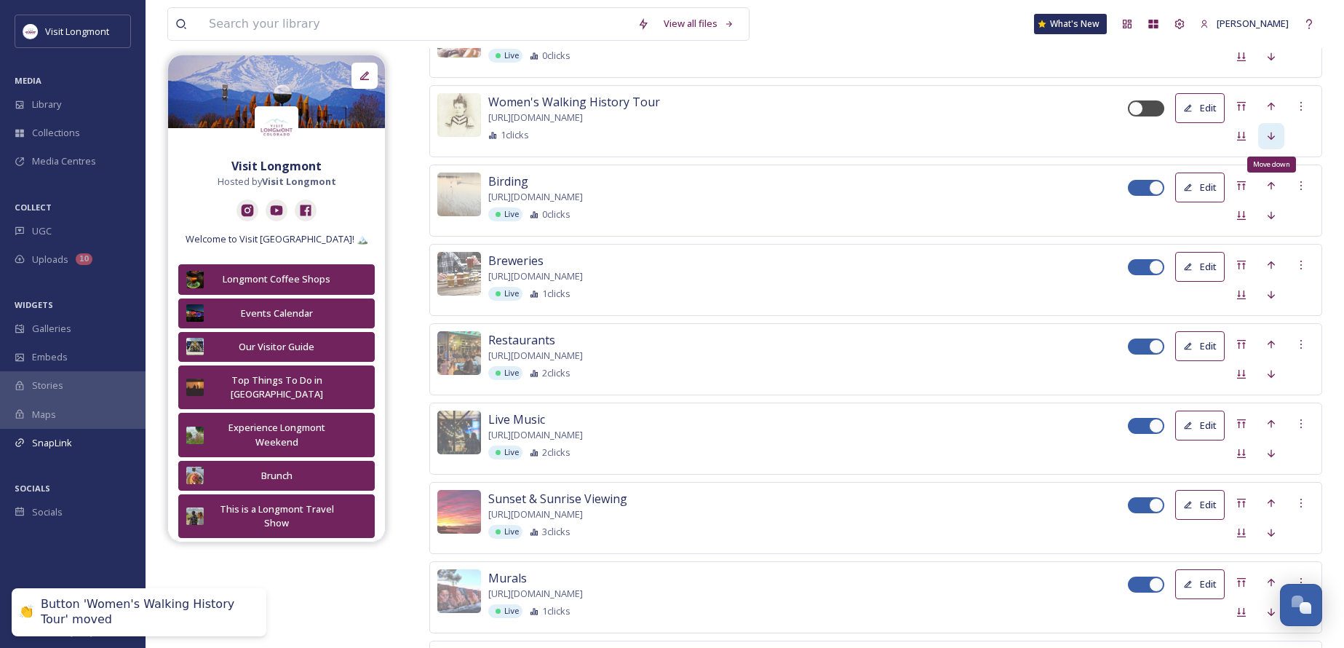
click at [1276, 134] on icon at bounding box center [1271, 136] width 12 height 12
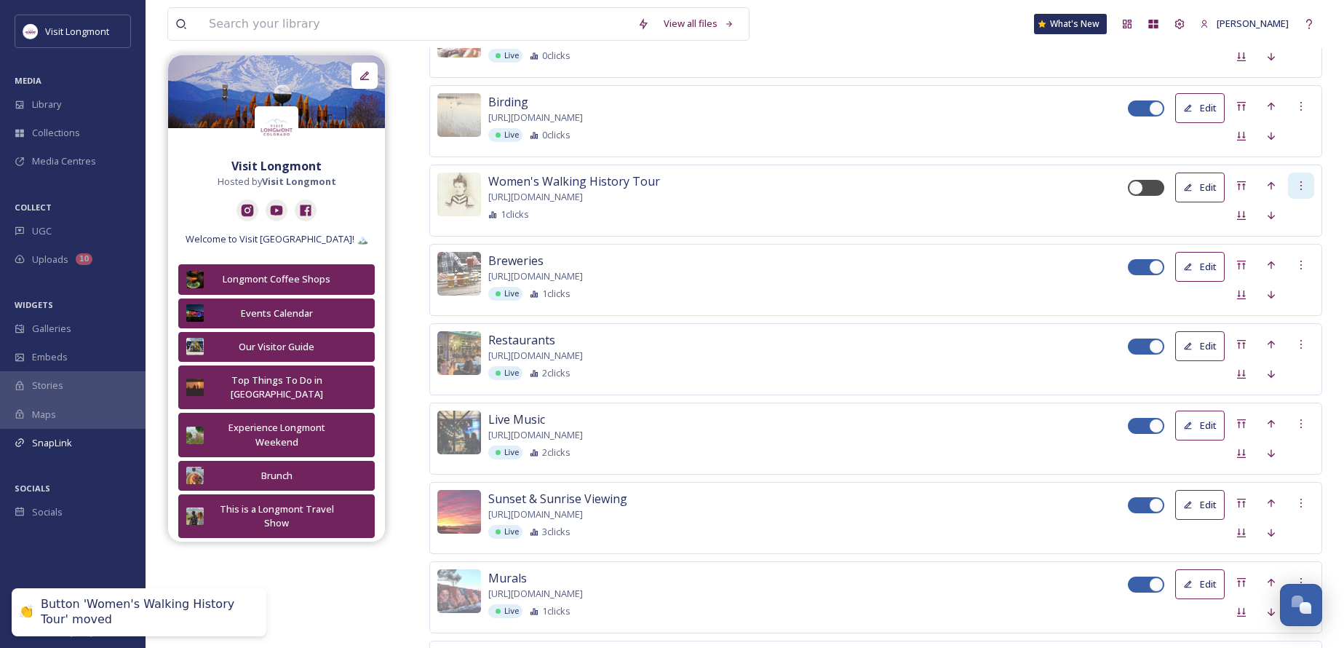
drag, startPoint x: 1301, startPoint y: 179, endPoint x: 1297, endPoint y: 193, distance: 14.3
click at [1297, 214] on div "Edit" at bounding box center [1221, 200] width 186 height 56
click at [1299, 188] on icon at bounding box center [1301, 186] width 12 height 12
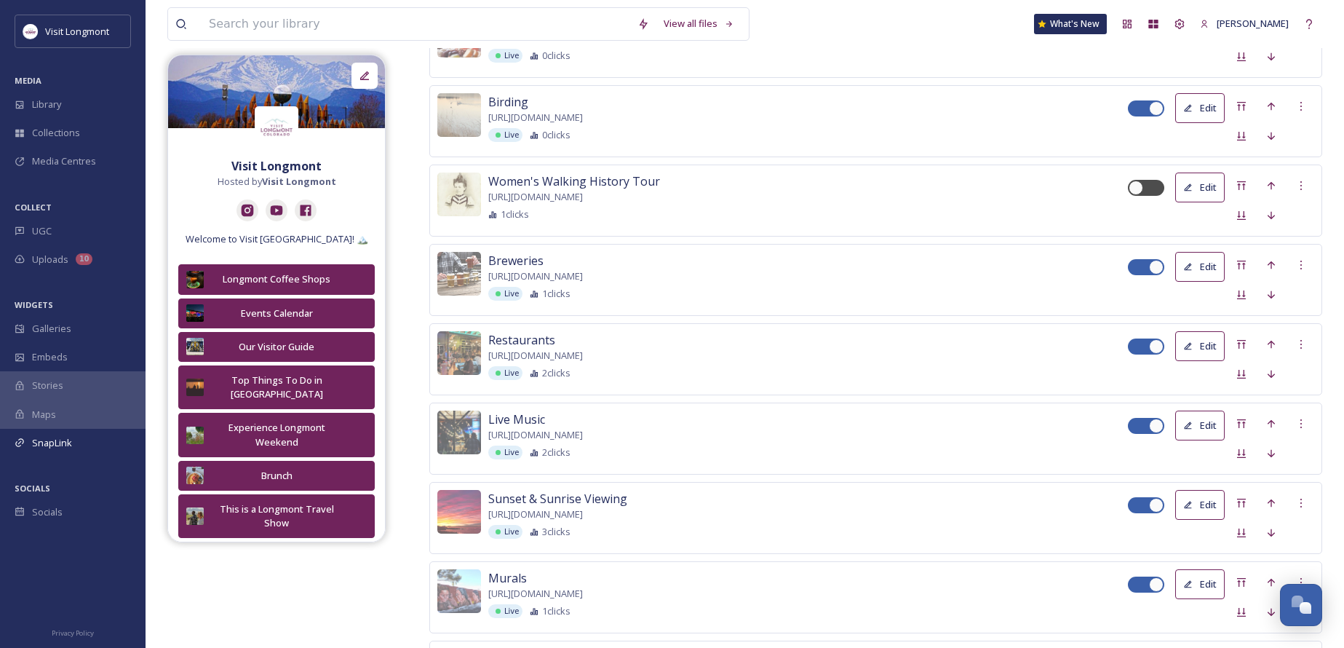
click at [1215, 218] on div "Edit" at bounding box center [1221, 200] width 186 height 56
click at [1267, 217] on icon at bounding box center [1271, 216] width 12 height 12
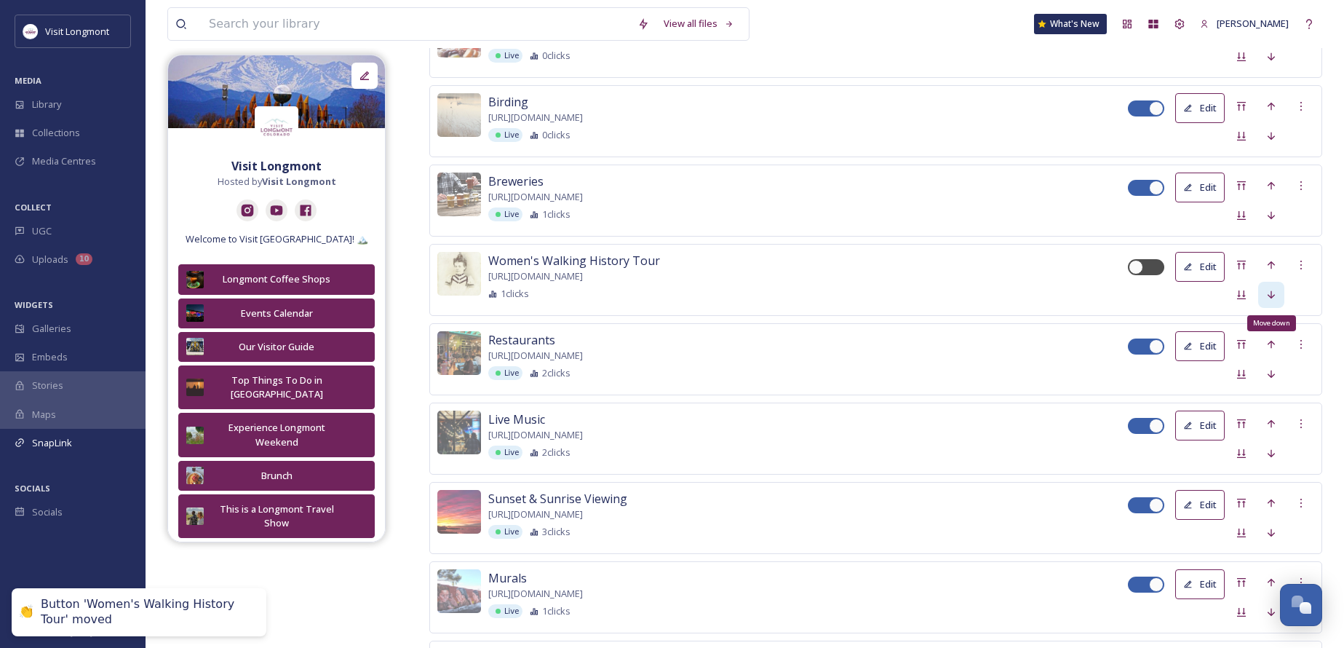
click at [1272, 296] on icon at bounding box center [1271, 295] width 12 height 12
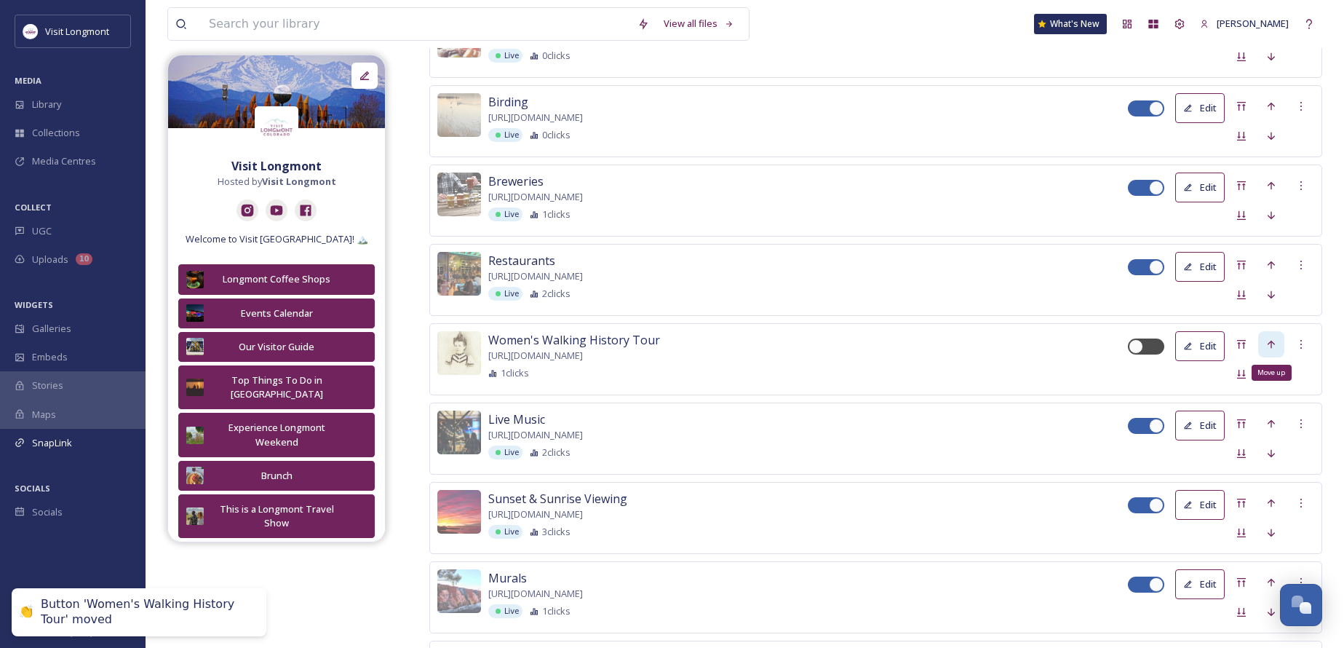
scroll to position [1411, 0]
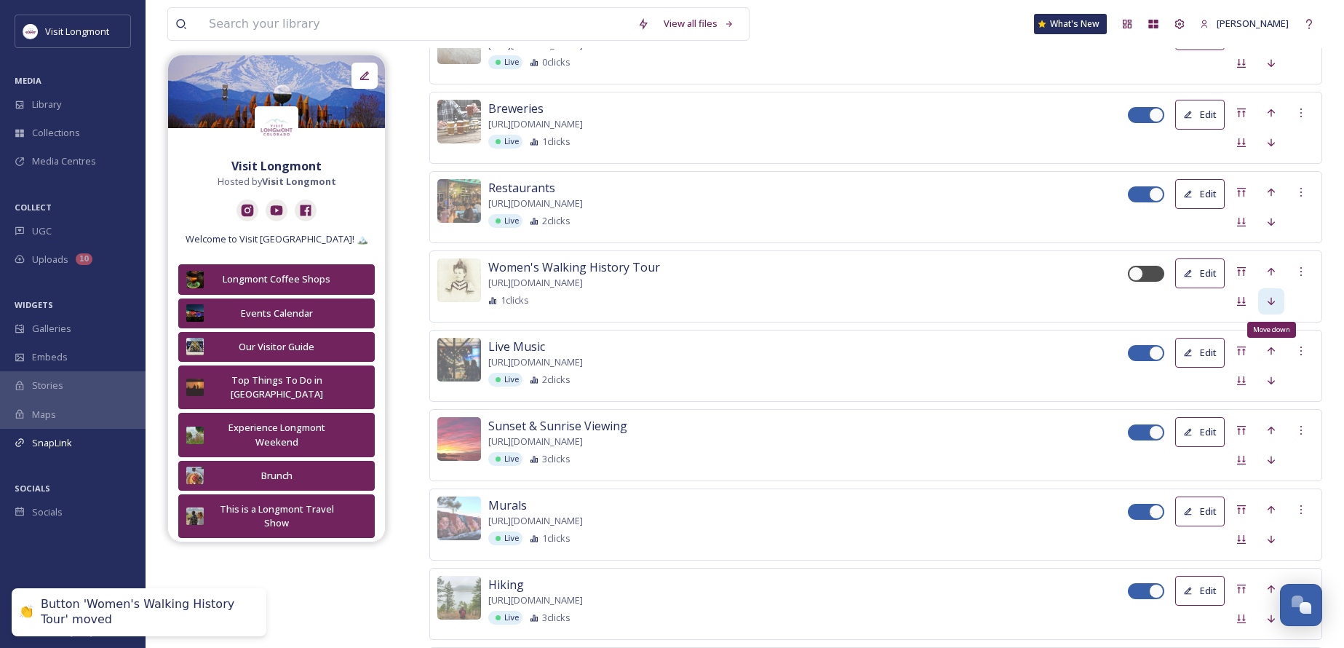
click at [1269, 302] on icon at bounding box center [1271, 301] width 12 height 12
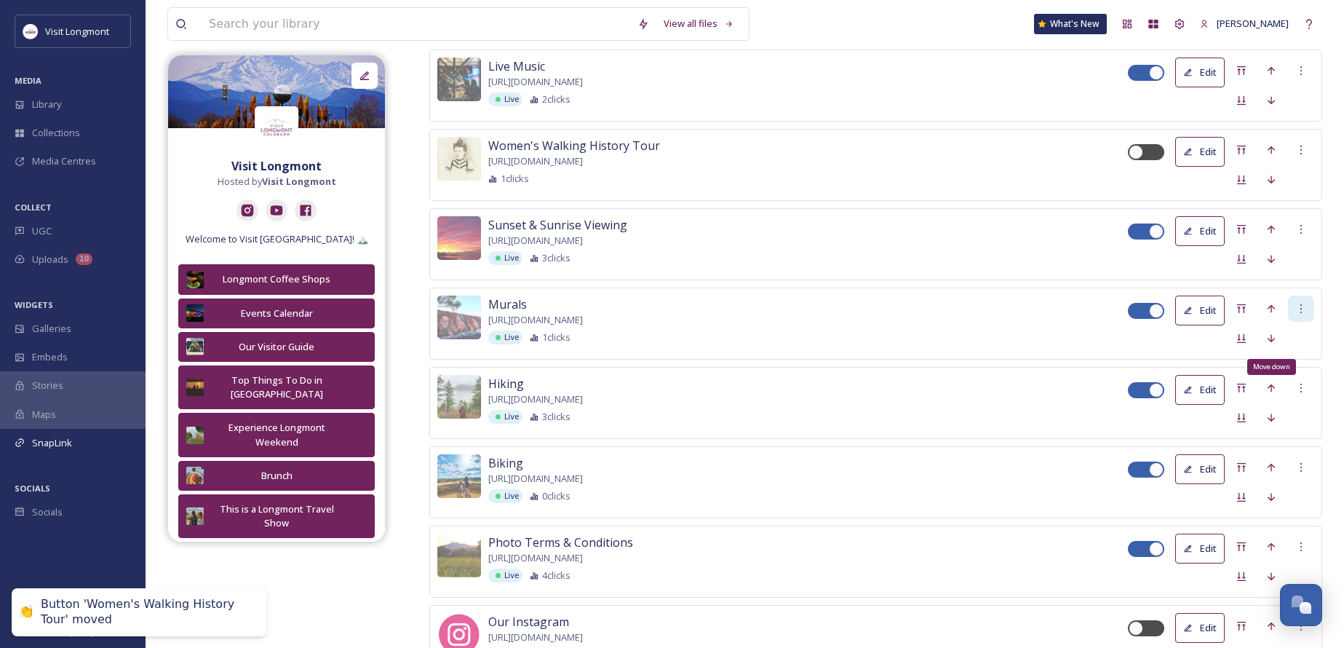
scroll to position [1629, 0]
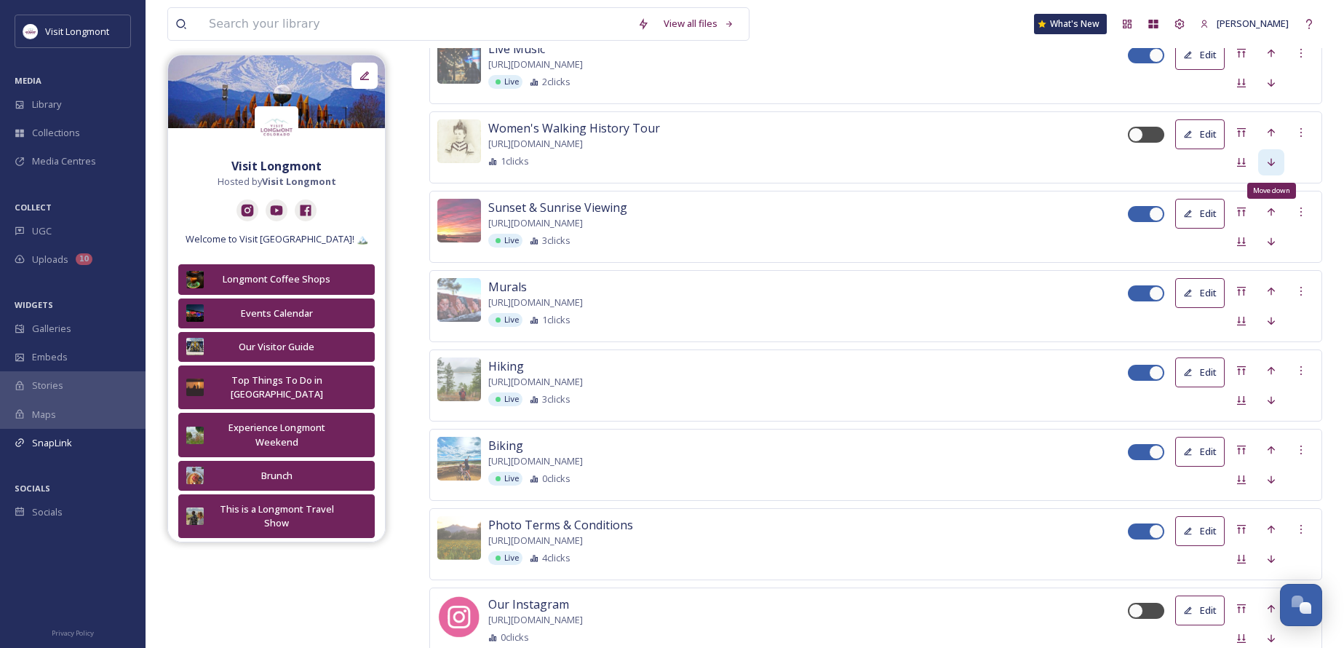
click at [1277, 169] on div "Move down" at bounding box center [1271, 162] width 26 height 26
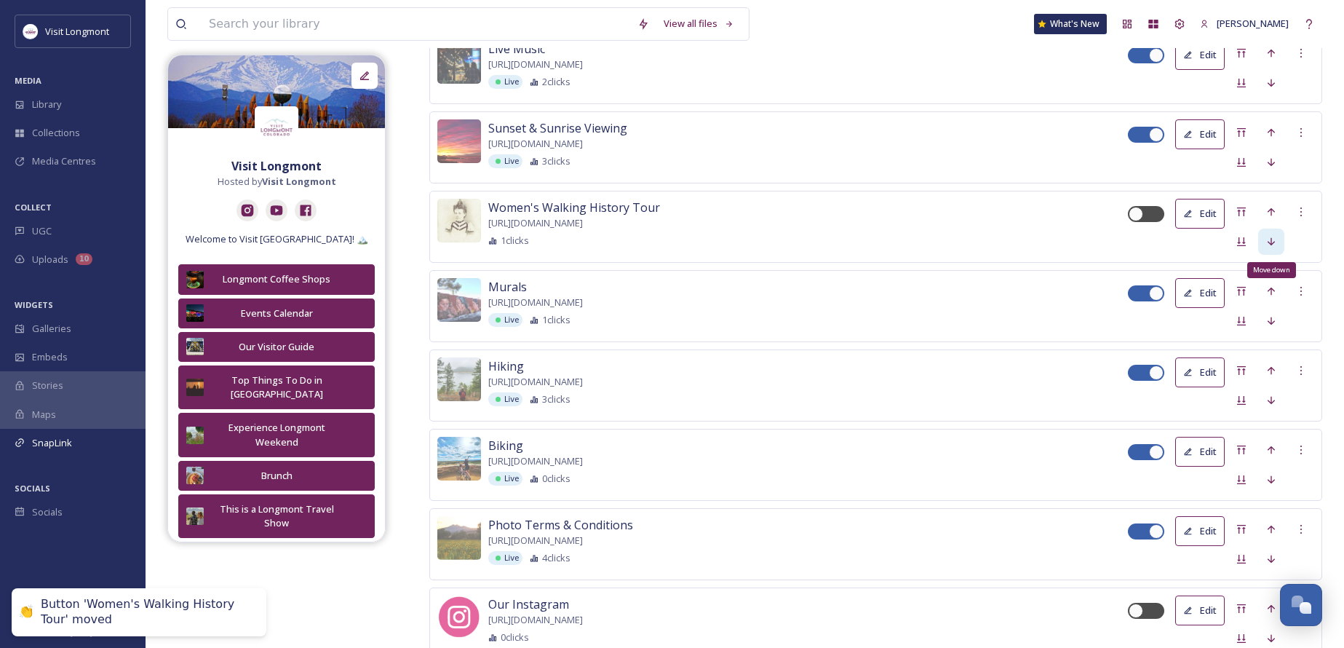
click at [1273, 240] on icon at bounding box center [1270, 241] width 7 height 8
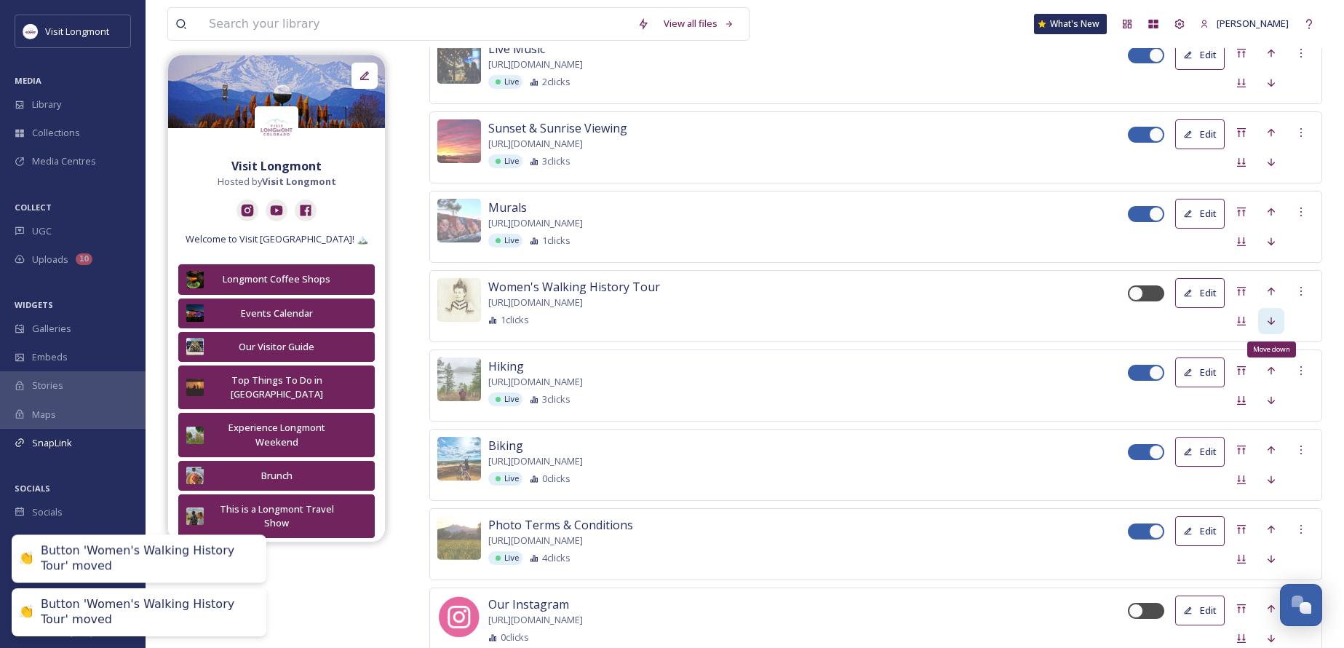
click at [1275, 315] on icon at bounding box center [1271, 321] width 12 height 12
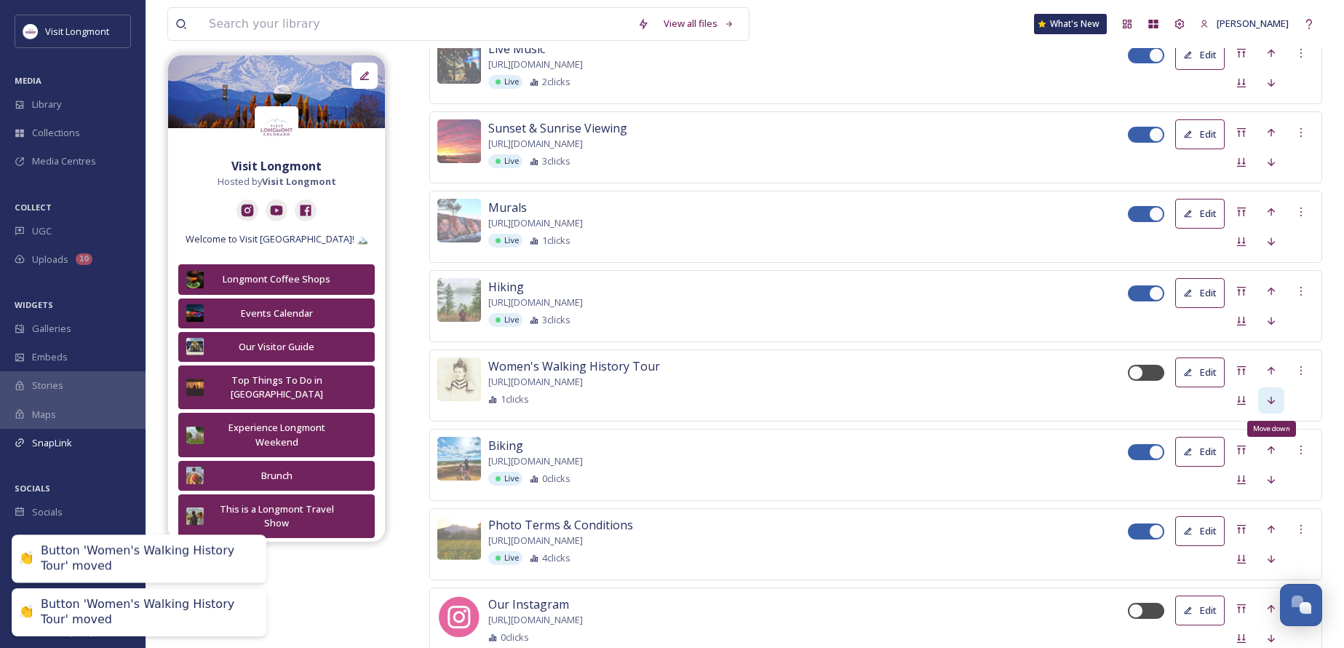
click at [1265, 399] on icon at bounding box center [1271, 400] width 12 height 12
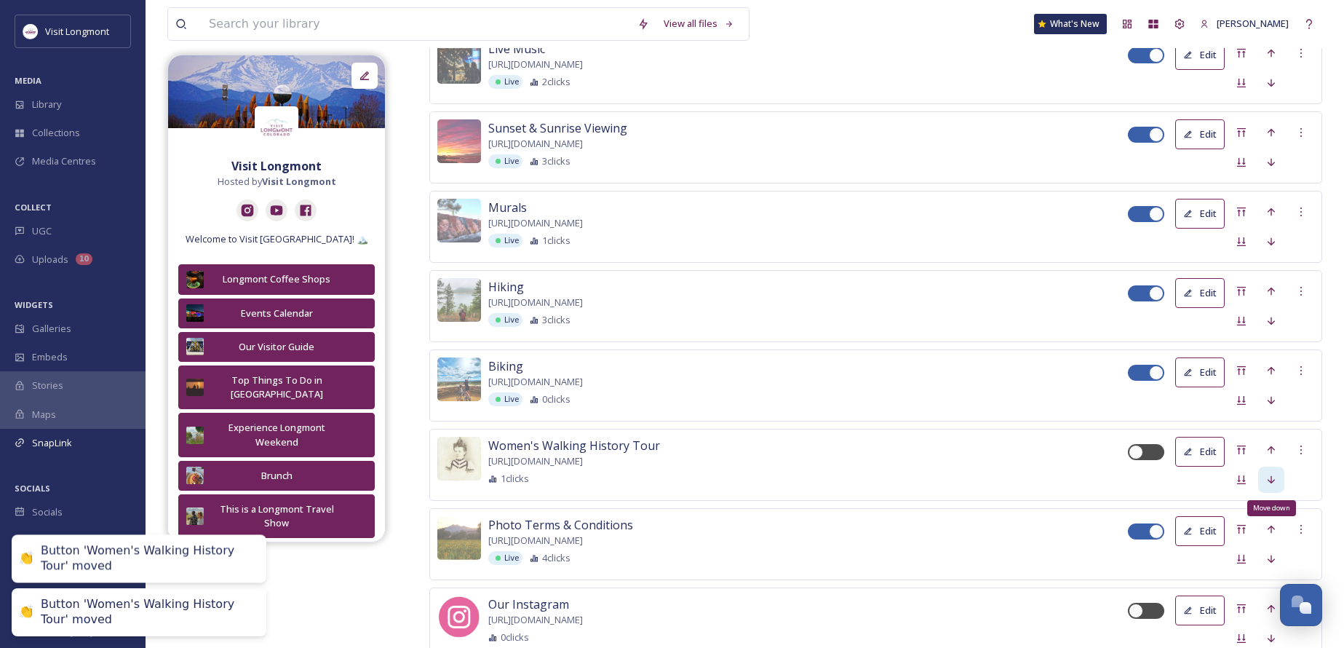
click at [1270, 474] on icon at bounding box center [1271, 480] width 12 height 12
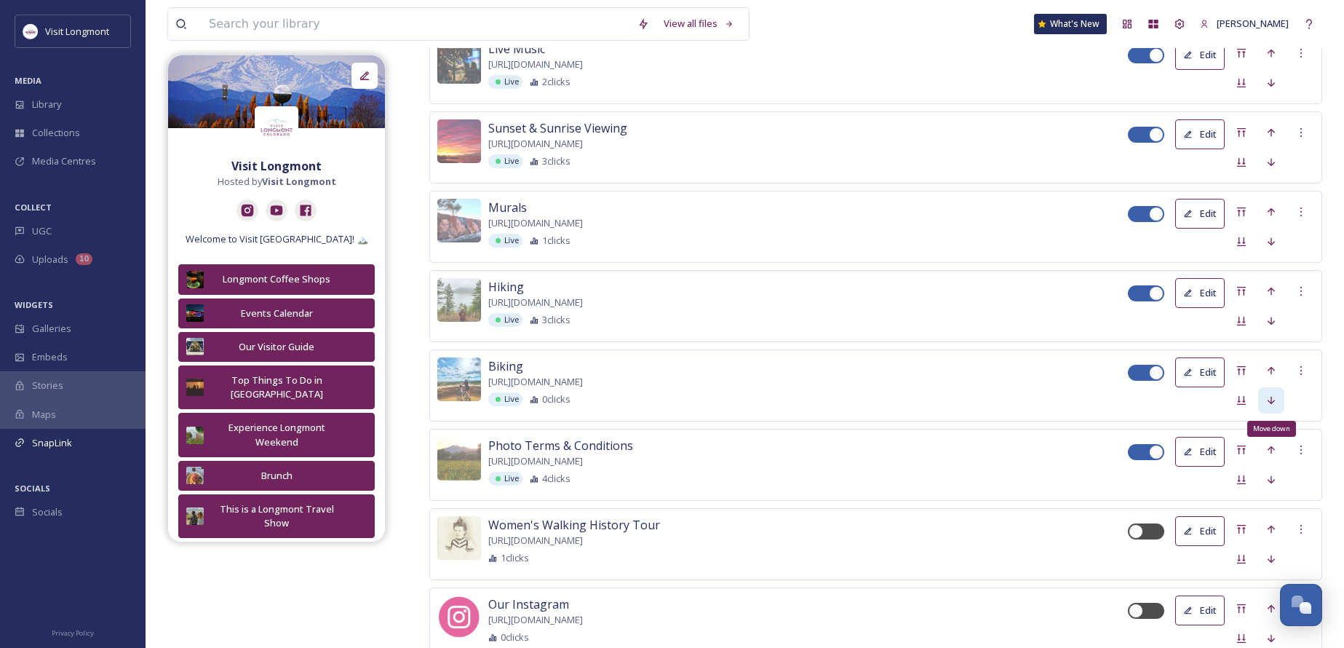
click at [1270, 399] on icon at bounding box center [1271, 400] width 12 height 12
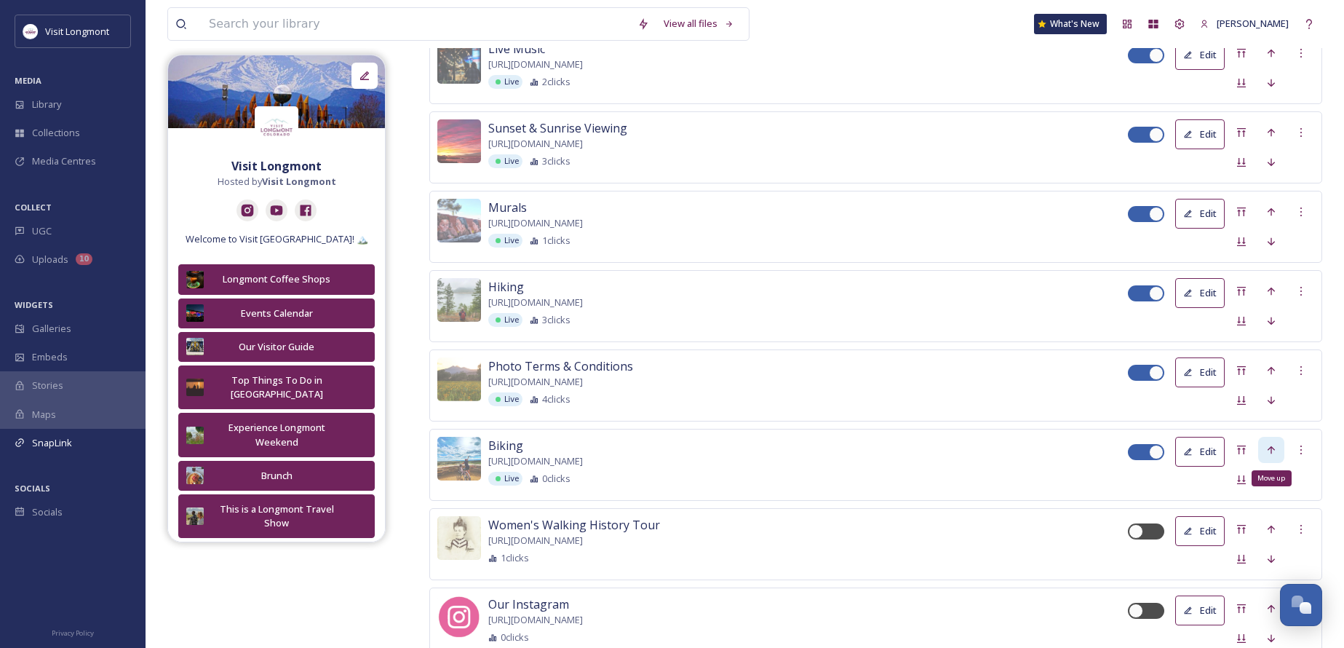
click at [1267, 446] on icon at bounding box center [1271, 450] width 12 height 12
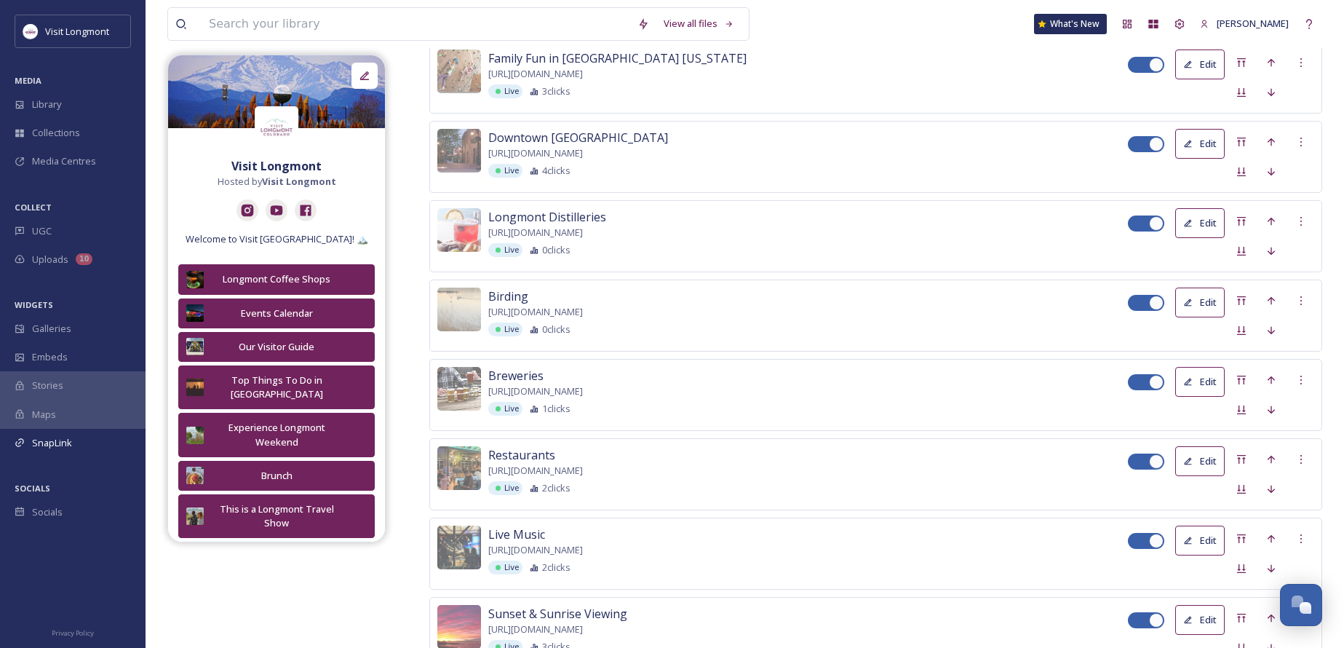
scroll to position [1120, 0]
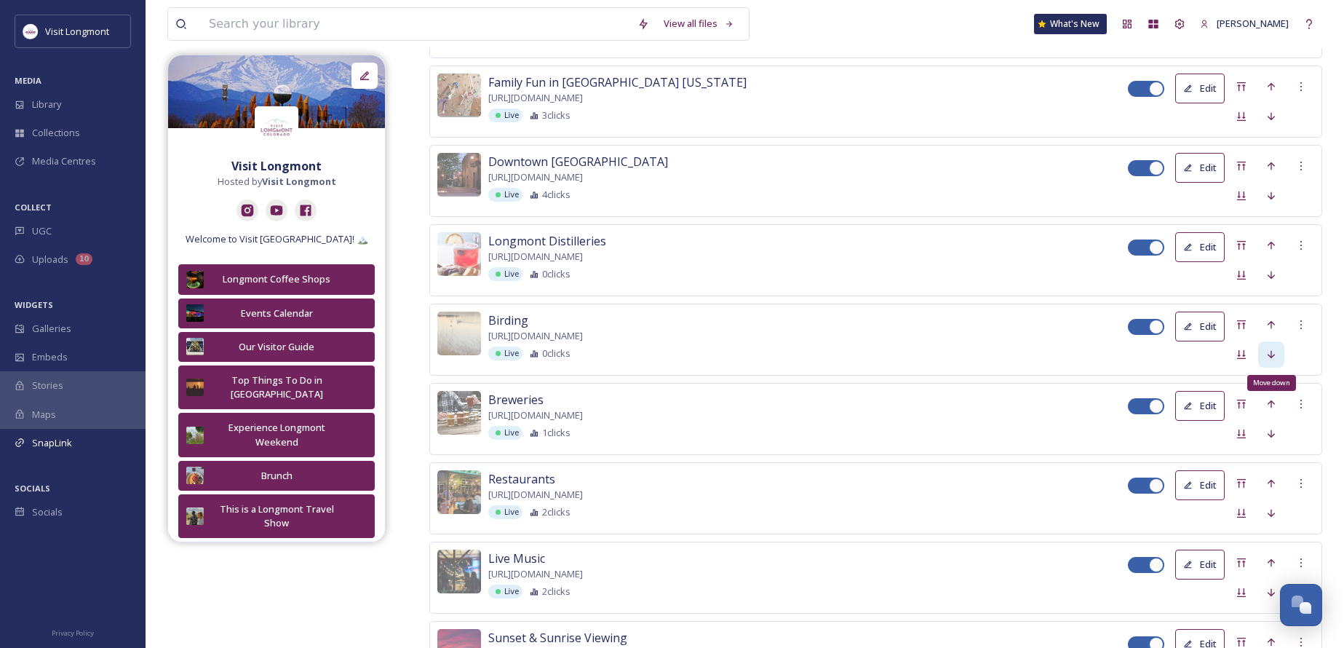
click at [1277, 349] on div "Move down" at bounding box center [1271, 354] width 26 height 26
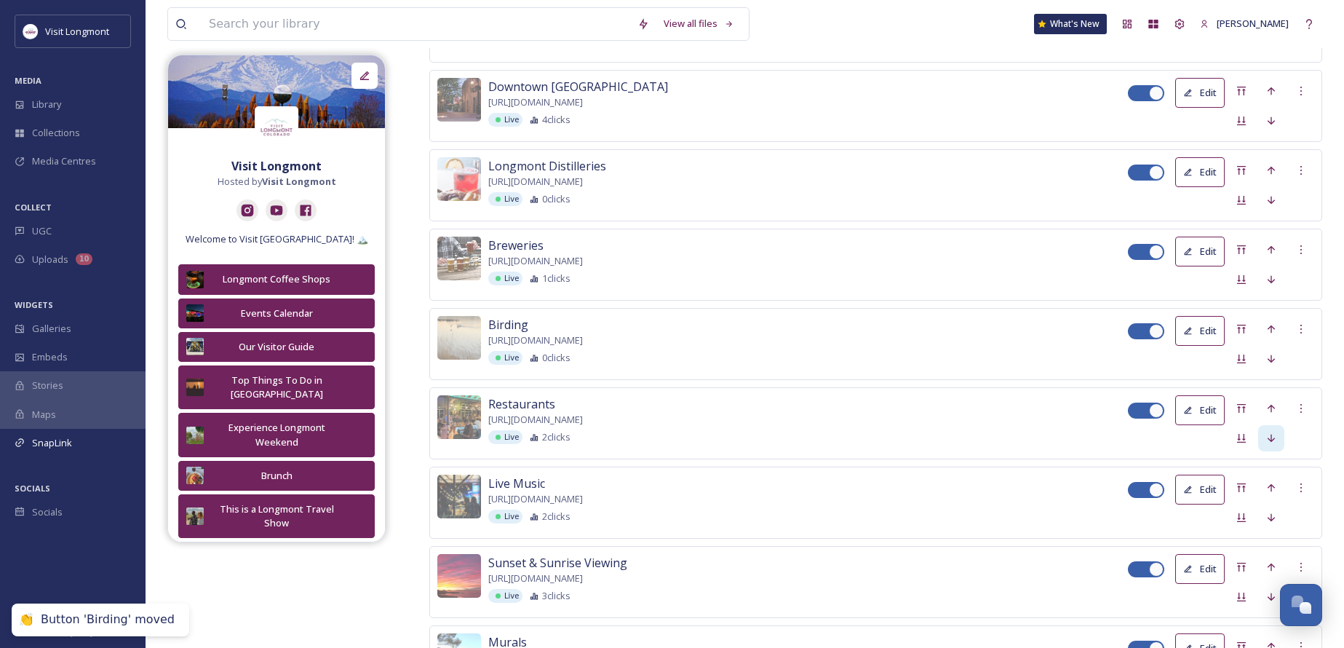
scroll to position [1265, 0]
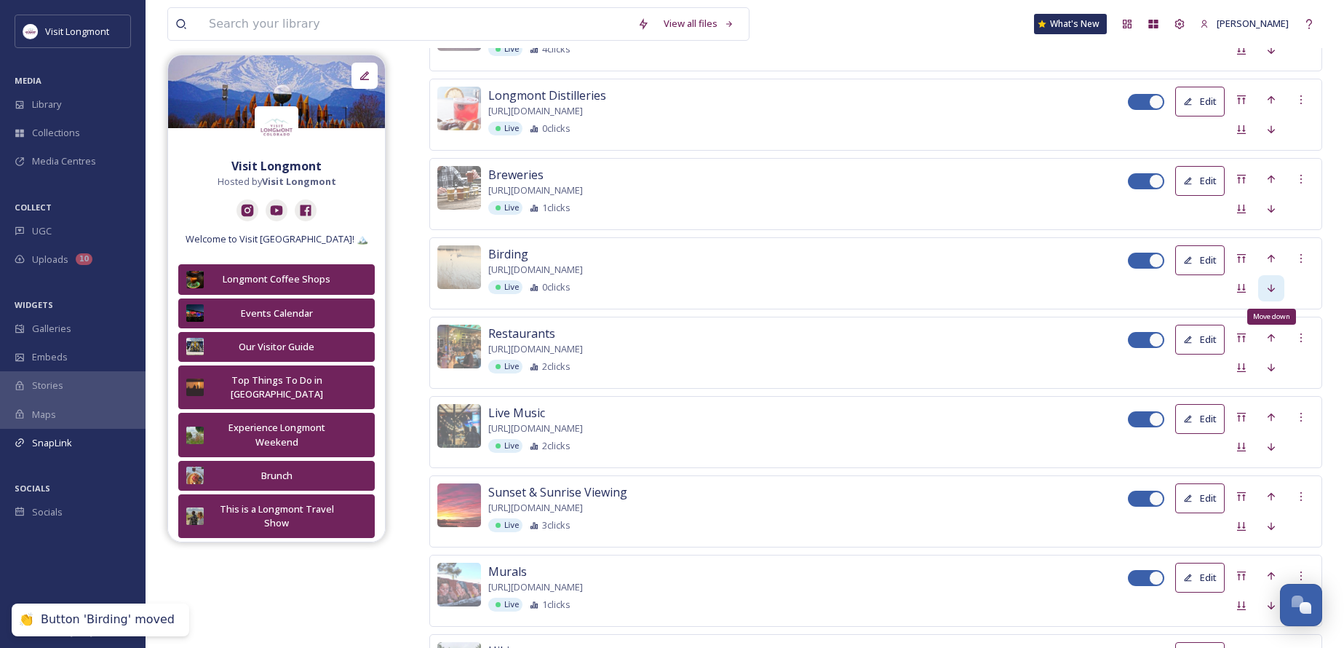
click at [1265, 280] on div "Move down" at bounding box center [1271, 288] width 26 height 26
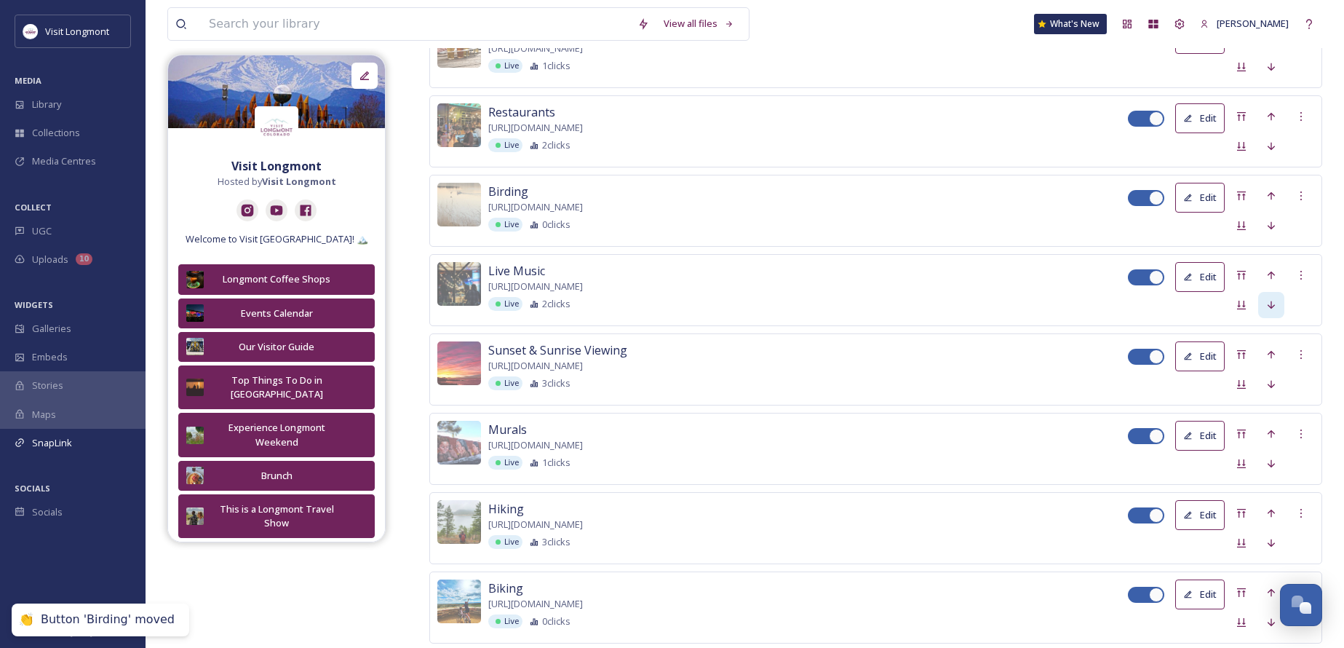
scroll to position [1411, 0]
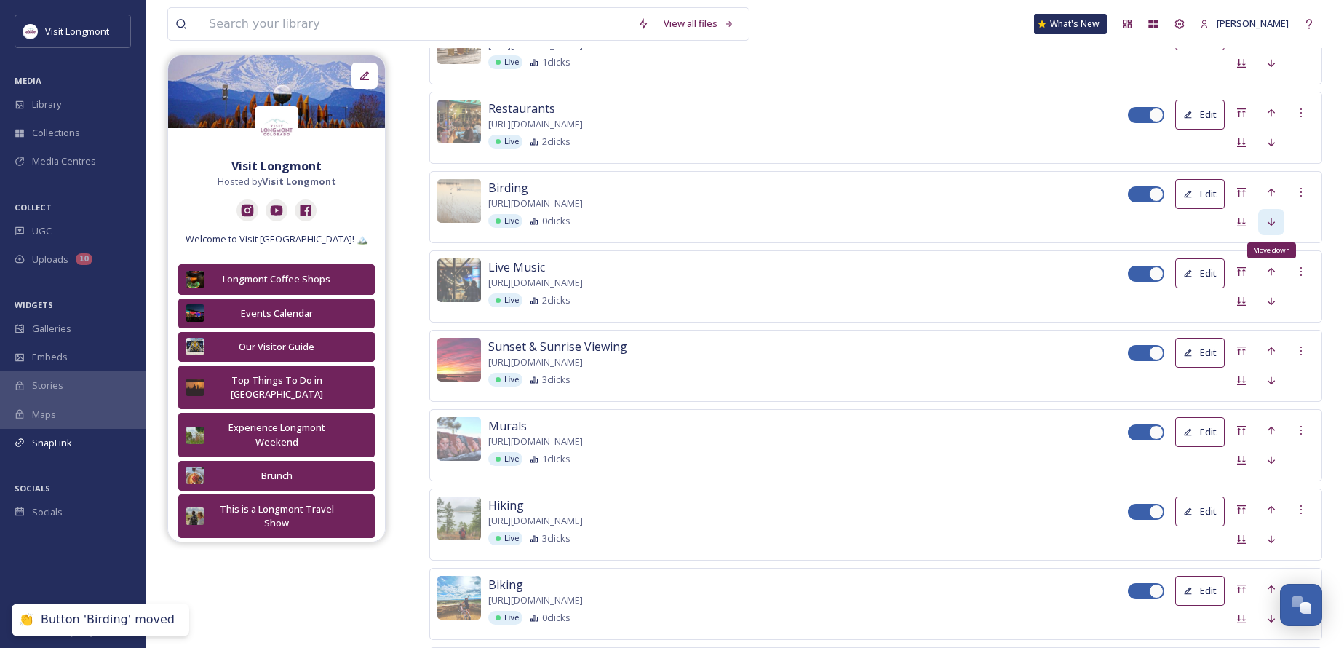
click at [1270, 218] on icon at bounding box center [1271, 222] width 12 height 12
click at [1269, 295] on icon at bounding box center [1271, 301] width 12 height 12
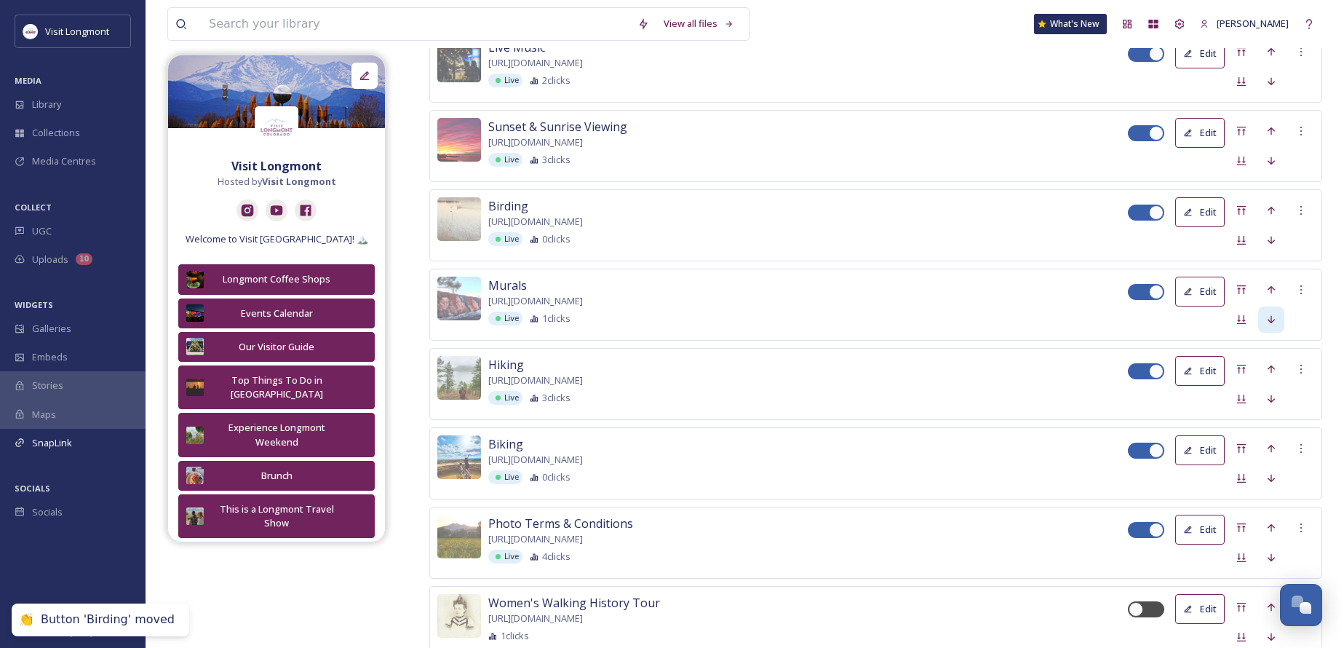
scroll to position [1556, 0]
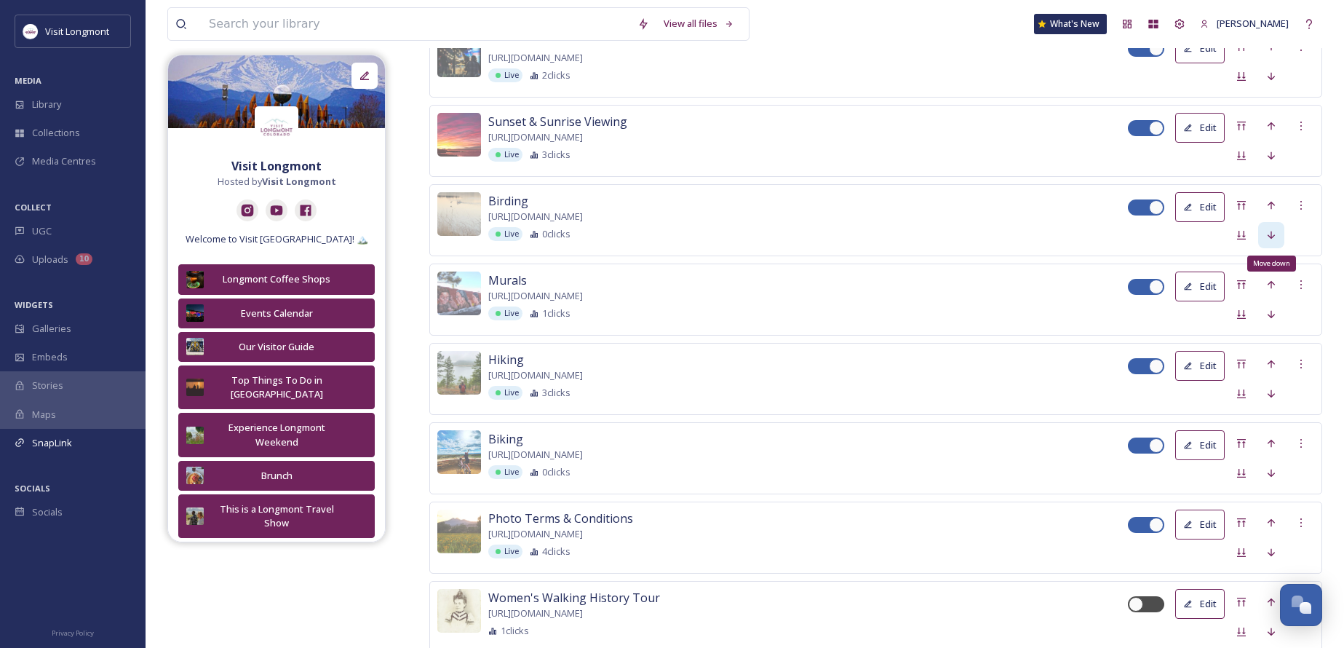
click at [1275, 236] on icon at bounding box center [1271, 235] width 12 height 12
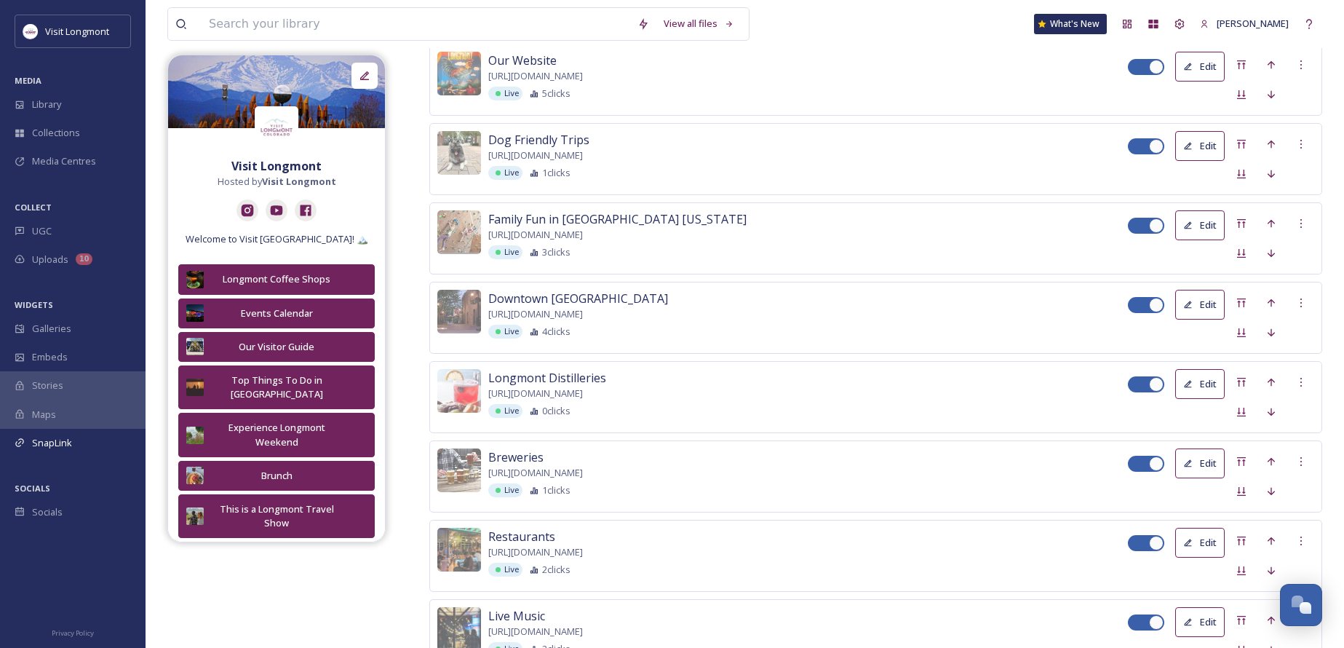
scroll to position [974, 0]
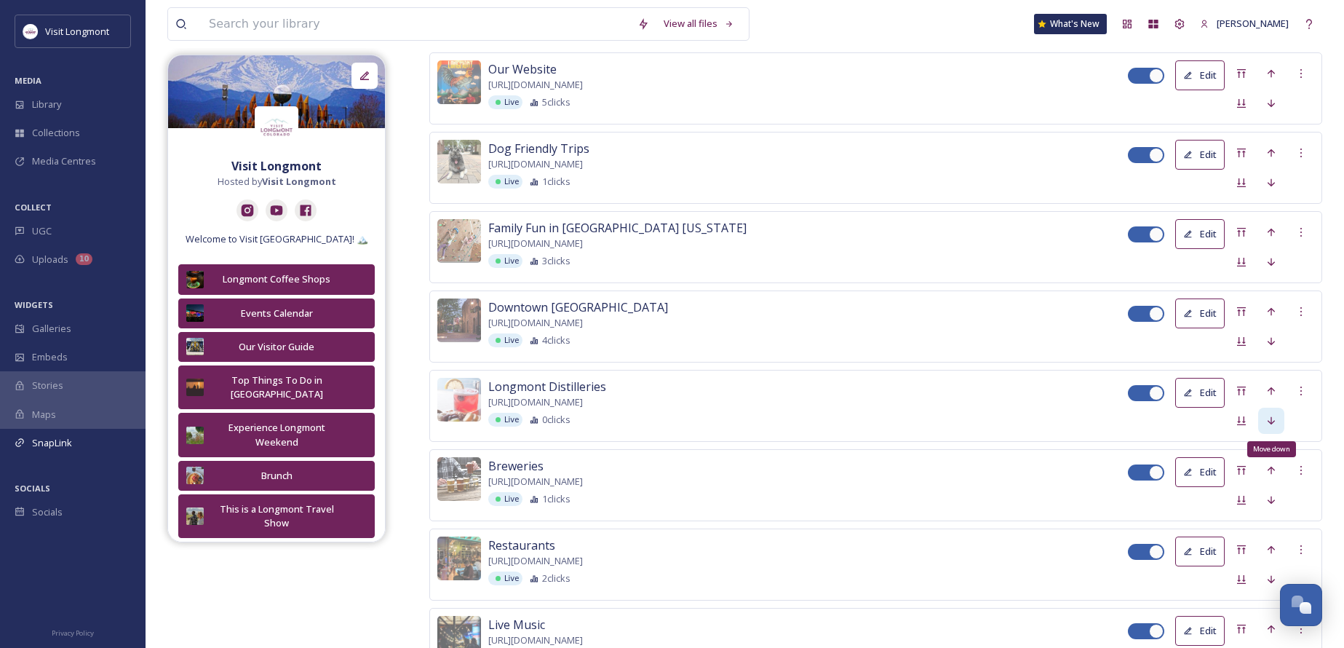
click at [1265, 412] on div "Move down" at bounding box center [1271, 420] width 26 height 26
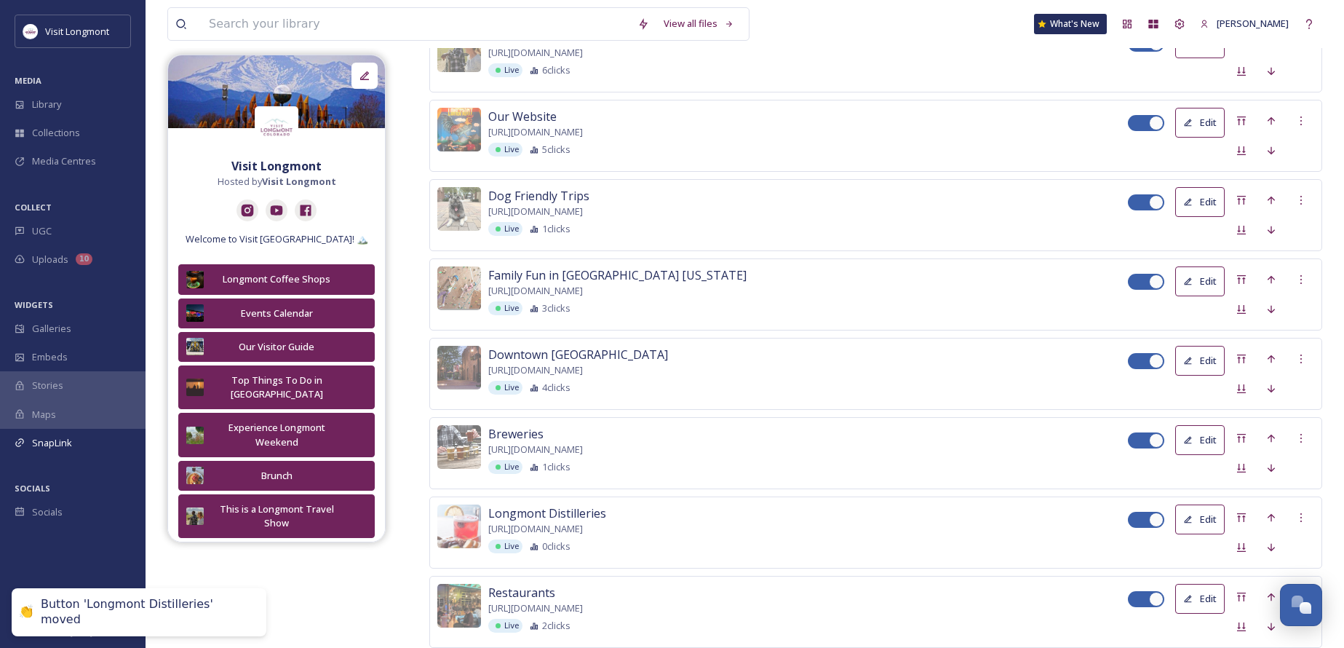
scroll to position [901, 0]
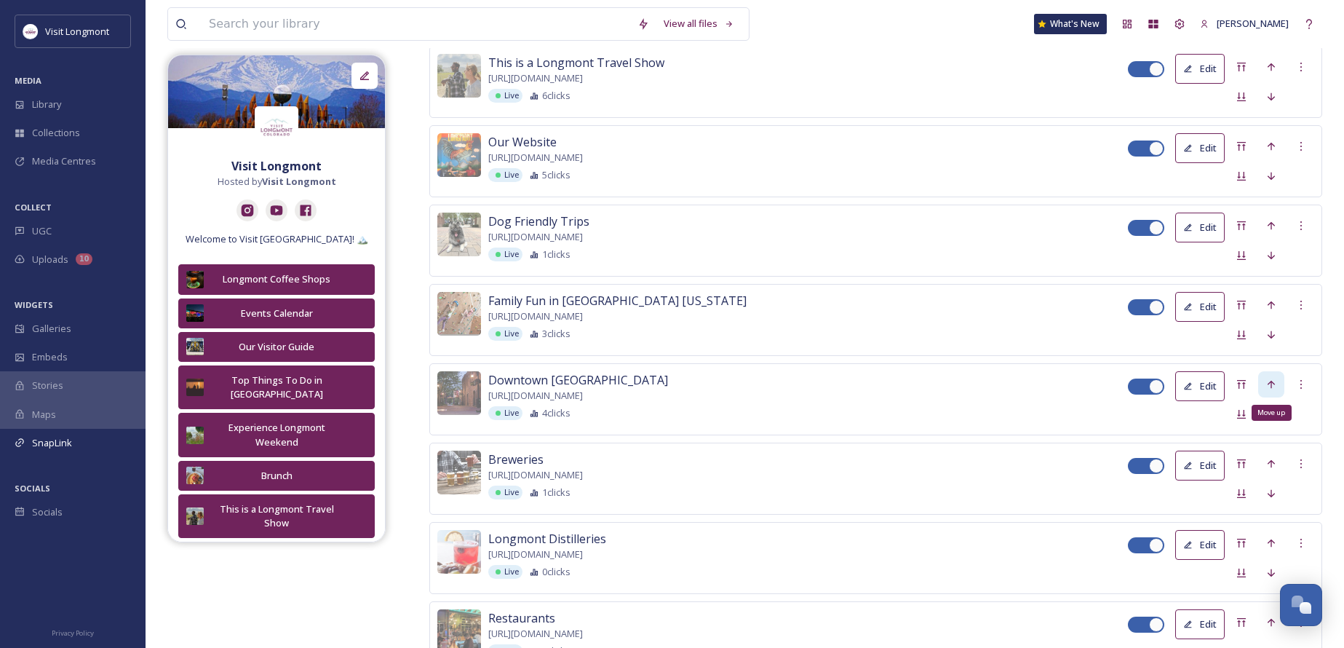
click at [1267, 378] on icon at bounding box center [1271, 384] width 12 height 12
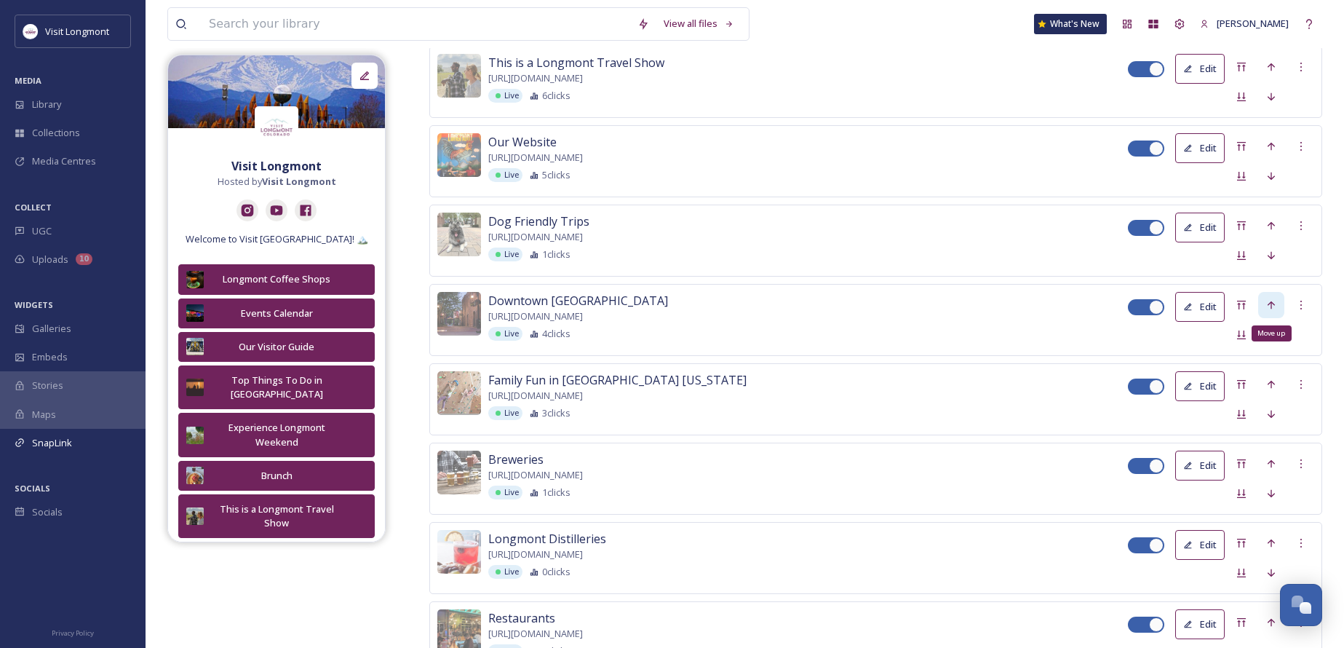
click at [1268, 302] on icon at bounding box center [1270, 304] width 7 height 8
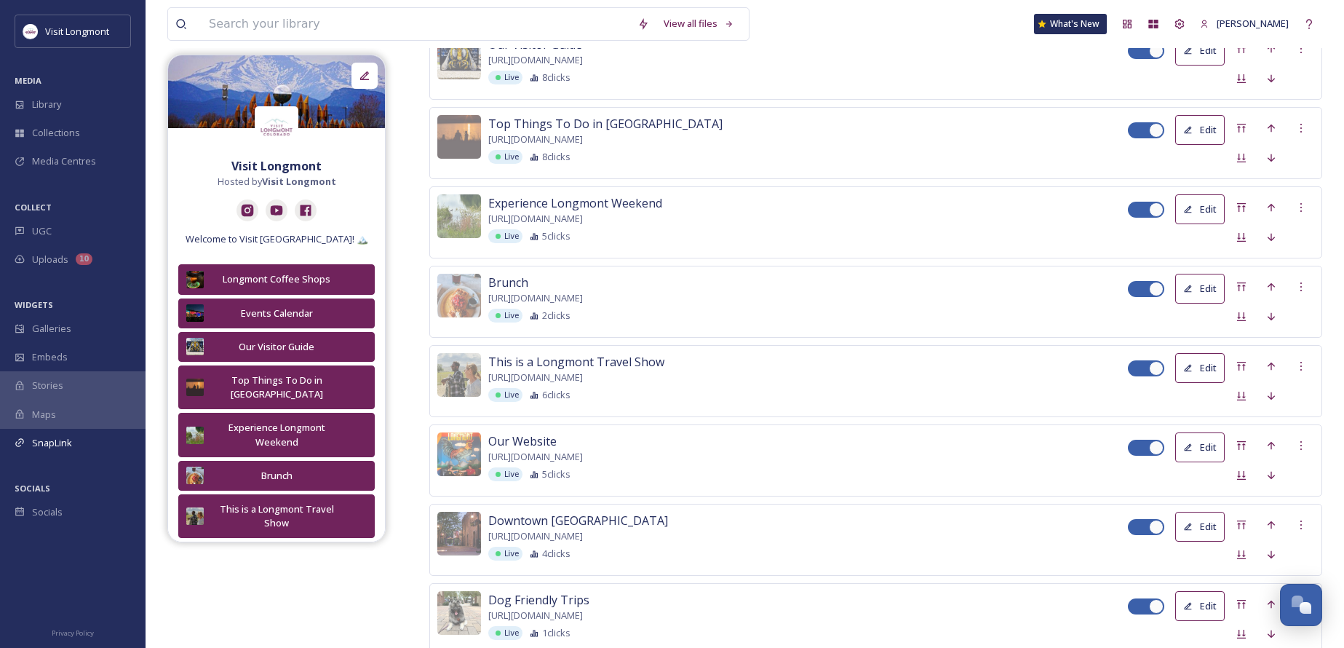
scroll to position [610, 0]
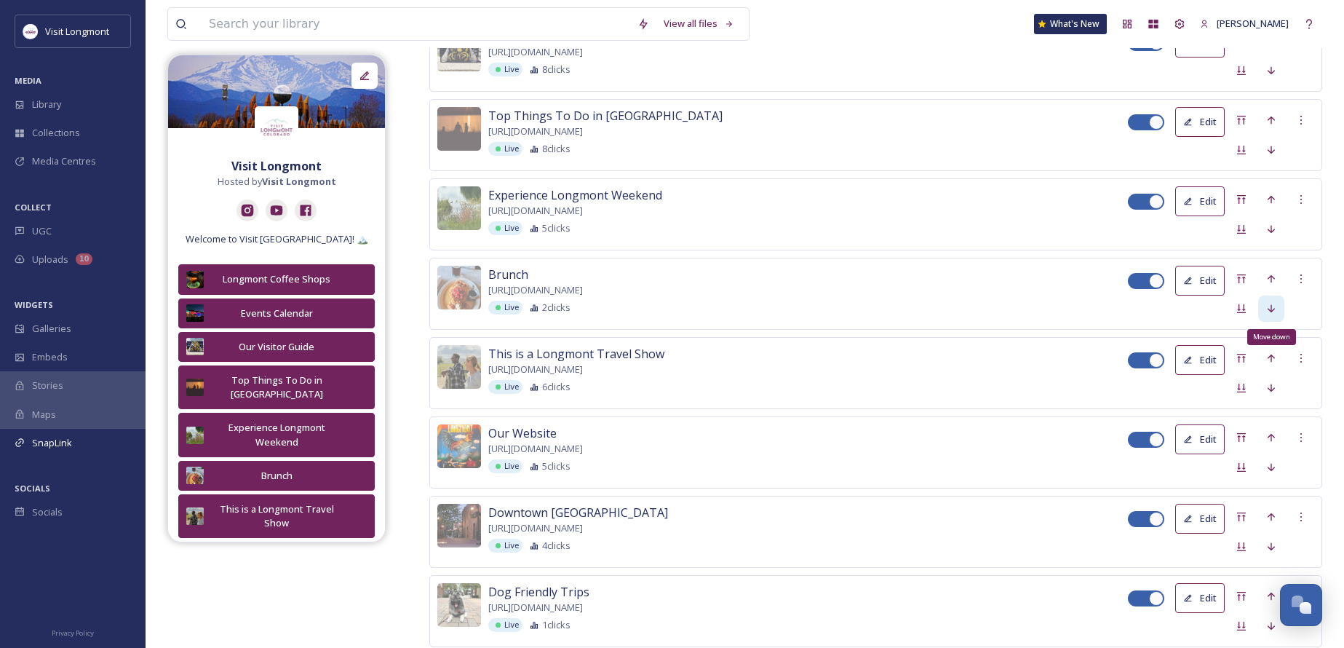
click at [1274, 305] on icon at bounding box center [1271, 309] width 12 height 12
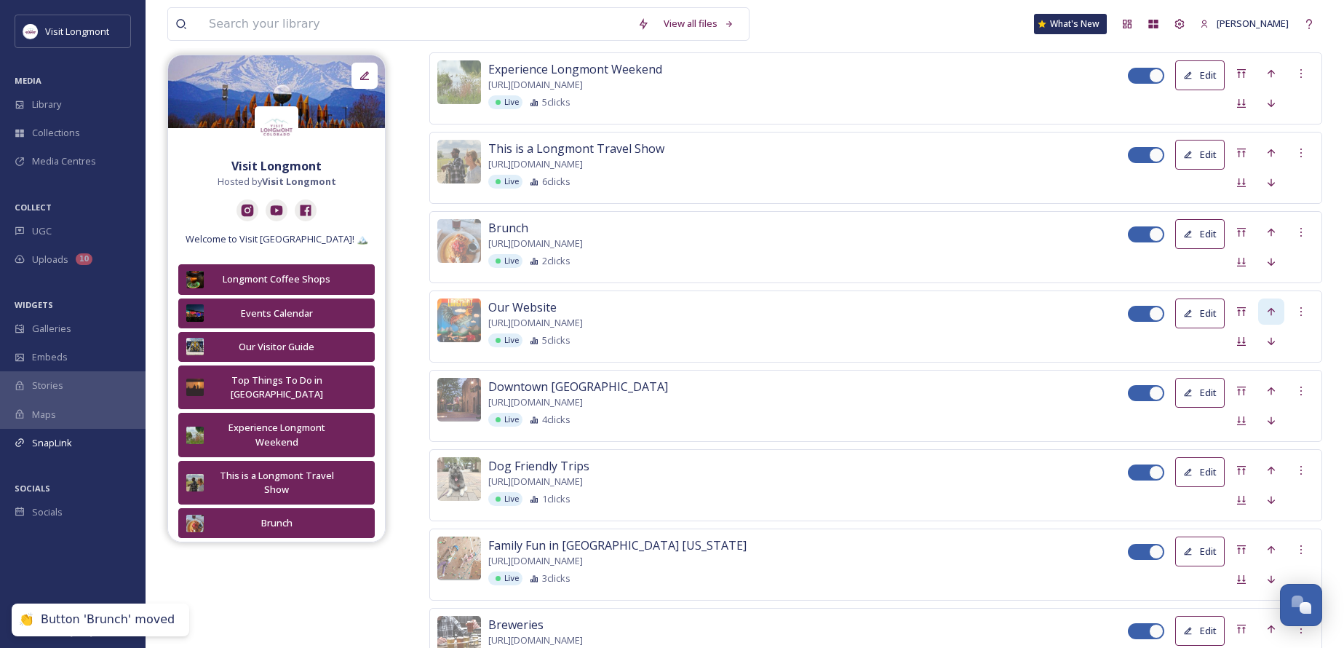
scroll to position [756, 0]
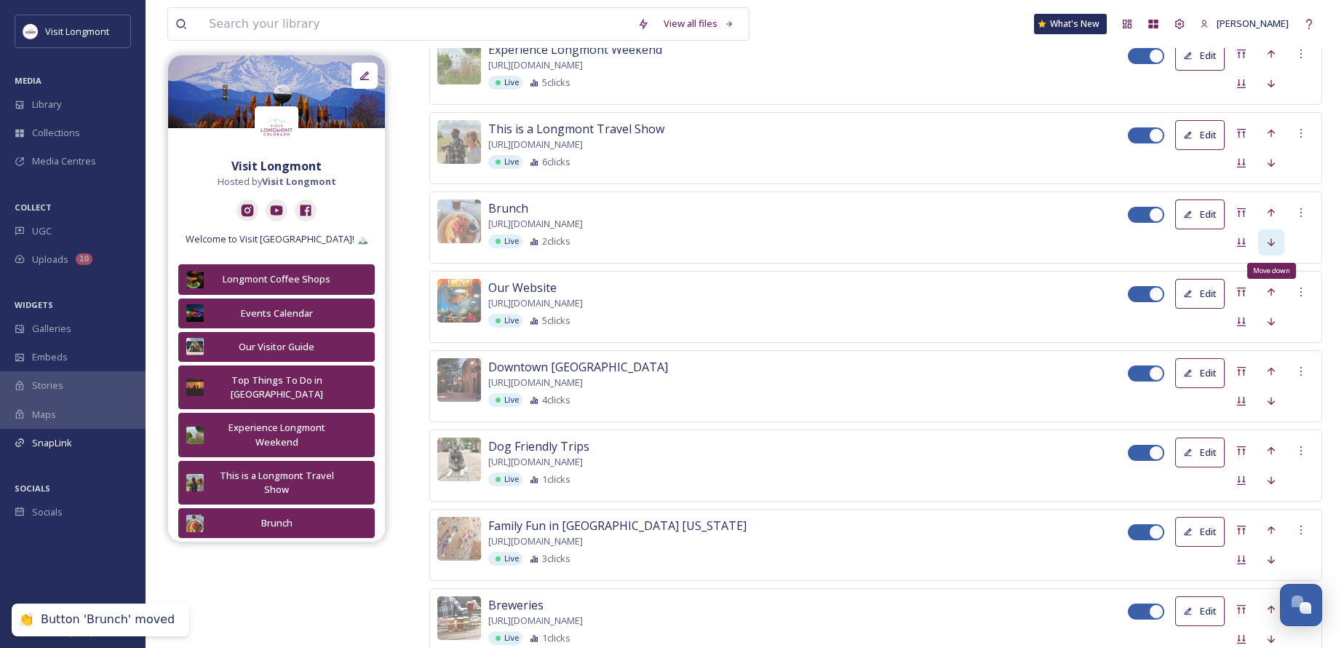
click at [1265, 236] on icon at bounding box center [1271, 242] width 12 height 12
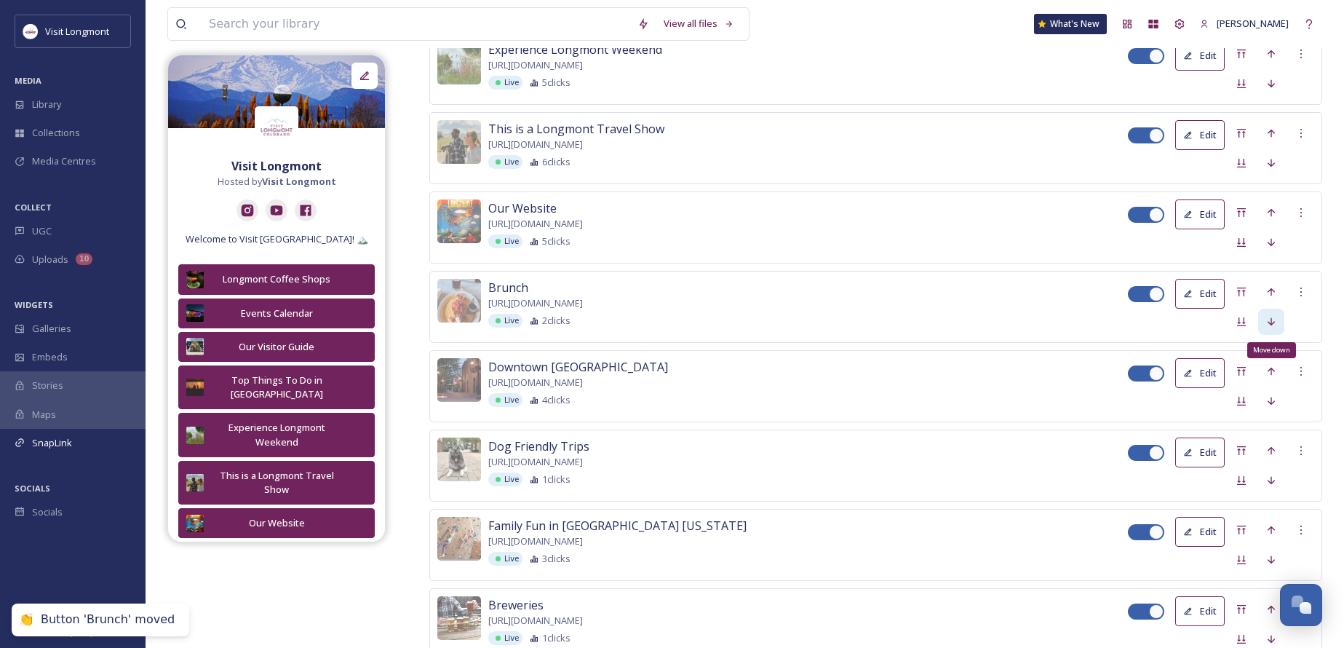
click at [1270, 318] on icon at bounding box center [1271, 322] width 12 height 12
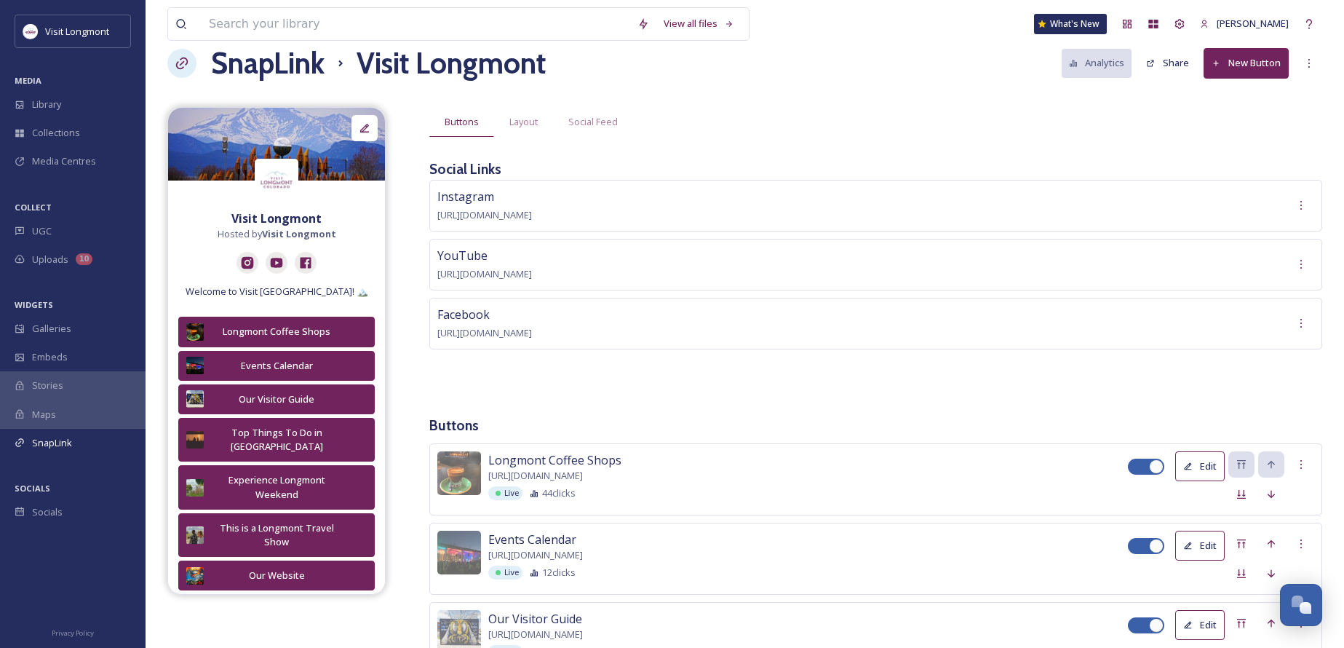
scroll to position [247, 0]
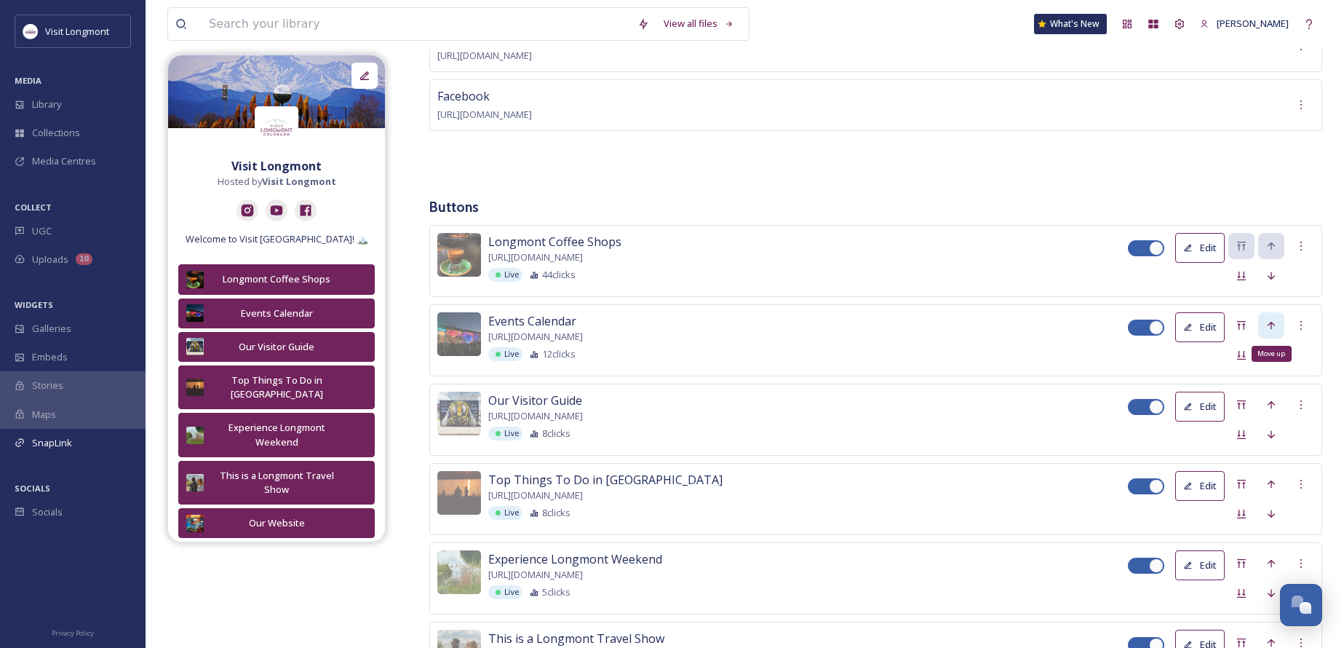
click at [1278, 323] on div "Move up" at bounding box center [1271, 325] width 26 height 26
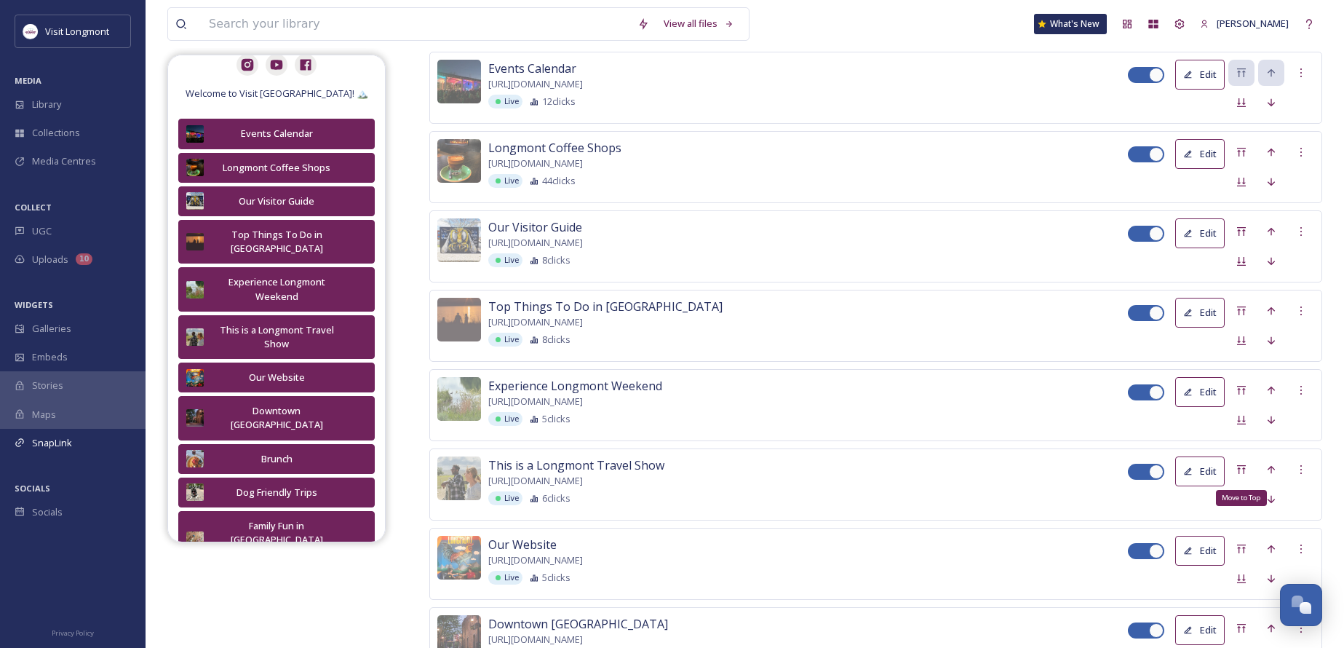
scroll to position [465, 0]
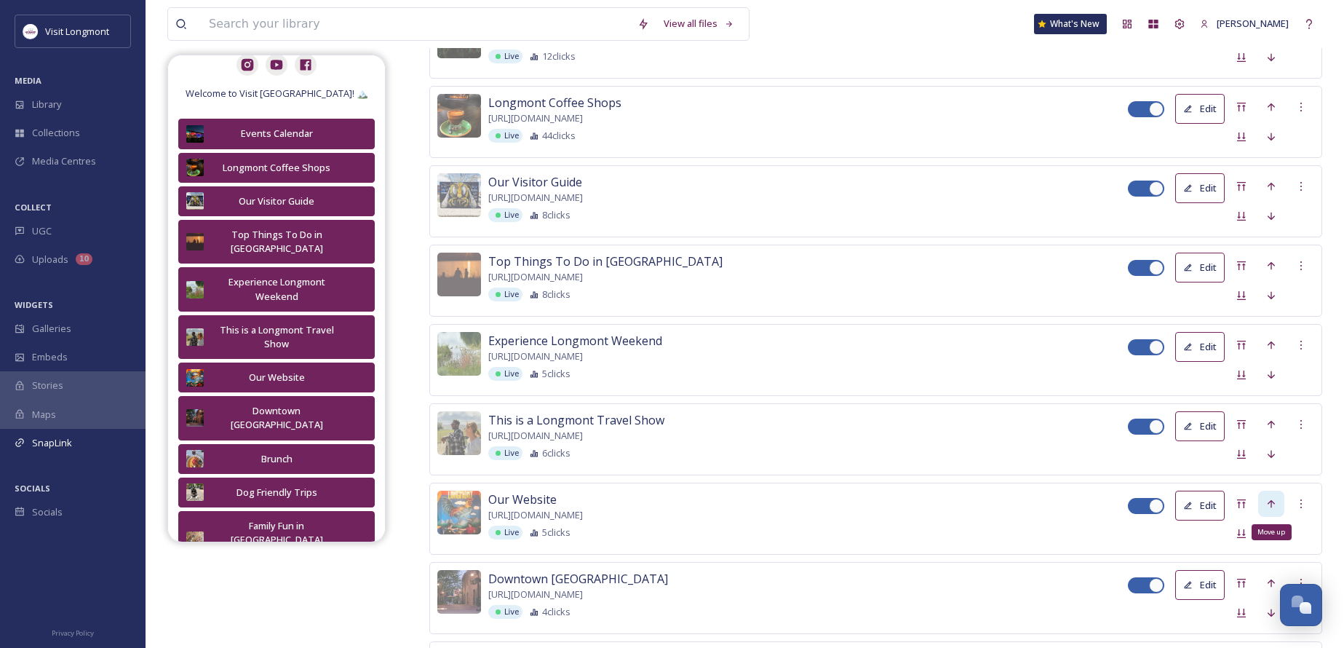
click at [1265, 498] on icon at bounding box center [1271, 504] width 12 height 12
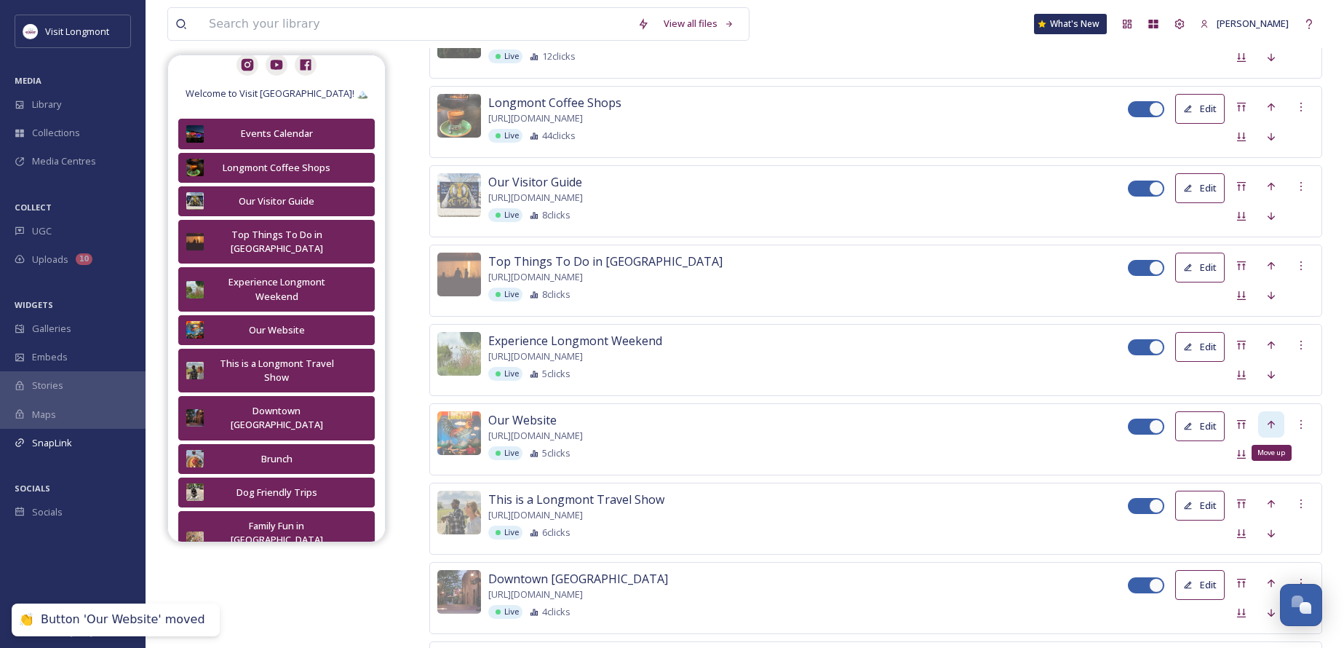
click at [1269, 424] on icon at bounding box center [1271, 424] width 12 height 12
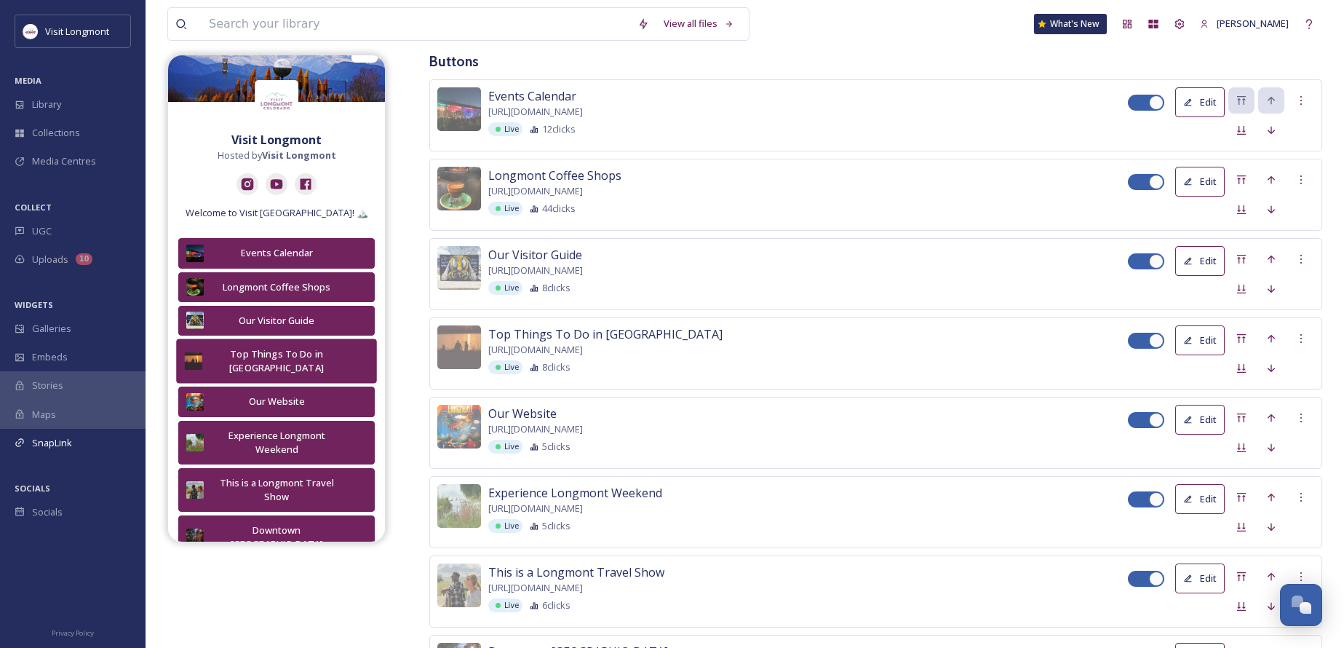
scroll to position [0, 0]
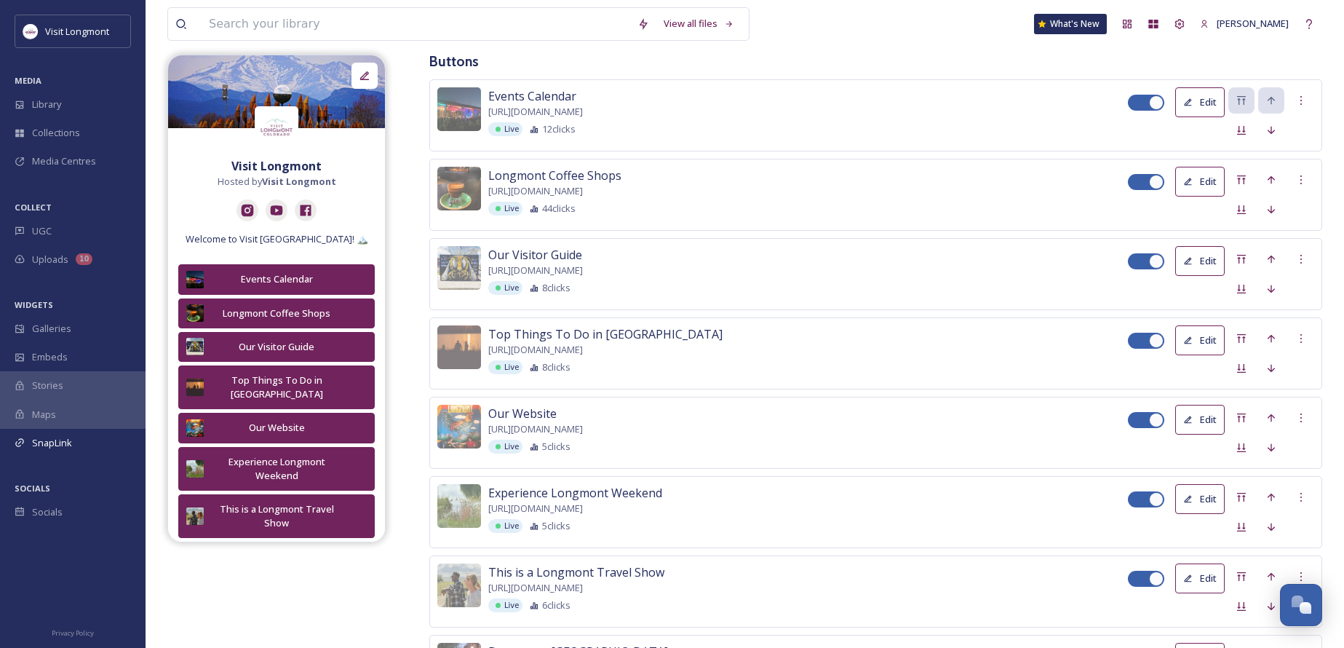
drag, startPoint x: 307, startPoint y: 427, endPoint x: 285, endPoint y: 244, distance: 183.9
click at [285, 244] on div "Visit [GEOGRAPHIC_DATA] Hosted by Visit [GEOGRAPHIC_DATA] Welcome to Visit [GEO…" at bounding box center [276, 605] width 217 height 911
click at [1268, 417] on icon at bounding box center [1271, 418] width 12 height 12
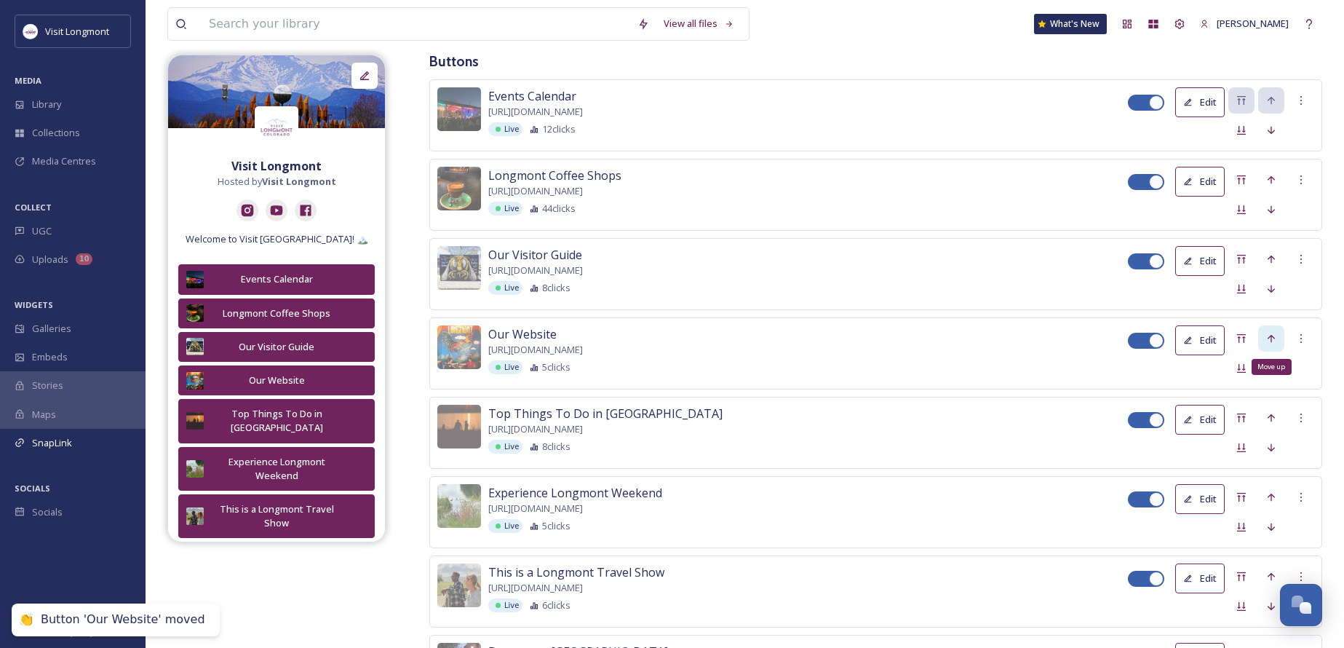
click at [1267, 332] on icon at bounding box center [1271, 338] width 12 height 12
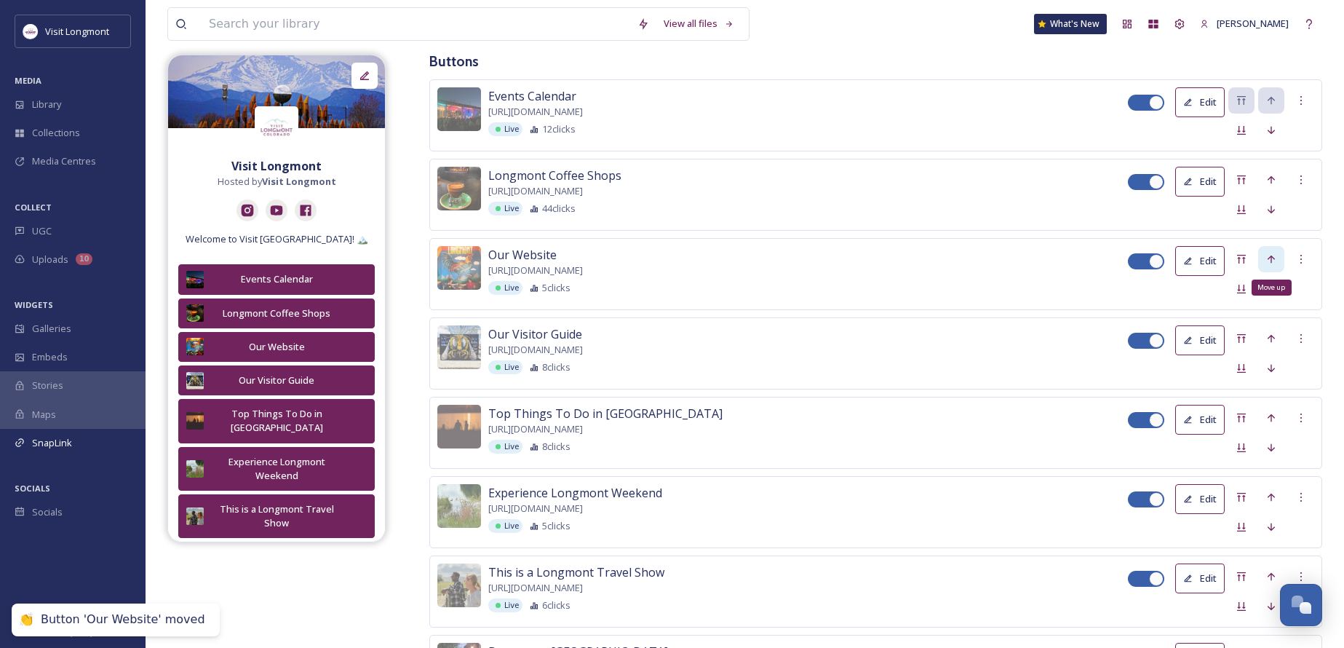
click at [1272, 262] on icon at bounding box center [1271, 259] width 12 height 12
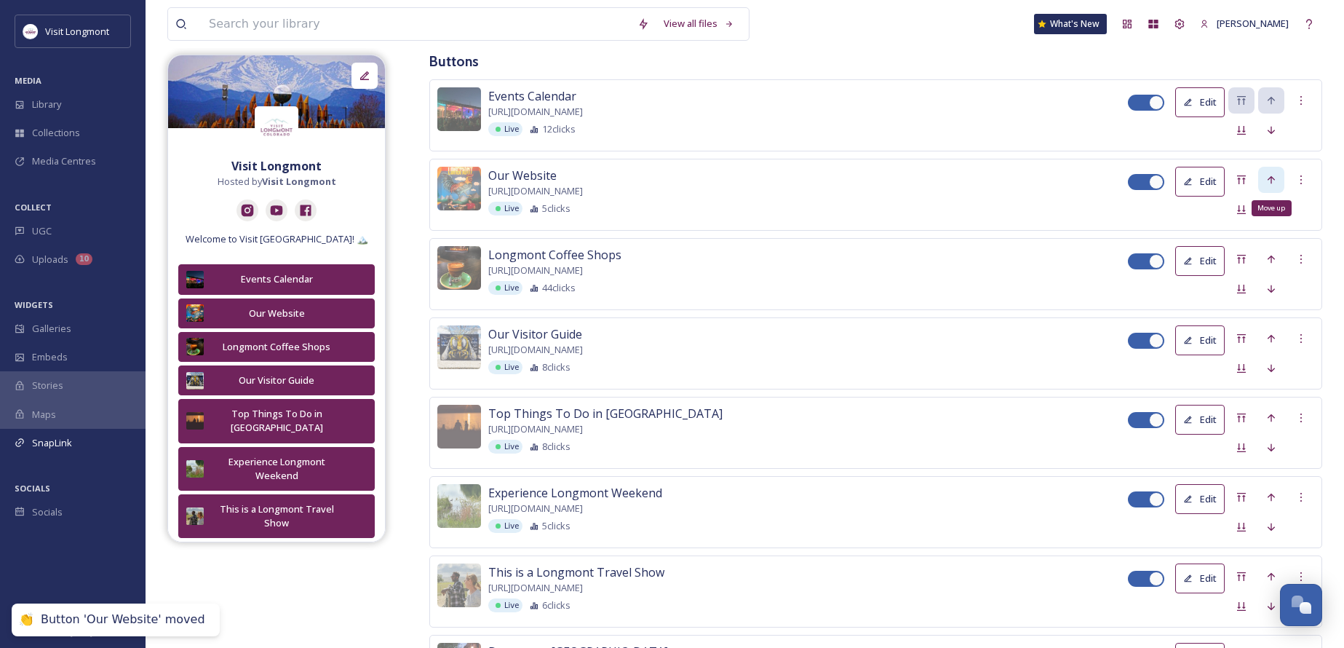
click at [1265, 178] on icon at bounding box center [1271, 180] width 12 height 12
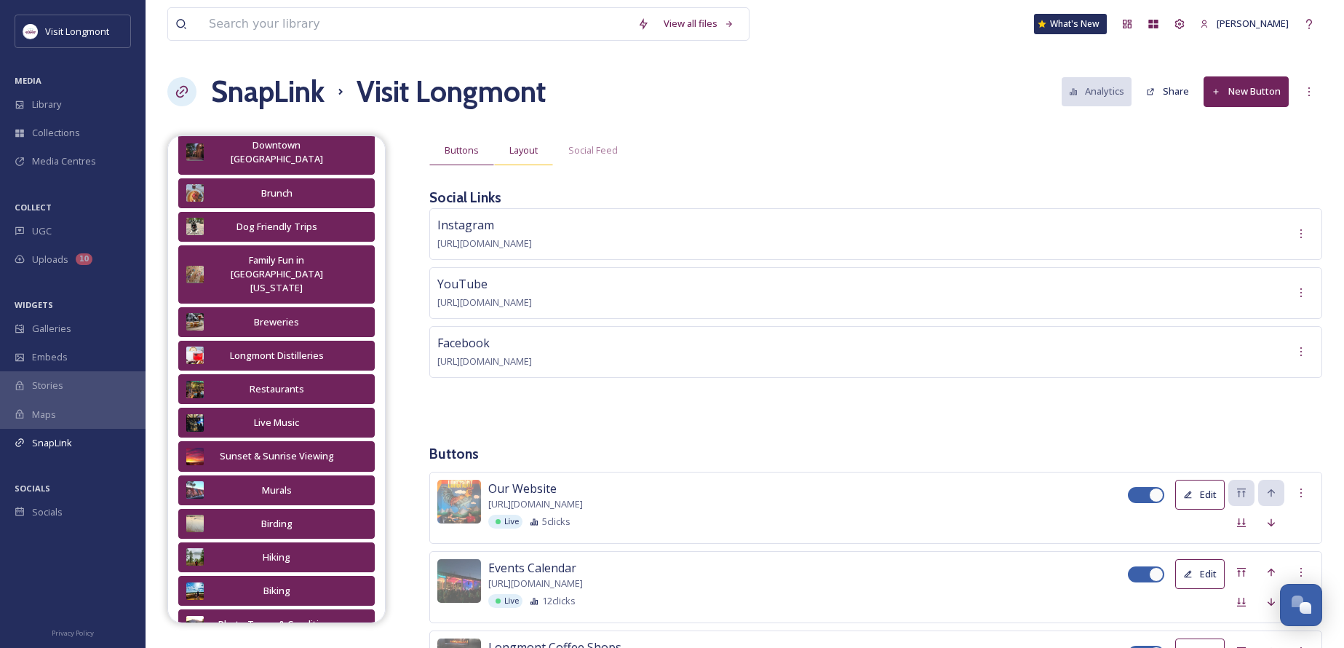
click at [523, 152] on span "Layout" at bounding box center [523, 150] width 28 height 14
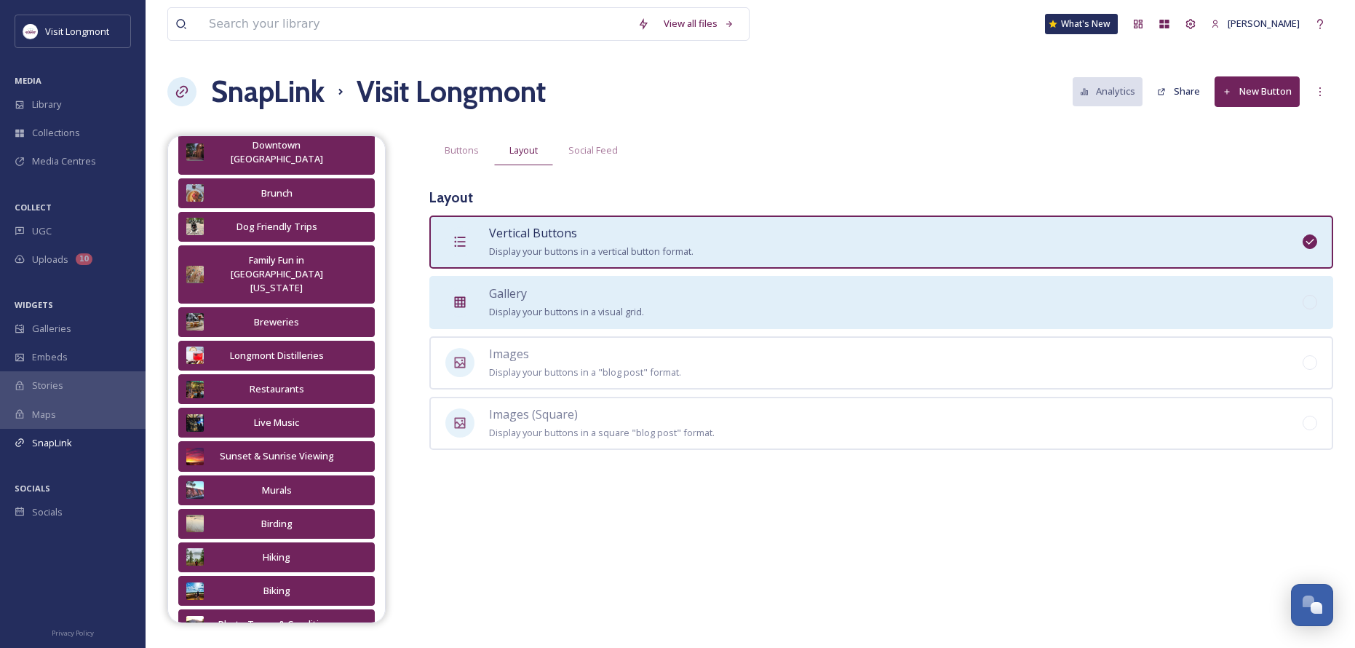
click at [520, 293] on span "Gallery" at bounding box center [508, 293] width 38 height 16
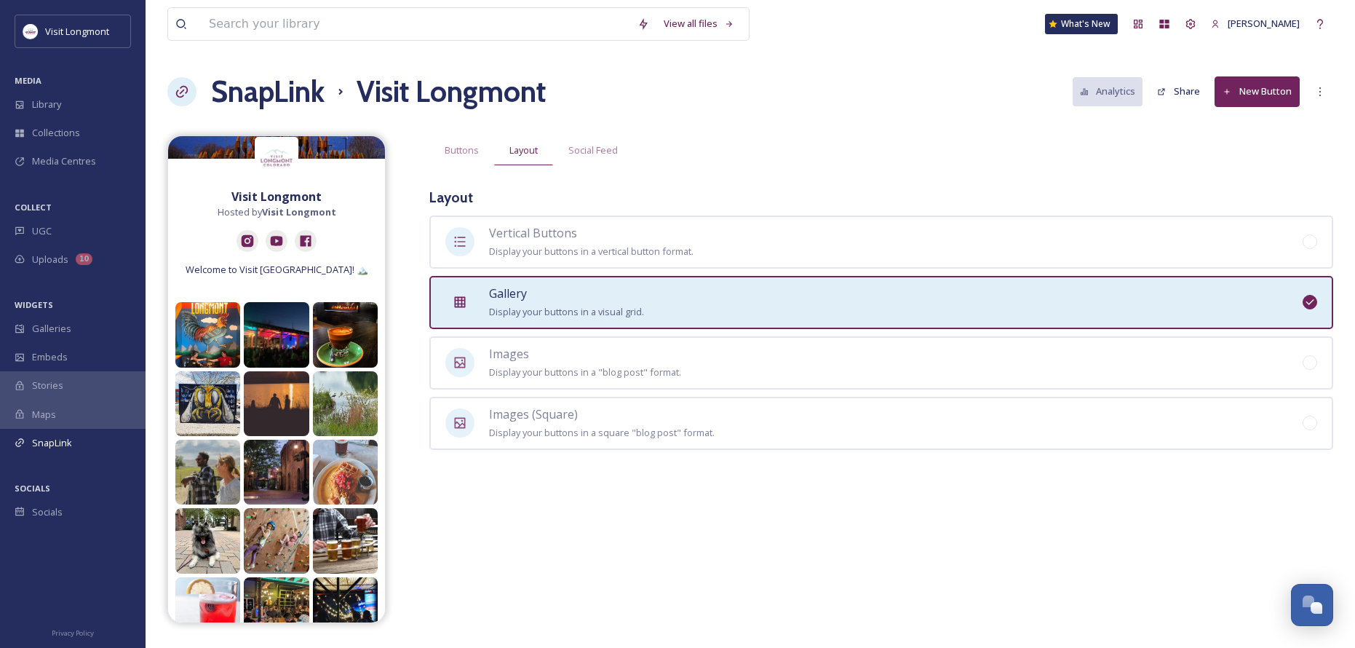
scroll to position [73, 0]
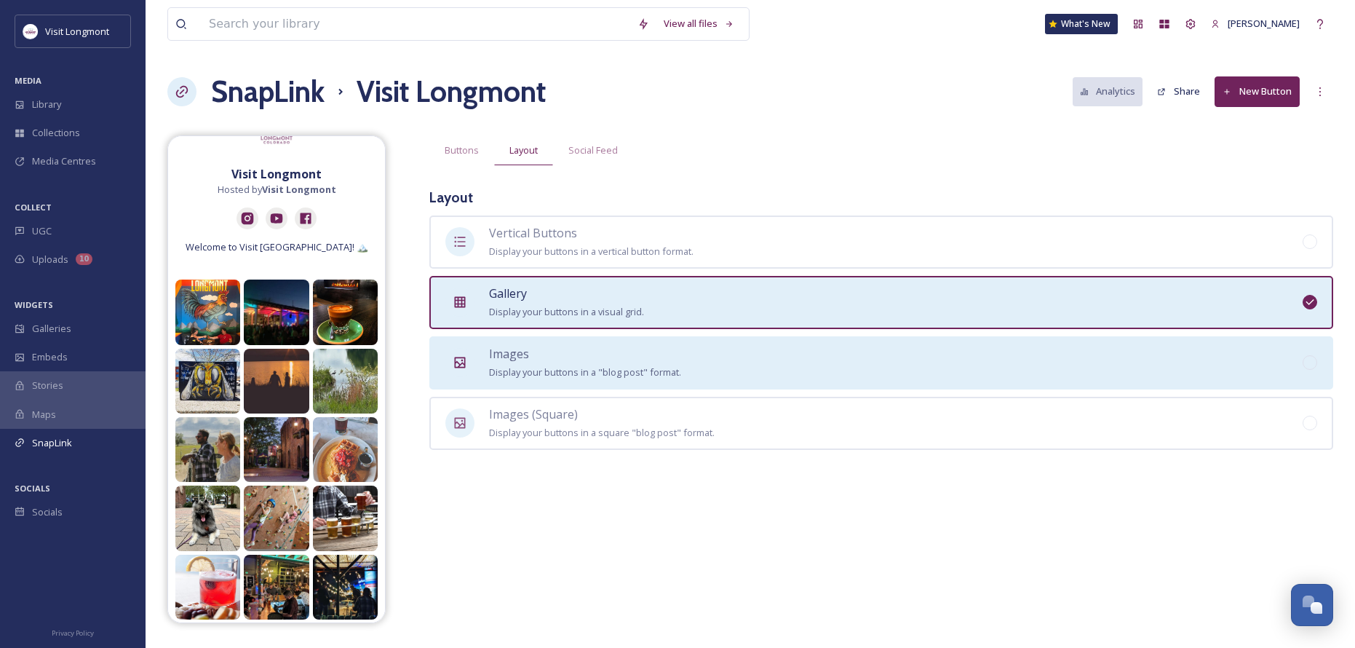
click at [569, 373] on span "Display your buttons in a "blog post" format." at bounding box center [585, 371] width 192 height 13
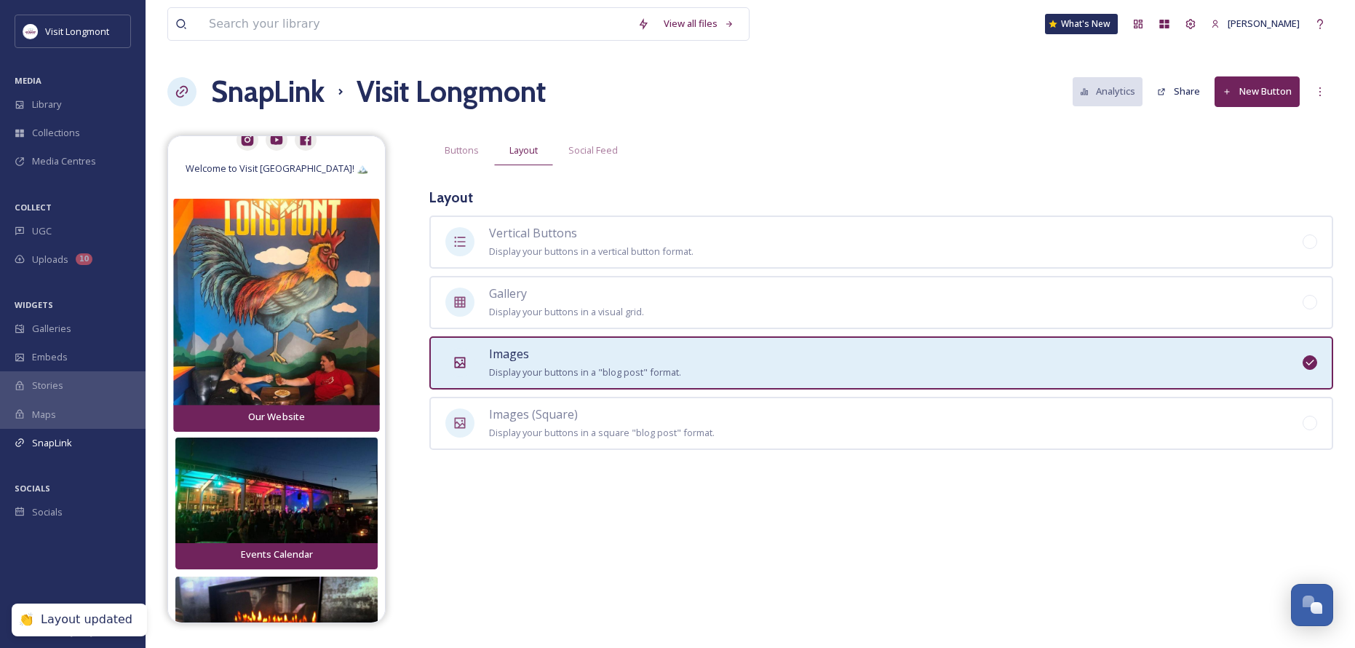
scroll to position [437, 0]
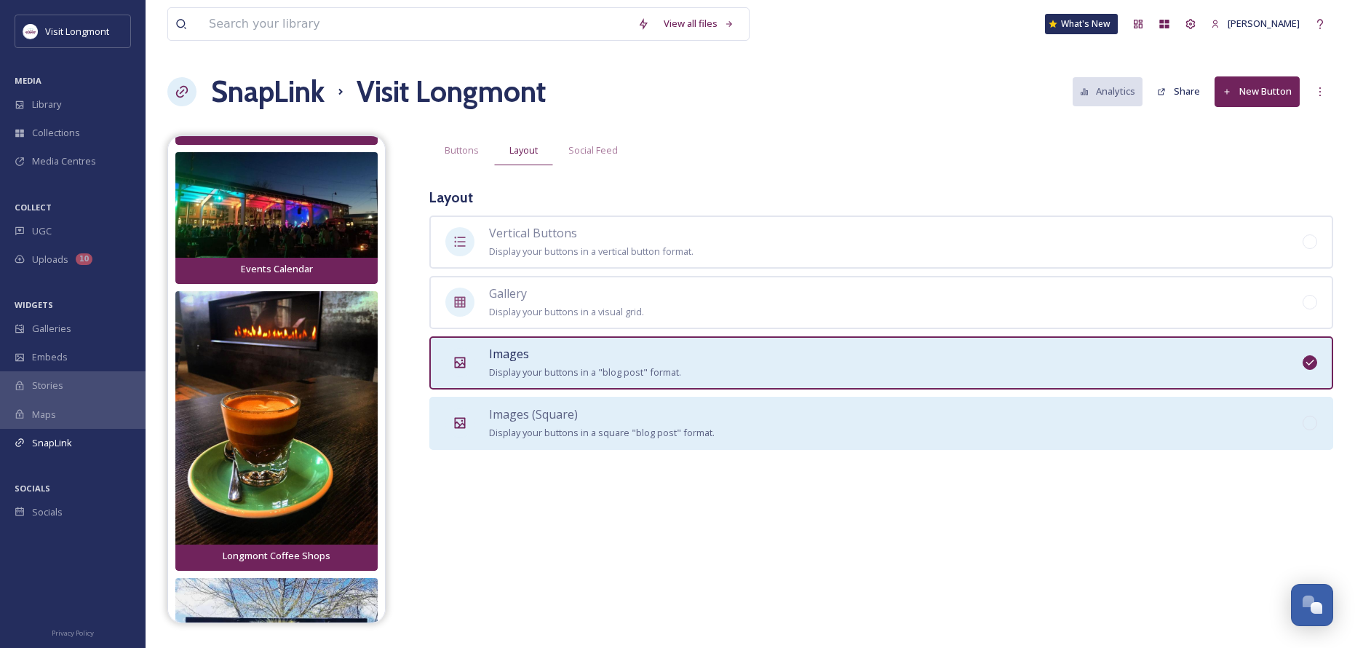
click at [528, 420] on div "Images (Square) Display your buttons in a square "blog post" format." at bounding box center [602, 423] width 226 height 36
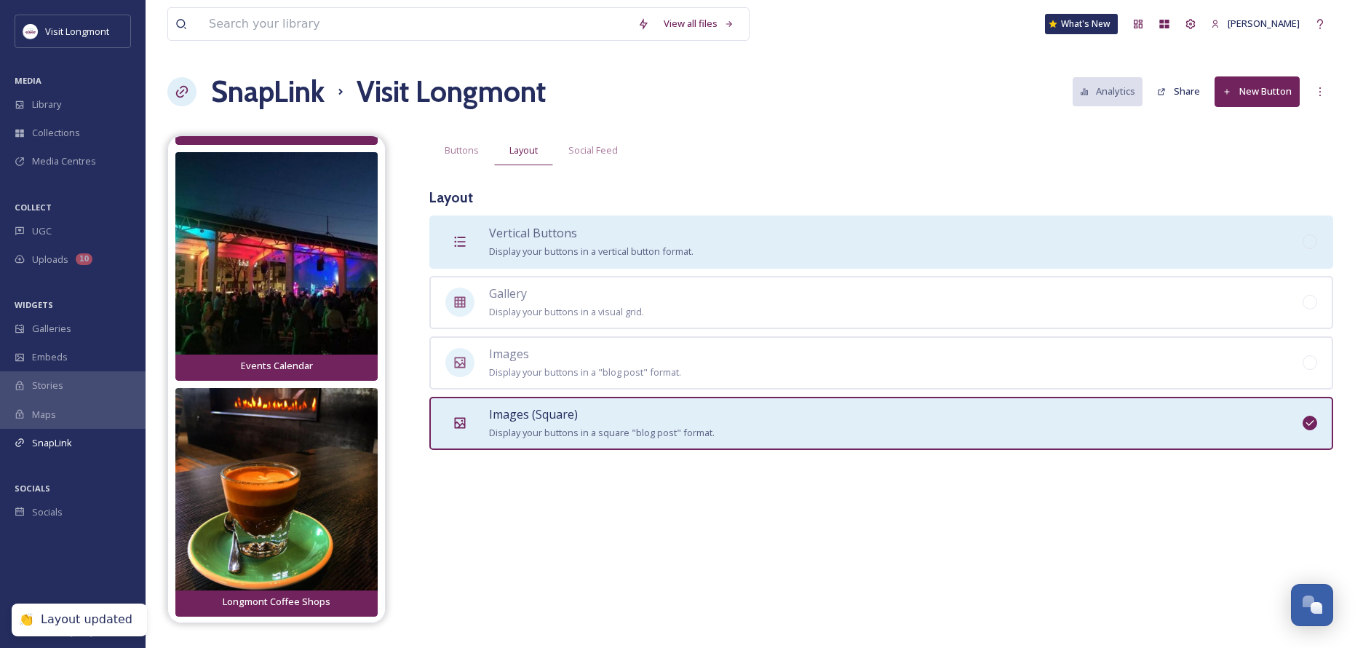
click at [550, 265] on div "Vertical Buttons Display your buttons in a vertical button format." at bounding box center [881, 241] width 904 height 53
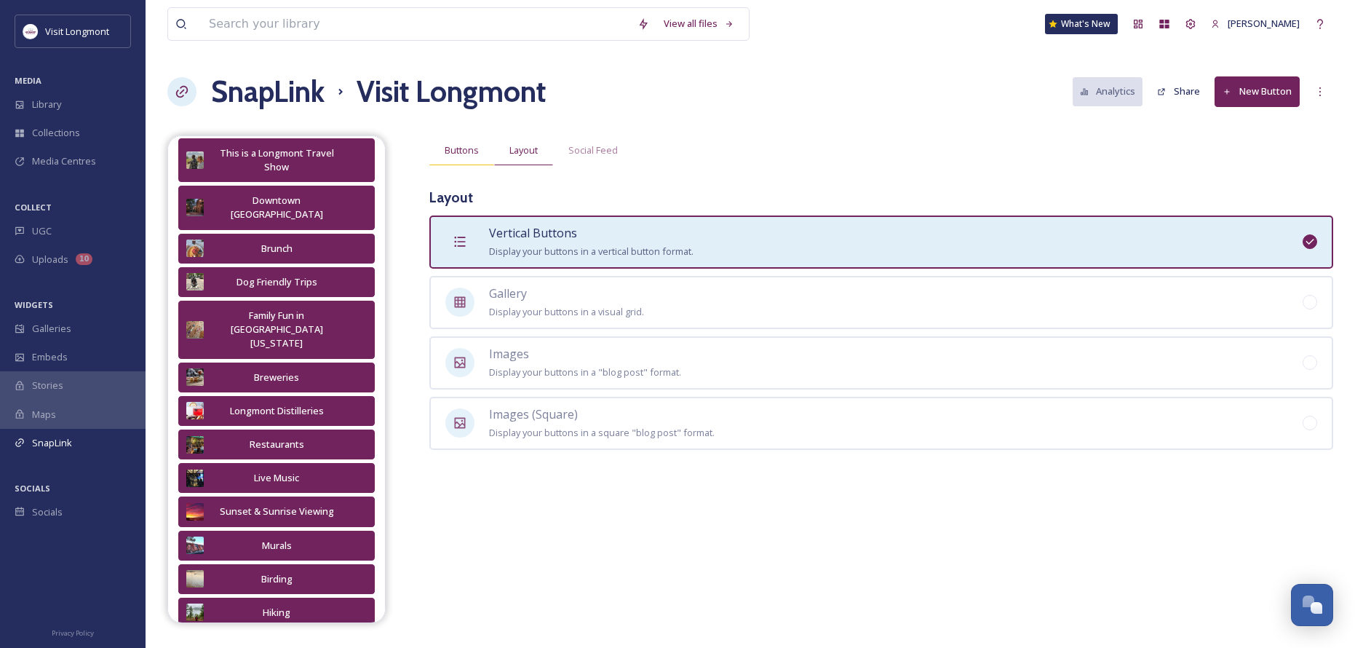
click at [464, 151] on span "Buttons" at bounding box center [462, 150] width 34 height 14
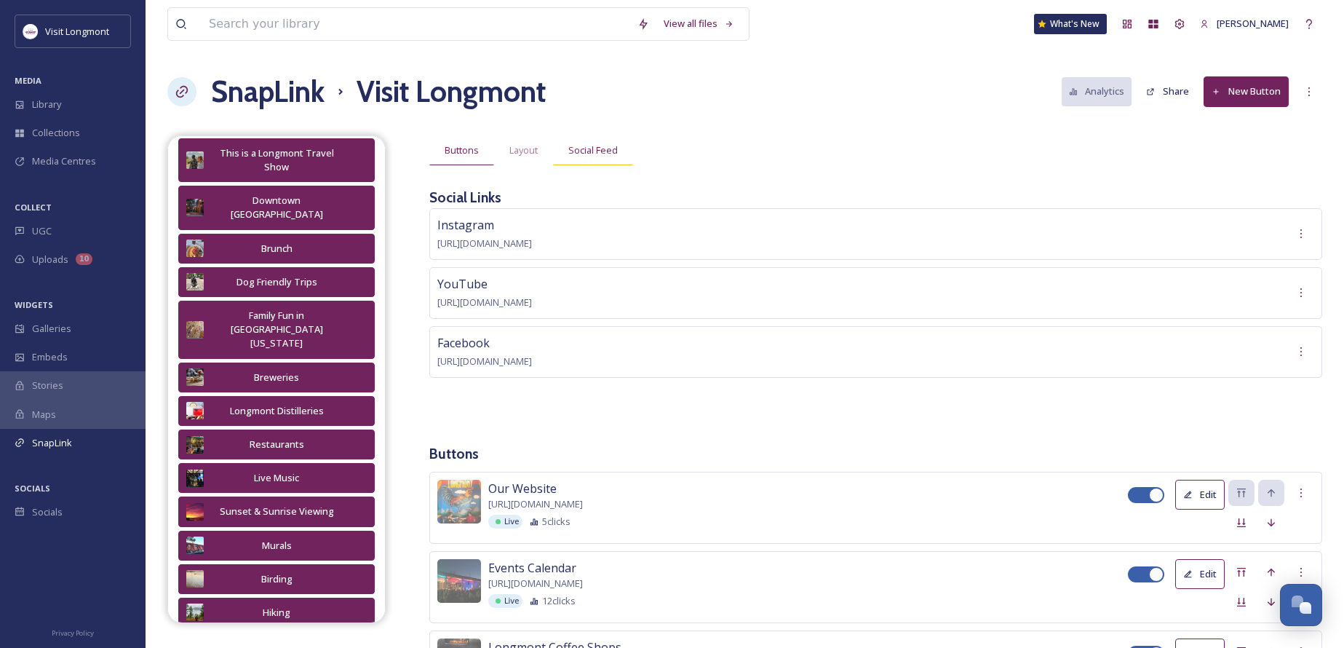
click at [614, 146] on span "Social Feed" at bounding box center [592, 150] width 49 height 14
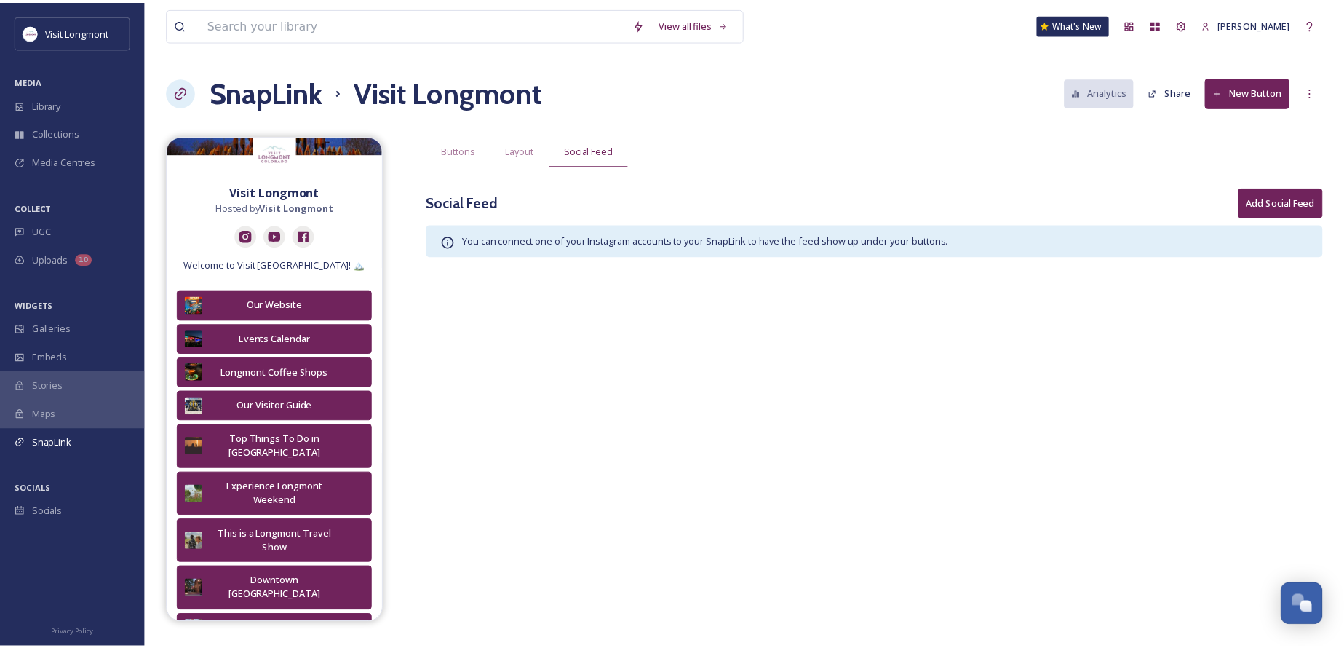
scroll to position [0, 0]
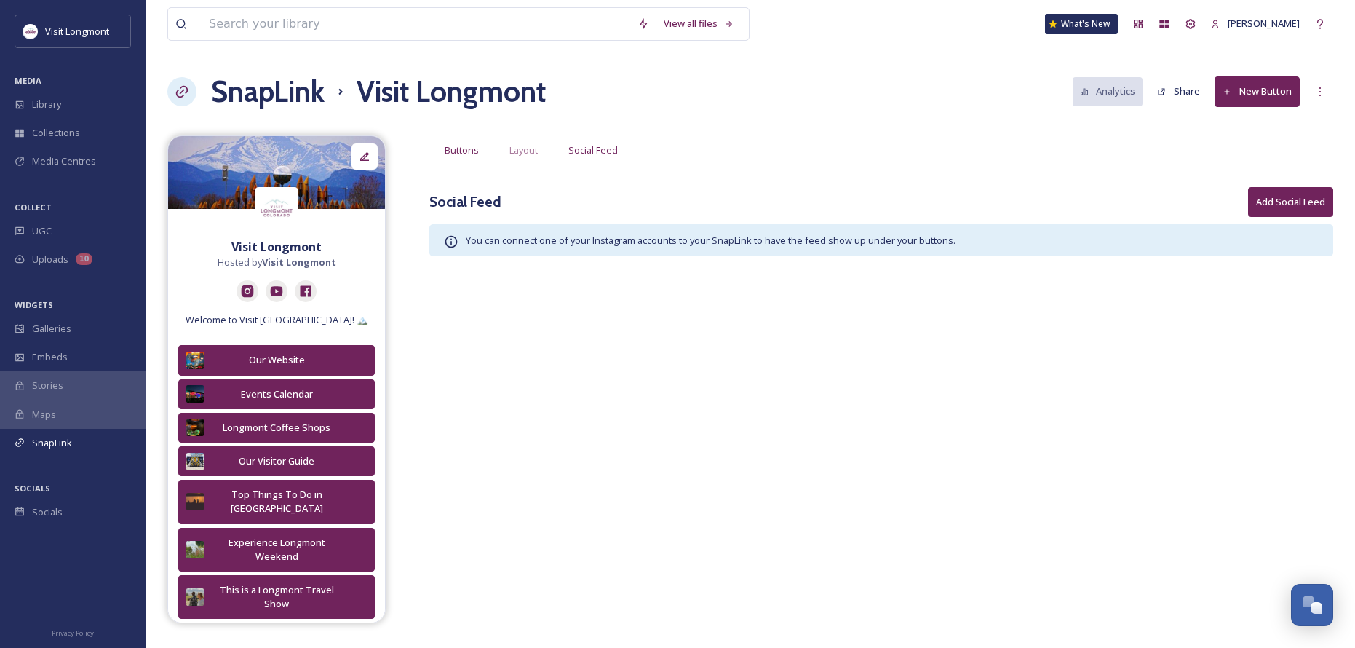
click at [447, 152] on span "Buttons" at bounding box center [462, 150] width 34 height 14
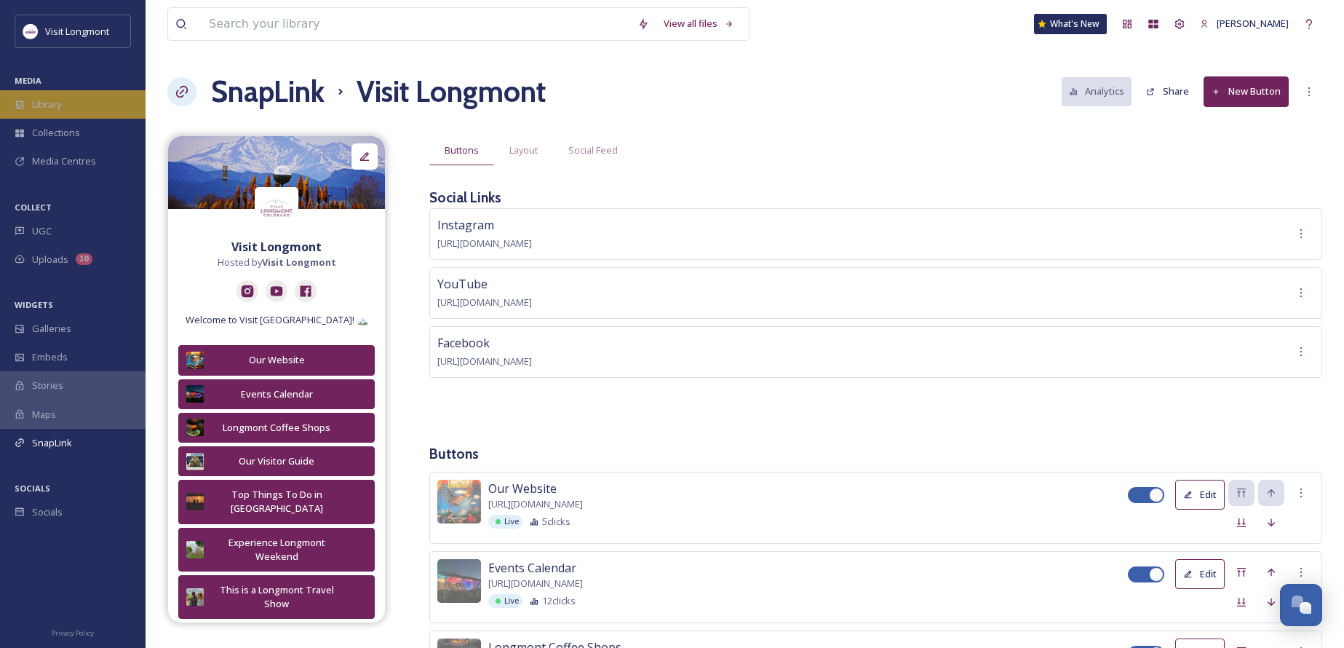
click at [63, 100] on div "Library" at bounding box center [73, 104] width 146 height 28
